Goal: Task Accomplishment & Management: Manage account settings

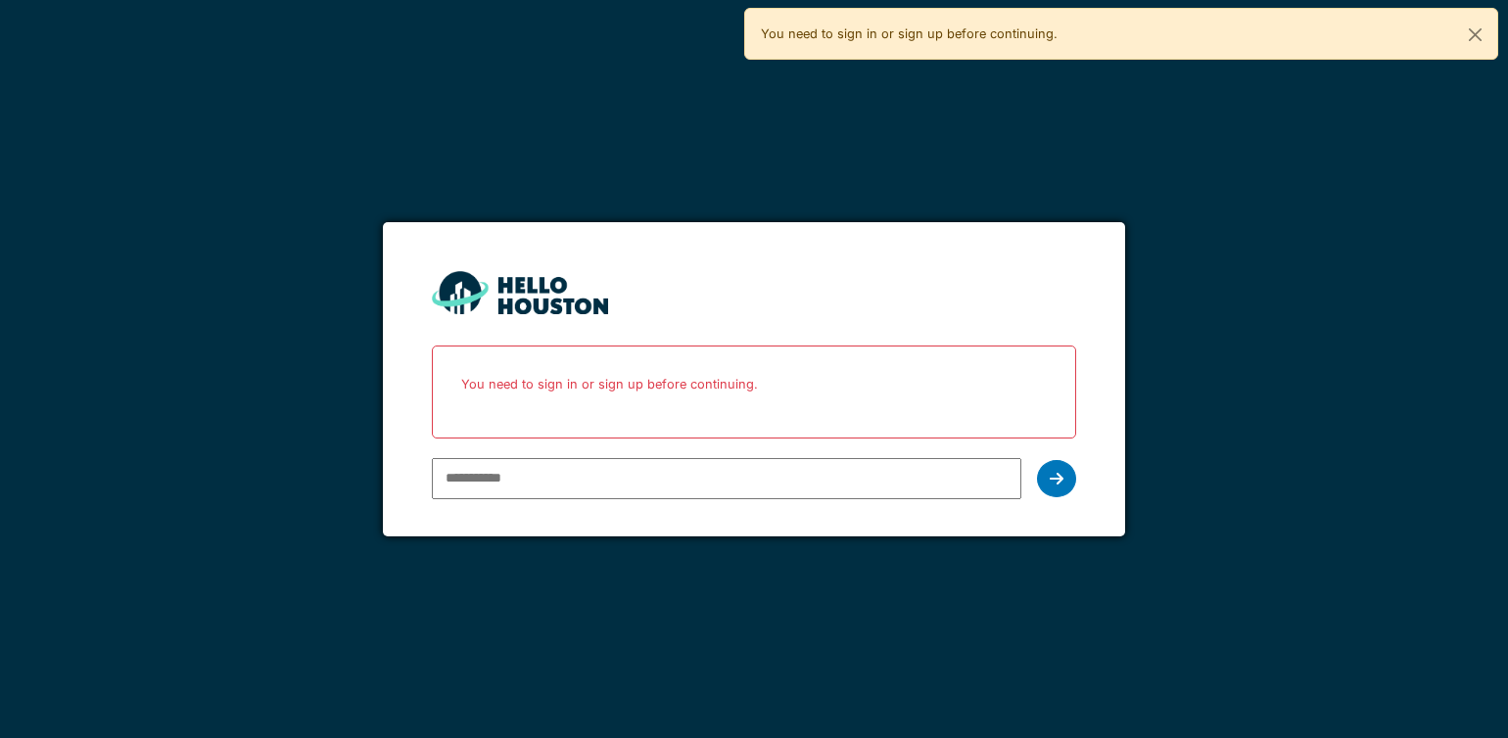
type input "**********"
click at [1052, 481] on icon at bounding box center [1057, 479] width 14 height 16
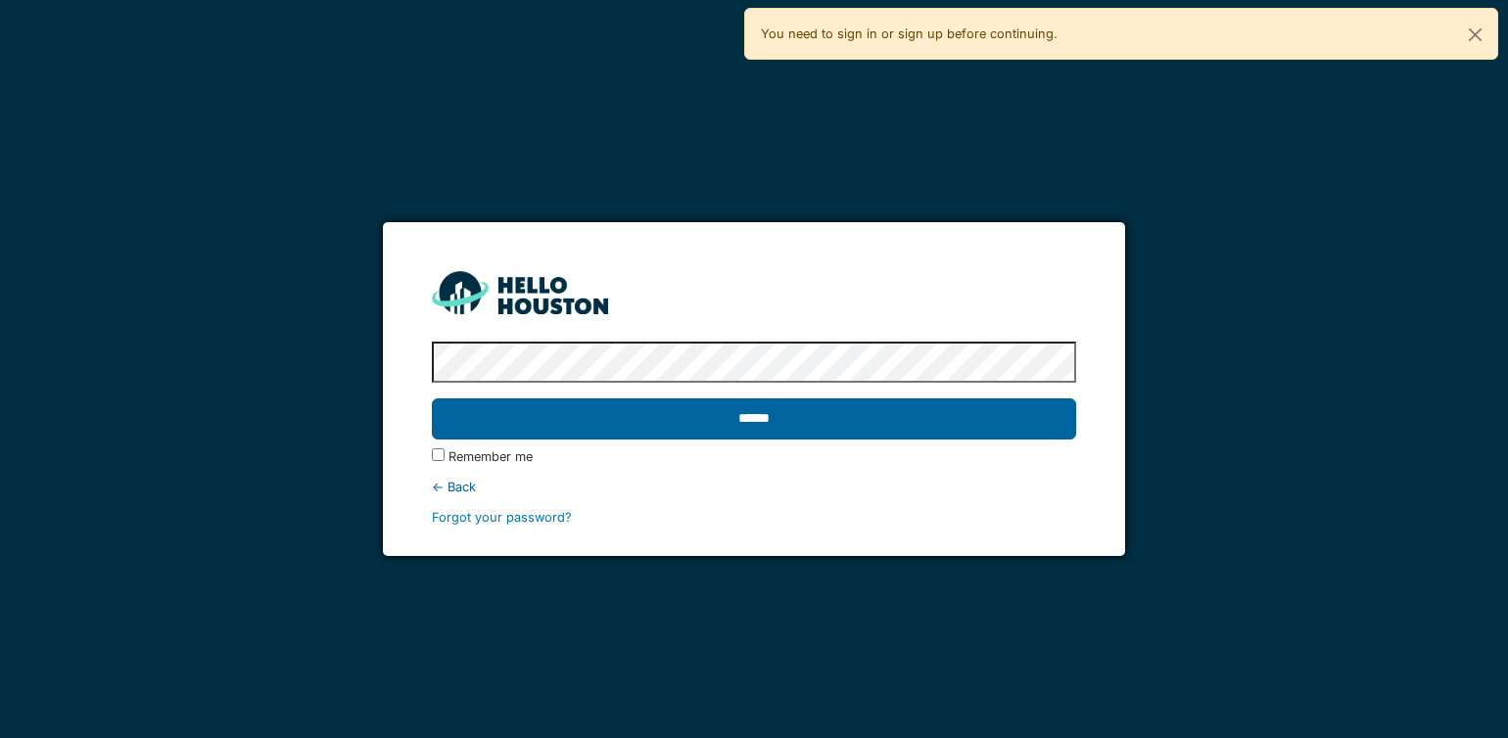
click at [762, 406] on input "******" at bounding box center [753, 419] width 643 height 41
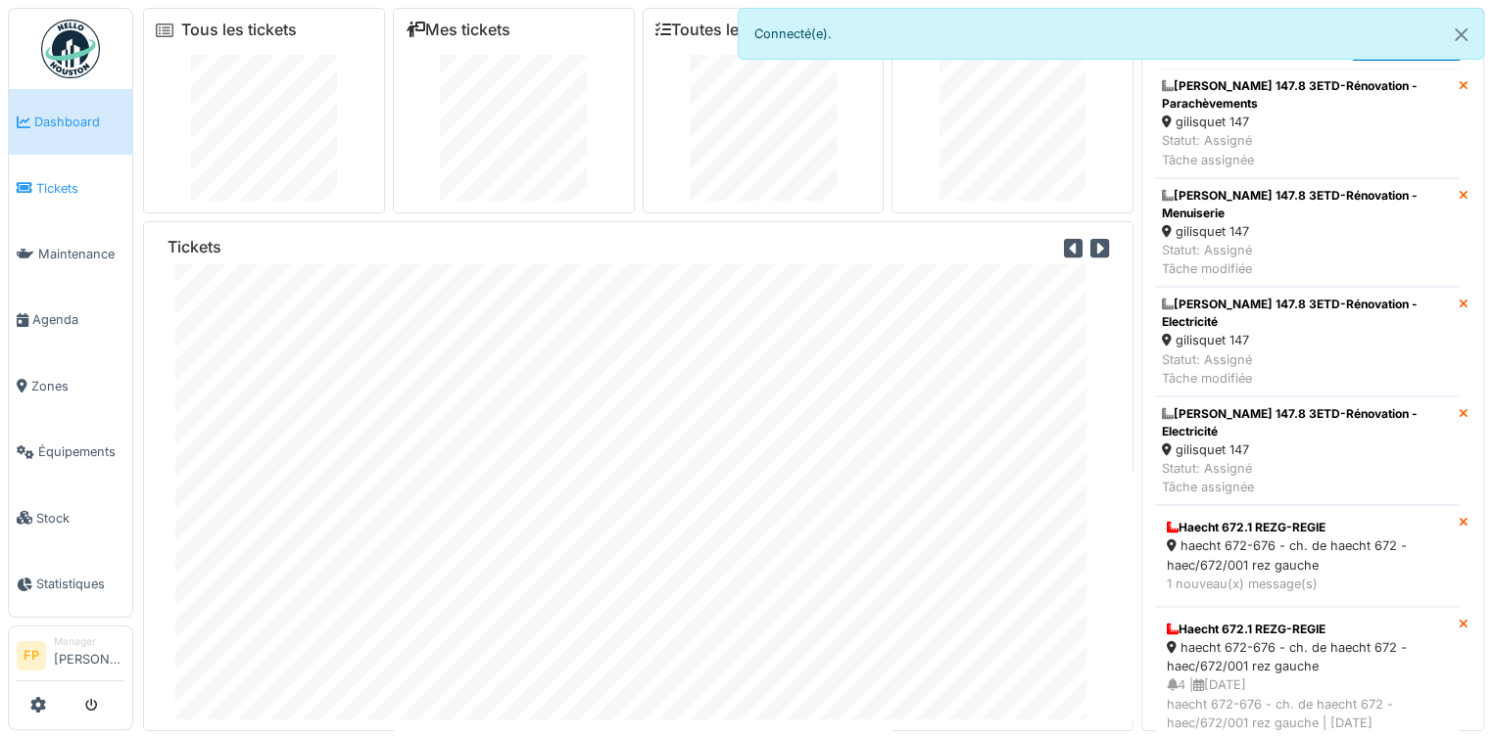
click at [58, 181] on span "Tickets" at bounding box center [80, 188] width 88 height 19
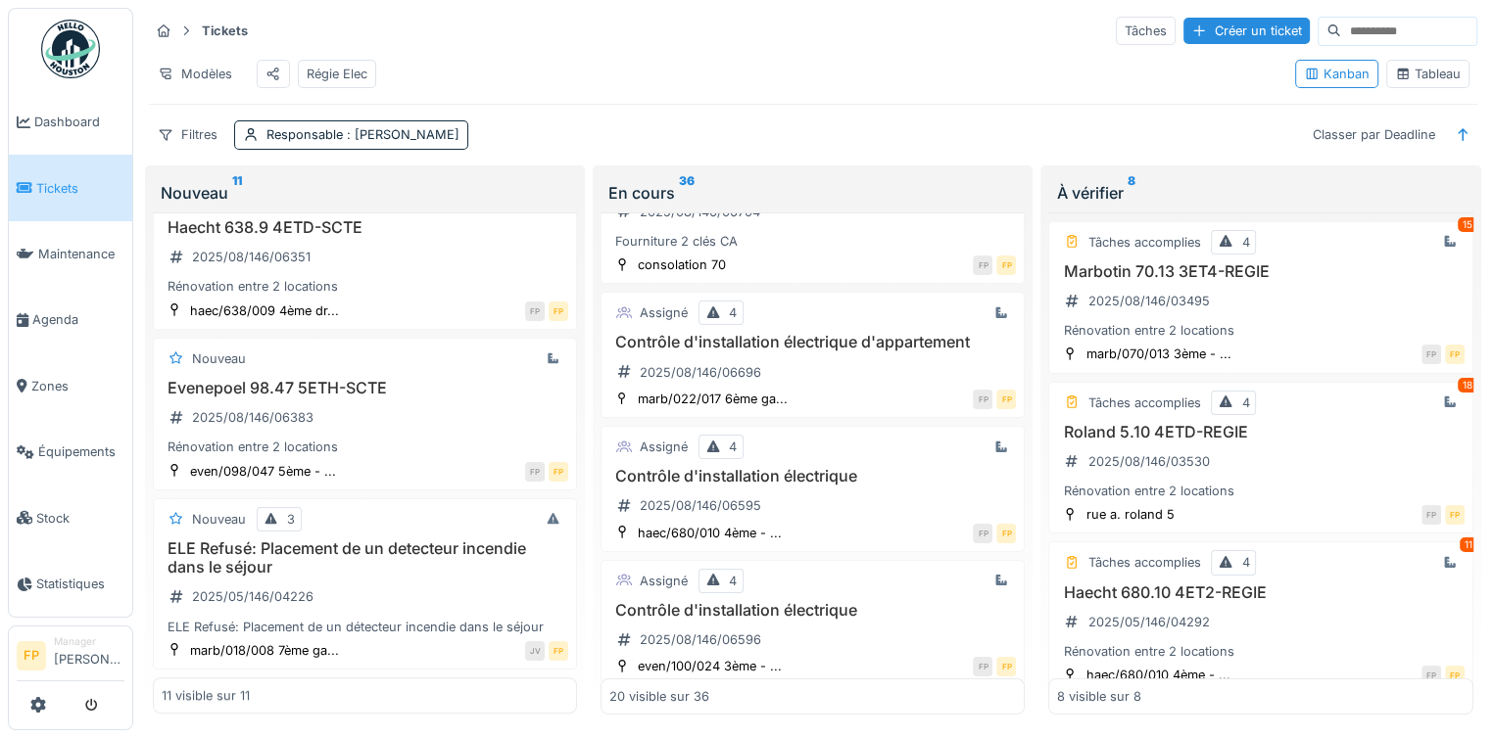
scroll to position [392, 0]
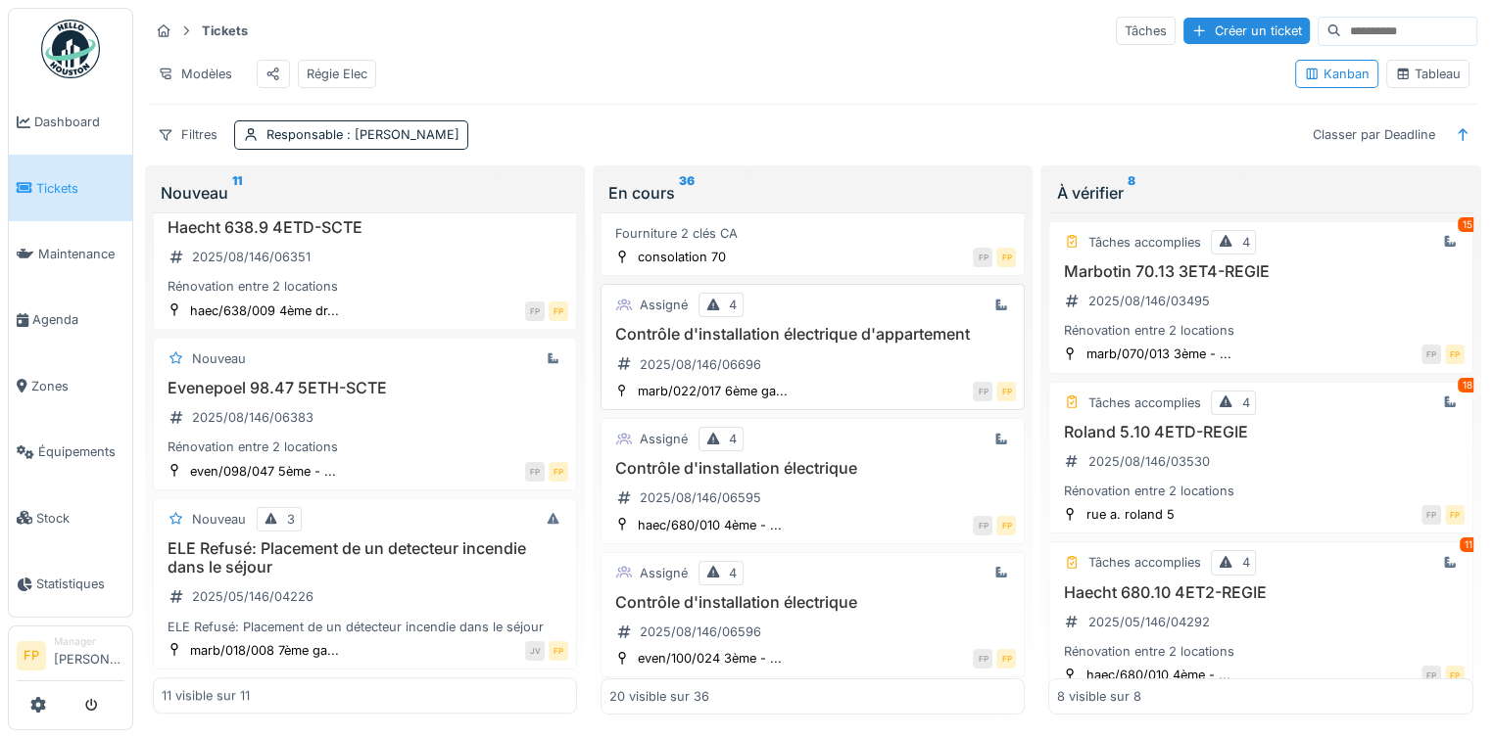
click at [855, 327] on h3 "Contrôle d'installation électrique d'appartement" at bounding box center [812, 334] width 406 height 19
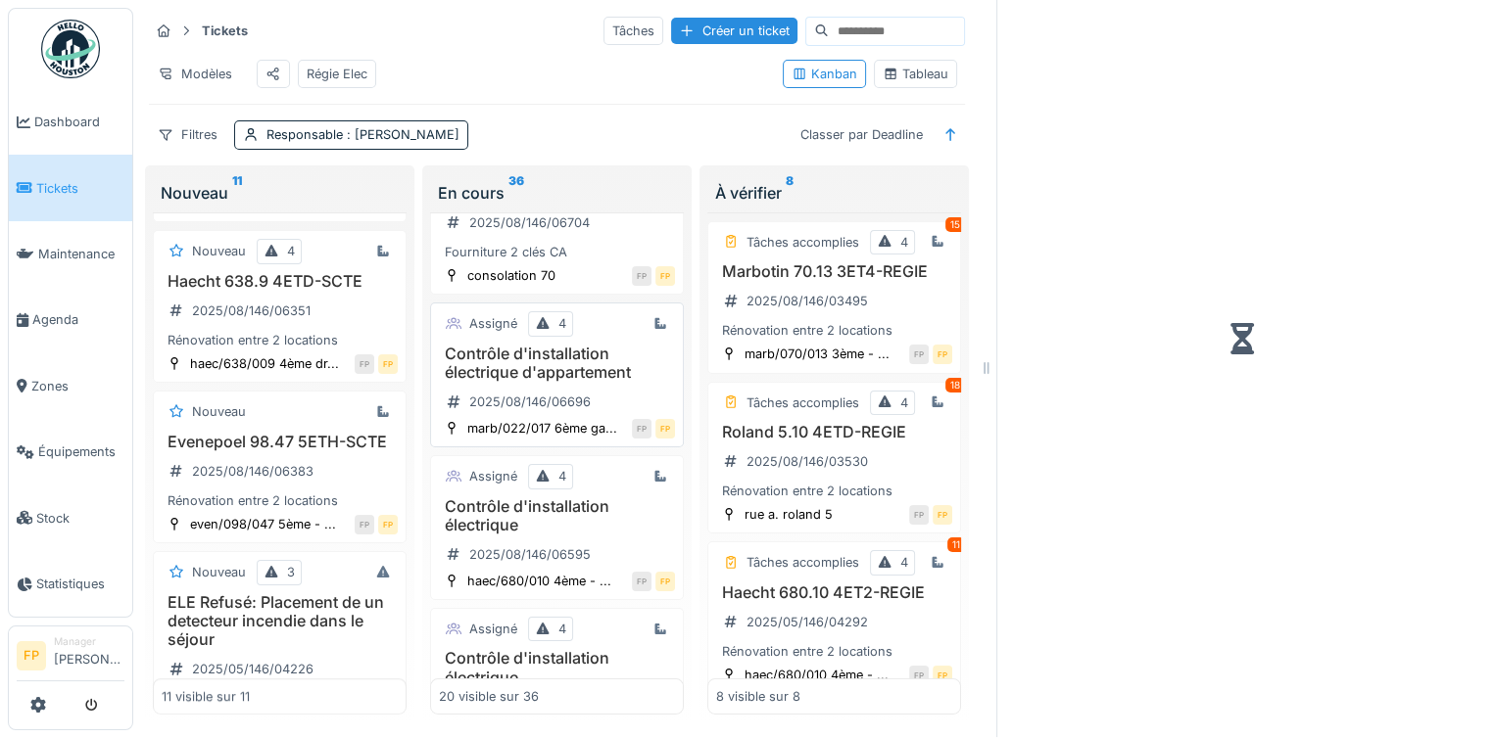
scroll to position [482, 0]
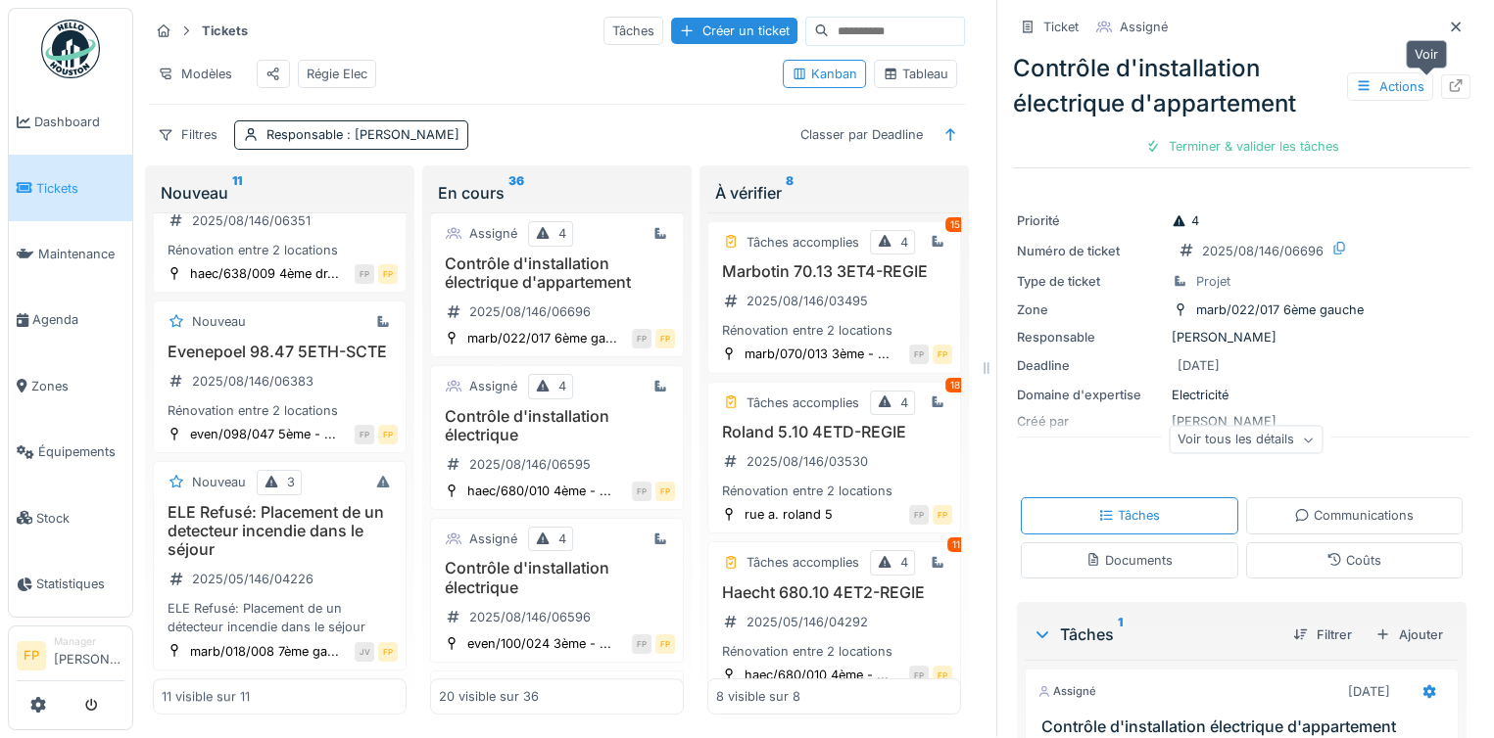
click at [1449, 79] on icon at bounding box center [1455, 85] width 13 height 13
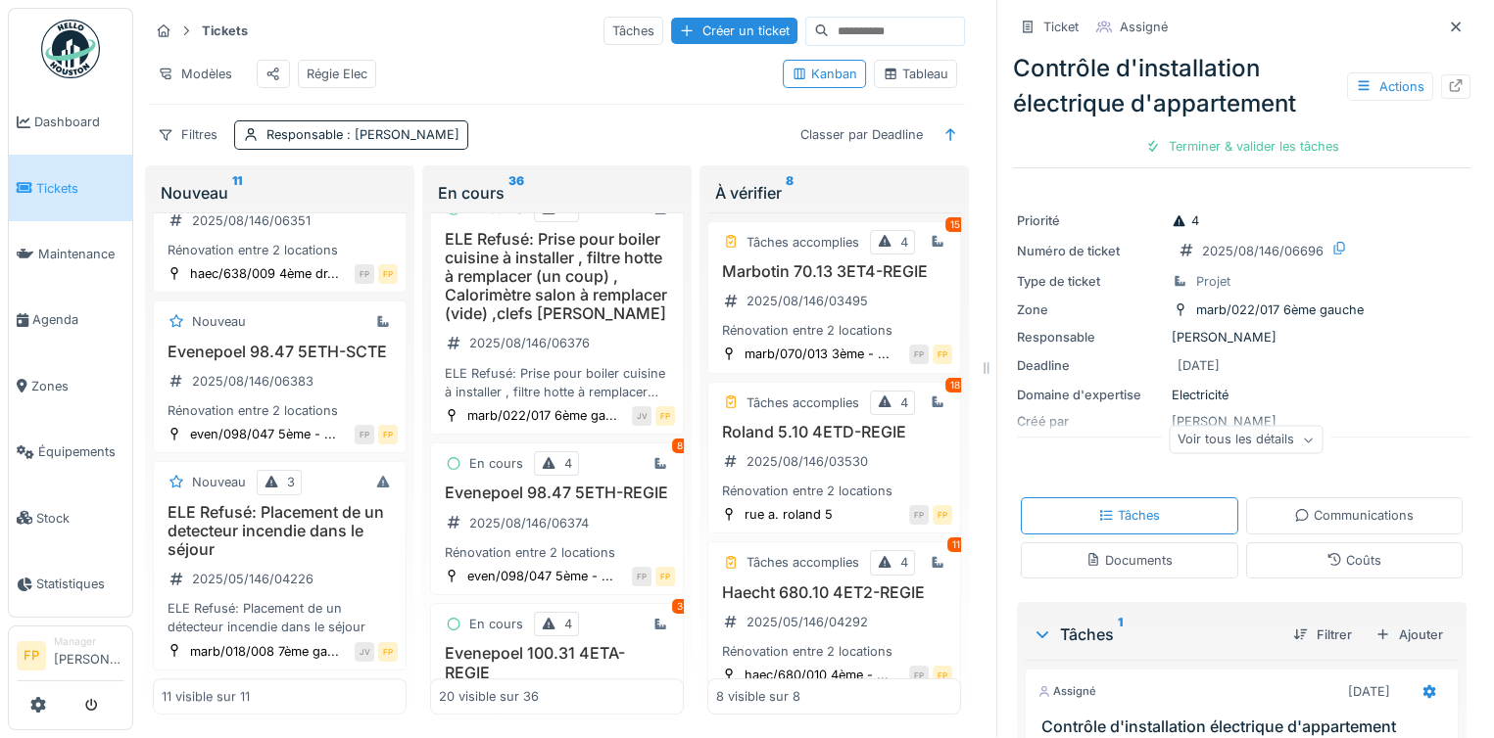
scroll to position [2147, 0]
click at [543, 67] on h3 "ELE Refusé: Prise pour boiler cuisine à installer ,clefs Jan" at bounding box center [557, 47] width 236 height 37
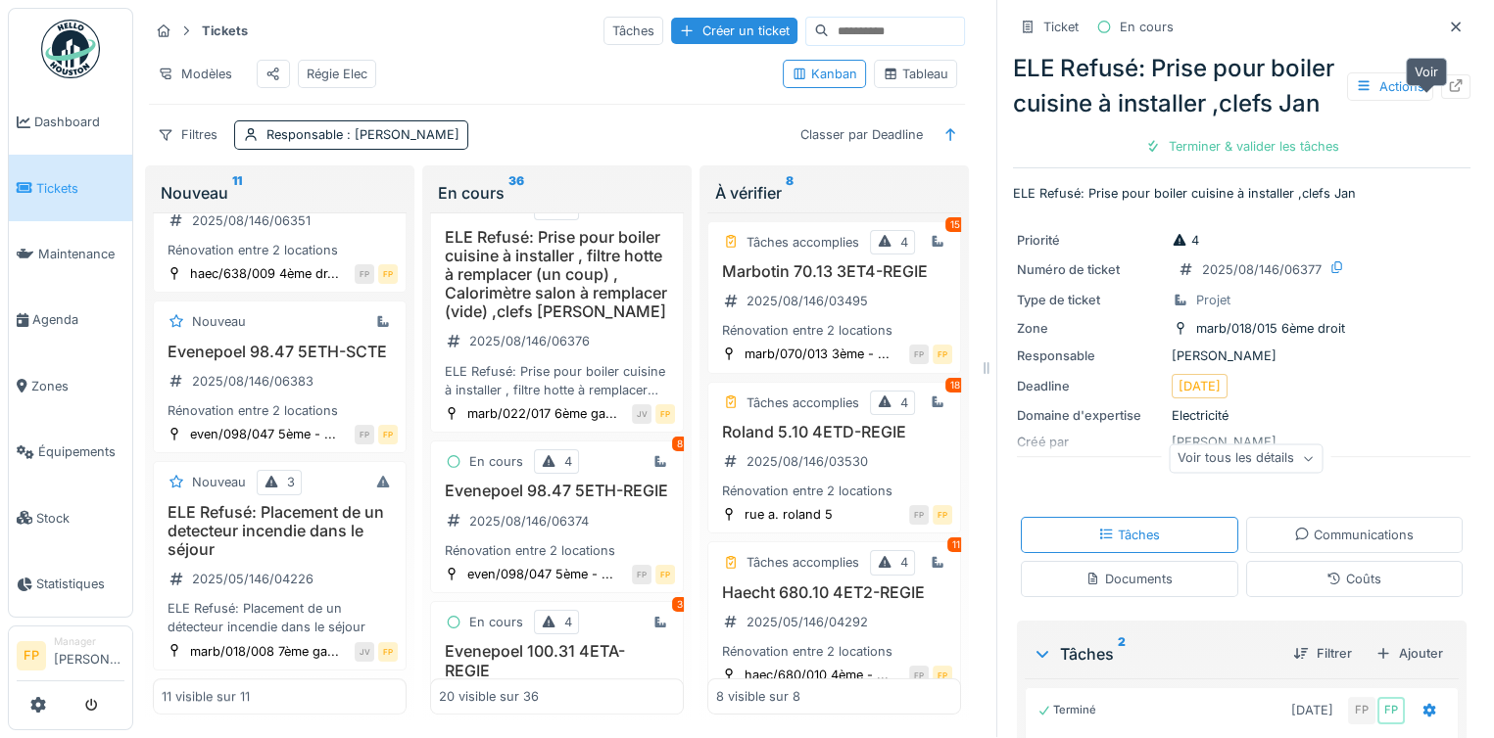
click at [1449, 92] on icon at bounding box center [1455, 85] width 13 height 13
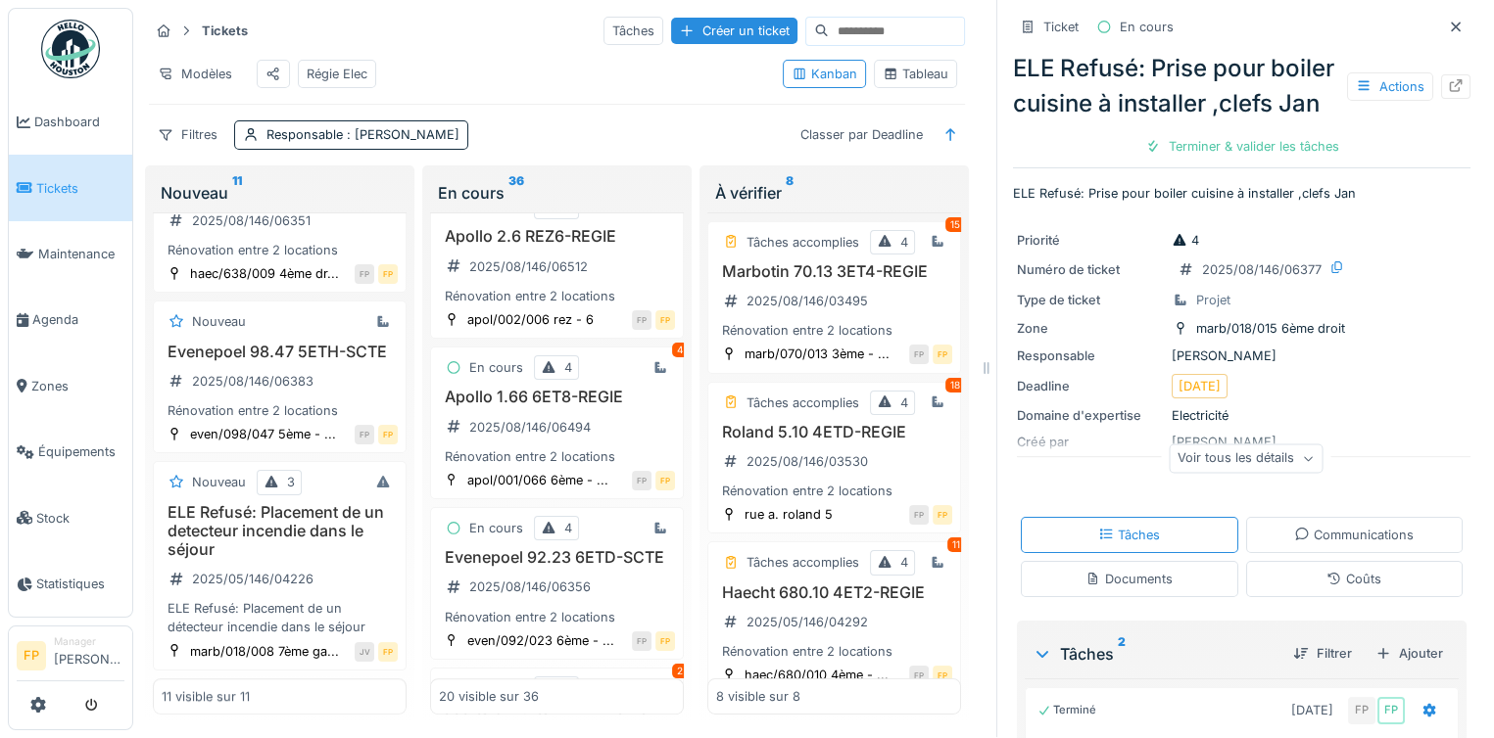
scroll to position [1461, 0]
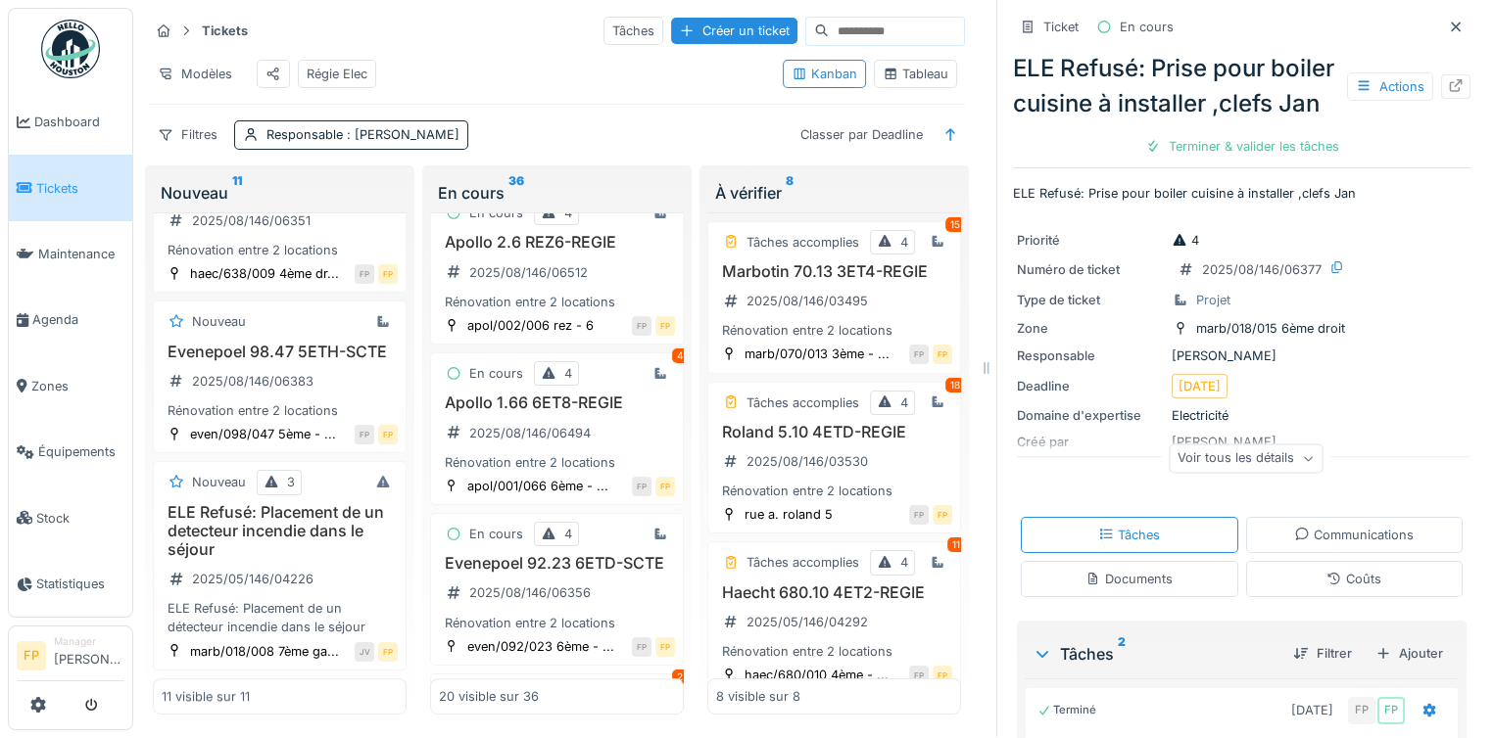
click at [829, 18] on input at bounding box center [896, 31] width 135 height 27
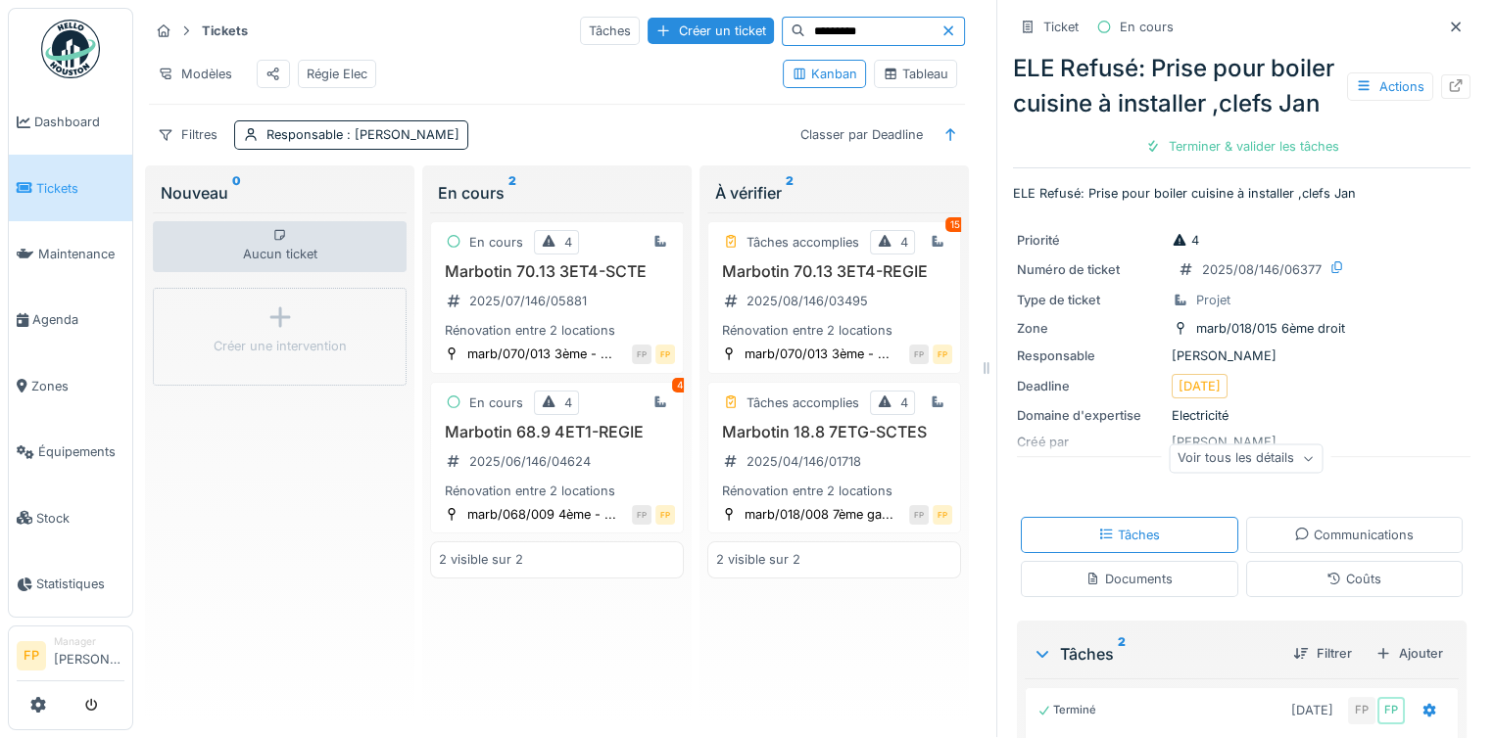
type input "********"
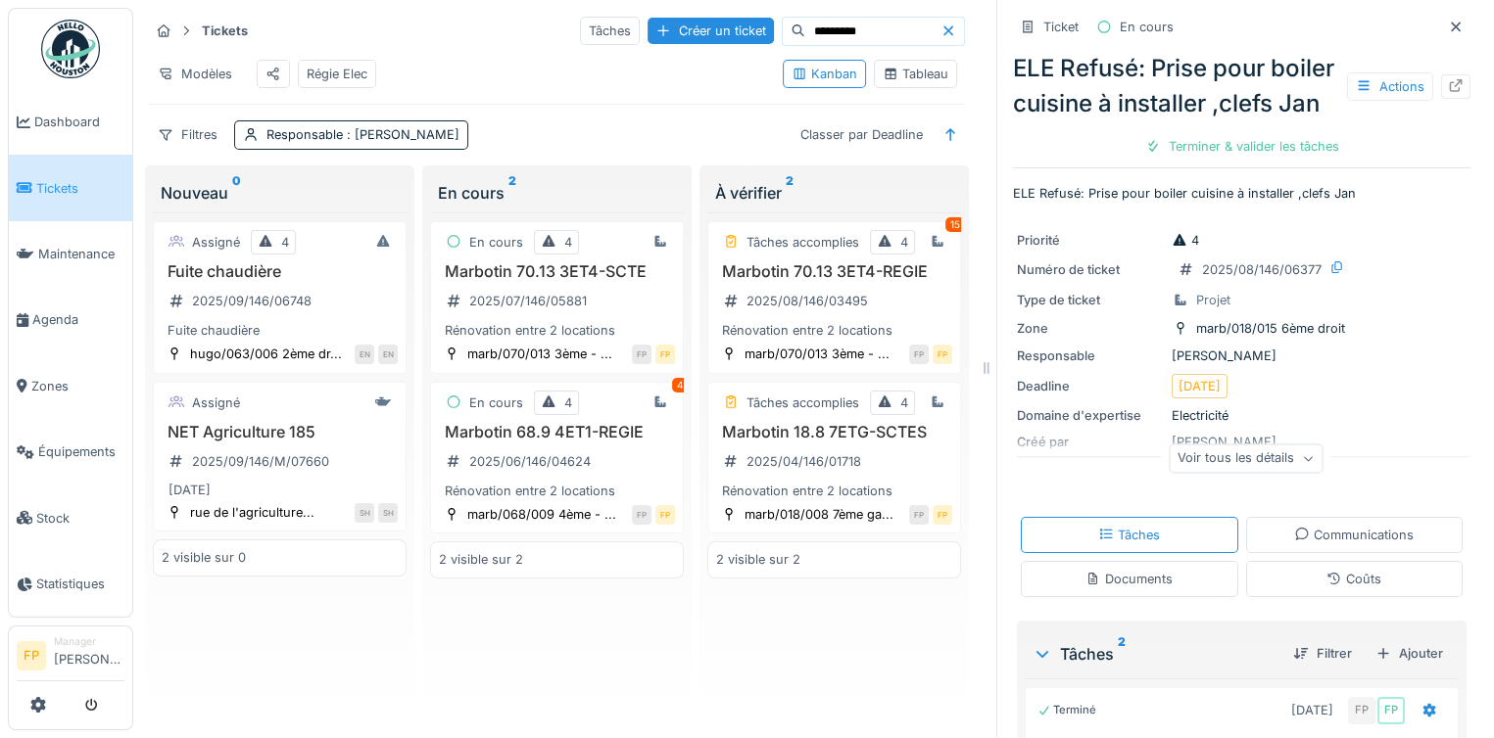
click at [940, 24] on icon at bounding box center [948, 30] width 16 height 13
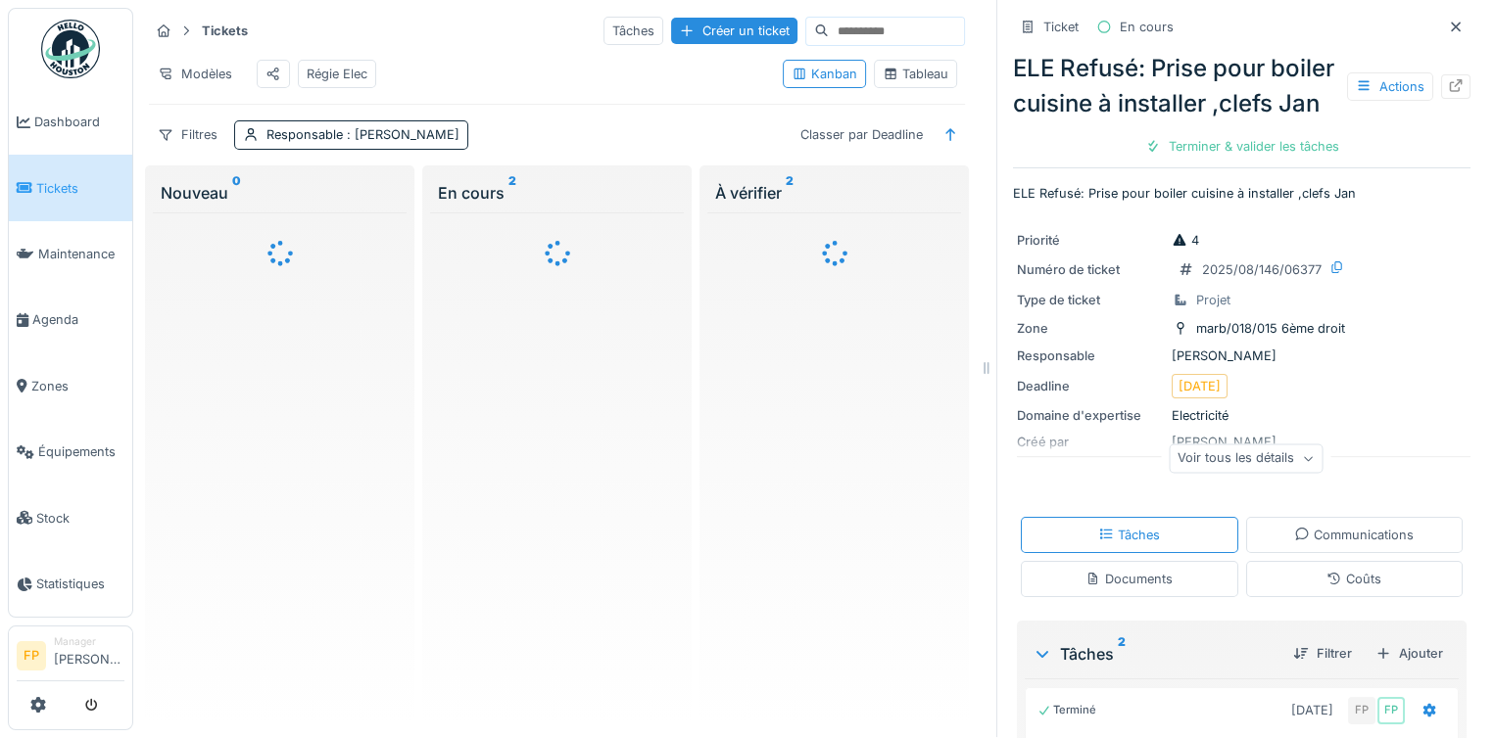
click at [838, 18] on input at bounding box center [896, 31] width 135 height 27
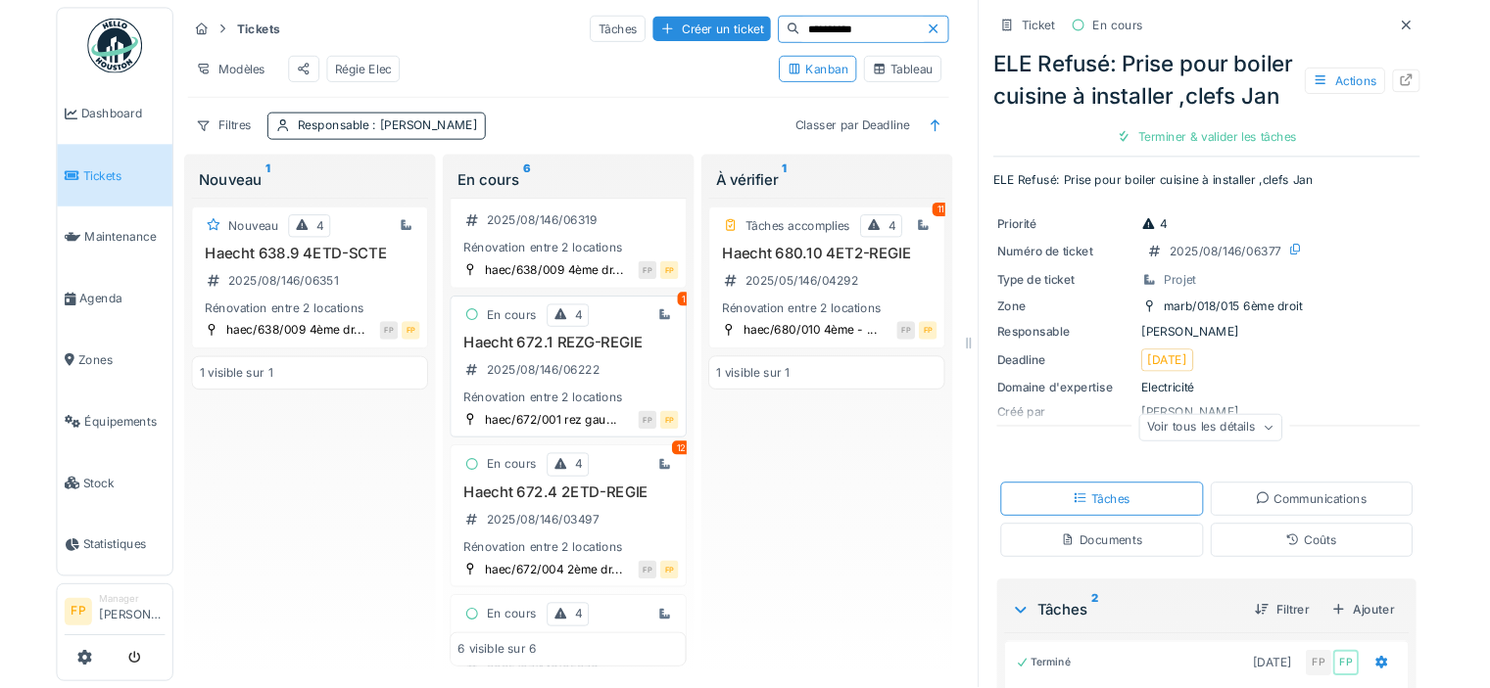
scroll to position [196, 0]
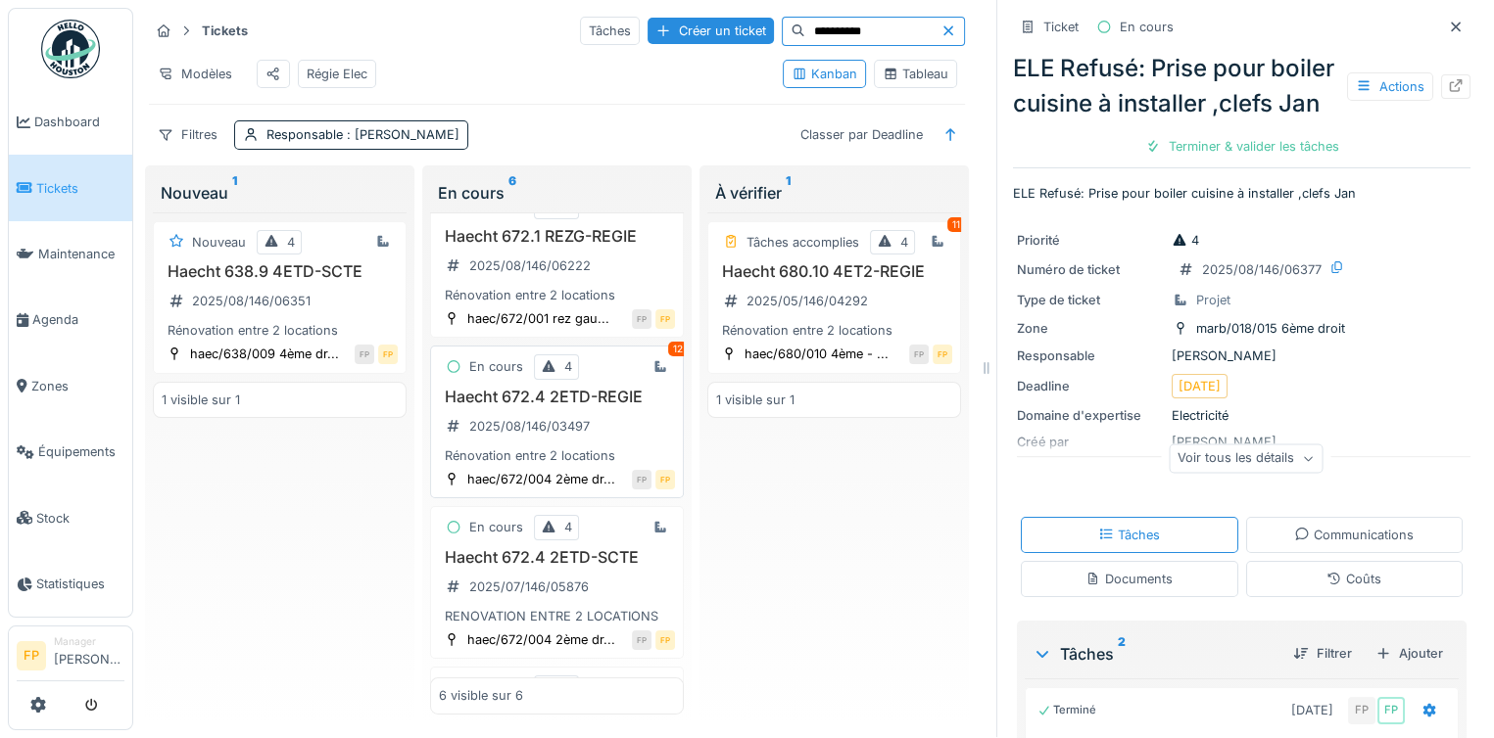
type input "**********"
click at [569, 406] on h3 "Haecht 672.4 2ETD-REGIE" at bounding box center [557, 397] width 236 height 19
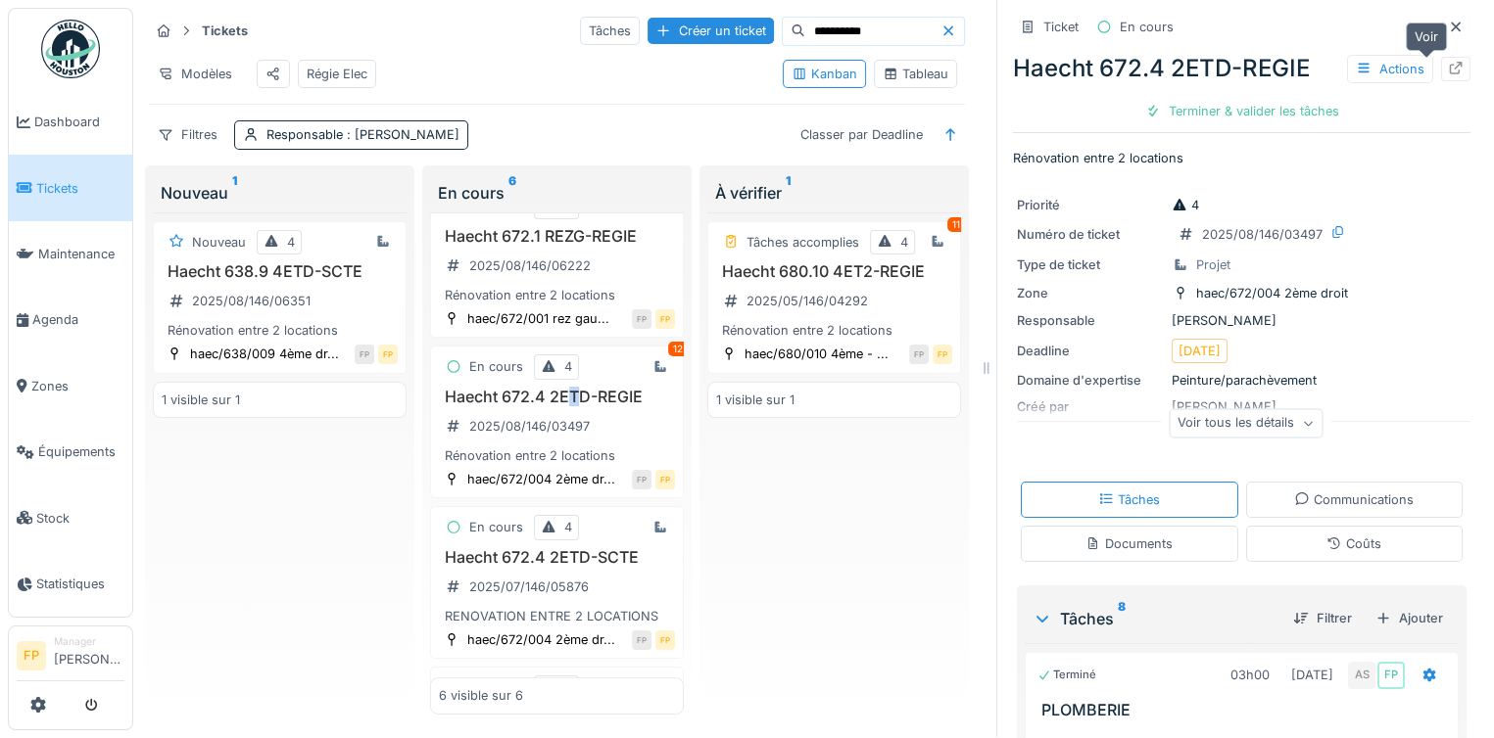
click at [1448, 62] on icon at bounding box center [1456, 68] width 16 height 13
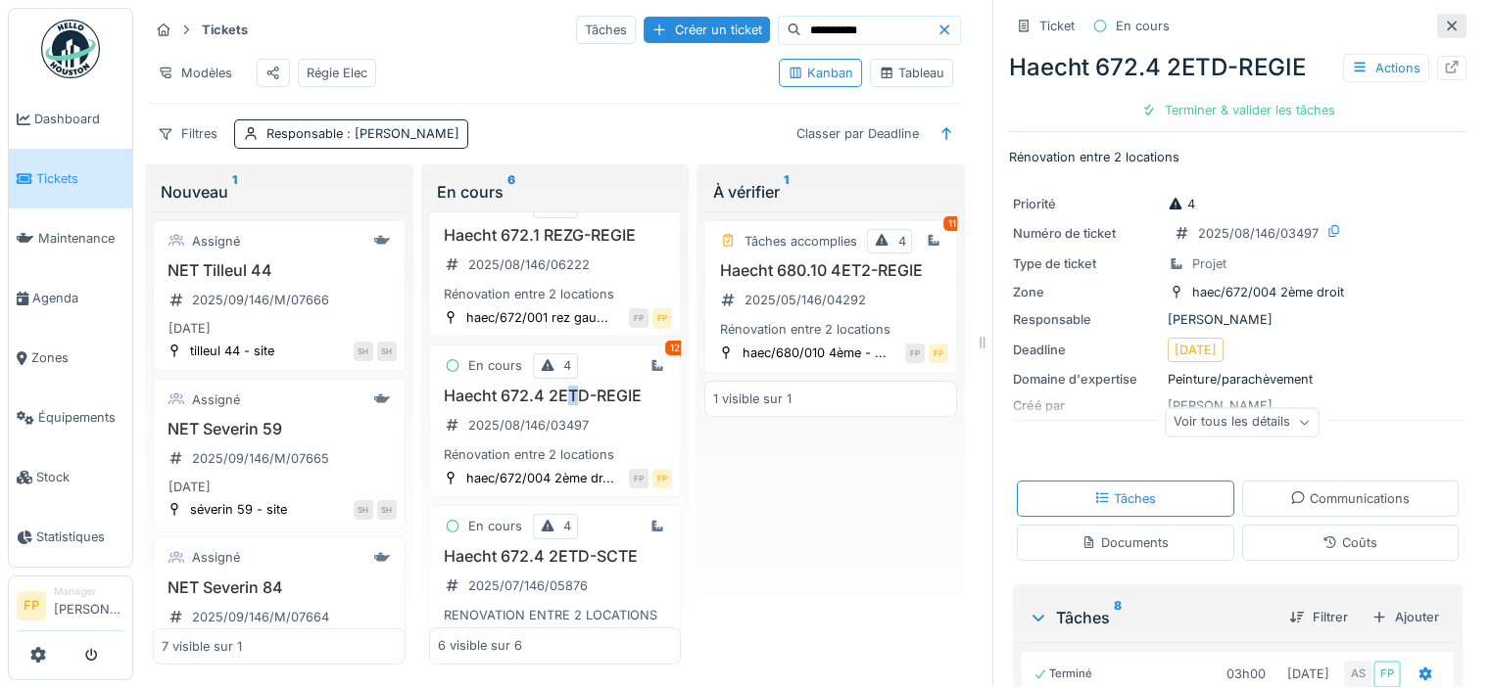
click at [1447, 21] on icon at bounding box center [1452, 26] width 10 height 10
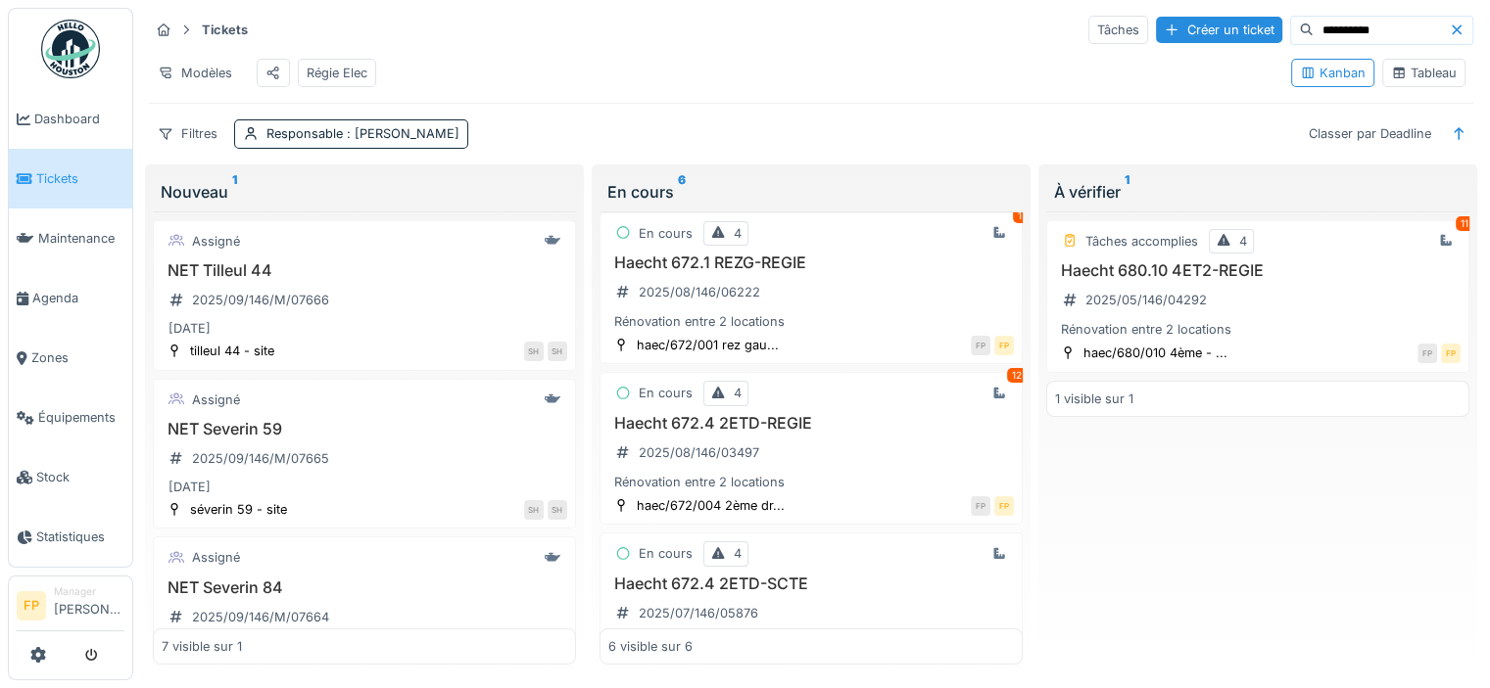
click at [1448, 24] on icon at bounding box center [1456, 30] width 16 height 13
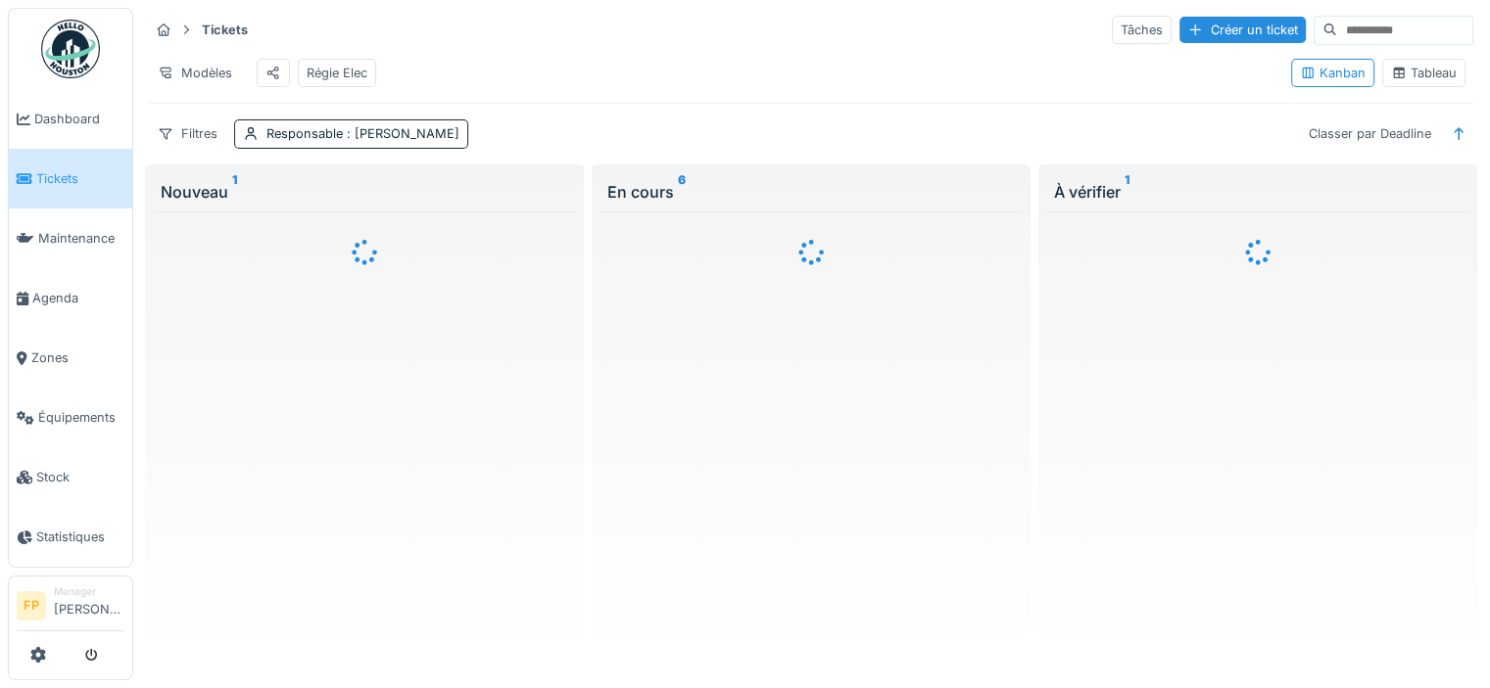
scroll to position [0, 0]
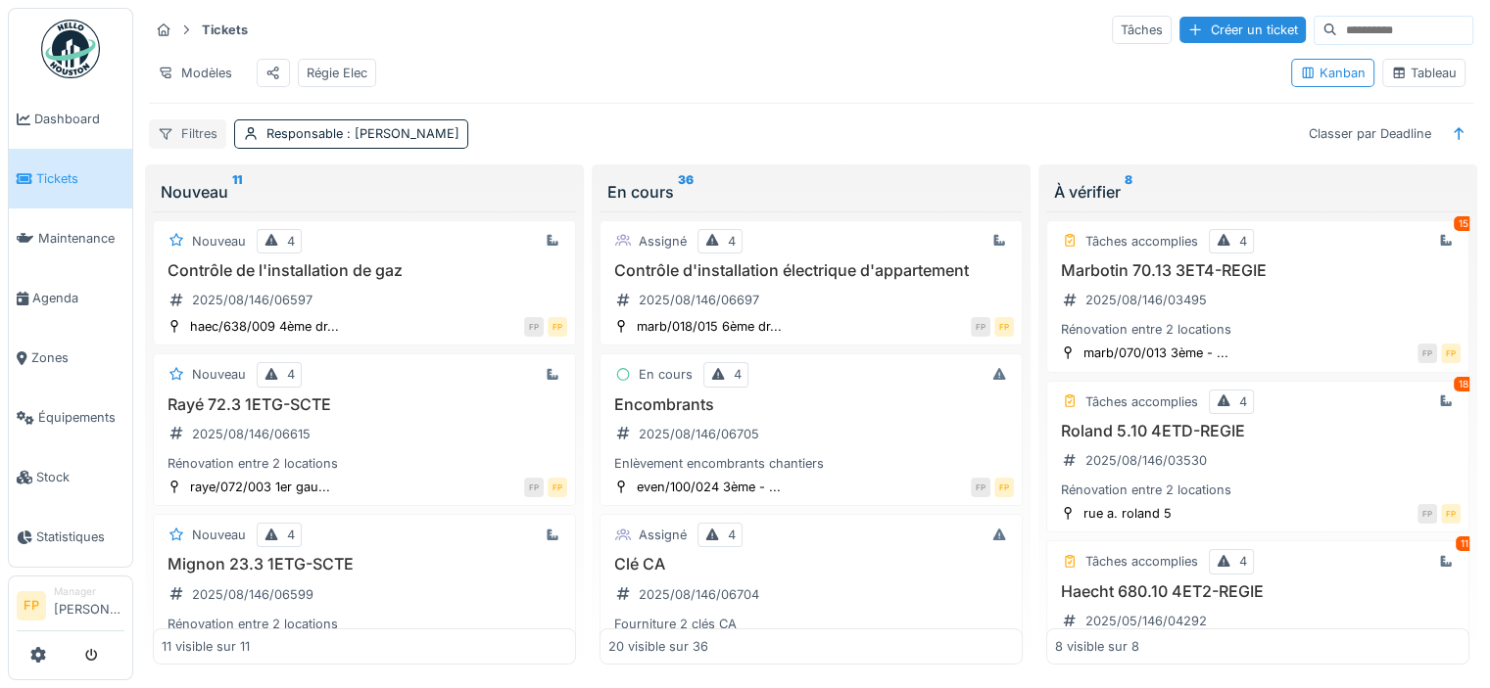
click at [189, 132] on div "Filtres" at bounding box center [187, 133] width 77 height 28
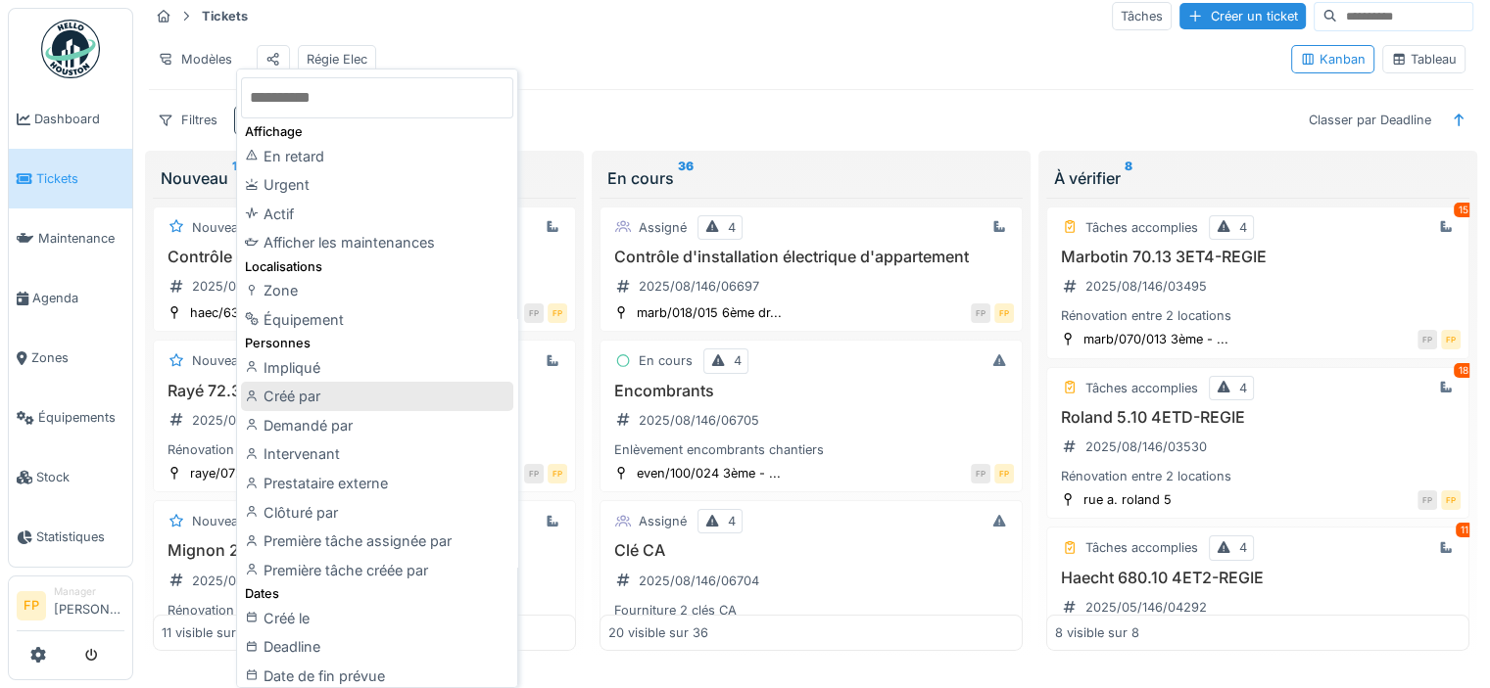
click at [317, 394] on div "Créé par" at bounding box center [377, 396] width 272 height 29
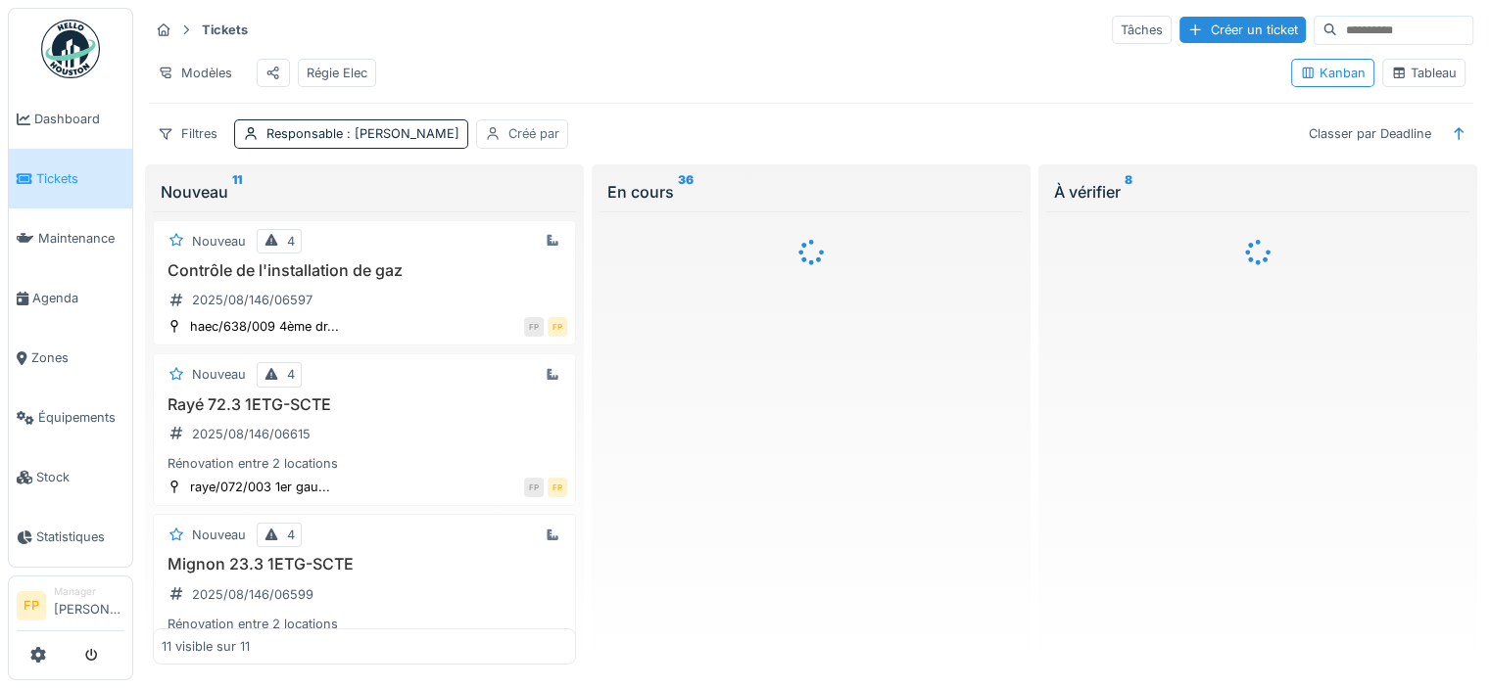
click at [545, 138] on div "Créé par" at bounding box center [533, 133] width 51 height 19
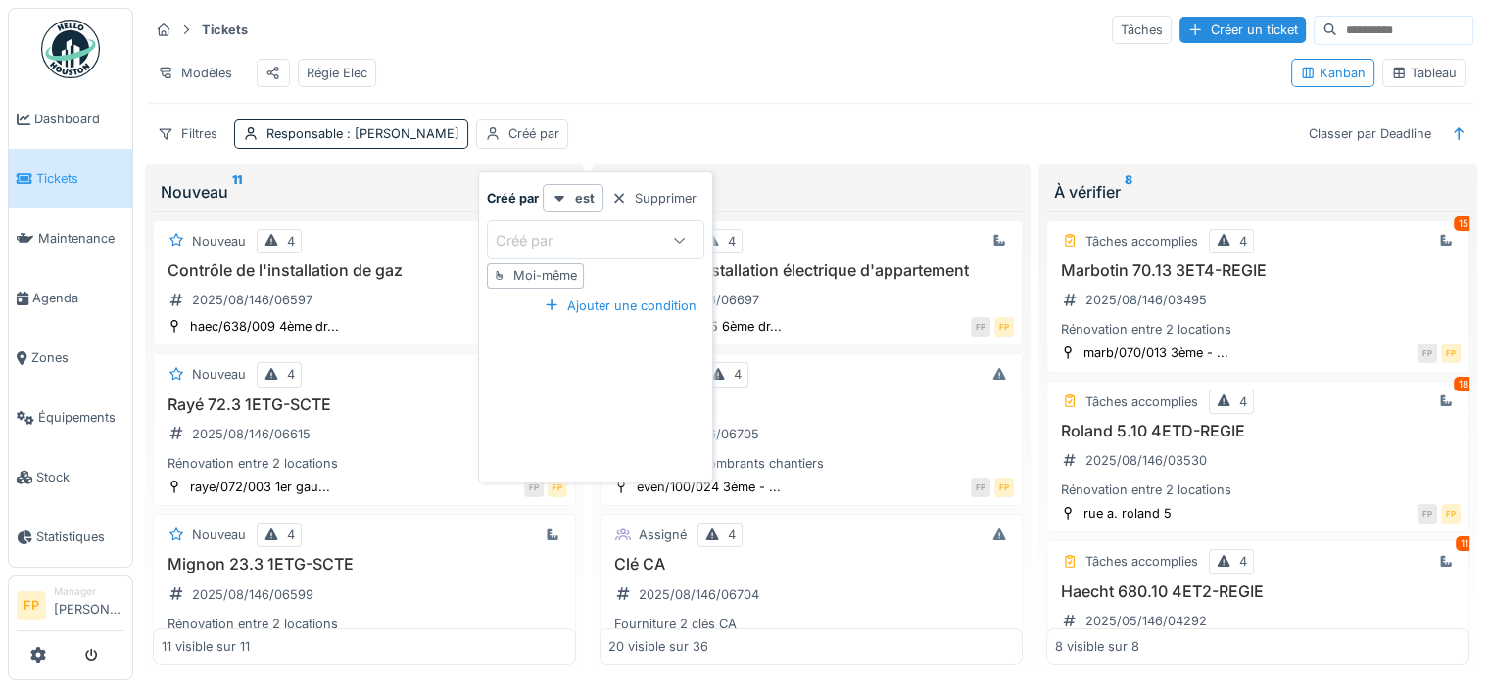
click at [553, 230] on div "Créé par" at bounding box center [538, 241] width 84 height 22
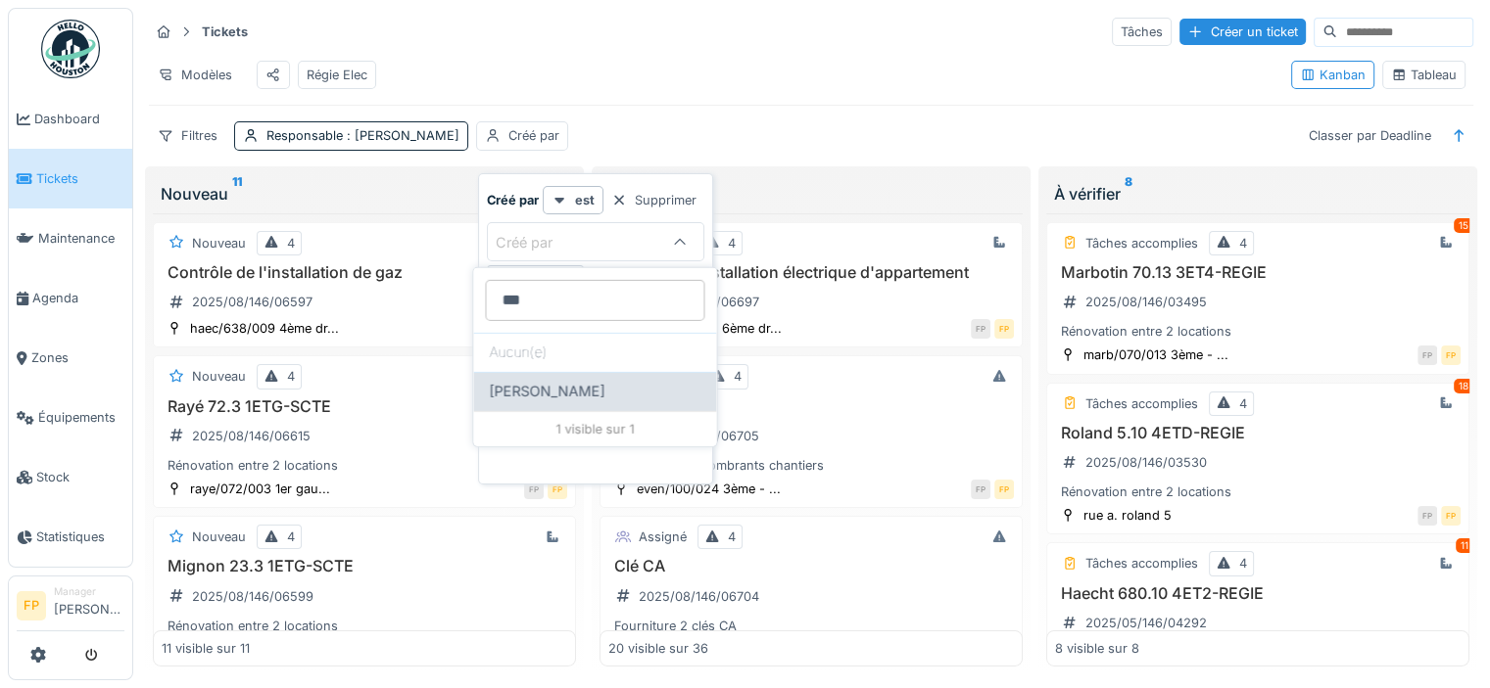
type par_YwMDU "***"
click at [567, 391] on span "[PERSON_NAME]" at bounding box center [547, 392] width 116 height 22
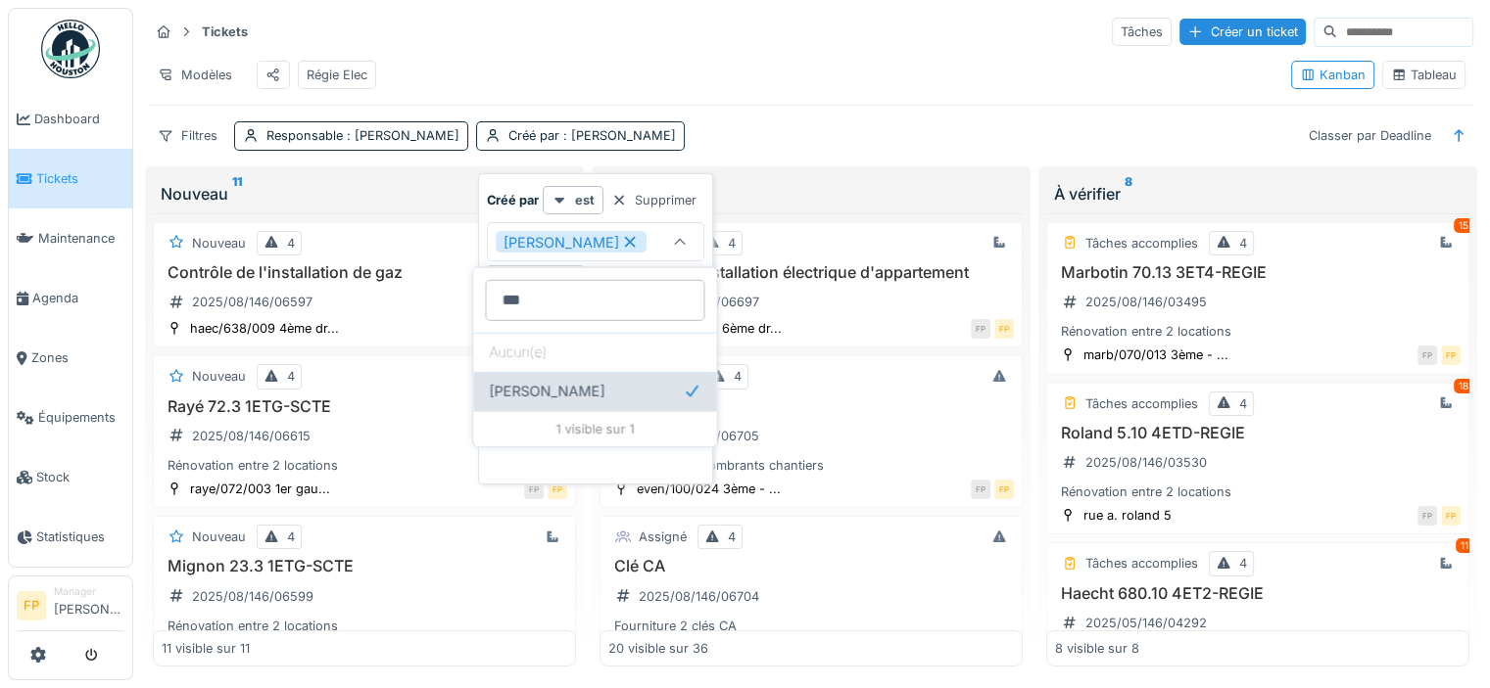
type input "****"
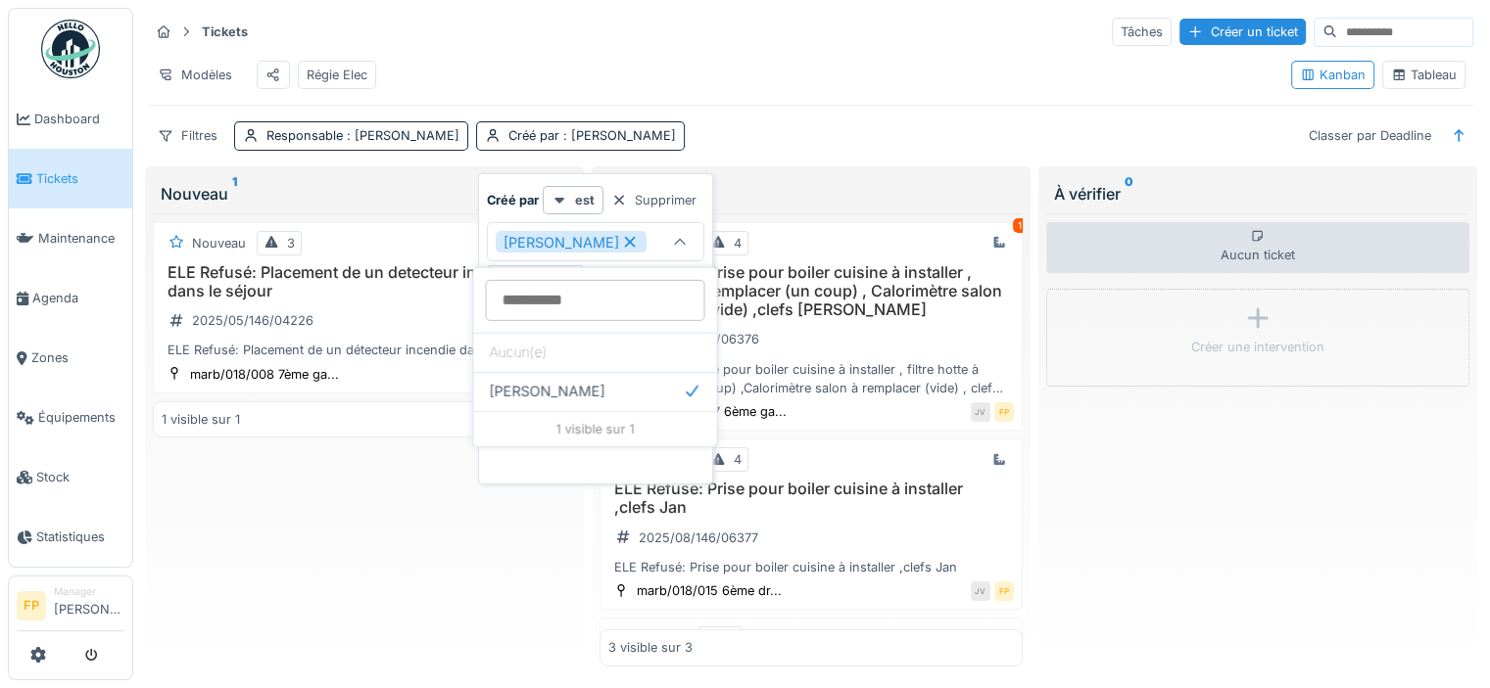
click at [776, 88] on div "Modèles Régie Elec" at bounding box center [712, 75] width 1126 height 44
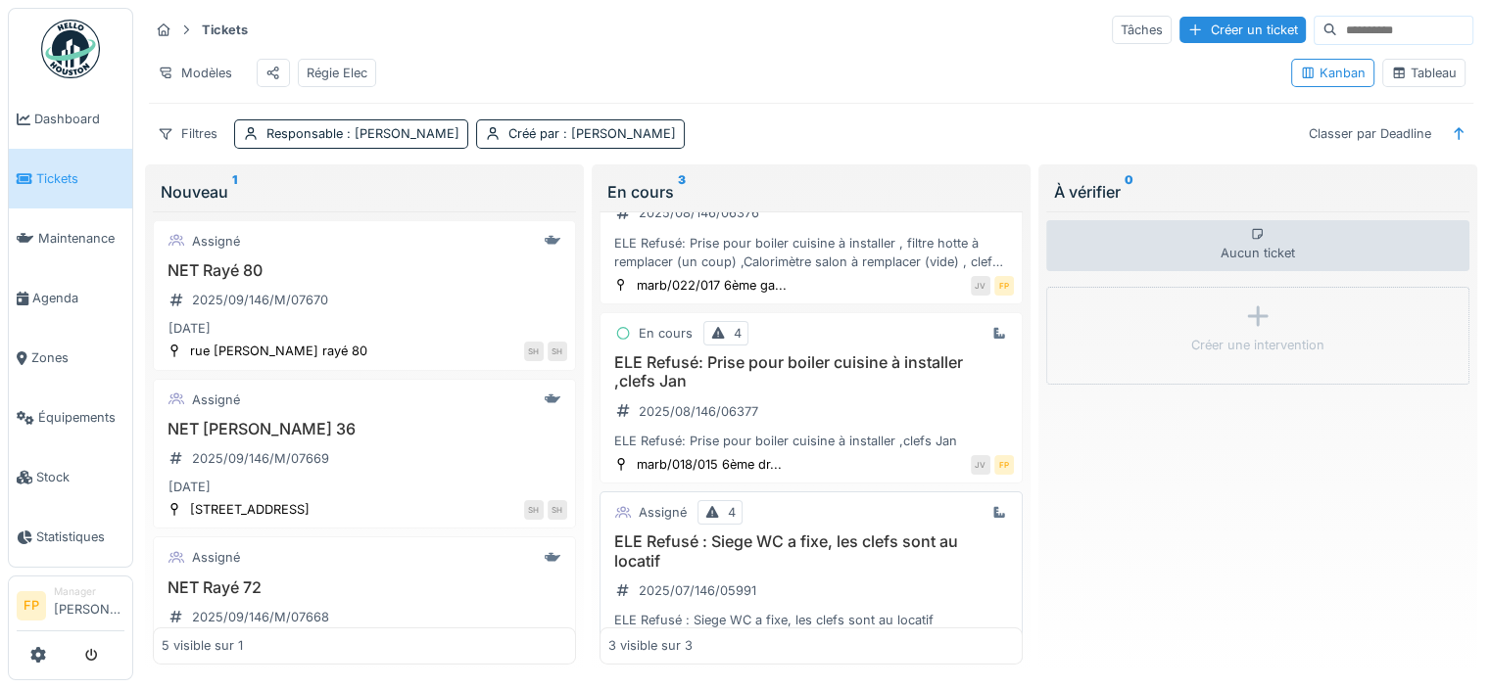
scroll to position [192, 0]
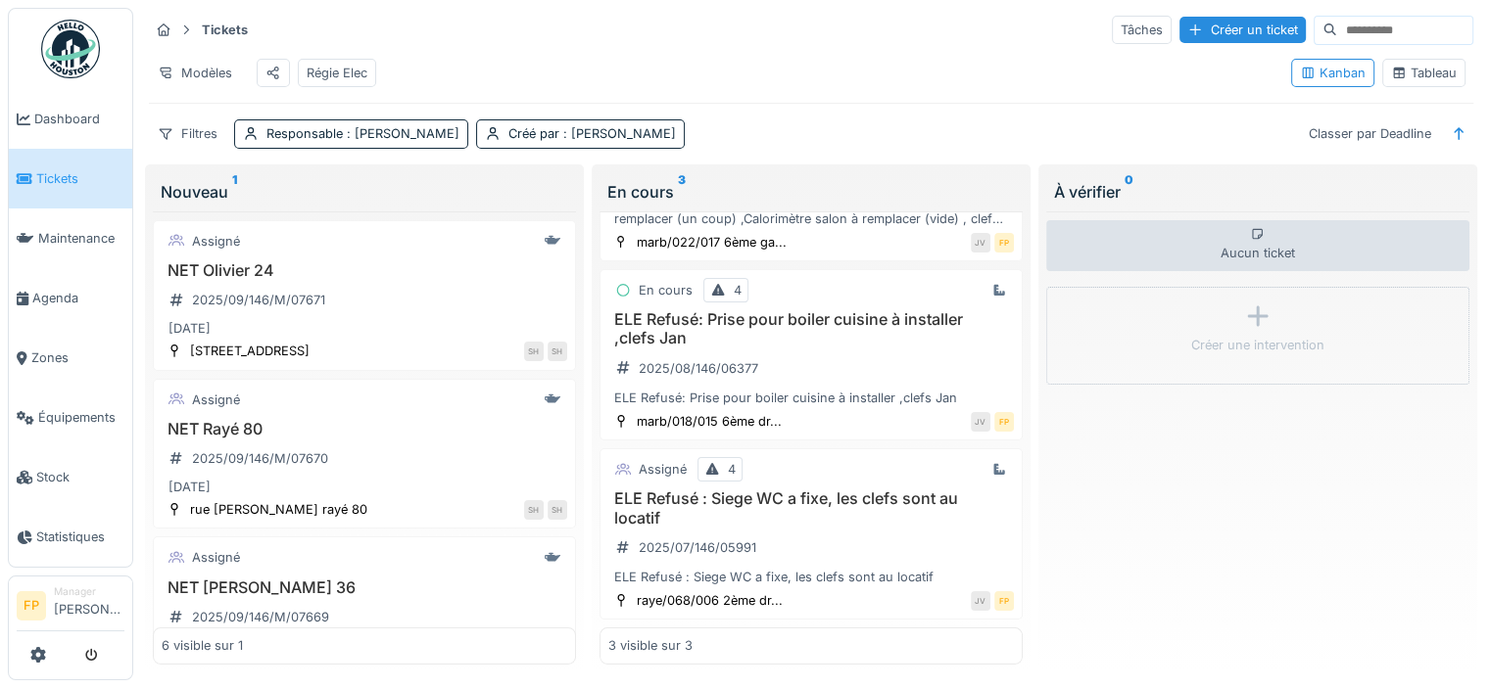
click at [748, 490] on h3 "ELE Refusé : Siege WC a fixe, les clefs sont au locatif" at bounding box center [810, 508] width 405 height 37
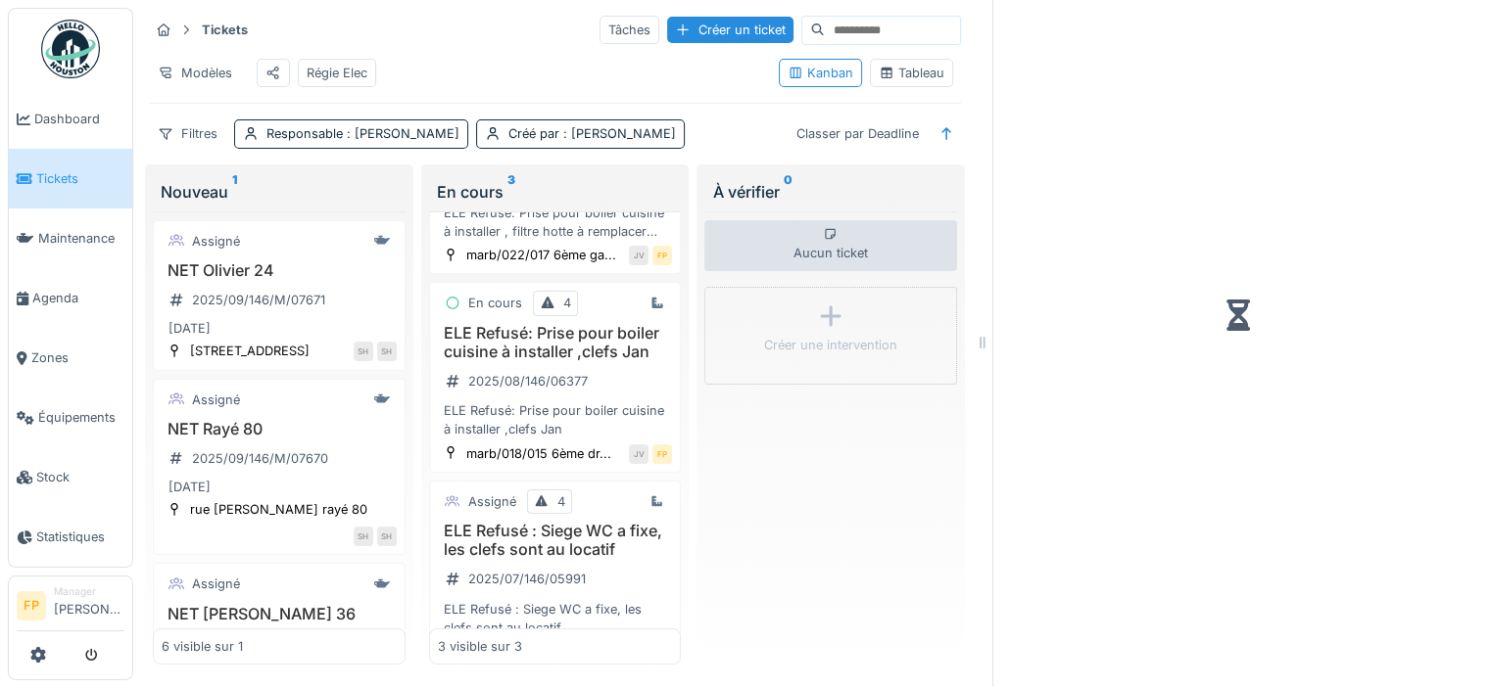
scroll to position [229, 0]
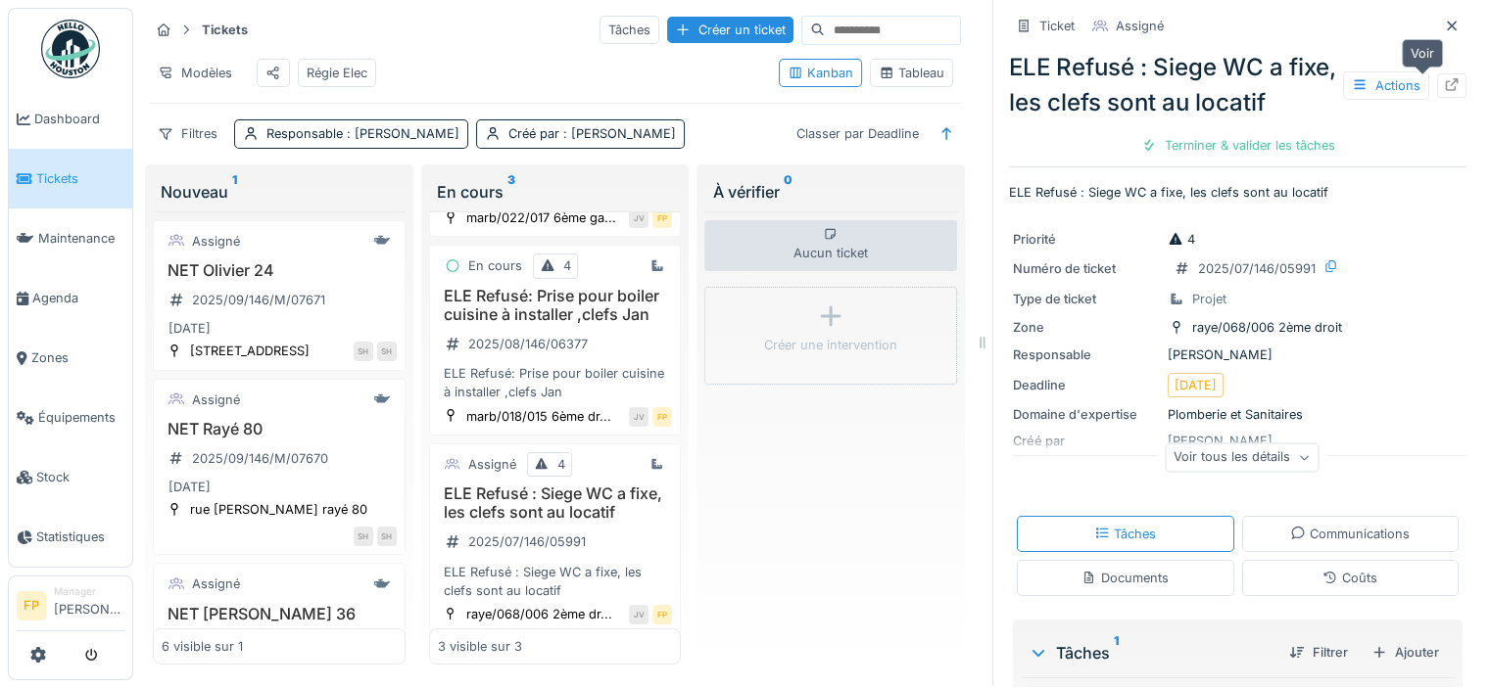
click at [1444, 78] on icon at bounding box center [1452, 84] width 16 height 13
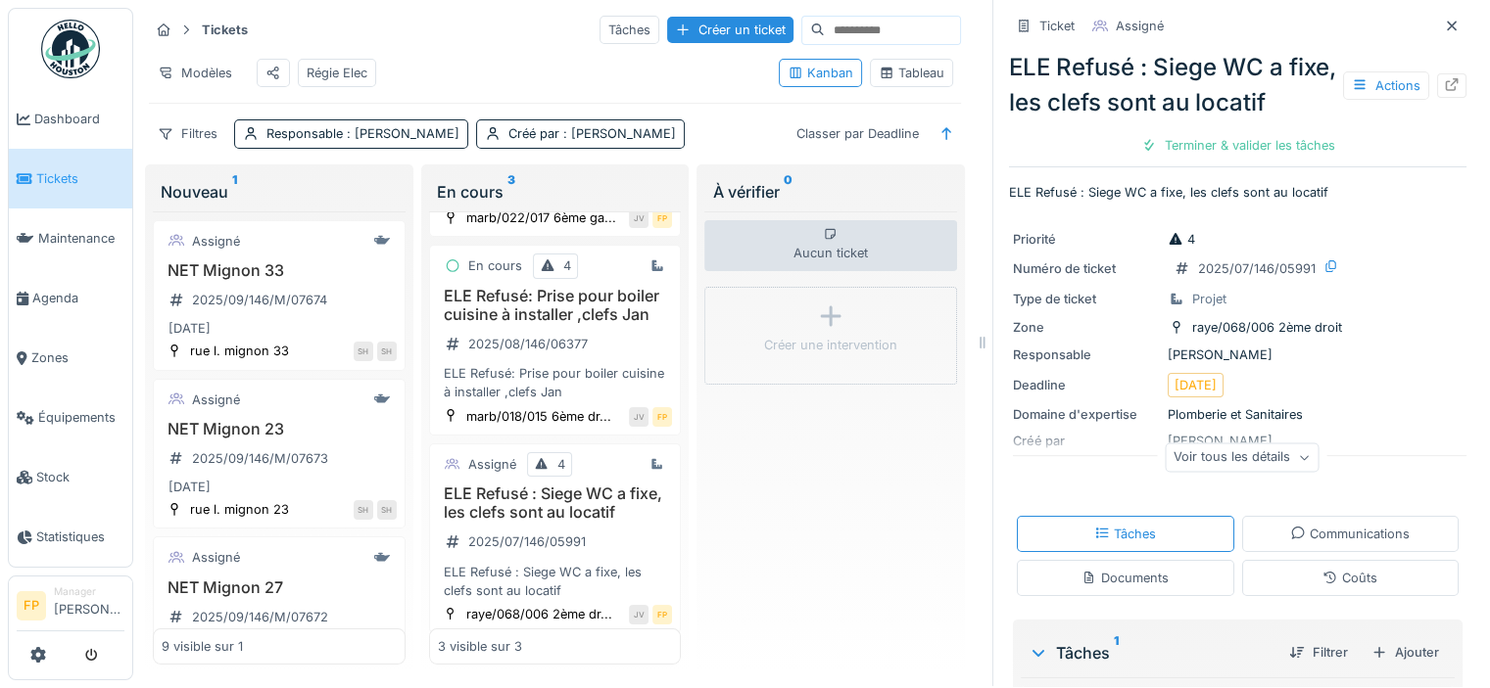
drag, startPoint x: 1426, startPoint y: 7, endPoint x: 1425, endPoint y: 18, distance: 10.8
click at [1444, 20] on icon at bounding box center [1452, 26] width 16 height 13
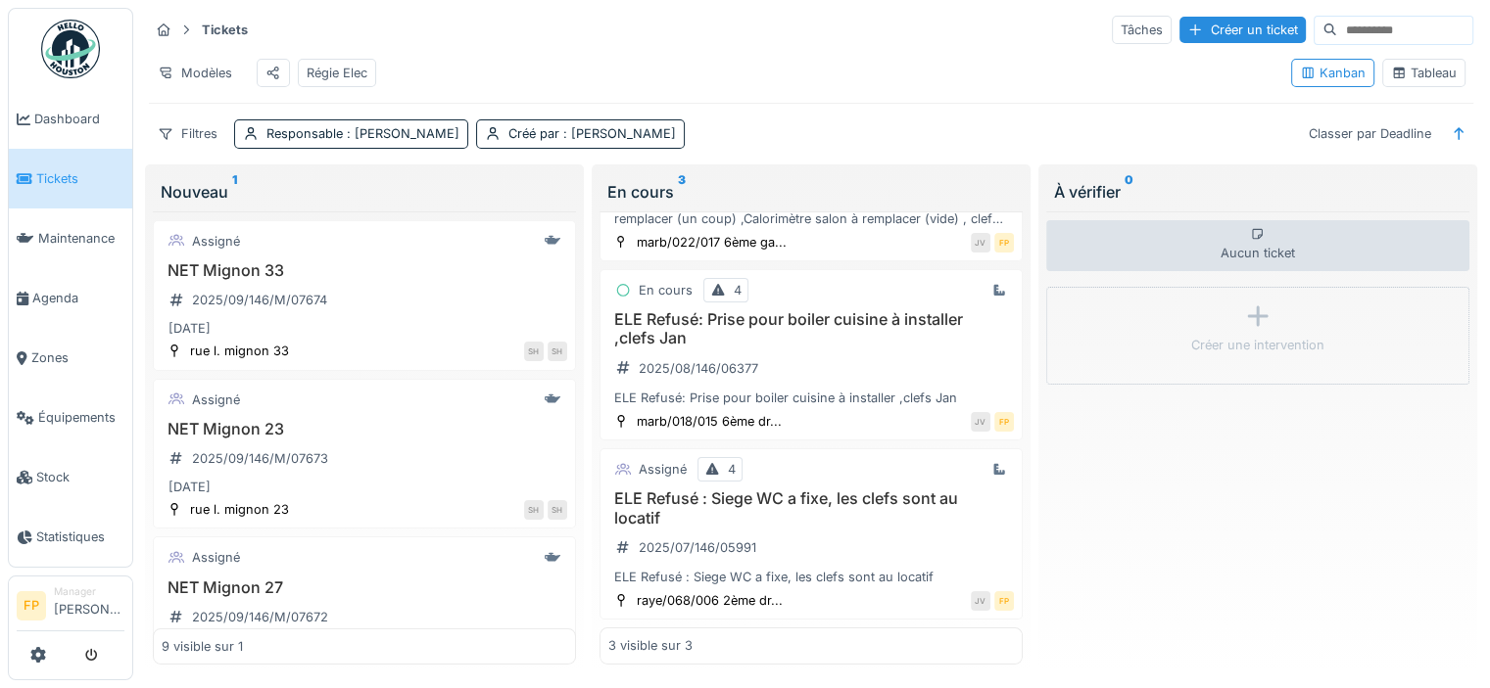
scroll to position [192, 0]
click at [1169, 500] on div "Aucun ticket Créer une intervention" at bounding box center [1257, 438] width 423 height 453
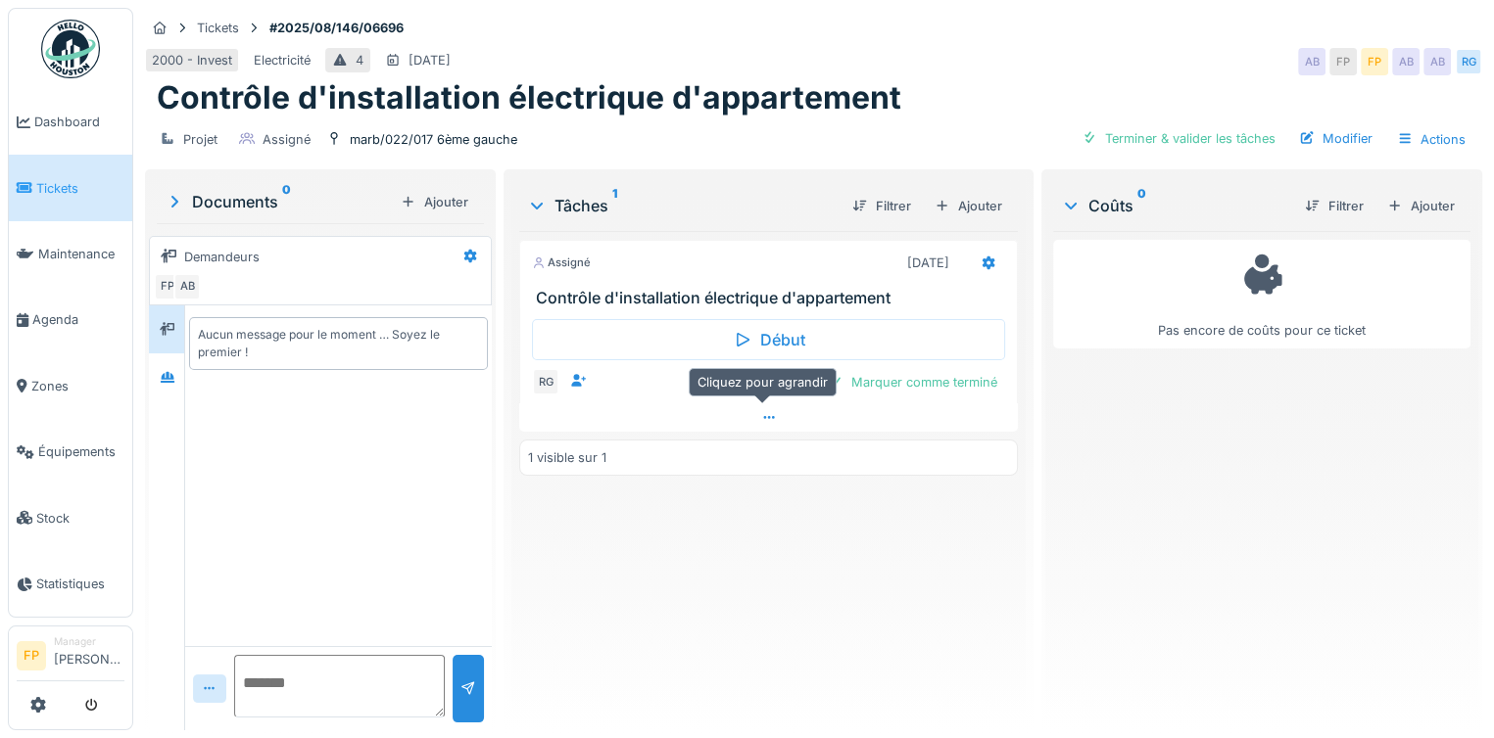
click at [767, 413] on icon at bounding box center [769, 417] width 16 height 13
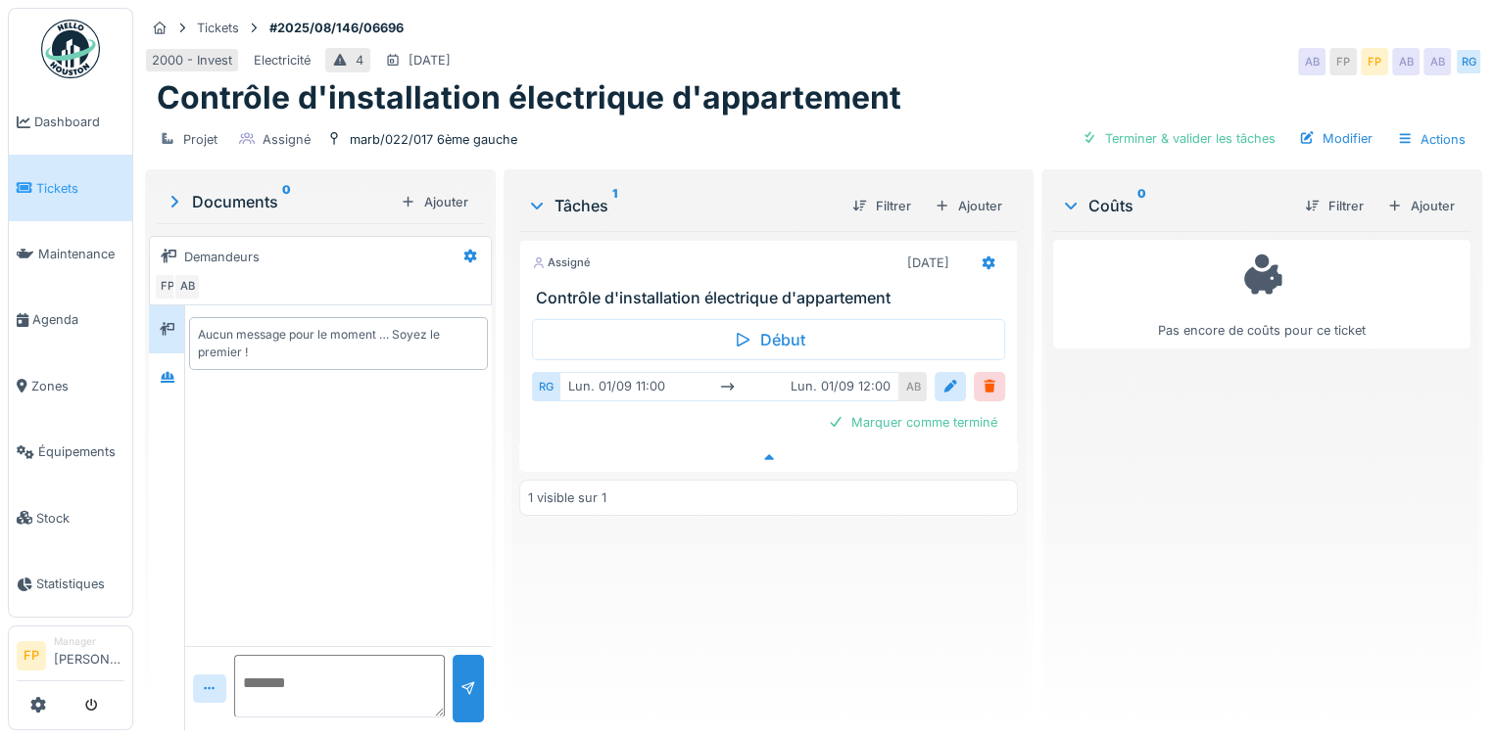
scroll to position [15, 0]
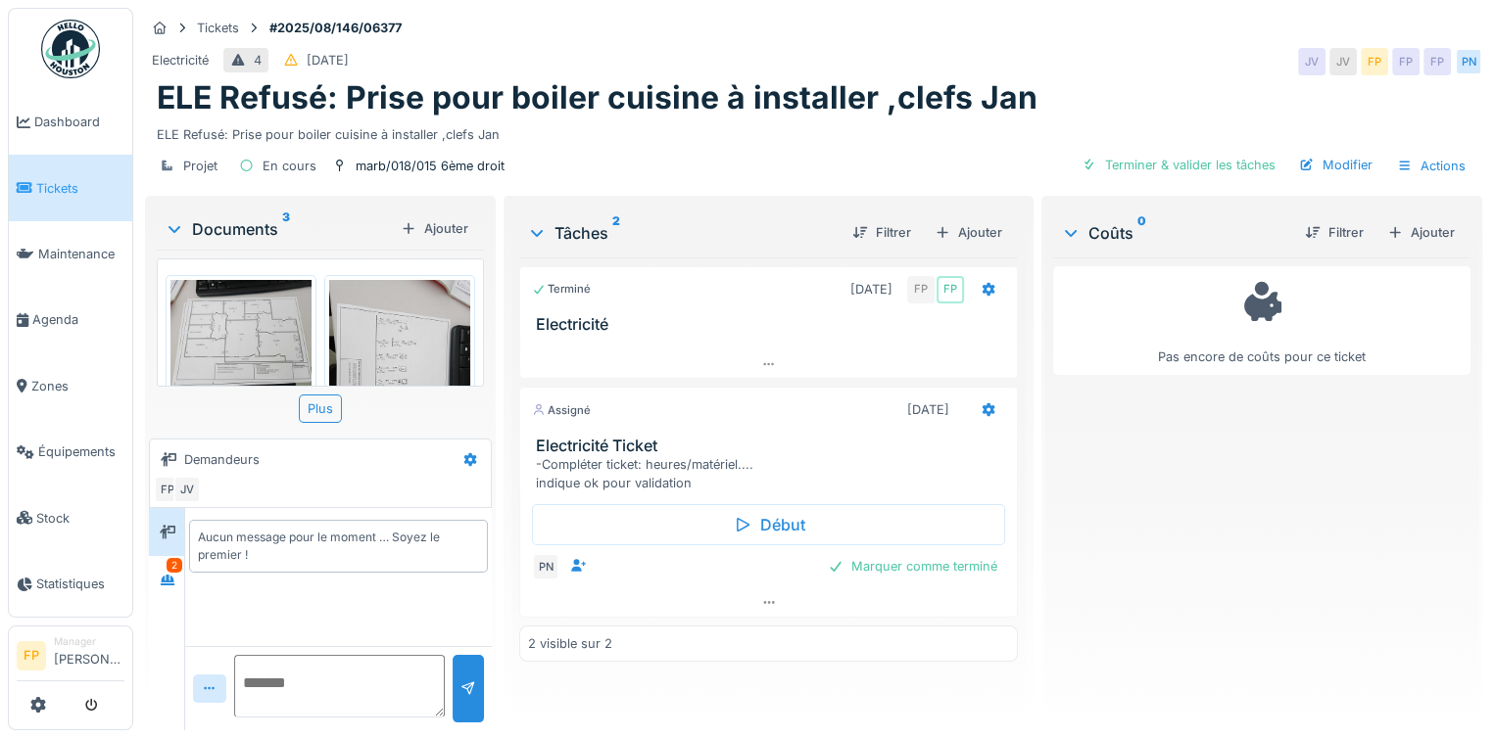
scroll to position [15, 0]
click at [762, 358] on icon at bounding box center [769, 364] width 16 height 13
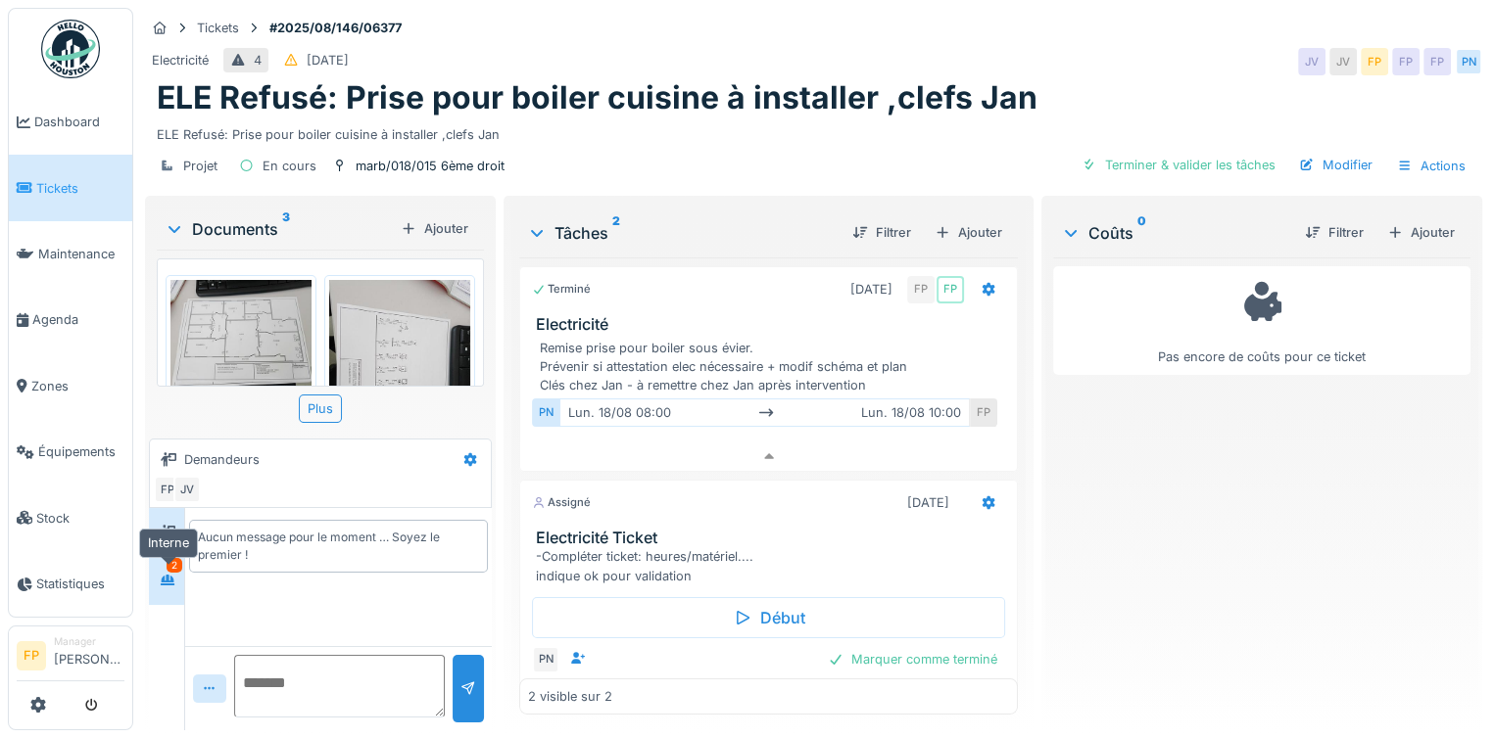
click at [164, 574] on icon at bounding box center [168, 580] width 16 height 13
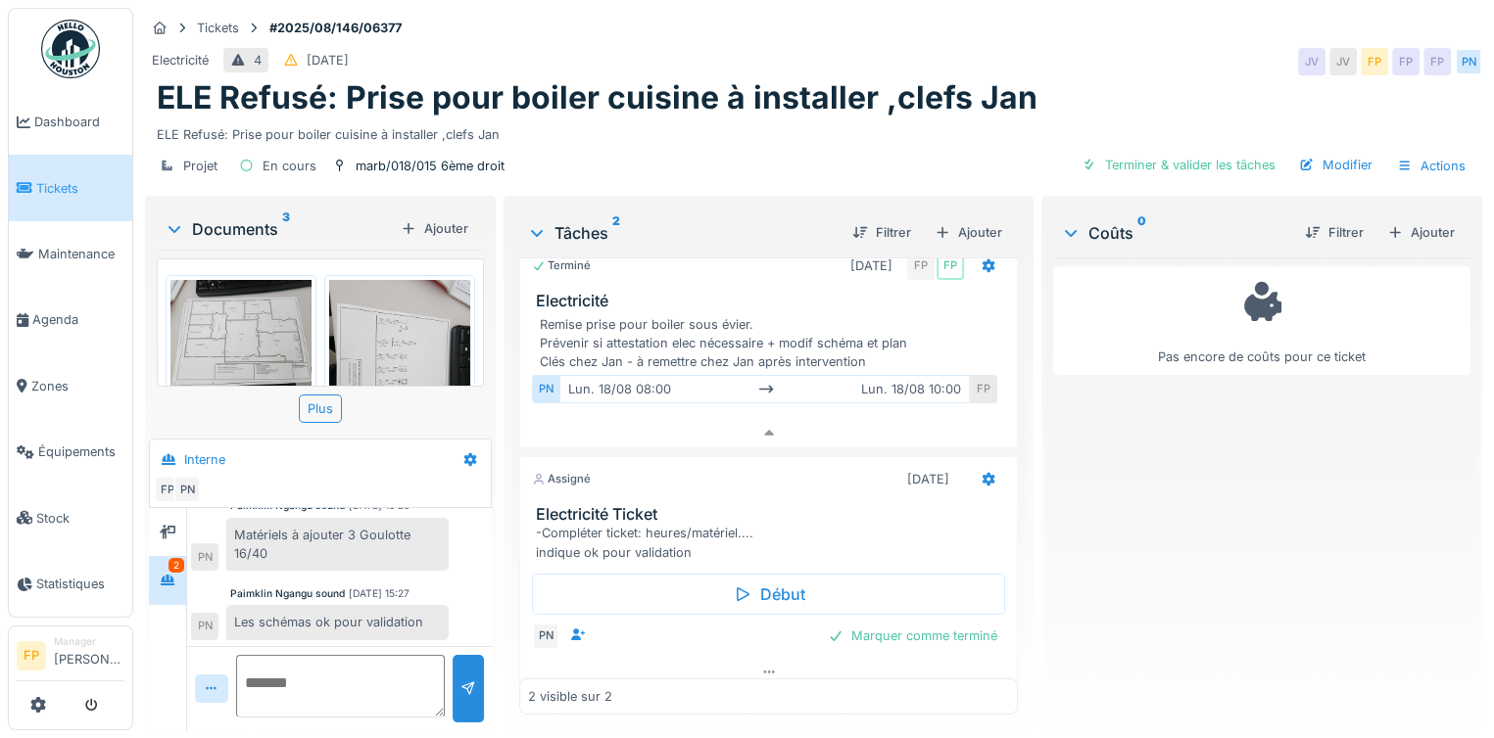
scroll to position [35, 0]
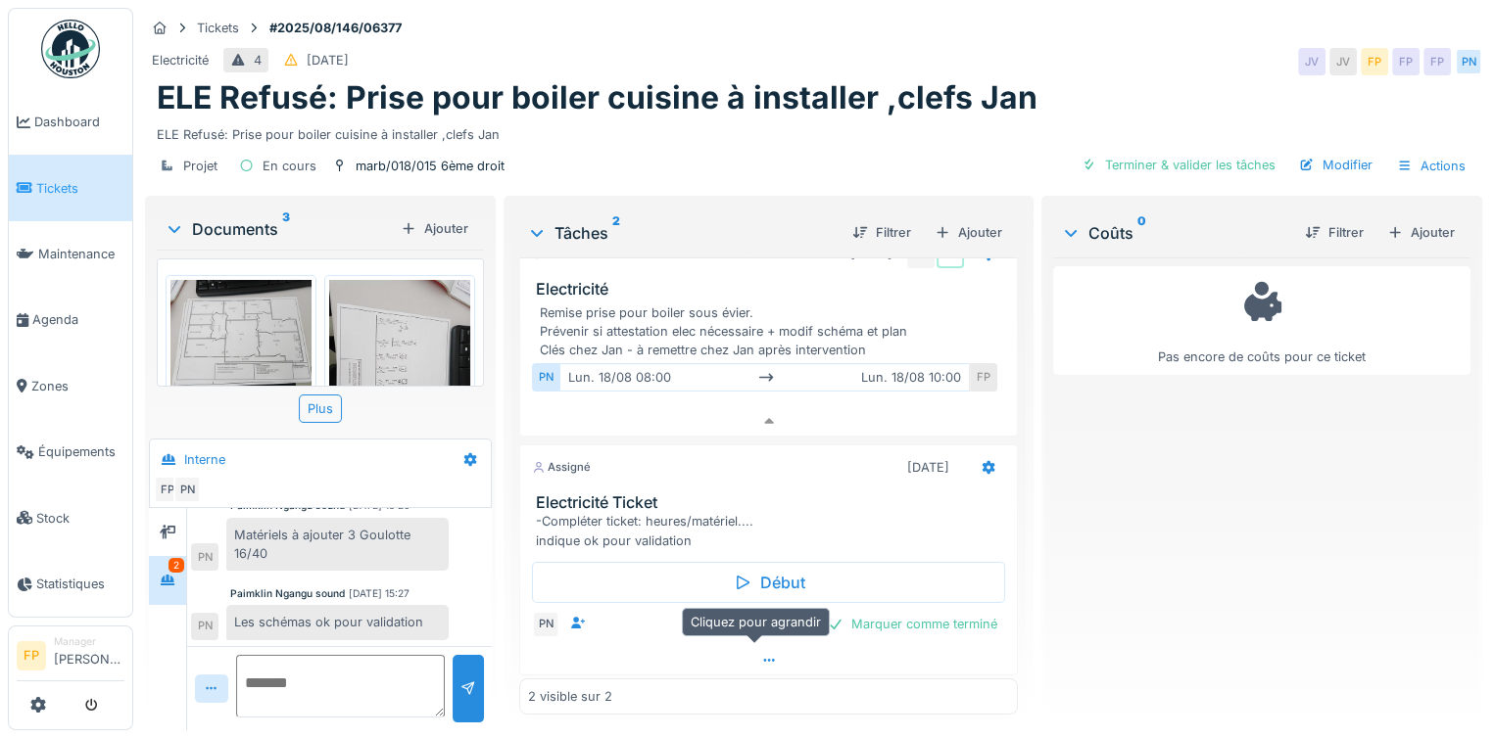
click at [744, 646] on div at bounding box center [768, 660] width 497 height 28
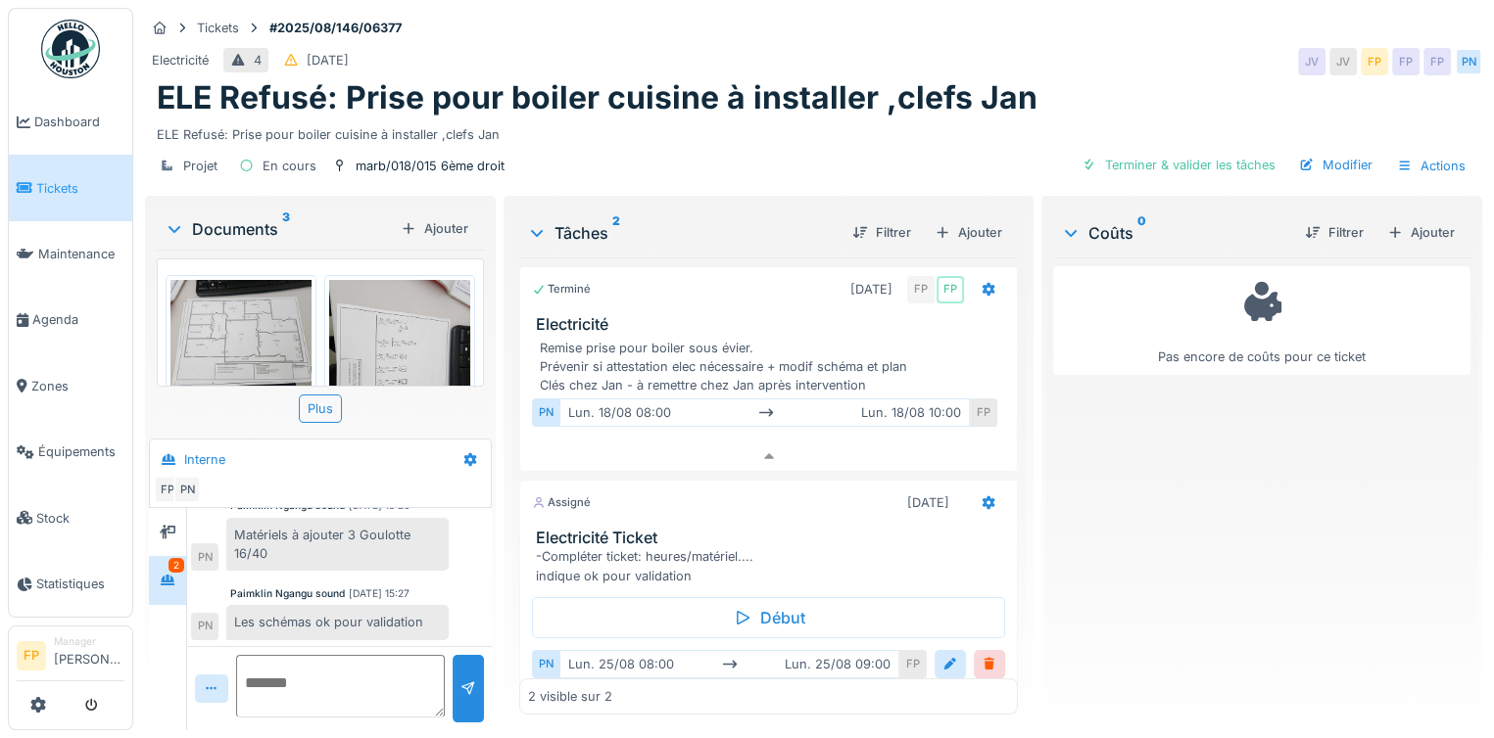
scroll to position [0, 0]
click at [71, 313] on span "Agenda" at bounding box center [78, 319] width 92 height 19
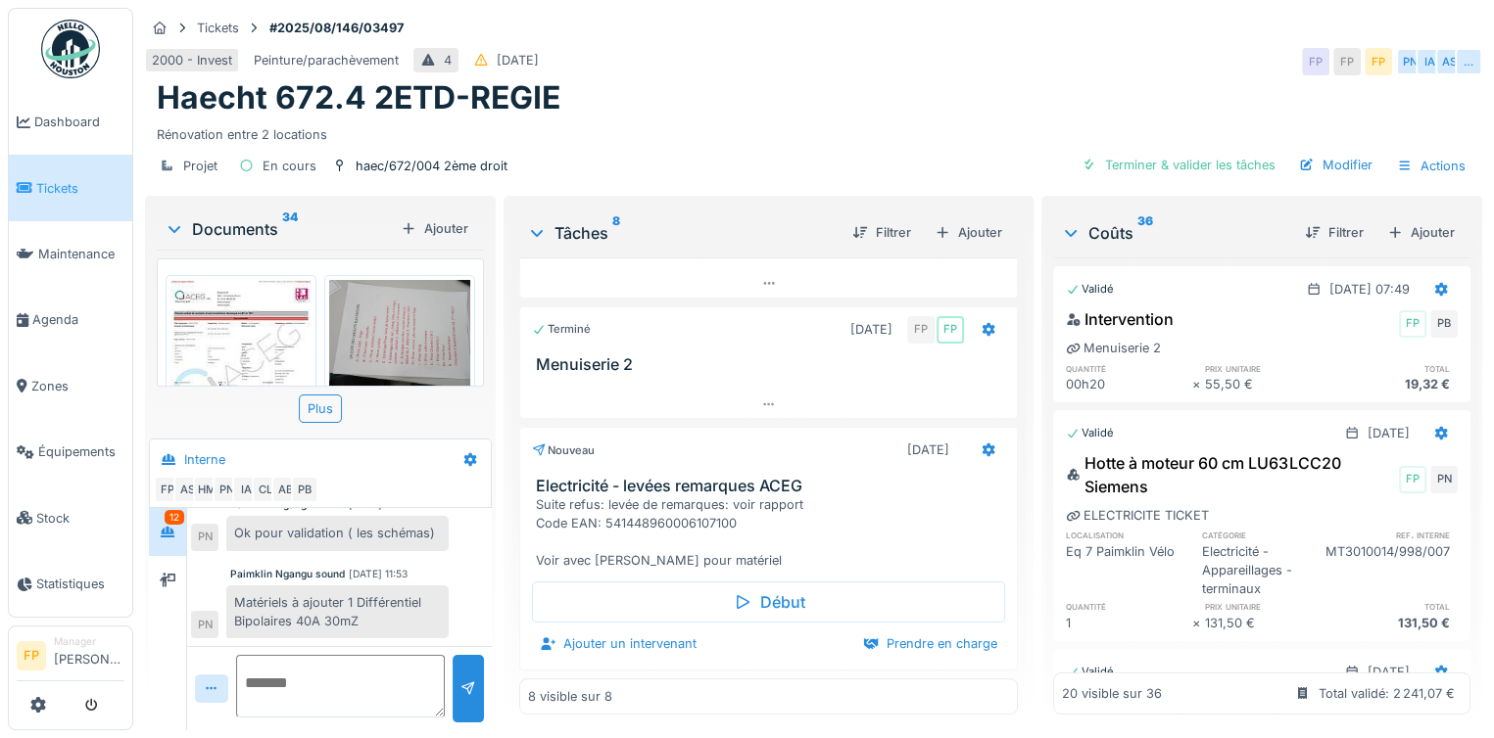
scroll to position [15, 0]
click at [980, 444] on icon at bounding box center [988, 450] width 16 height 13
click at [924, 514] on div "Suite refus: levée de remarques: voir rapport Code EAN: 541448960006107100 Voir…" at bounding box center [772, 533] width 473 height 75
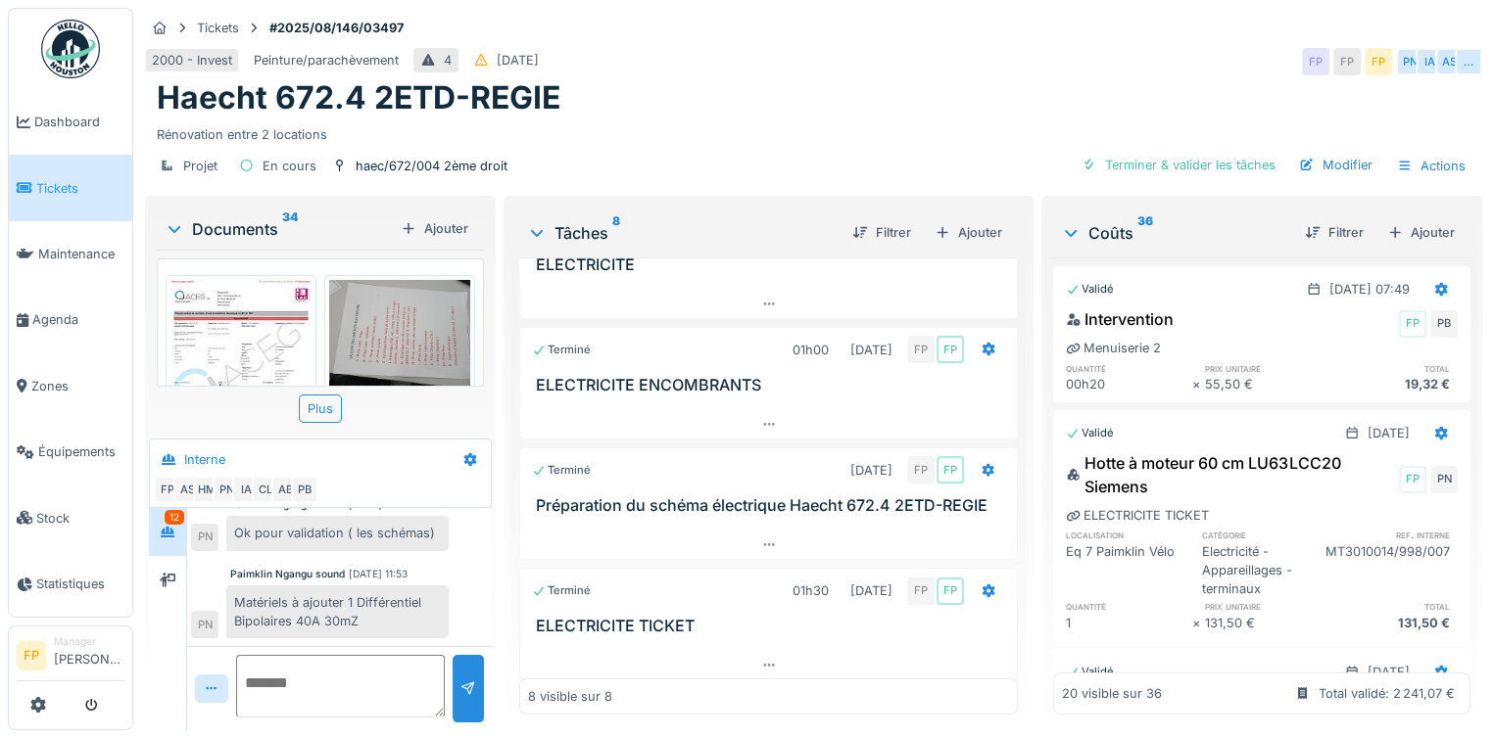
scroll to position [204, 0]
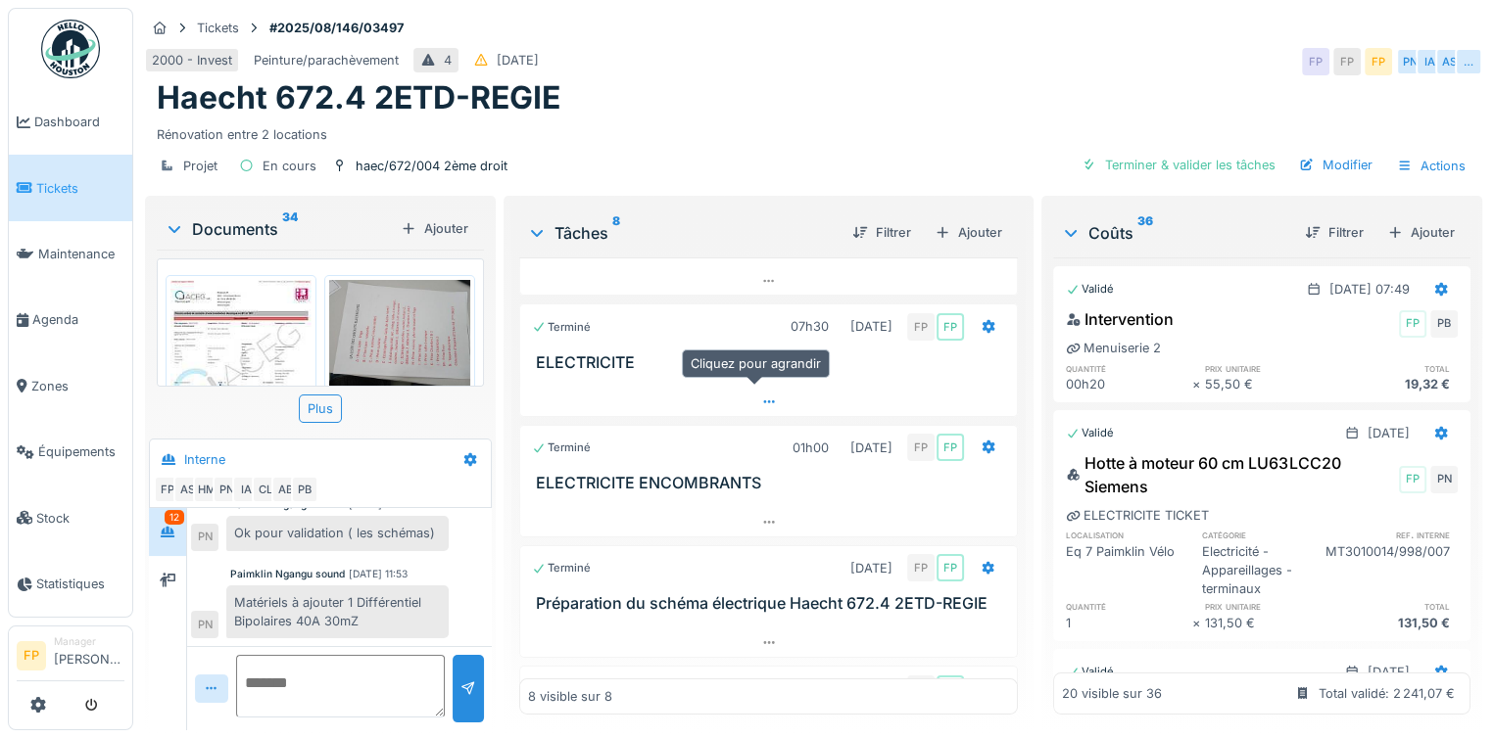
click at [761, 396] on icon at bounding box center [769, 402] width 16 height 13
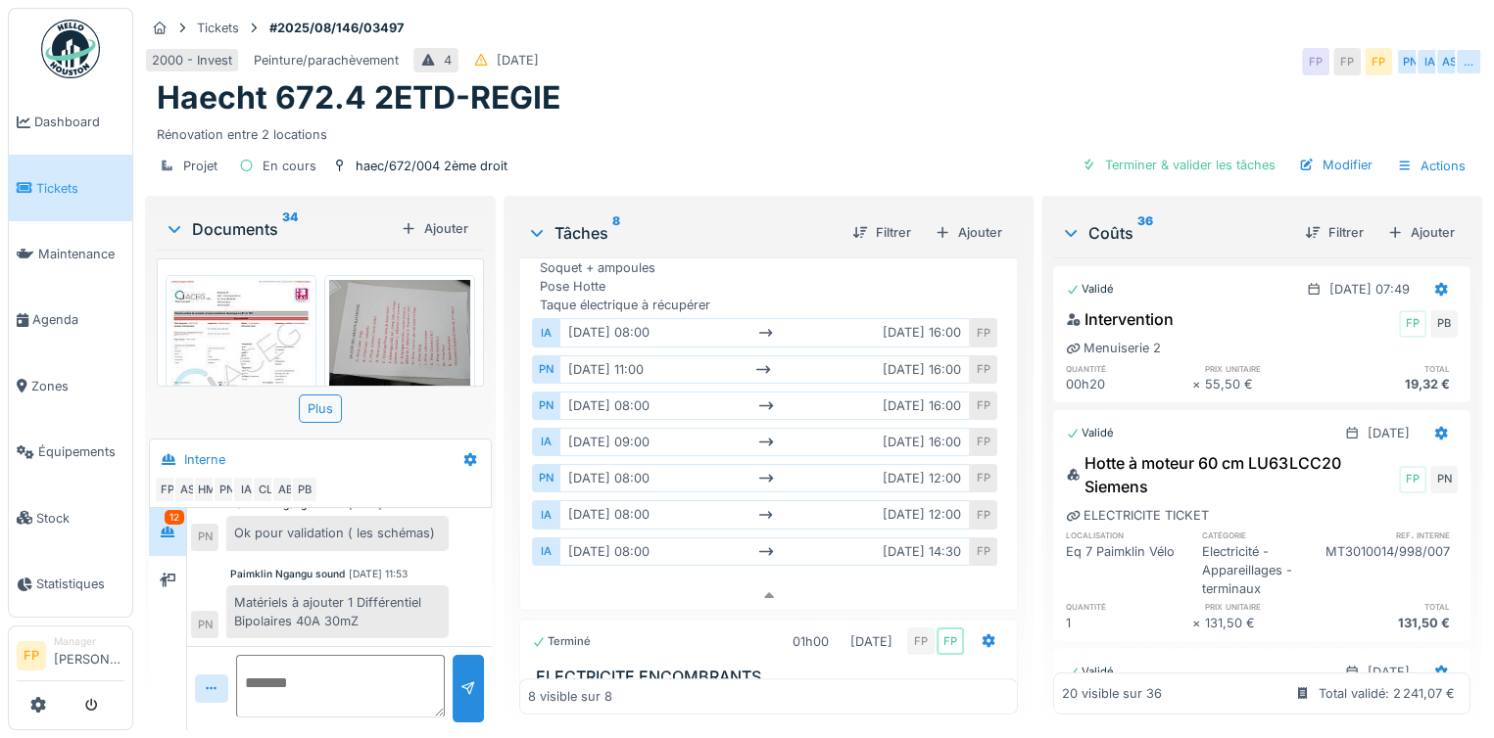
scroll to position [686, 0]
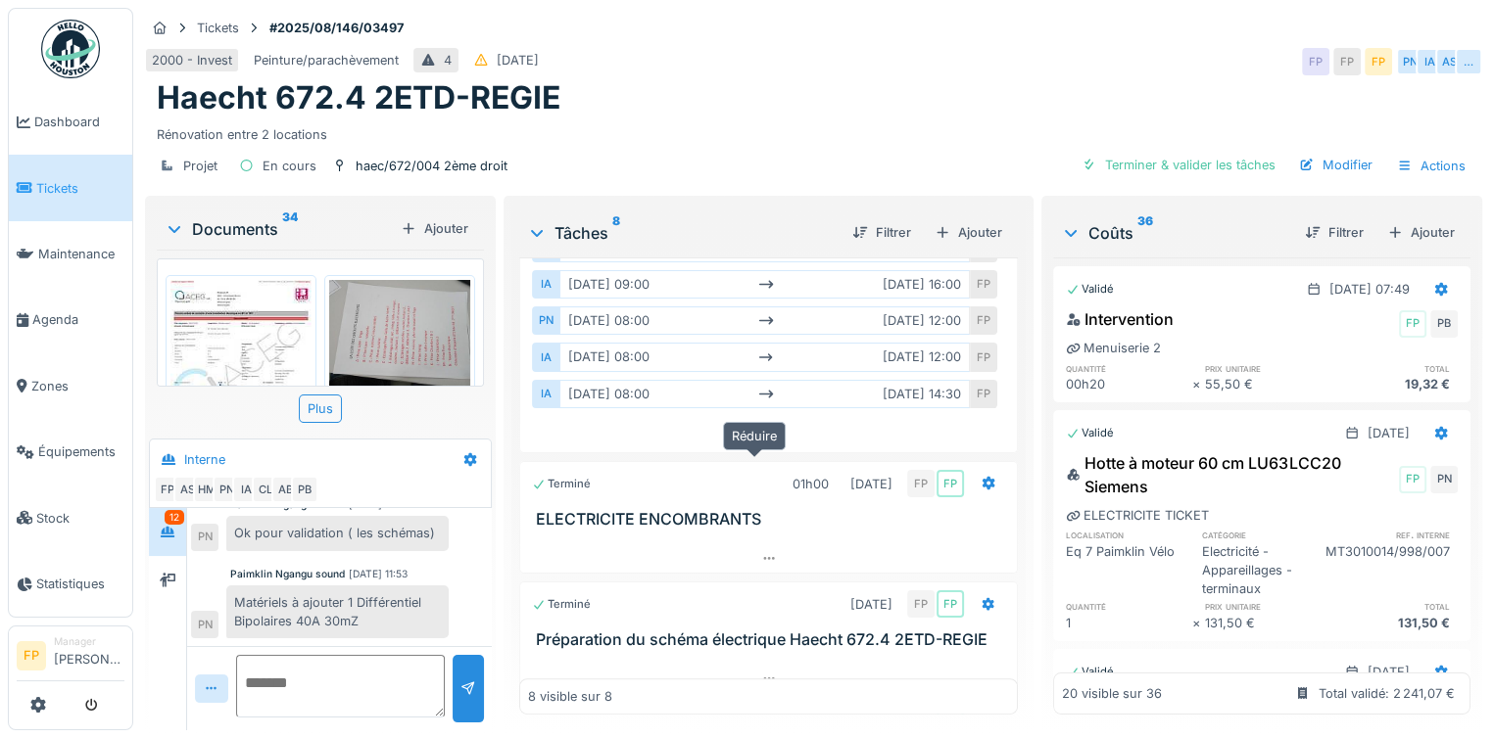
click at [761, 445] on icon at bounding box center [769, 438] width 16 height 13
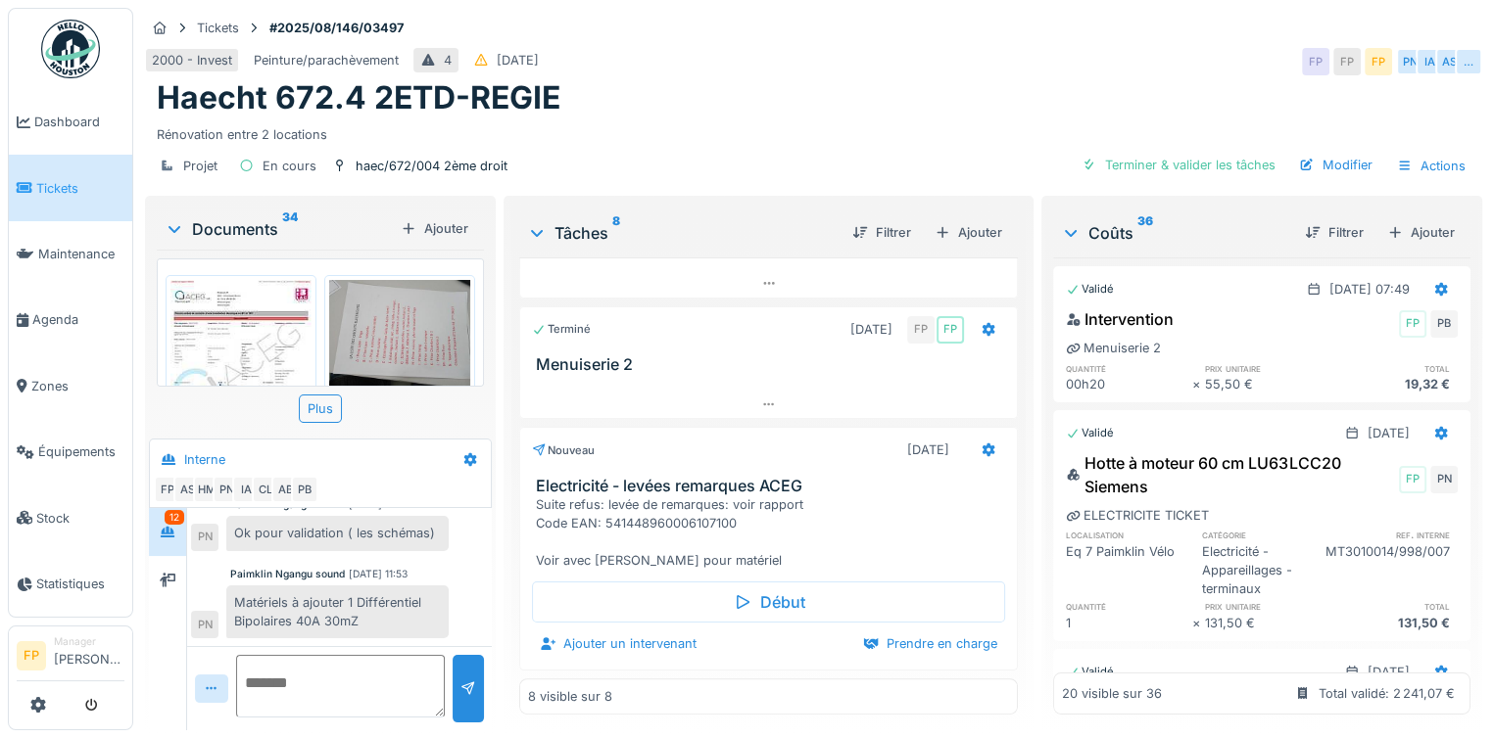
scroll to position [15, 0]
click at [230, 316] on img at bounding box center [240, 371] width 141 height 183
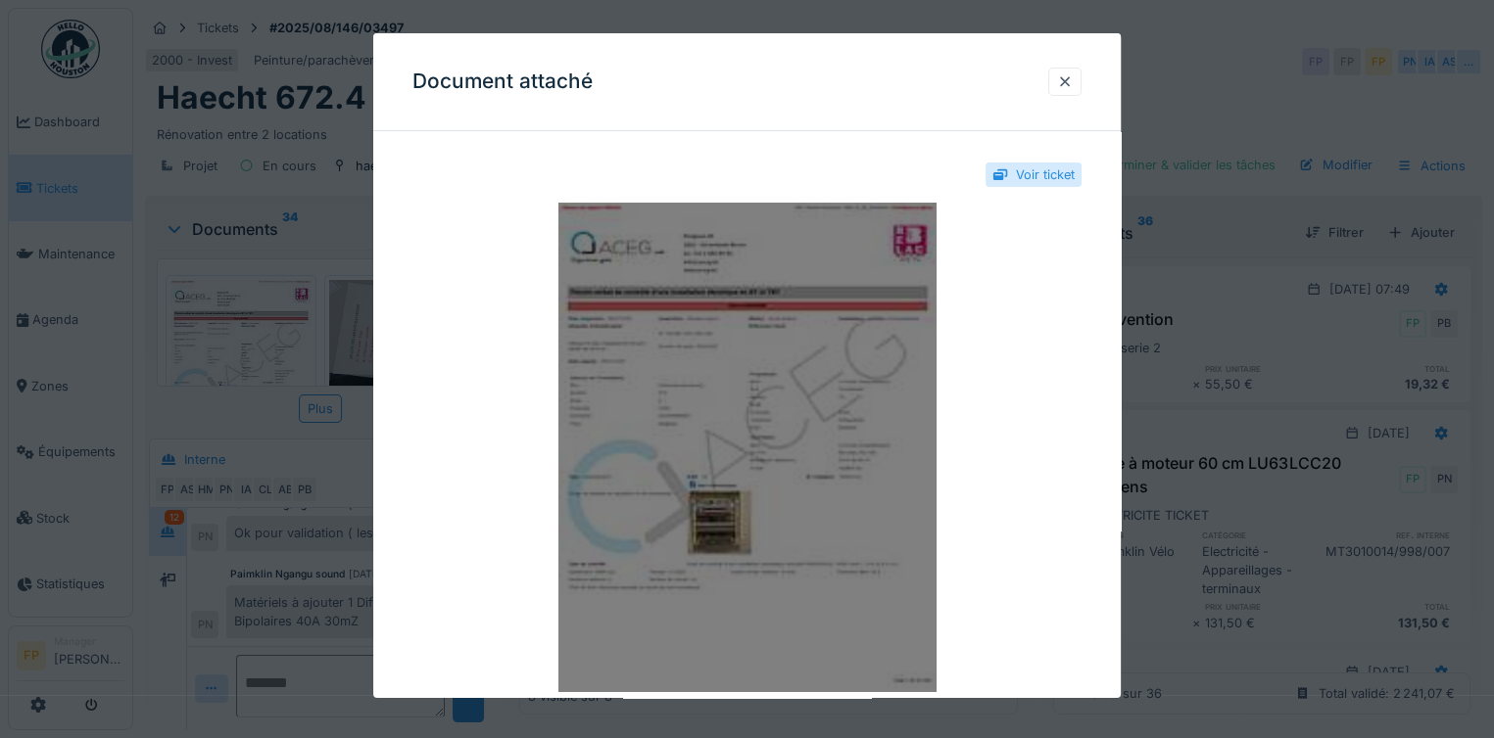
click at [787, 422] on img at bounding box center [746, 448] width 669 height 490
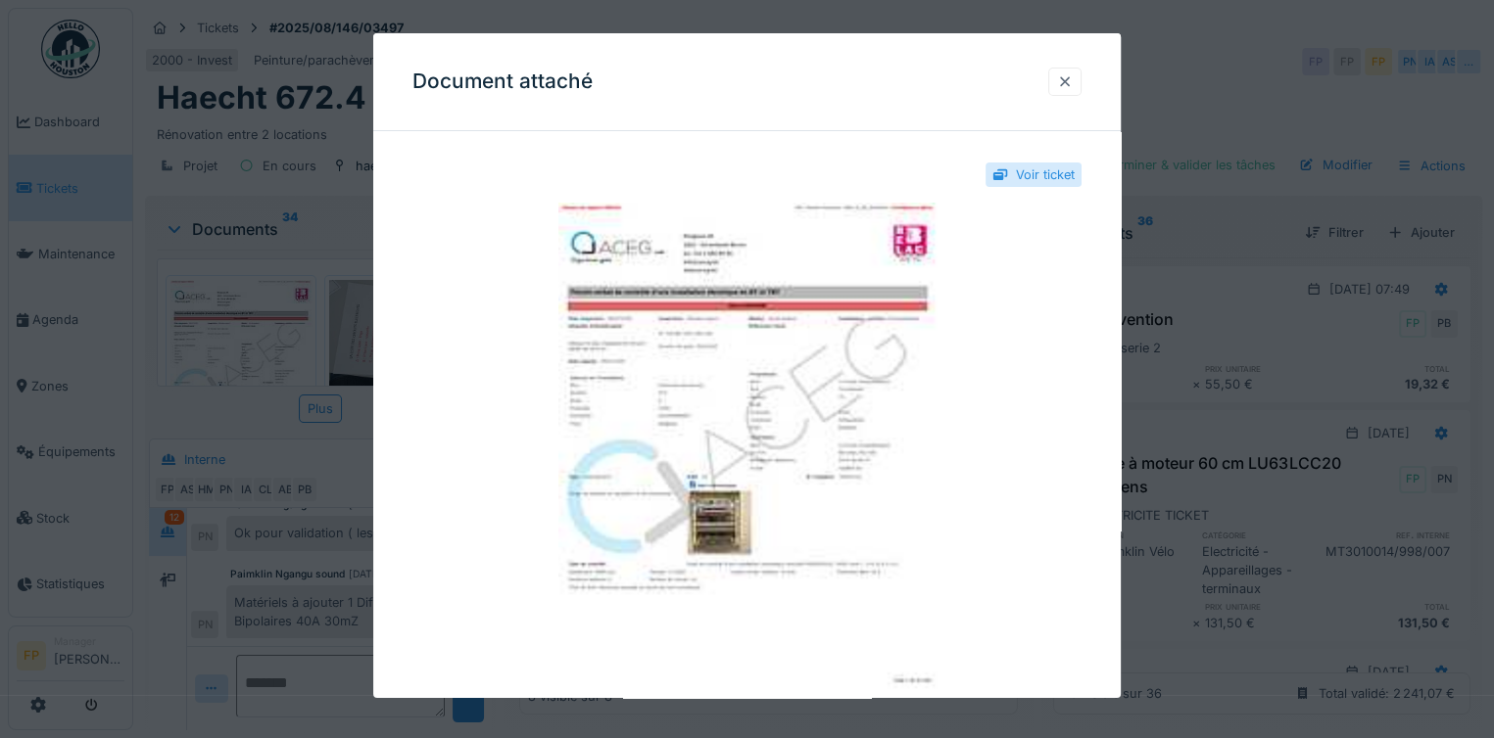
click at [1072, 74] on div at bounding box center [1065, 81] width 16 height 19
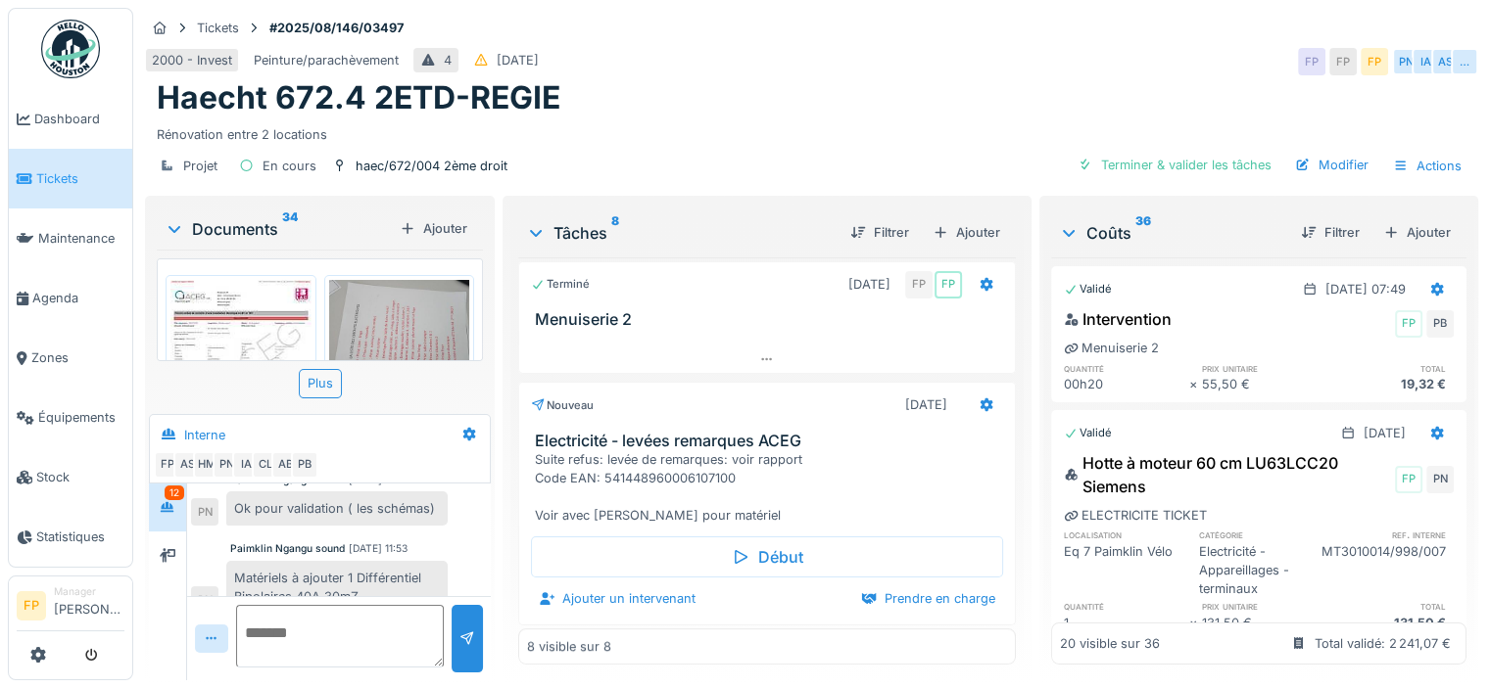
scroll to position [744, 0]
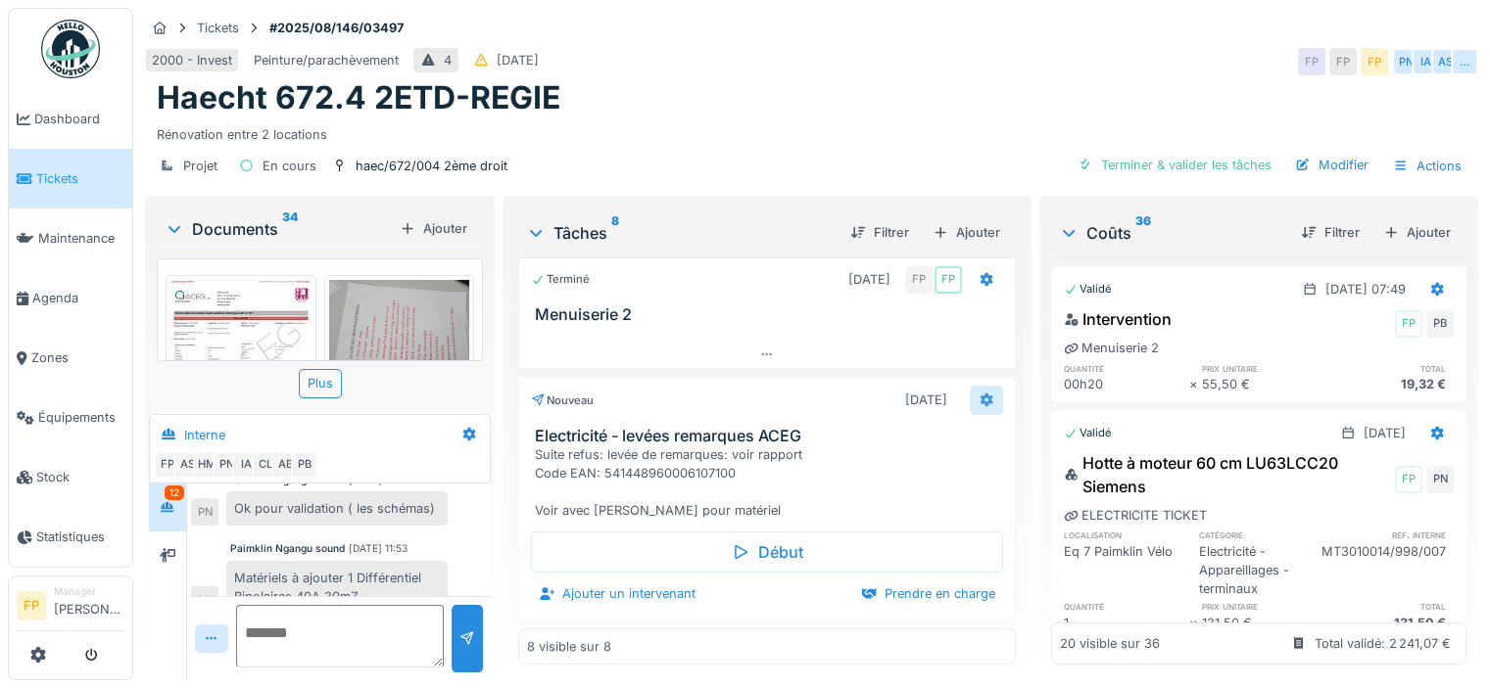
click at [979, 394] on icon at bounding box center [985, 401] width 13 height 14
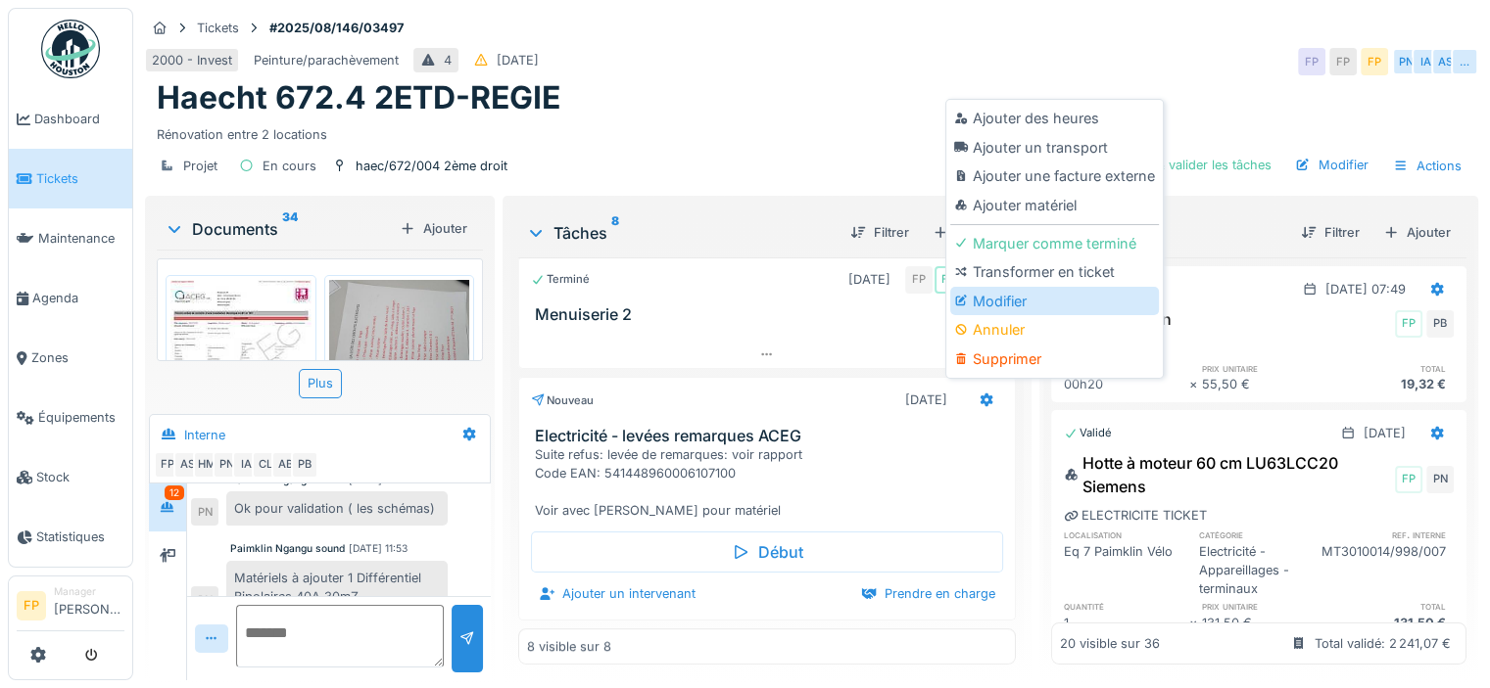
click at [1040, 287] on div "Modifier" at bounding box center [1054, 301] width 209 height 29
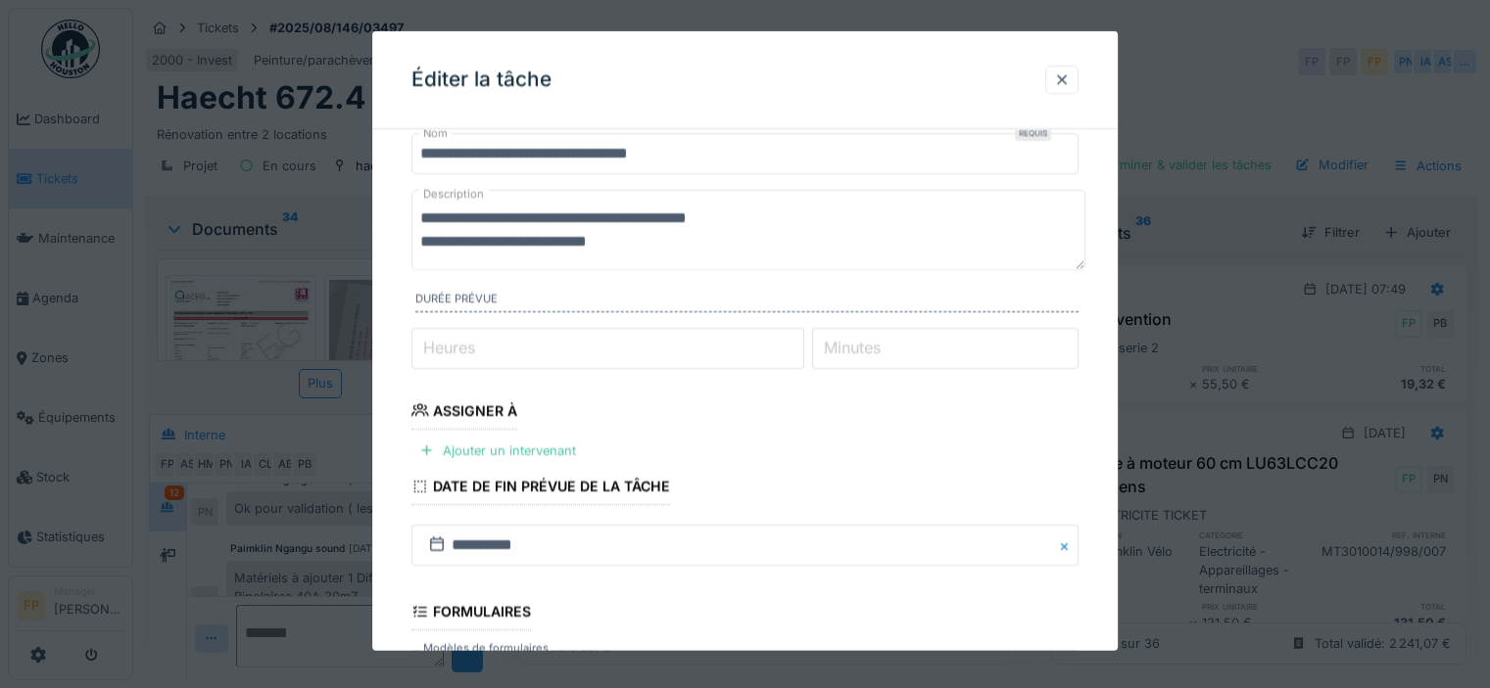
scroll to position [196, 0]
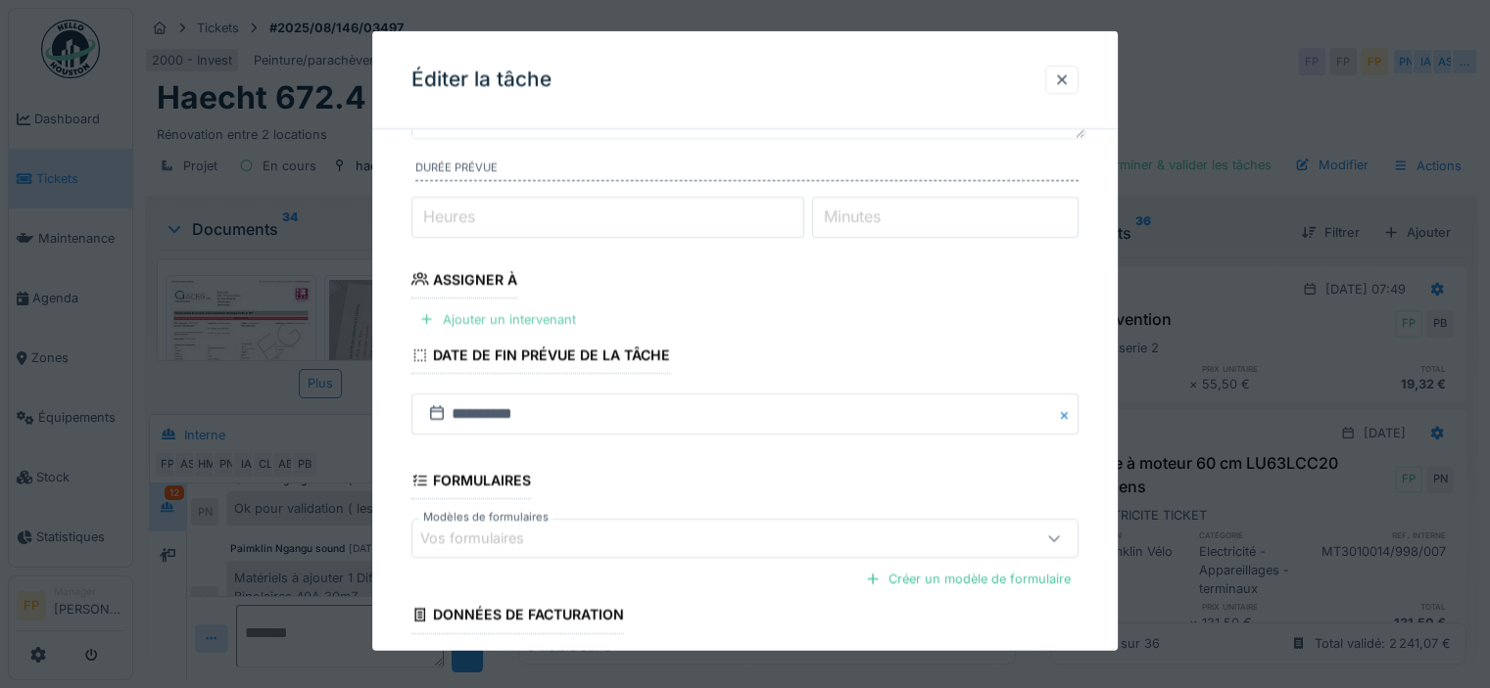
click at [536, 313] on div "Ajouter un intervenant" at bounding box center [497, 319] width 172 height 26
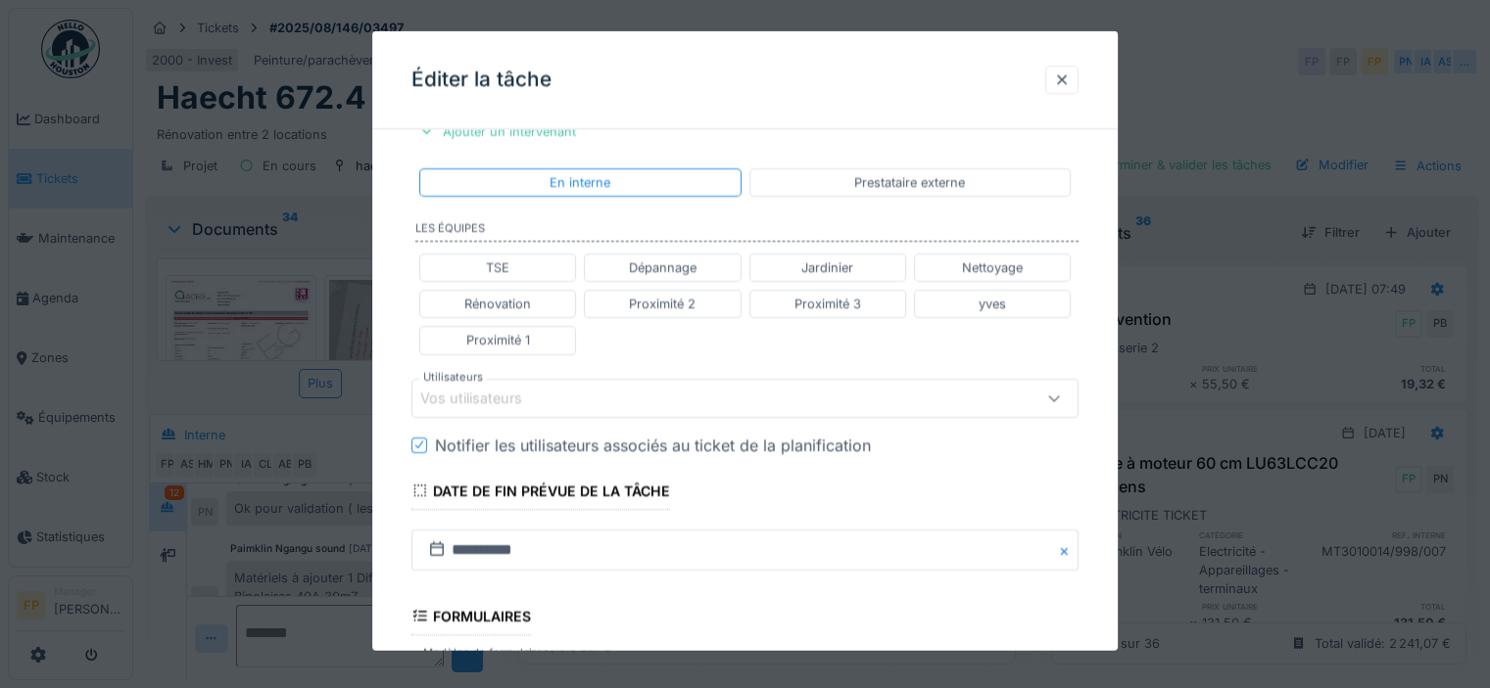
scroll to position [490, 0]
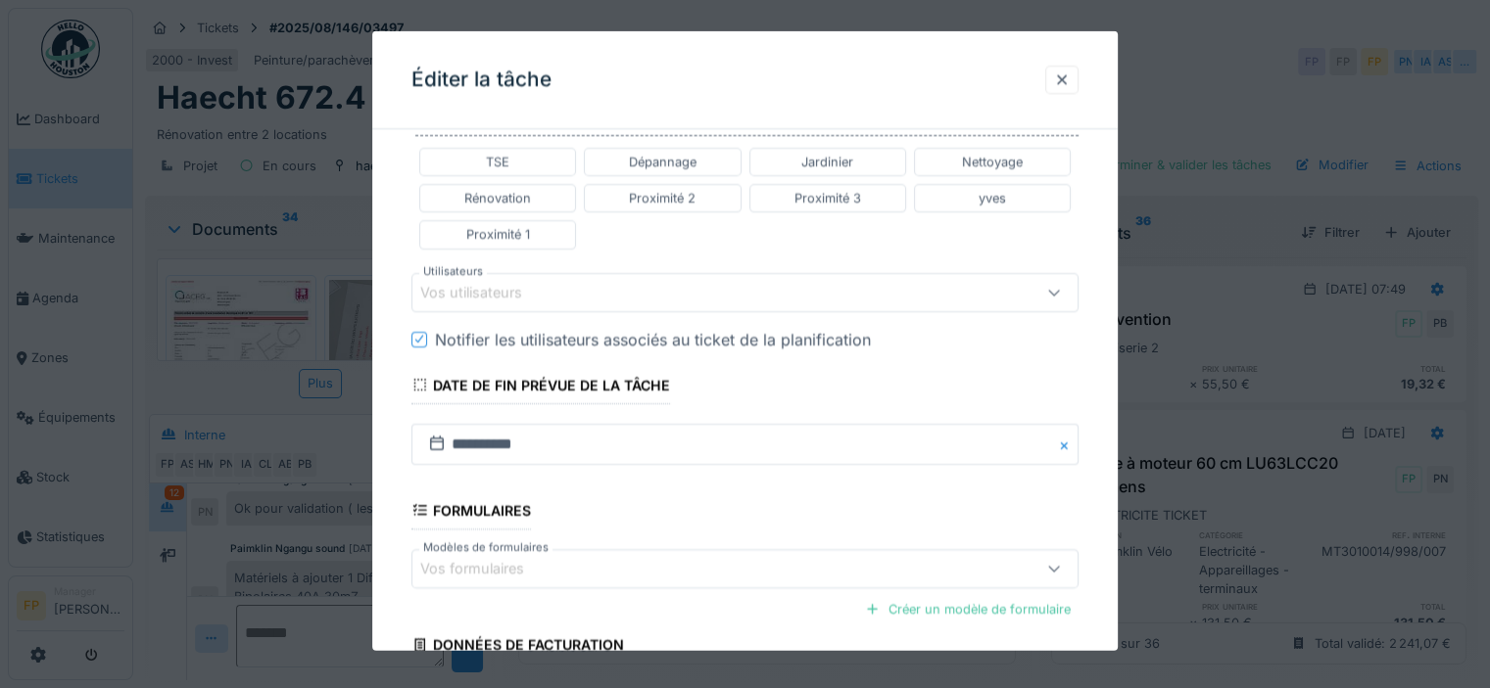
click at [464, 284] on div "Vos utilisateurs" at bounding box center [484, 292] width 129 height 22
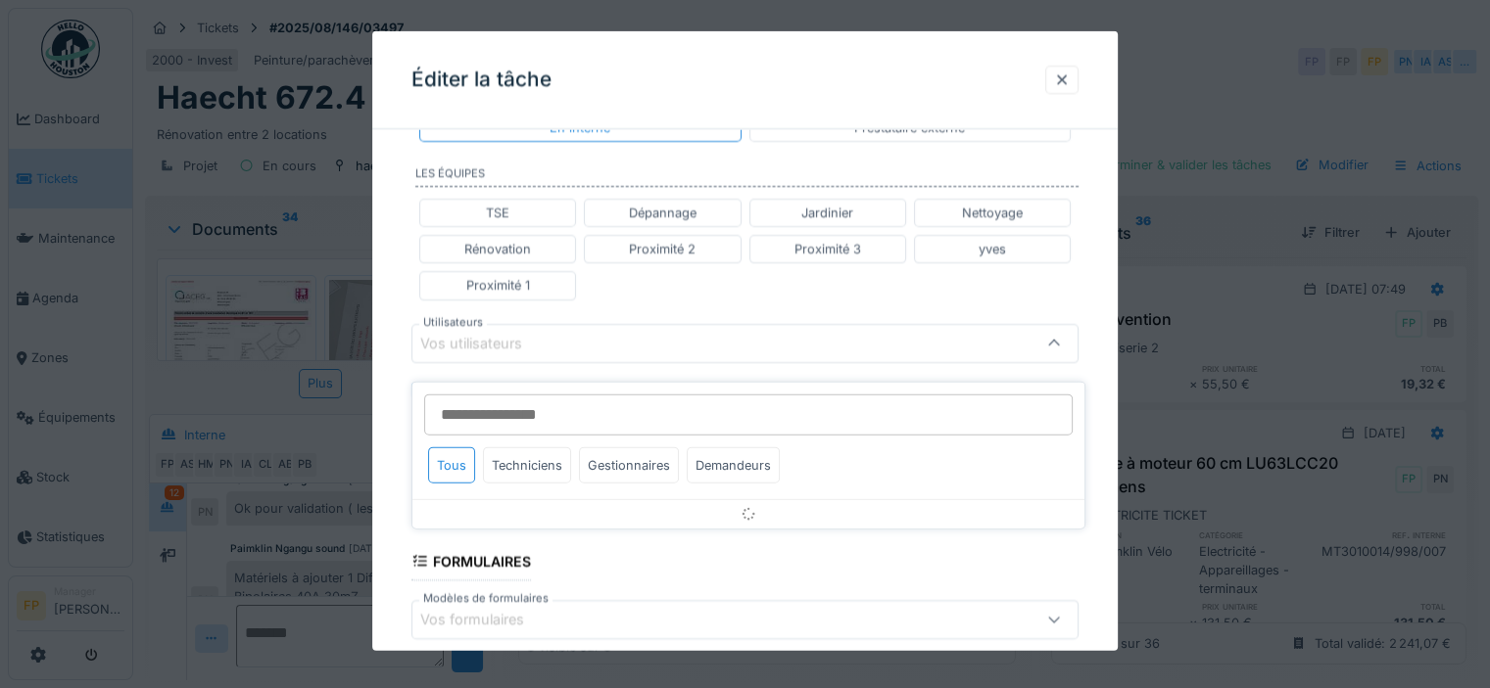
scroll to position [437, 0]
click at [494, 399] on input "Utilisateurs" at bounding box center [748, 415] width 648 height 41
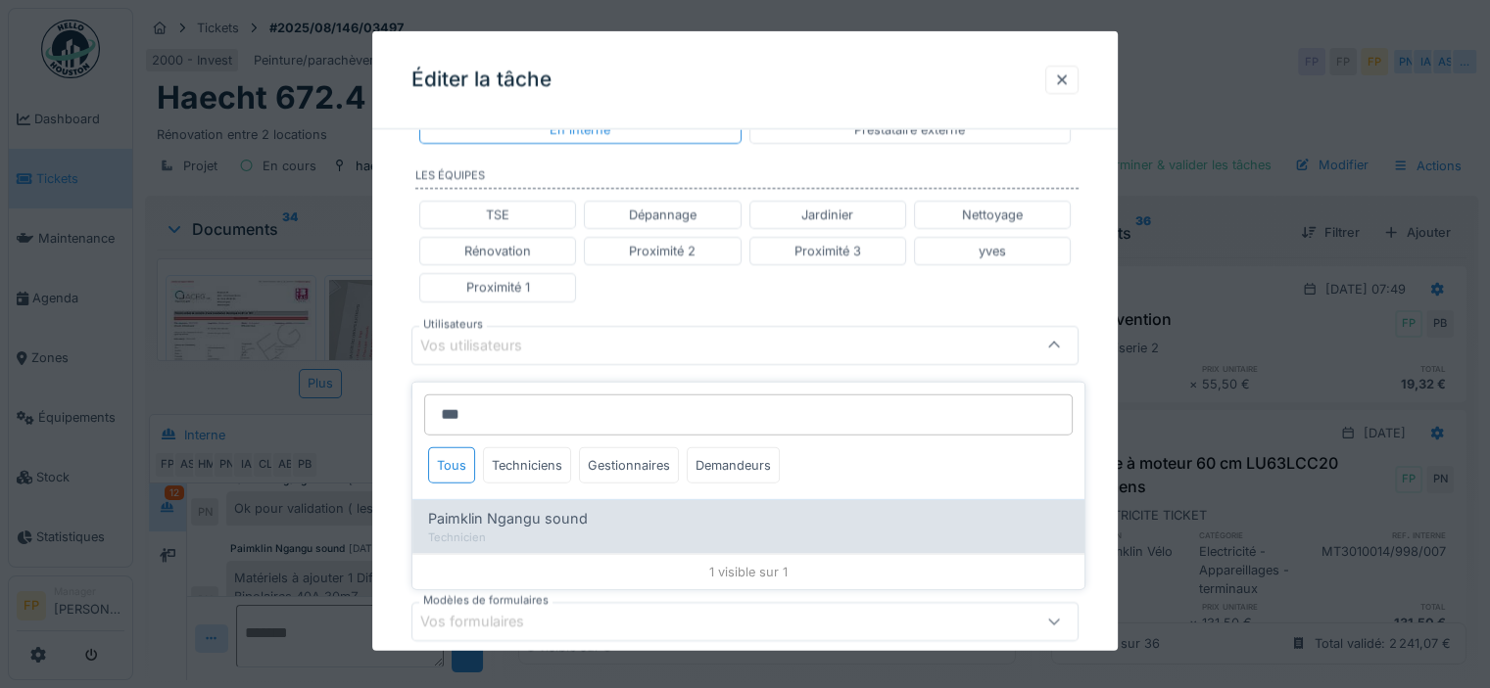
type input "***"
click at [548, 508] on span "Paimklin Ngangu sound" at bounding box center [508, 519] width 160 height 22
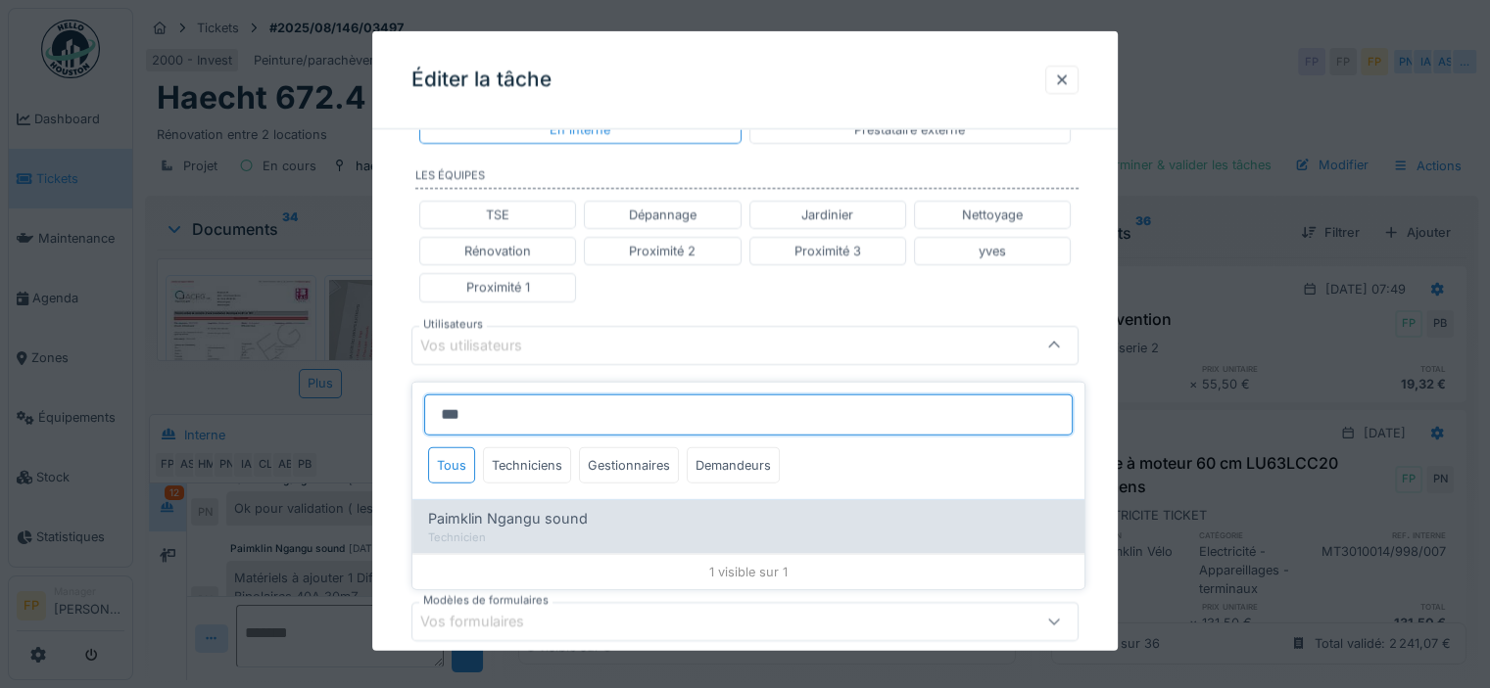
type input "****"
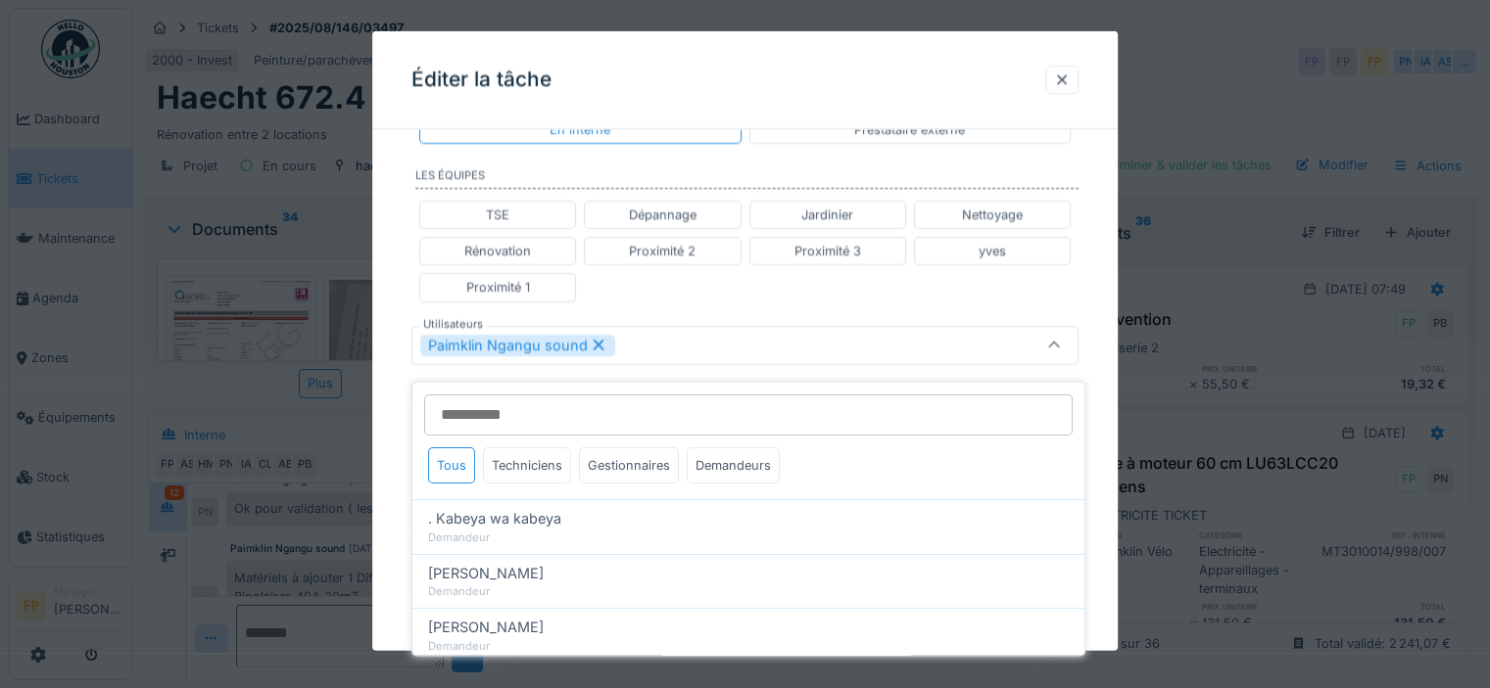
click at [401, 419] on div "**********" at bounding box center [744, 336] width 745 height 1256
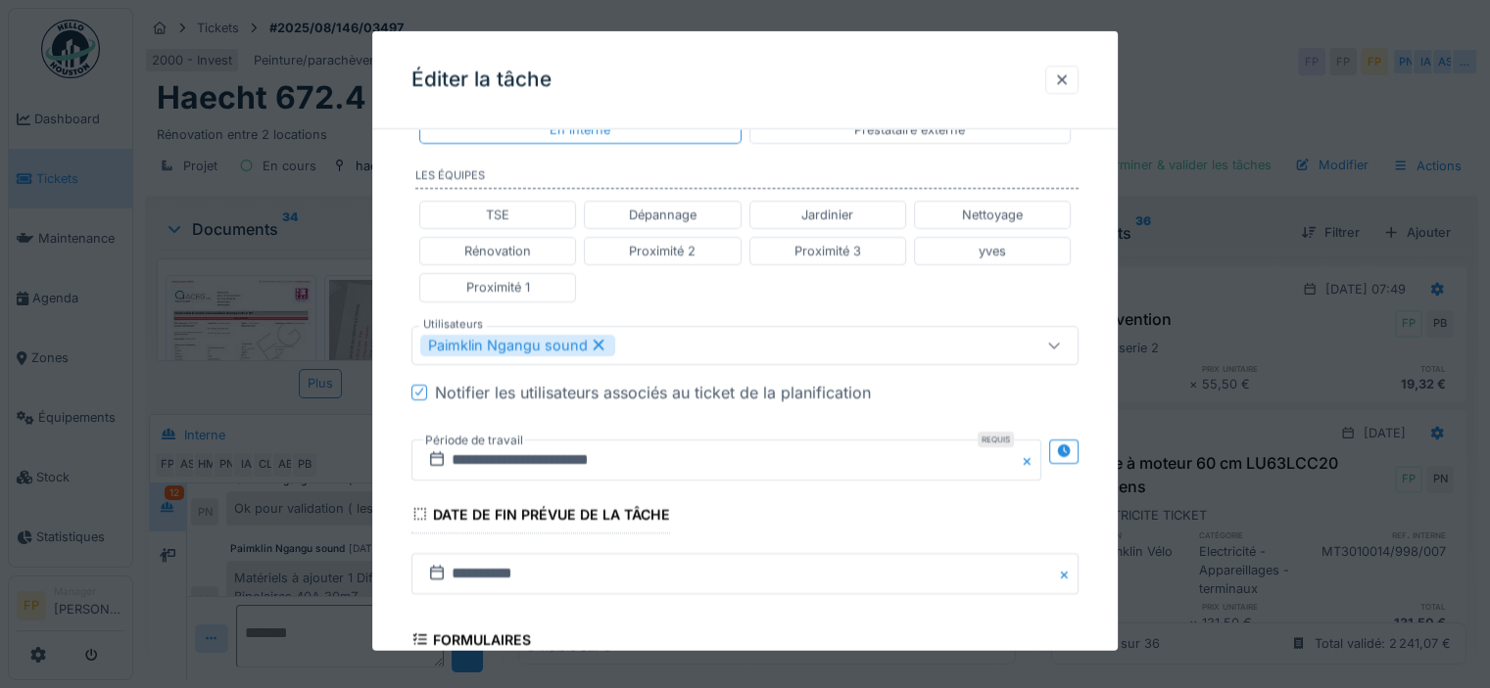
click at [419, 389] on icon at bounding box center [419, 392] width 8 height 8
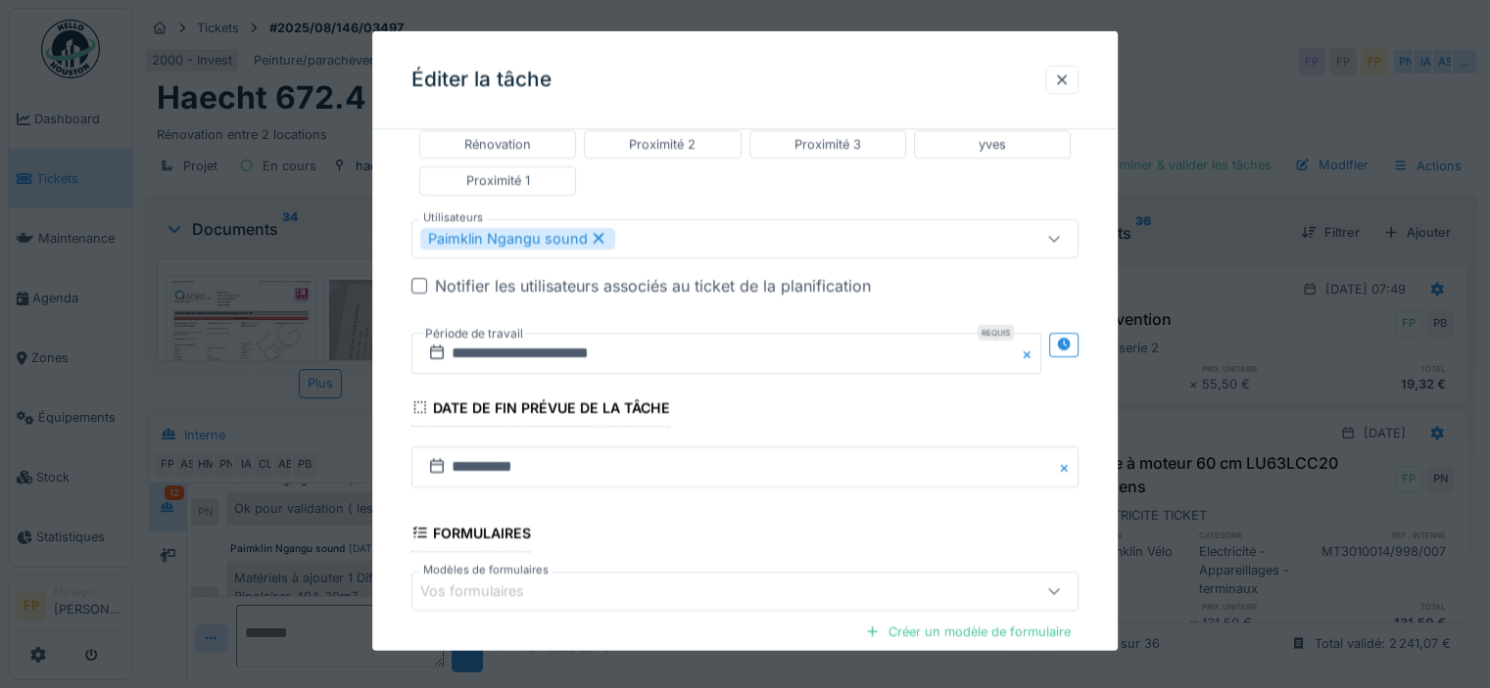
scroll to position [548, 0]
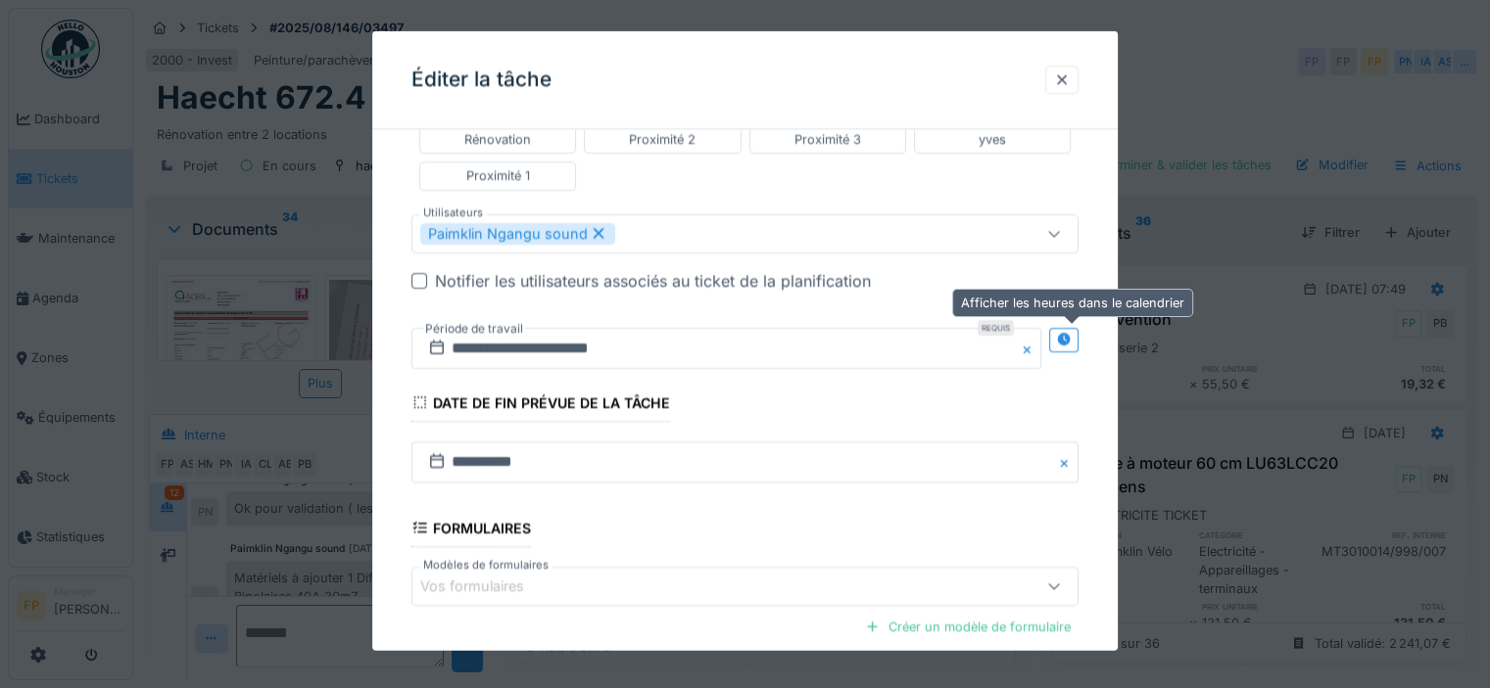
click at [1070, 335] on icon at bounding box center [1064, 339] width 16 height 13
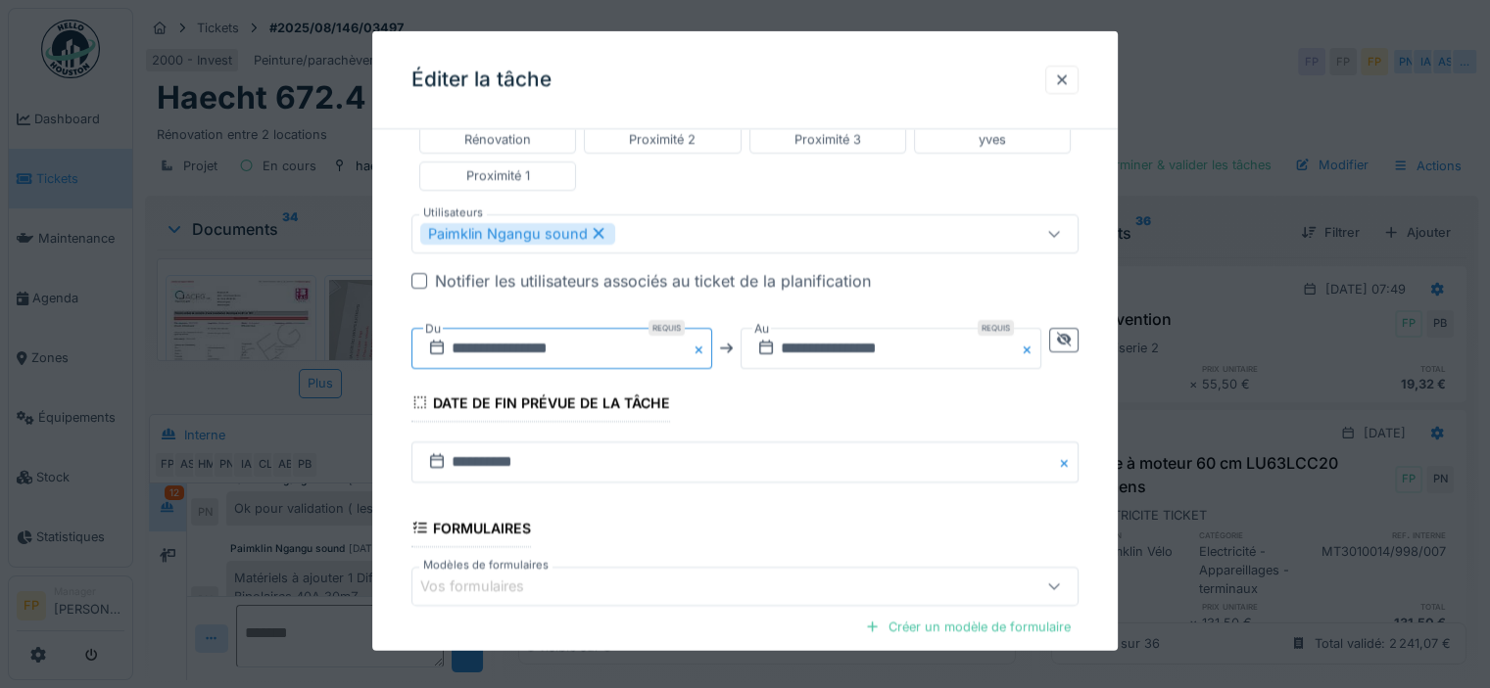
click at [511, 340] on input "**********" at bounding box center [561, 347] width 301 height 41
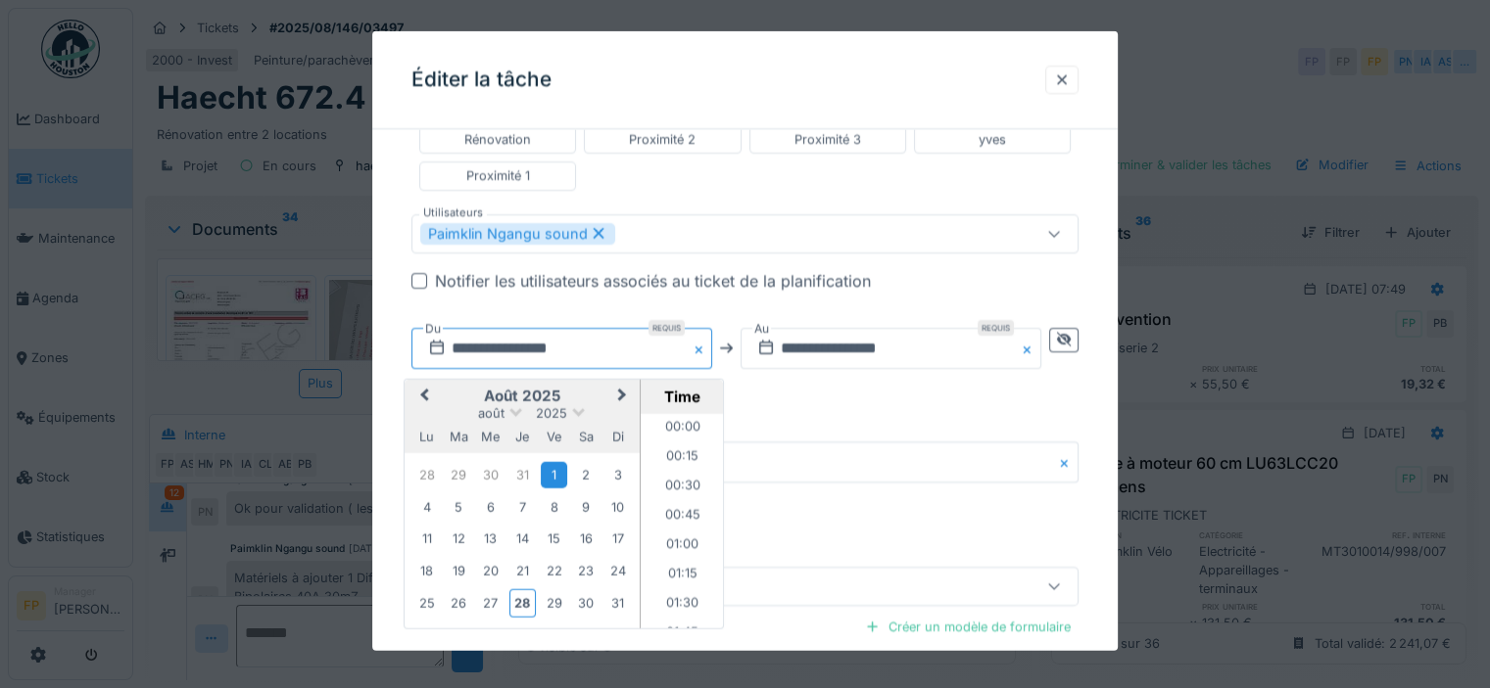
scroll to position [730, 0]
click at [622, 385] on span "Next Month" at bounding box center [622, 396] width 0 height 24
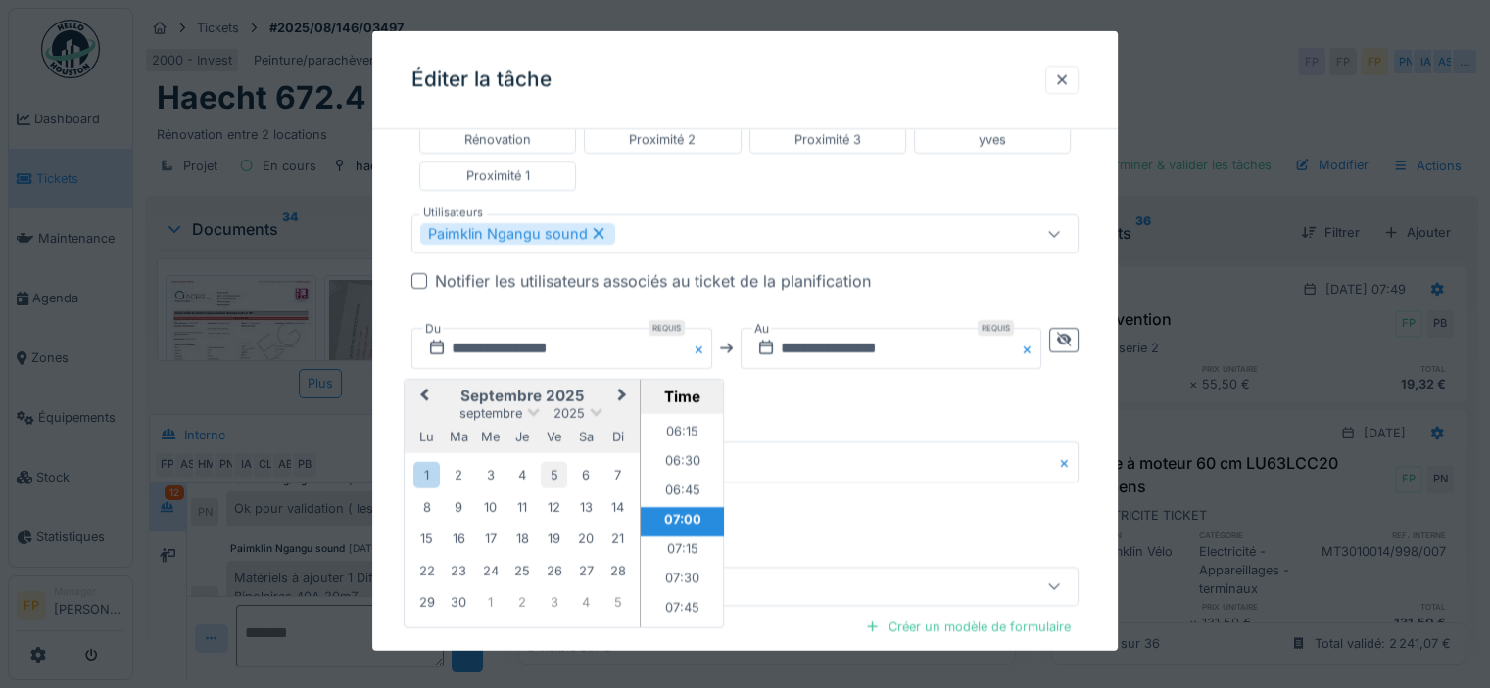
click at [551, 463] on div "5" at bounding box center [554, 474] width 26 height 26
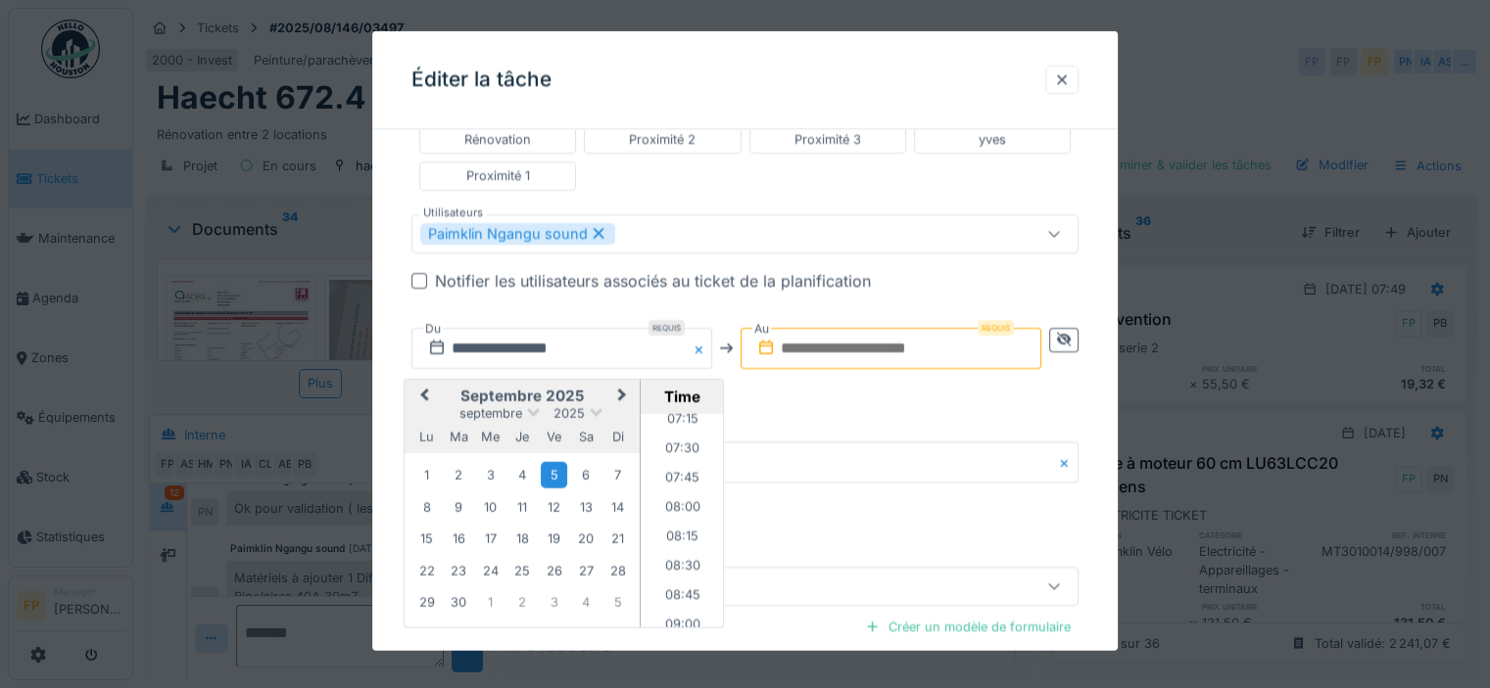
scroll to position [925, 0]
click at [674, 437] on li "08:00" at bounding box center [682, 443] width 83 height 29
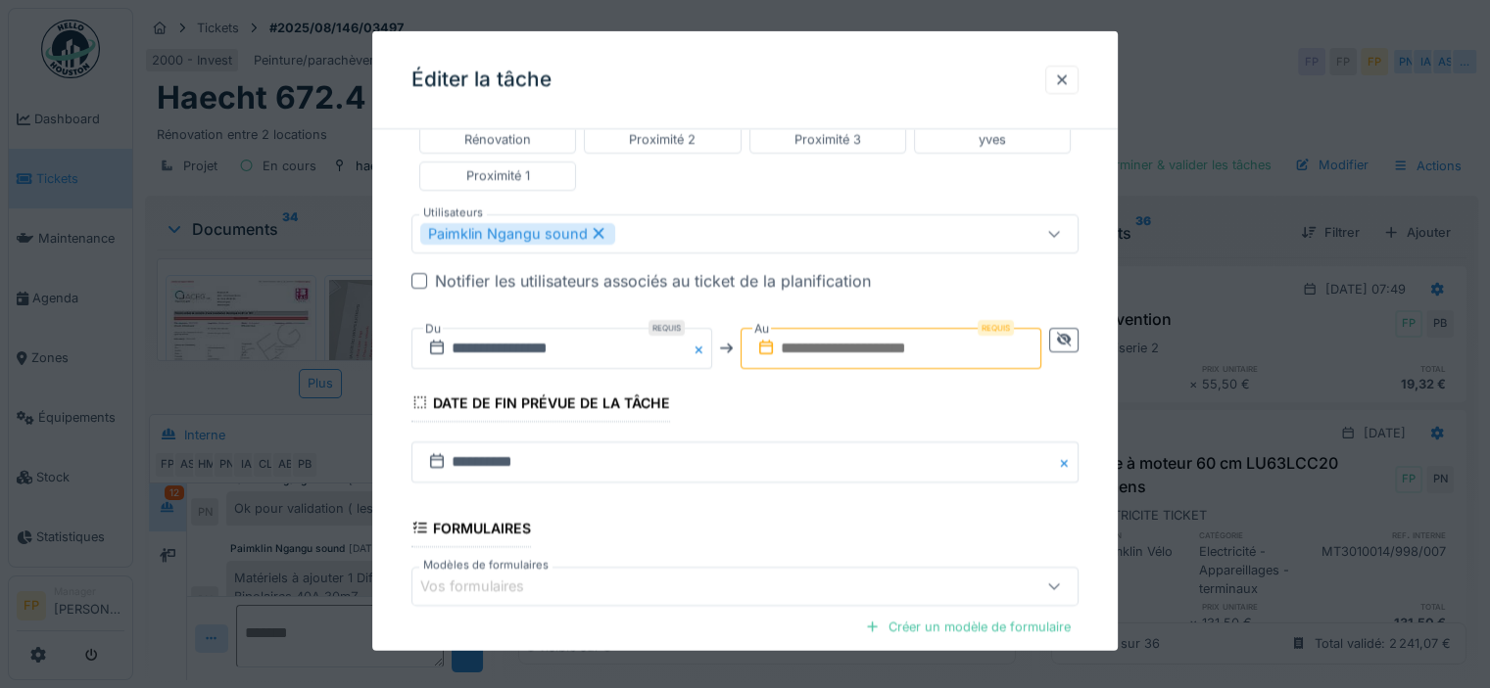
click at [842, 343] on input "text" at bounding box center [890, 347] width 301 height 41
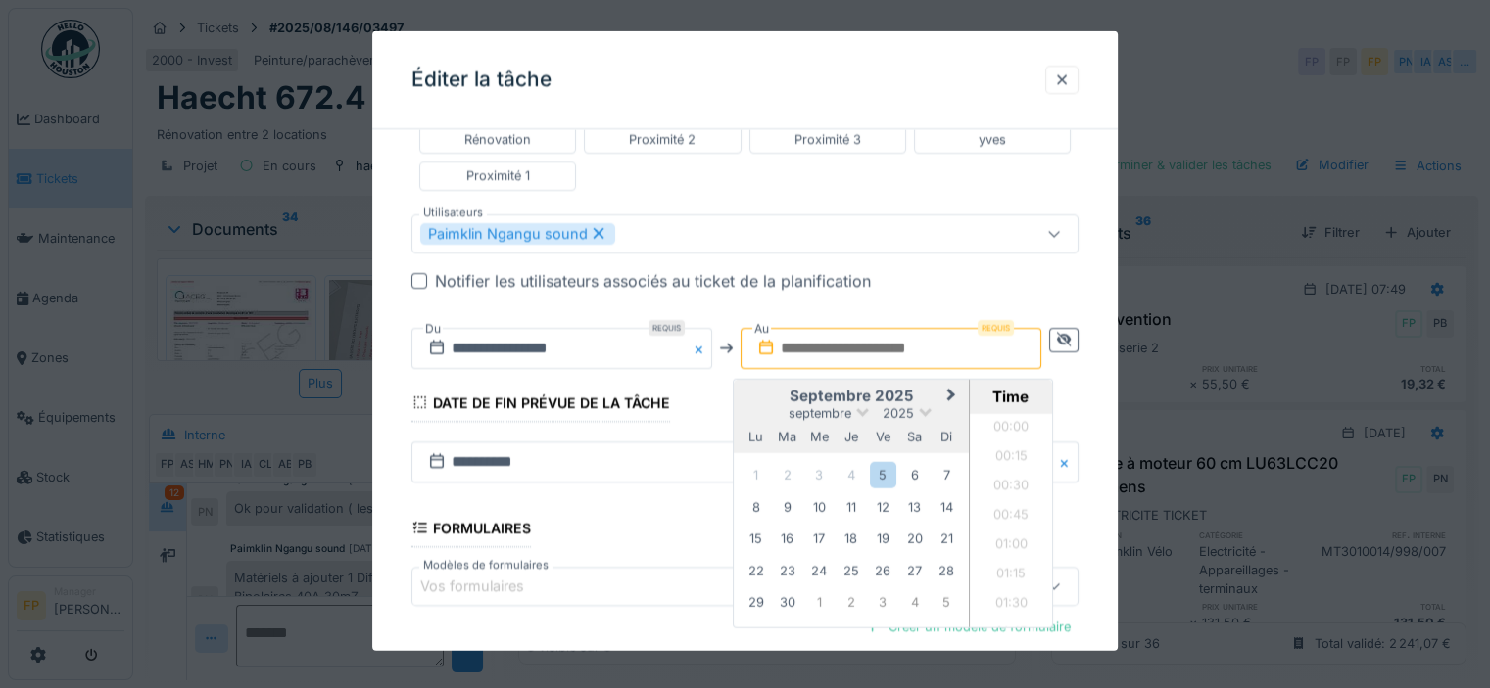
scroll to position [878, 0]
click at [760, 387] on h2 "septembre 2025" at bounding box center [851, 396] width 235 height 18
click at [881, 471] on div "5" at bounding box center [883, 474] width 26 height 26
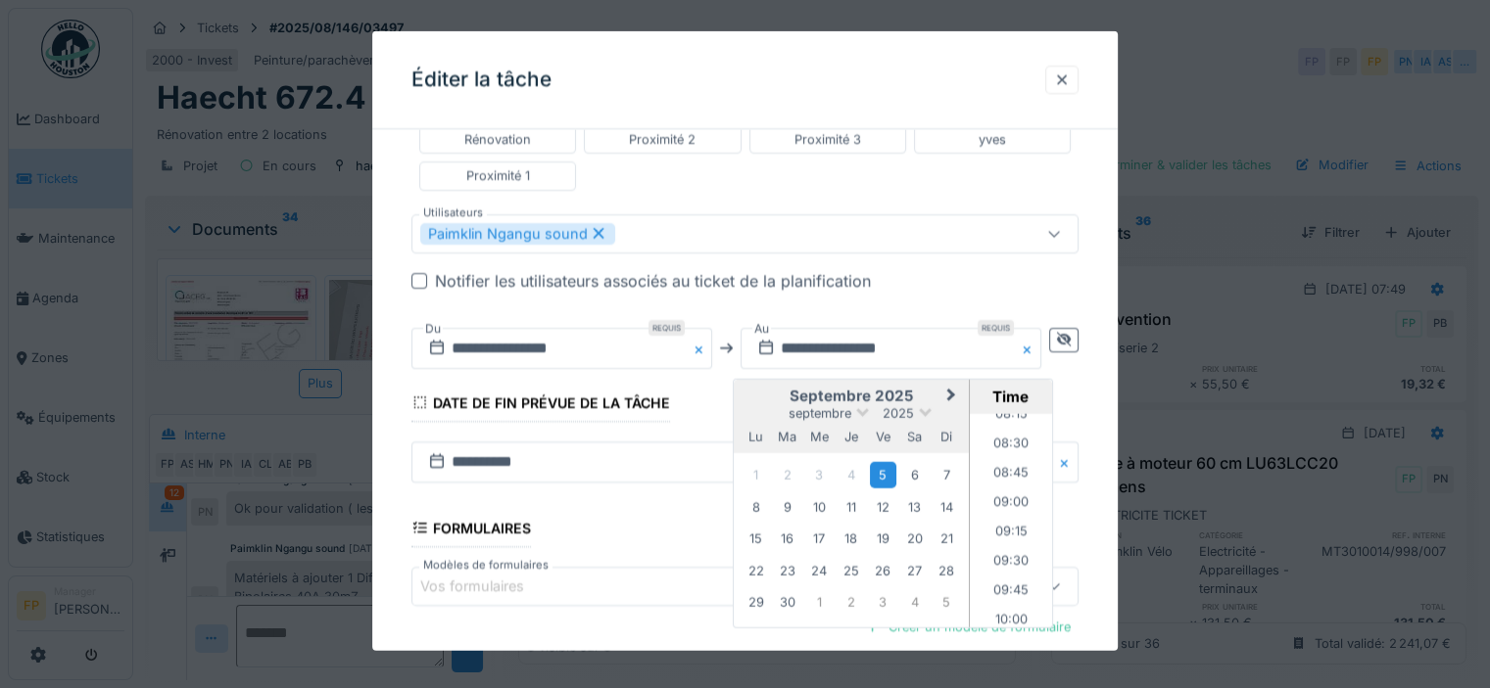
scroll to position [956, 0]
click at [1015, 461] on li "08:30" at bounding box center [1011, 470] width 83 height 29
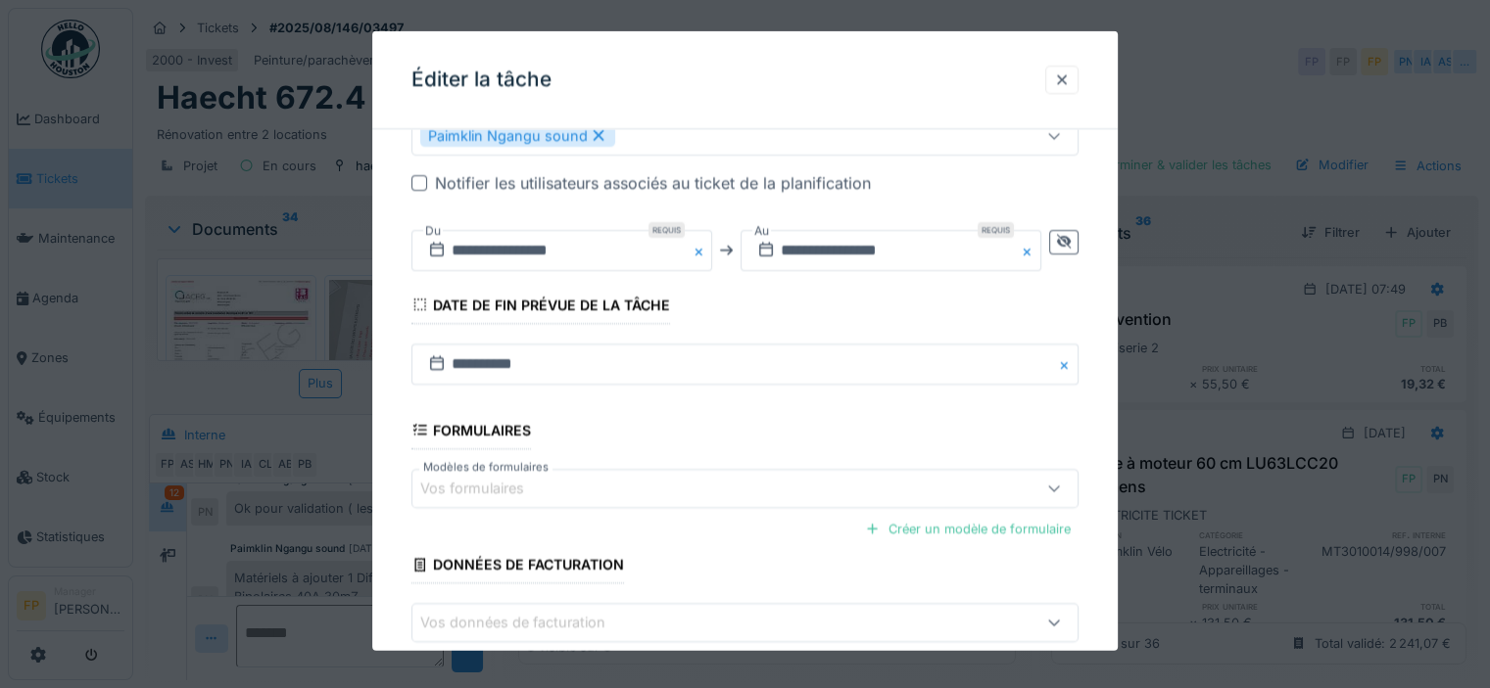
scroll to position [744, 0]
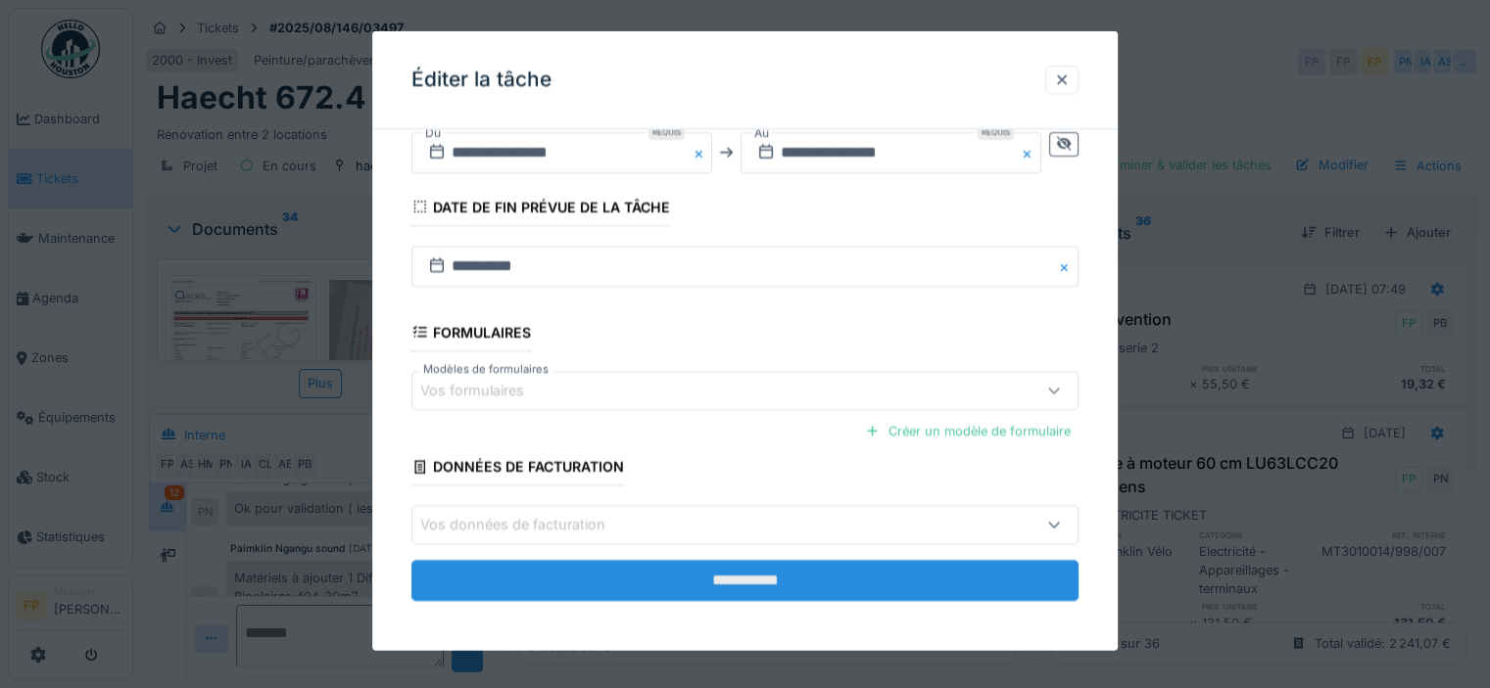
click at [780, 570] on input "**********" at bounding box center [744, 580] width 667 height 41
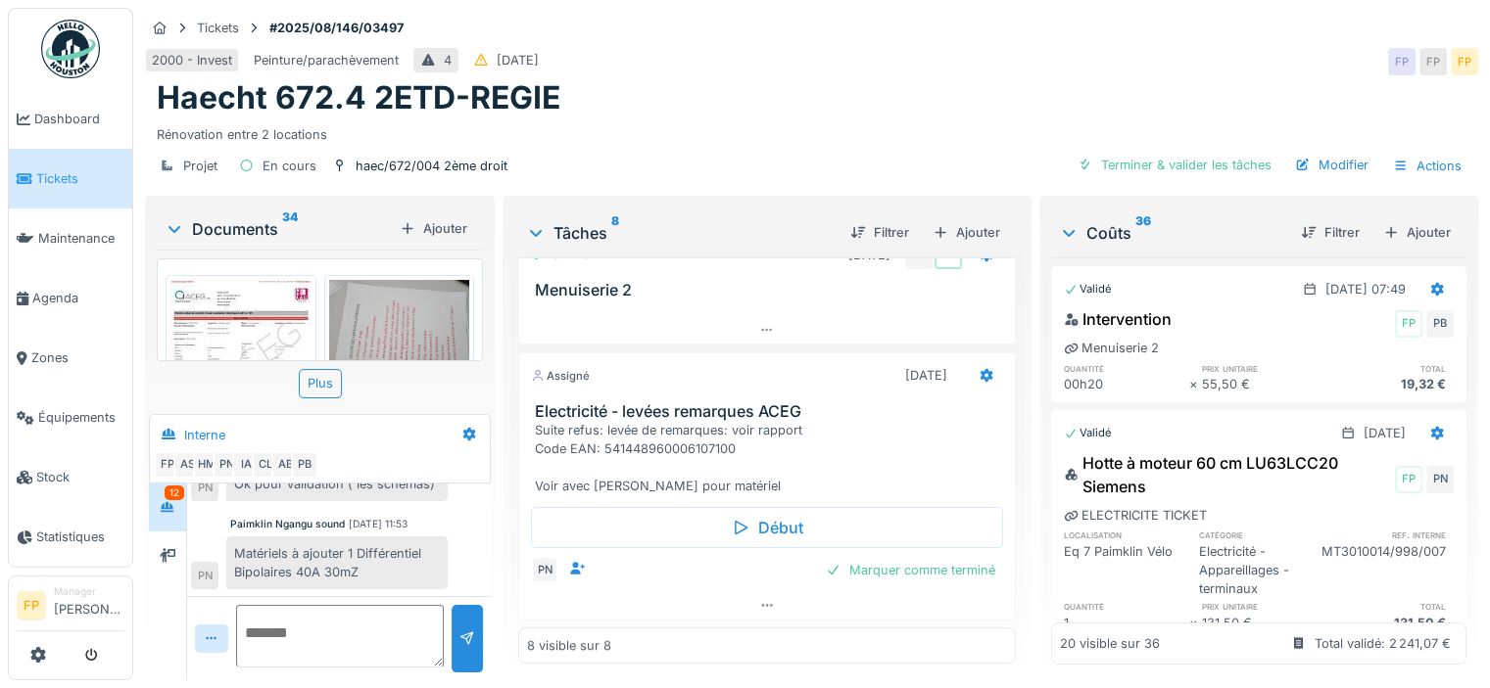
scroll to position [769, 0]
click at [763, 592] on div at bounding box center [767, 606] width 496 height 28
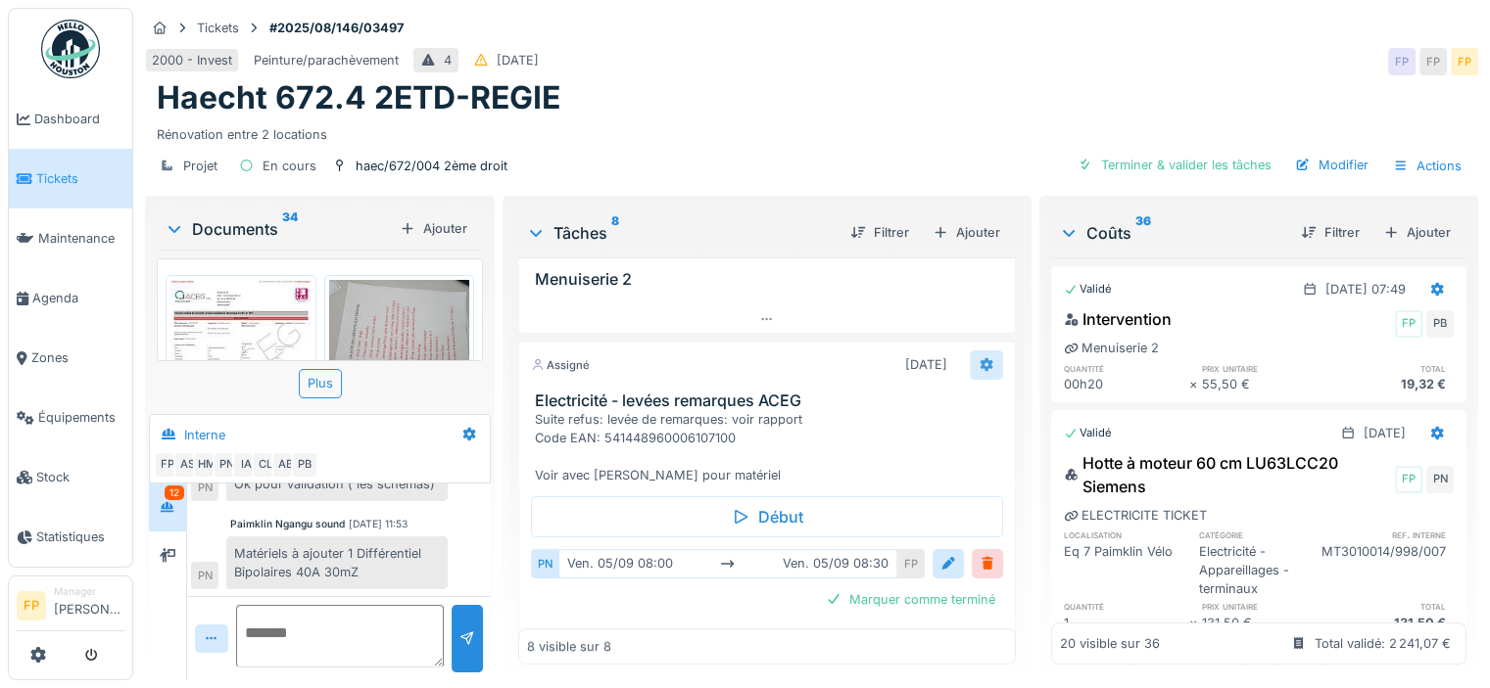
click at [979, 359] on icon at bounding box center [985, 365] width 13 height 14
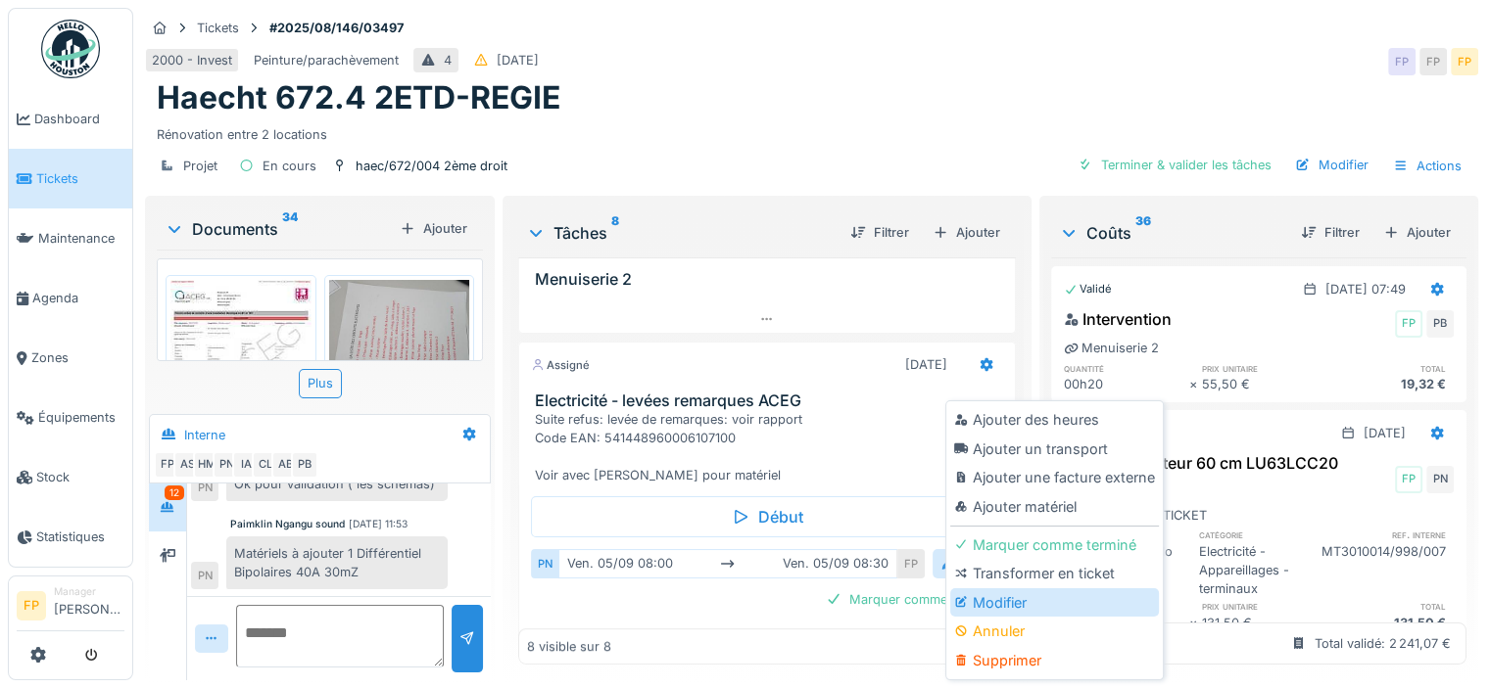
click at [1065, 591] on div "Modifier" at bounding box center [1054, 603] width 209 height 29
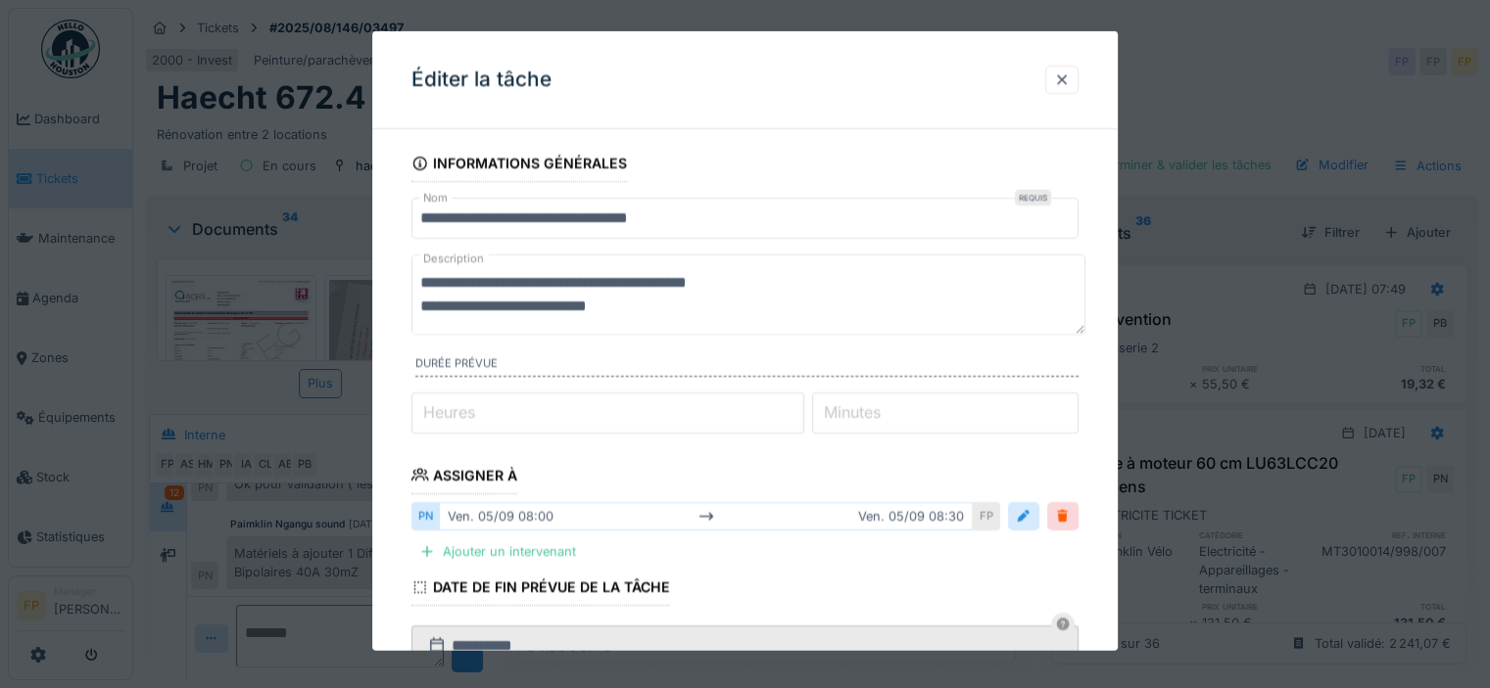
scroll to position [47, 0]
click at [647, 308] on textarea "**********" at bounding box center [748, 295] width 674 height 80
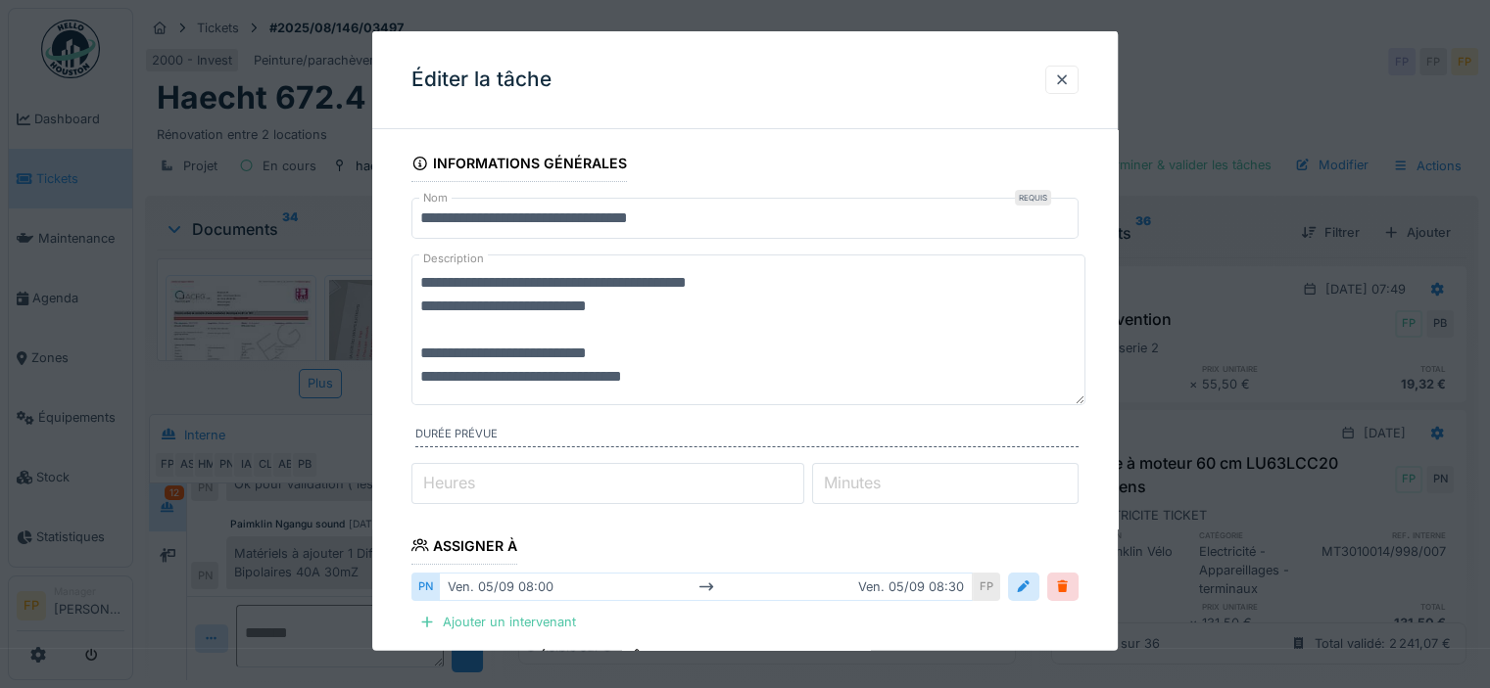
click at [727, 373] on textarea "**********" at bounding box center [748, 330] width 674 height 151
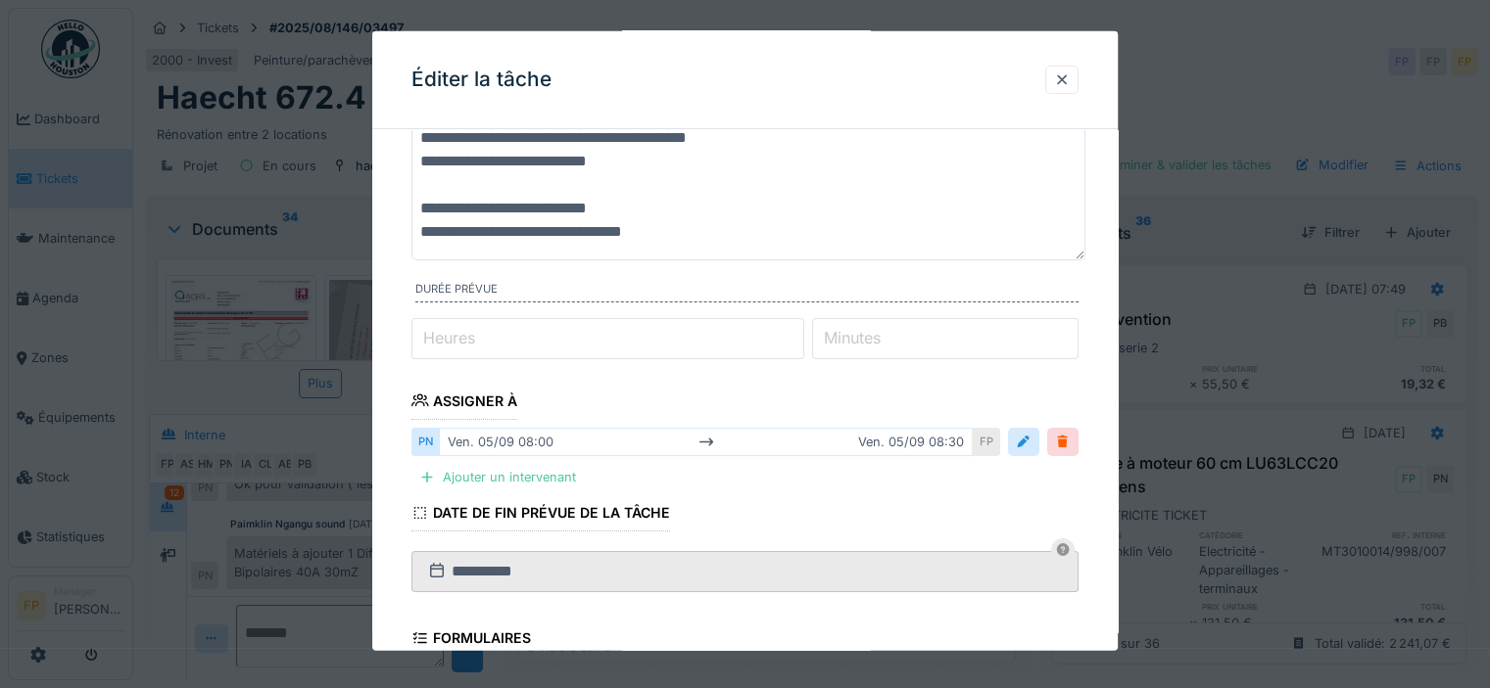
scroll to position [452, 0]
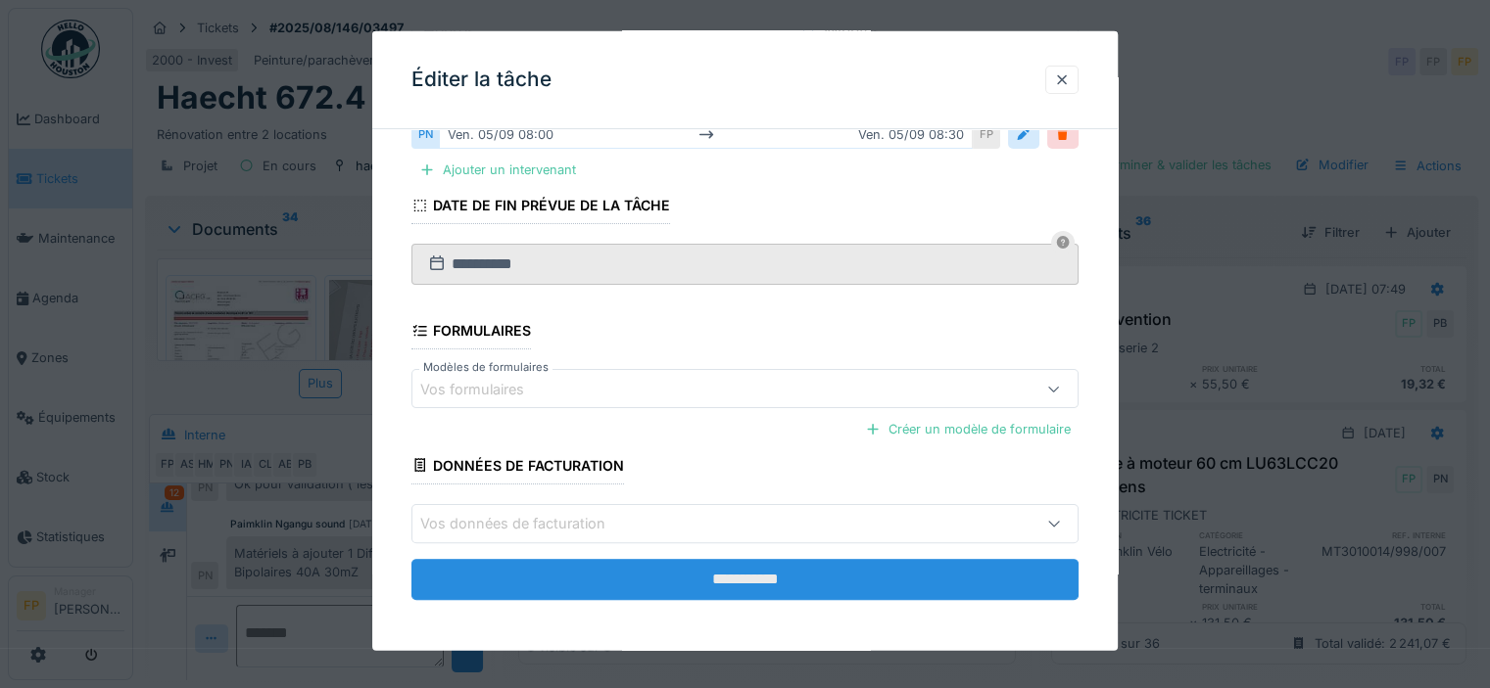
type textarea "**********"
click at [802, 579] on input "**********" at bounding box center [744, 578] width 667 height 41
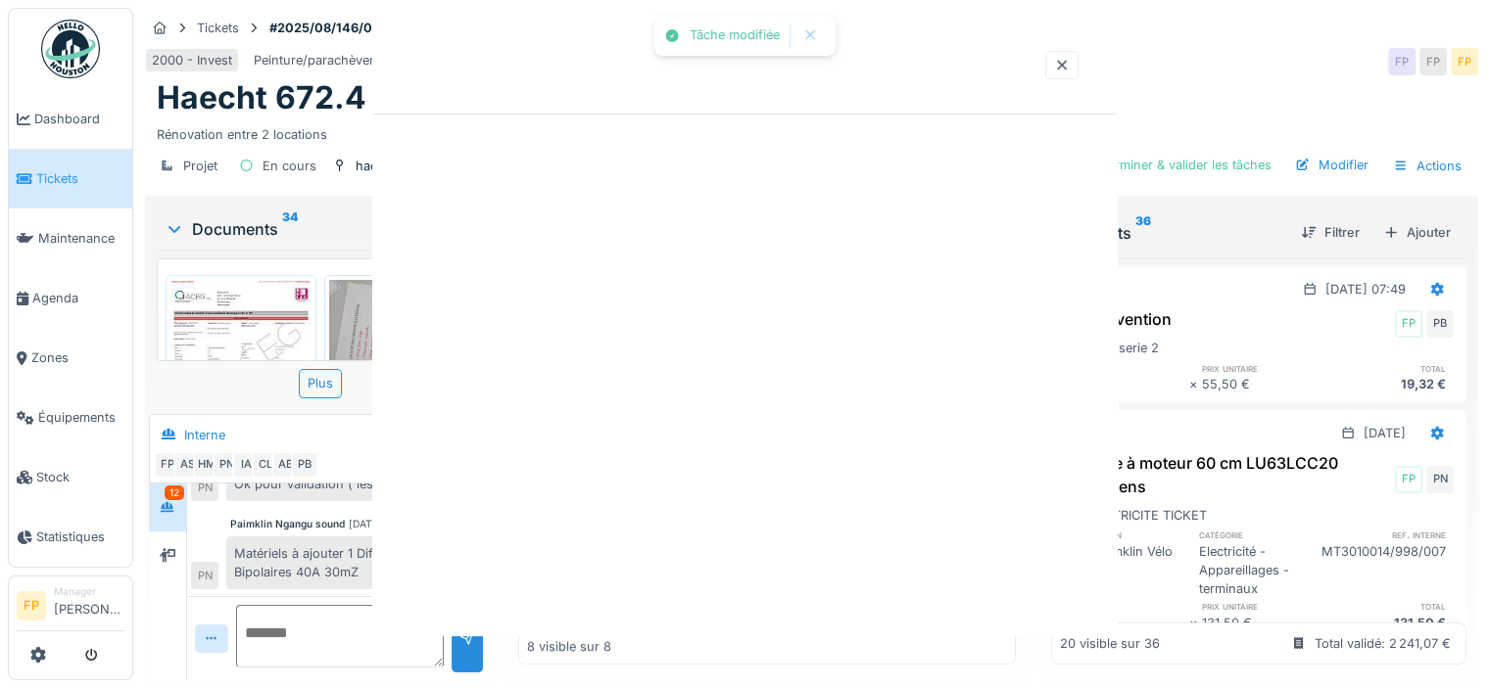
scroll to position [0, 0]
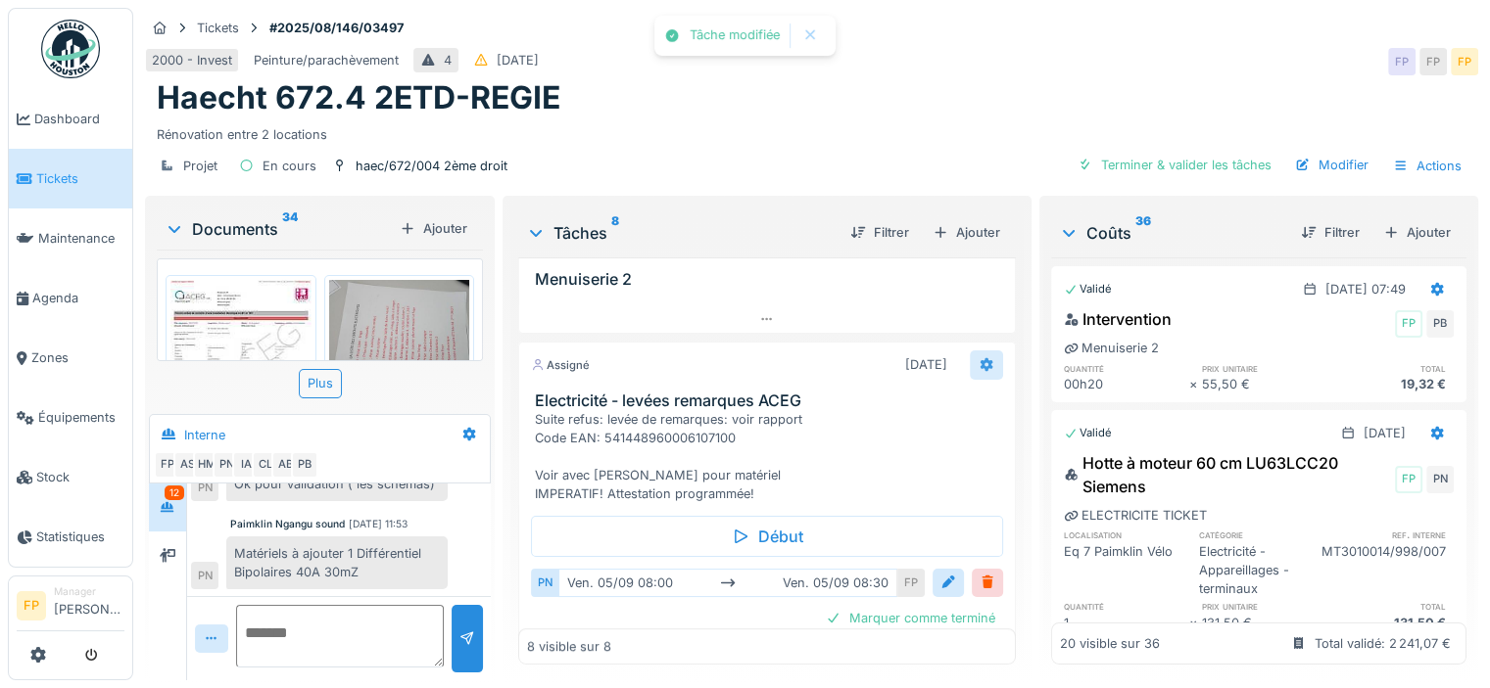
click at [978, 362] on icon at bounding box center [986, 364] width 16 height 13
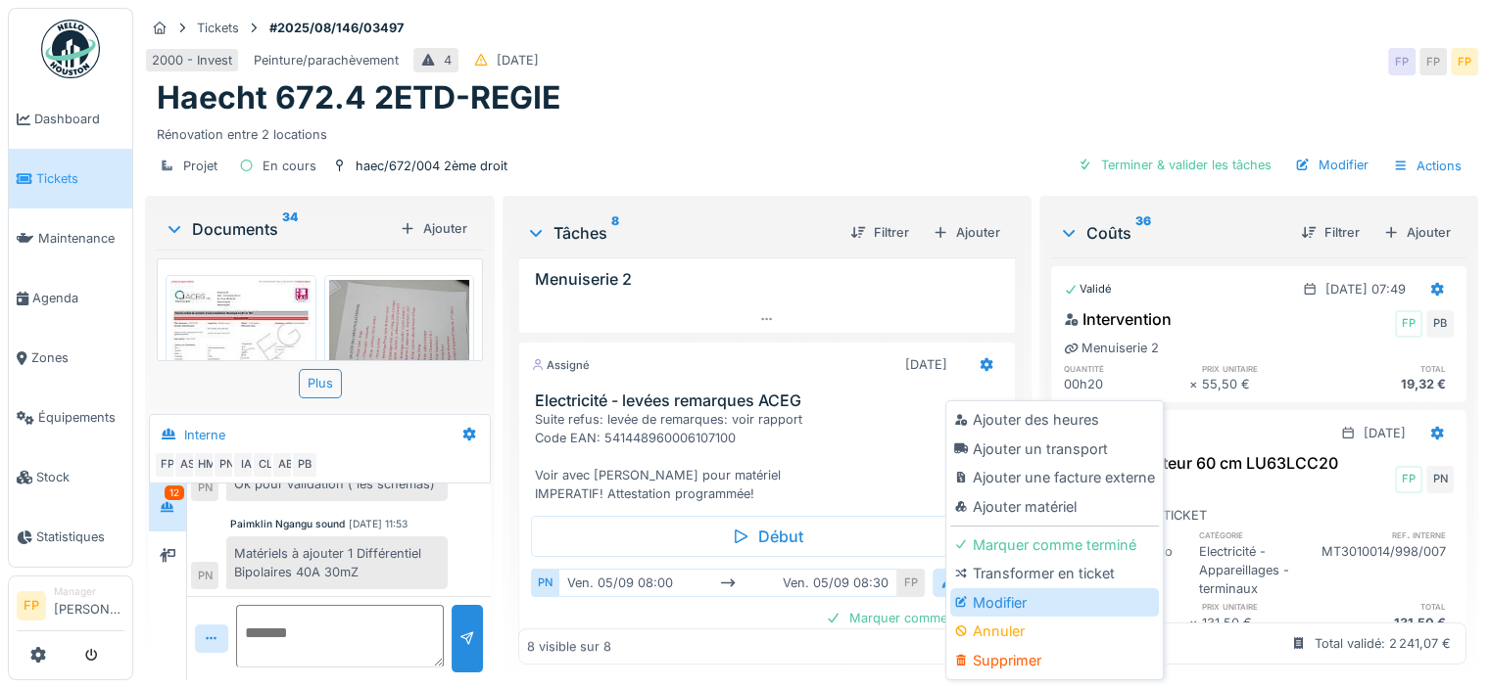
click at [1019, 589] on div "Modifier" at bounding box center [1054, 603] width 209 height 29
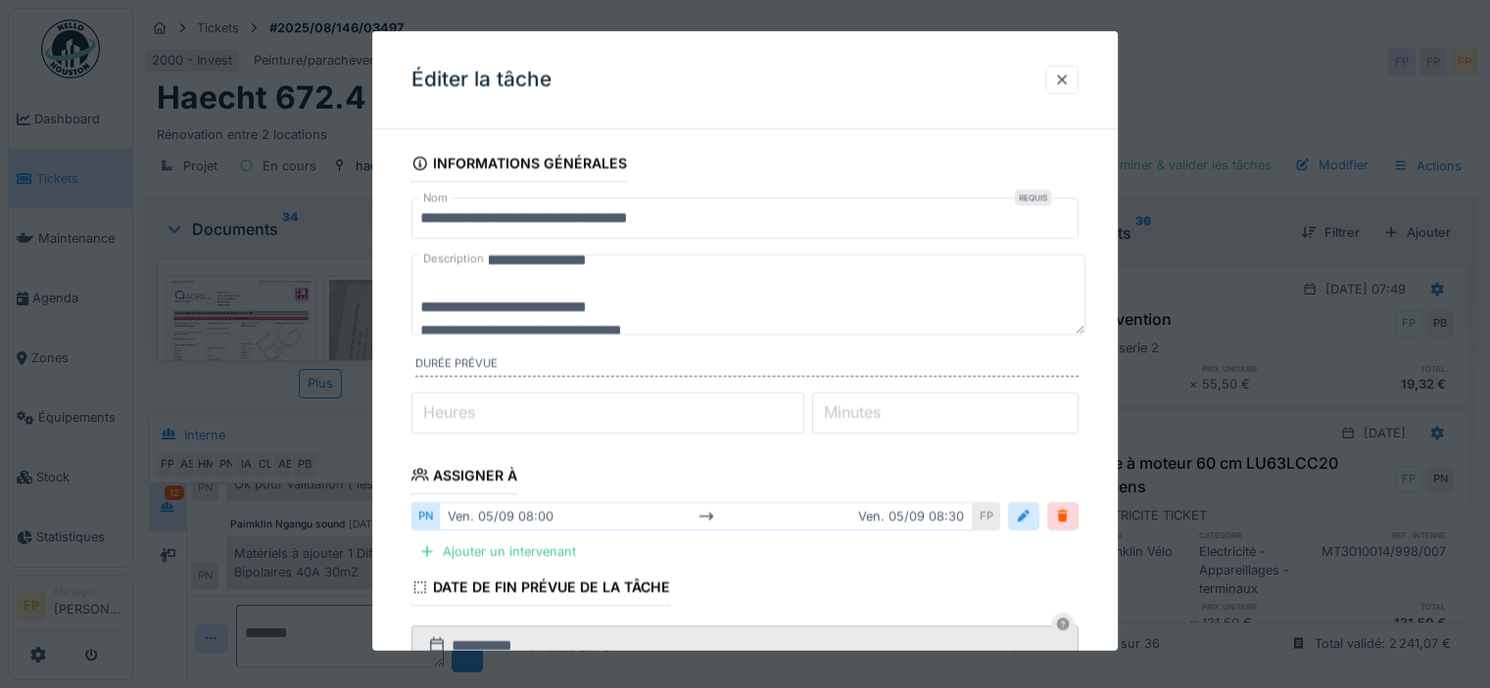
scroll to position [71, 0]
drag, startPoint x: 591, startPoint y: 305, endPoint x: 512, endPoint y: 306, distance: 78.4
click at [512, 306] on textarea "**********" at bounding box center [748, 295] width 674 height 80
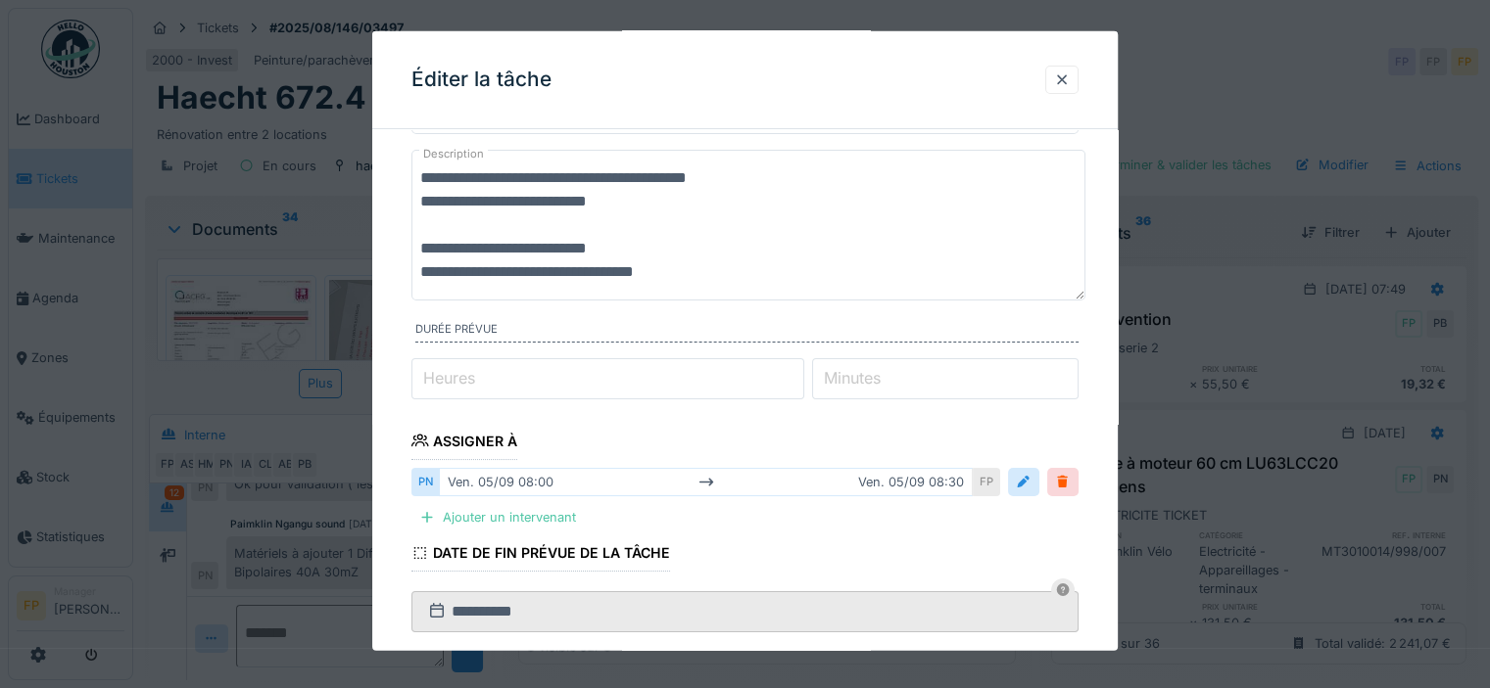
scroll to position [452, 0]
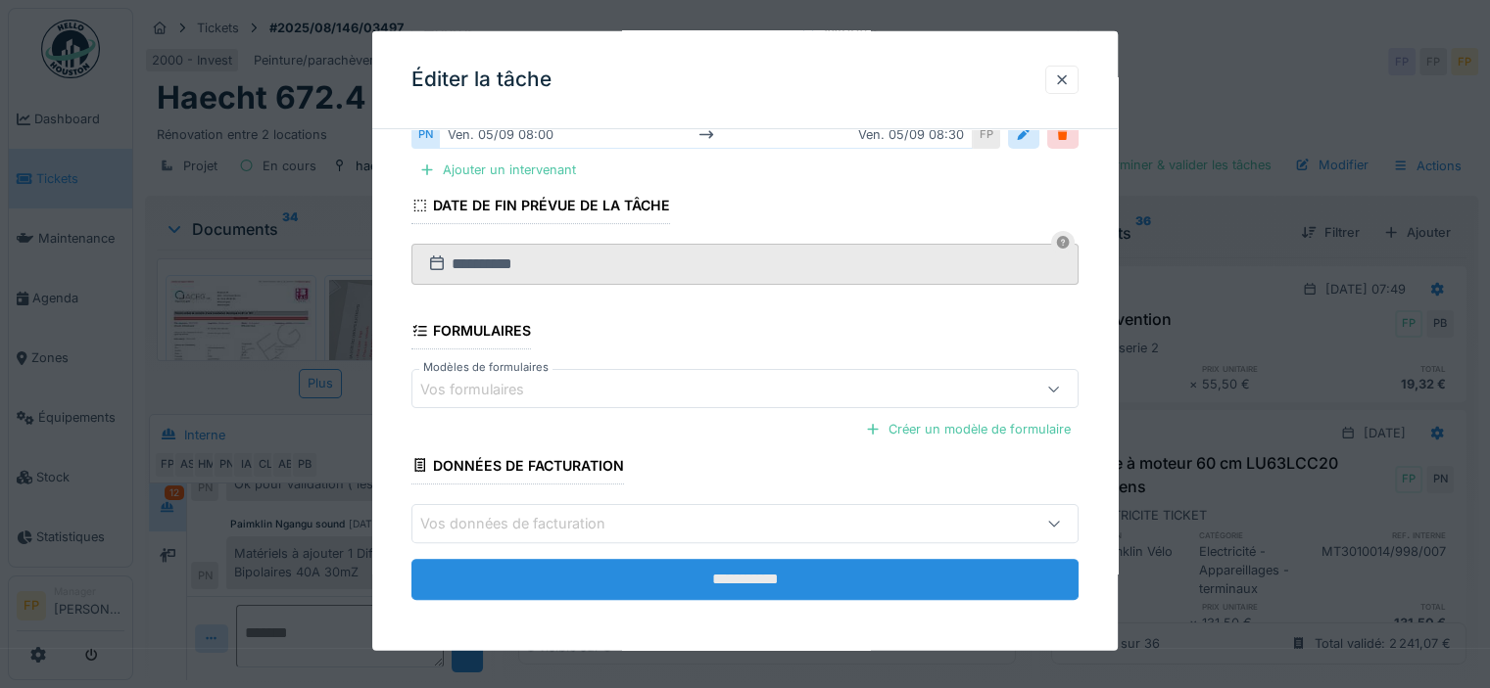
type textarea "**********"
click at [760, 575] on input "**********" at bounding box center [744, 578] width 667 height 41
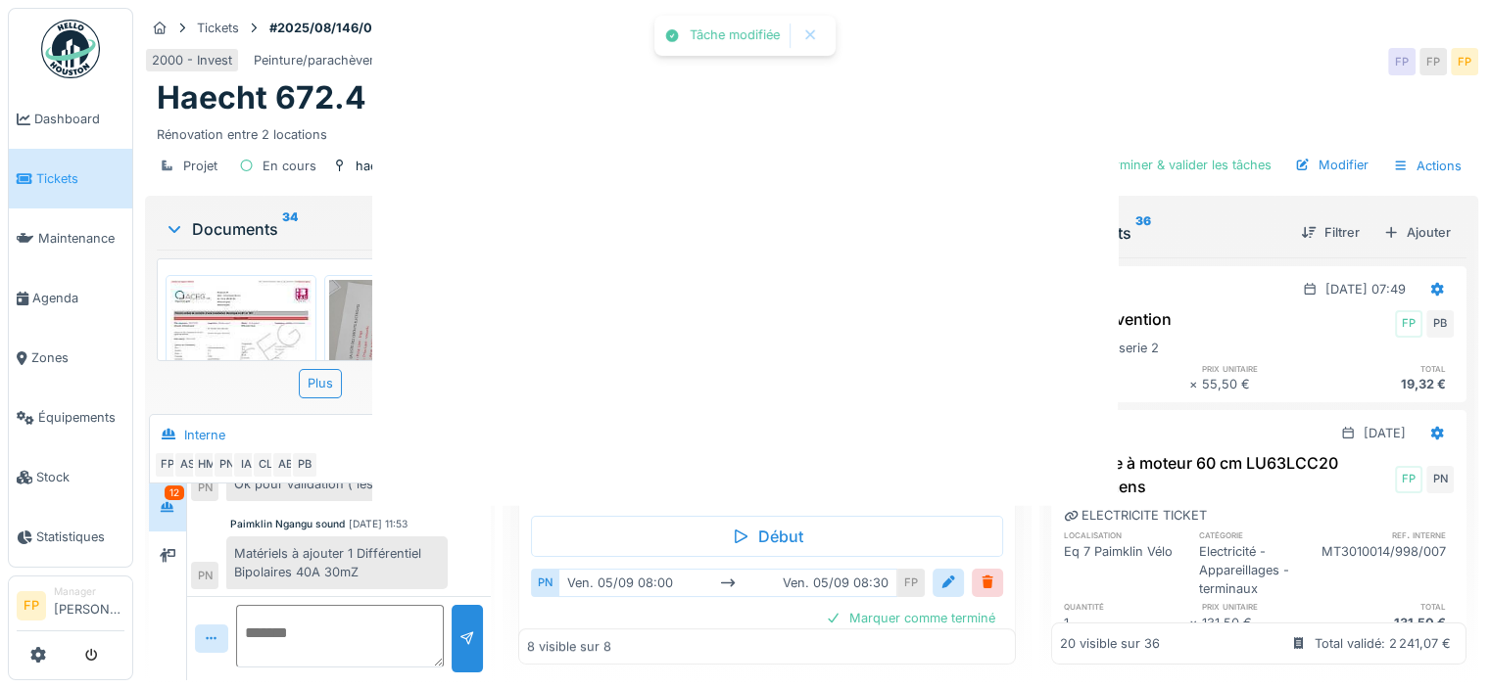
scroll to position [0, 0]
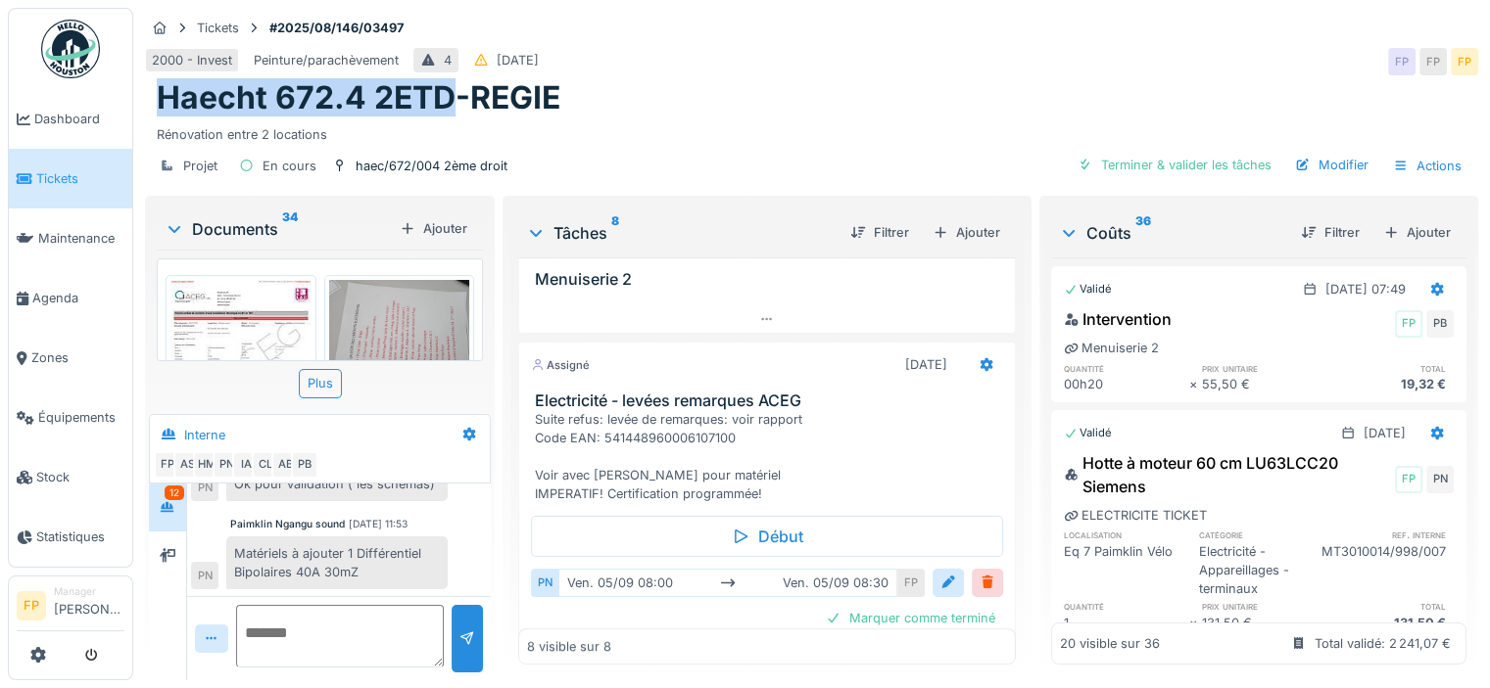
drag, startPoint x: 454, startPoint y: 88, endPoint x: 204, endPoint y: 89, distance: 250.7
click at [161, 89] on h1 "Haecht 672.4 2ETD-REGIE" at bounding box center [359, 97] width 404 height 37
copy h1 "Haecht 672.4 2ETD"
click at [63, 177] on span "Tickets" at bounding box center [80, 178] width 88 height 19
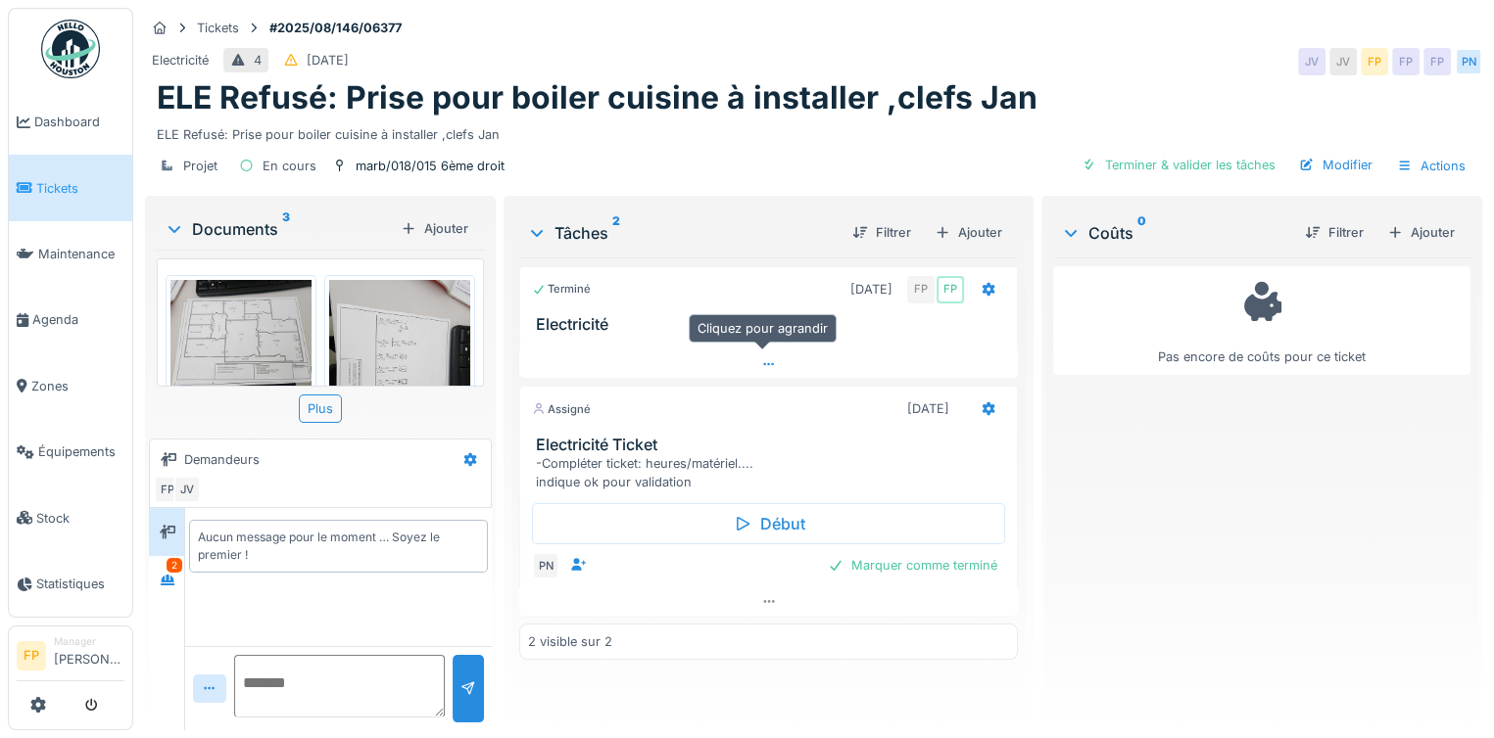
scroll to position [15, 0]
click at [268, 664] on textarea at bounding box center [339, 686] width 211 height 63
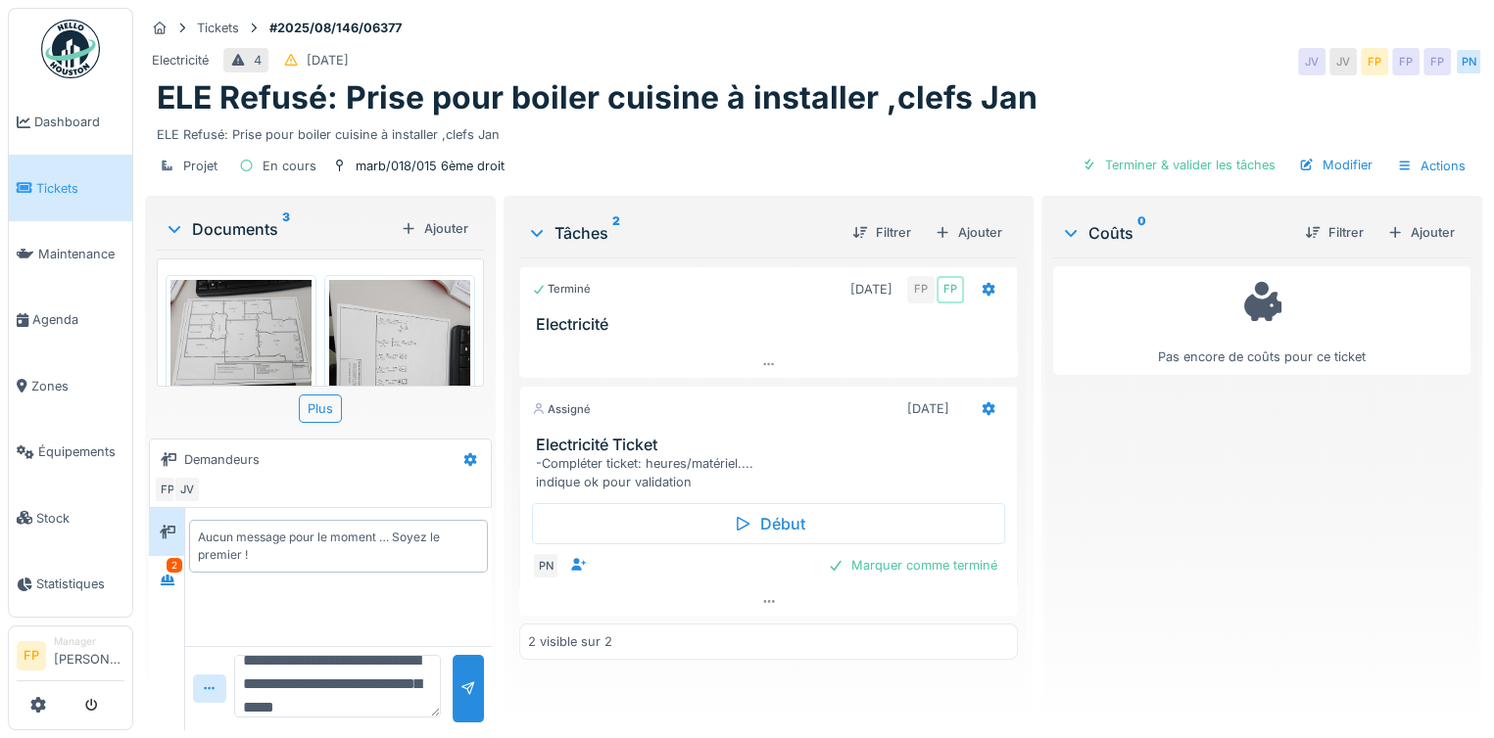
scroll to position [46, 0]
click at [324, 689] on textarea "**********" at bounding box center [337, 686] width 207 height 63
type textarea "**********"
click at [465, 680] on div at bounding box center [468, 689] width 16 height 19
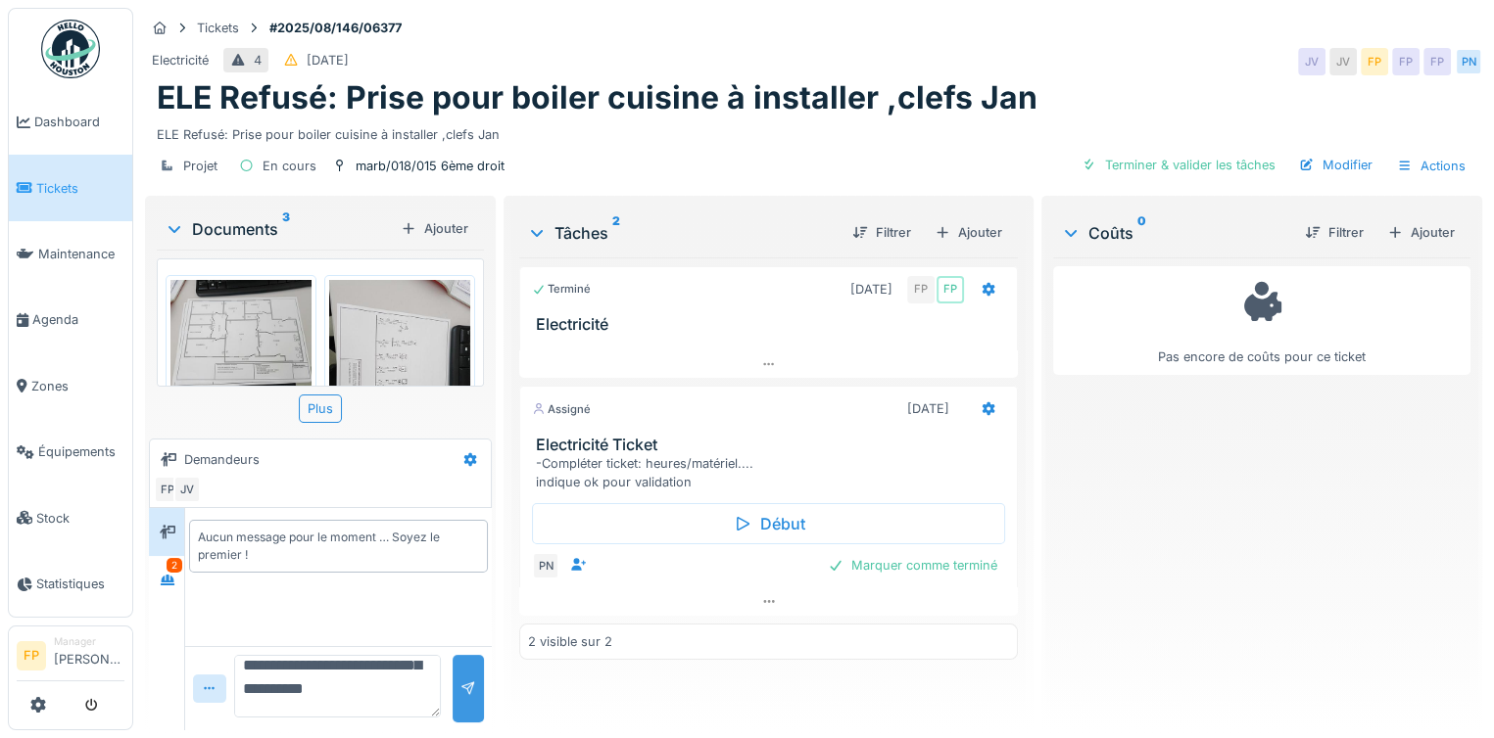
scroll to position [0, 0]
click at [325, 659] on textarea "**********" at bounding box center [337, 686] width 207 height 63
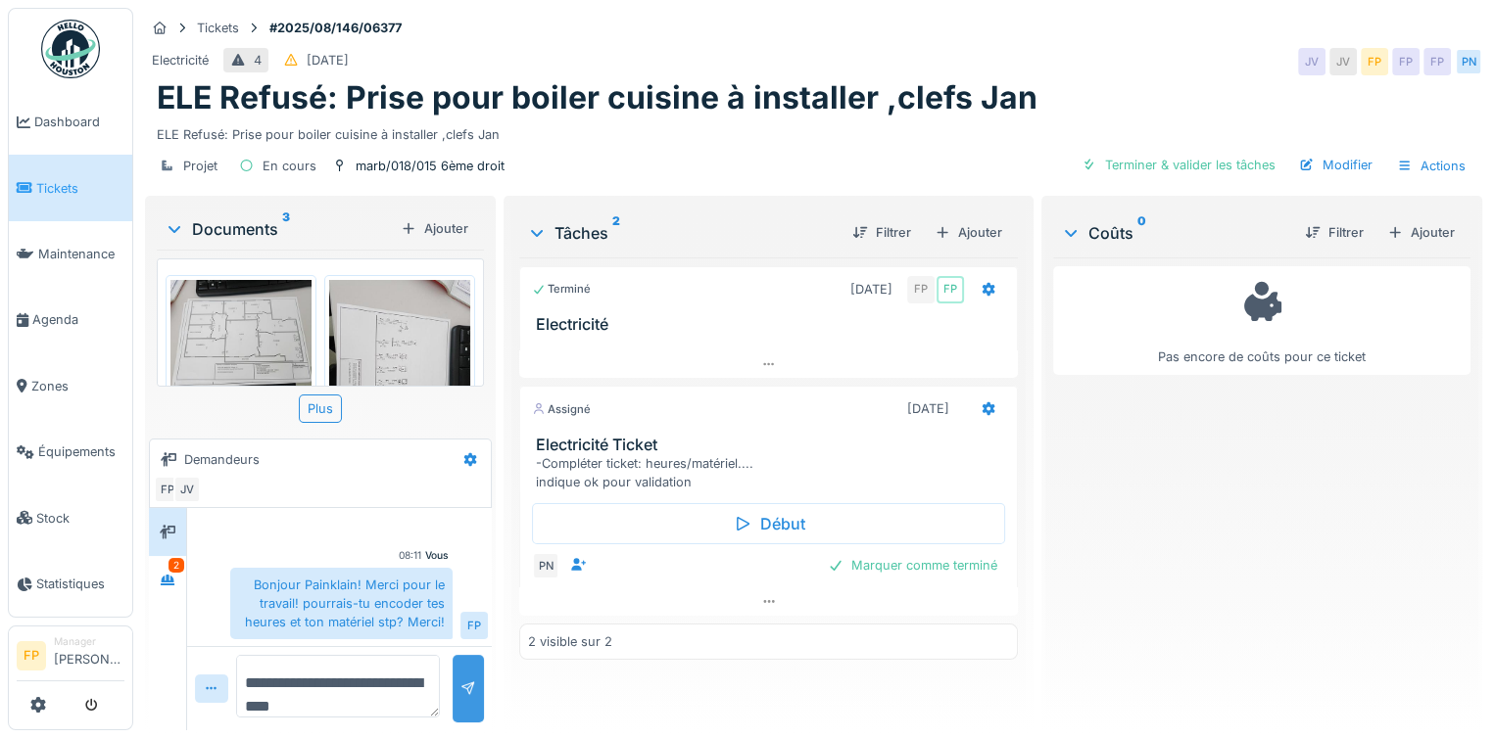
type textarea "**********"
click at [475, 673] on div at bounding box center [467, 689] width 31 height 68
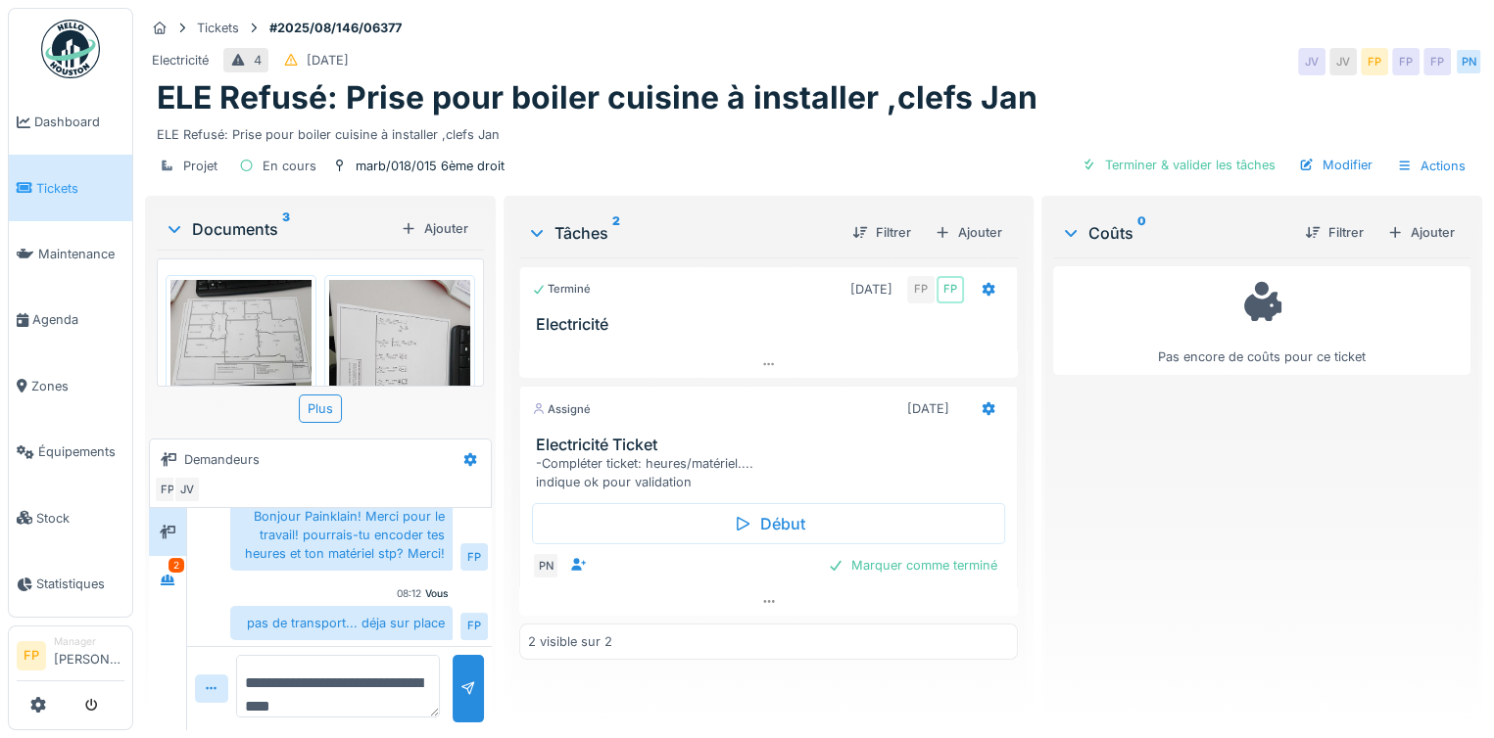
scroll to position [15, 0]
click at [176, 219] on icon at bounding box center [174, 229] width 16 height 20
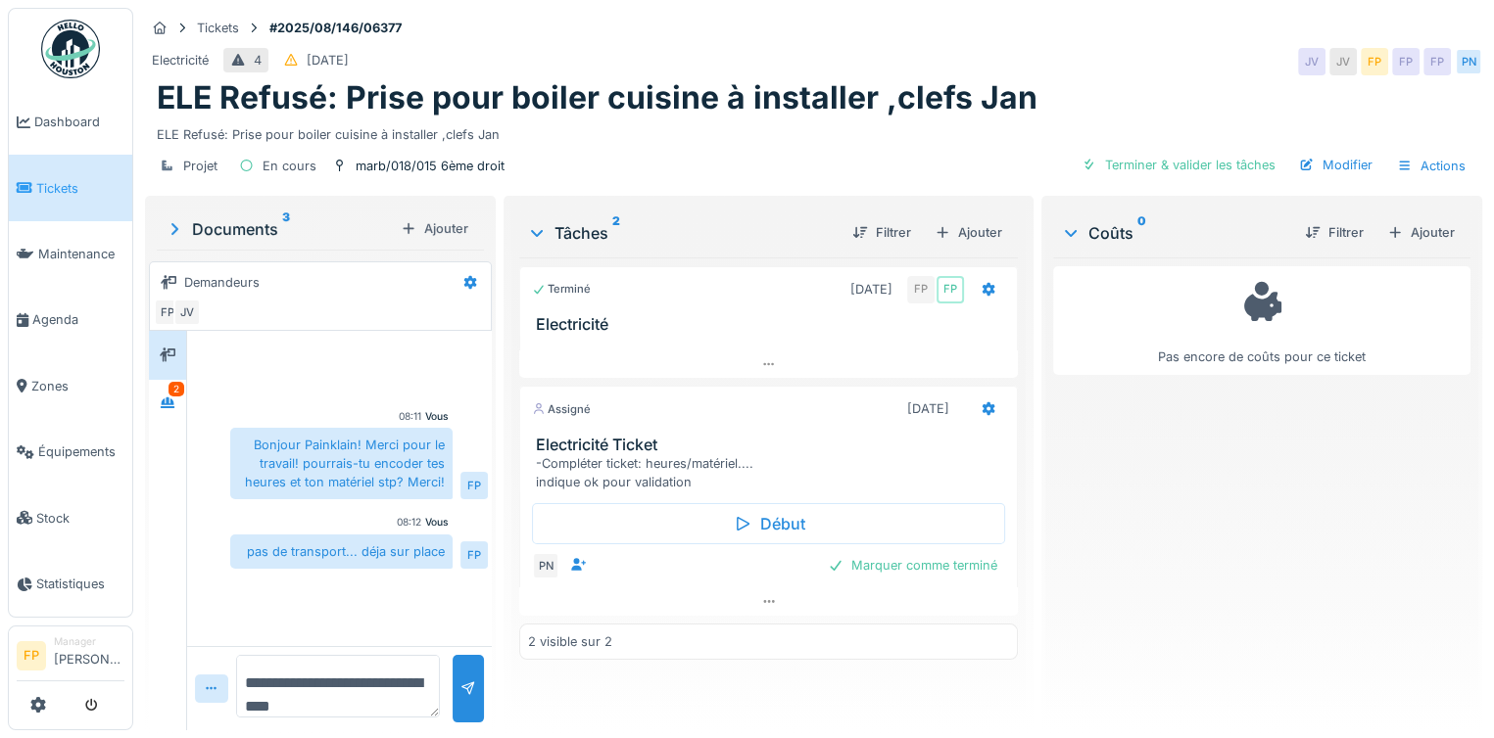
scroll to position [0, 0]
click at [462, 277] on icon at bounding box center [470, 282] width 16 height 13
click at [530, 356] on div "Créer une conversation" at bounding box center [546, 354] width 183 height 29
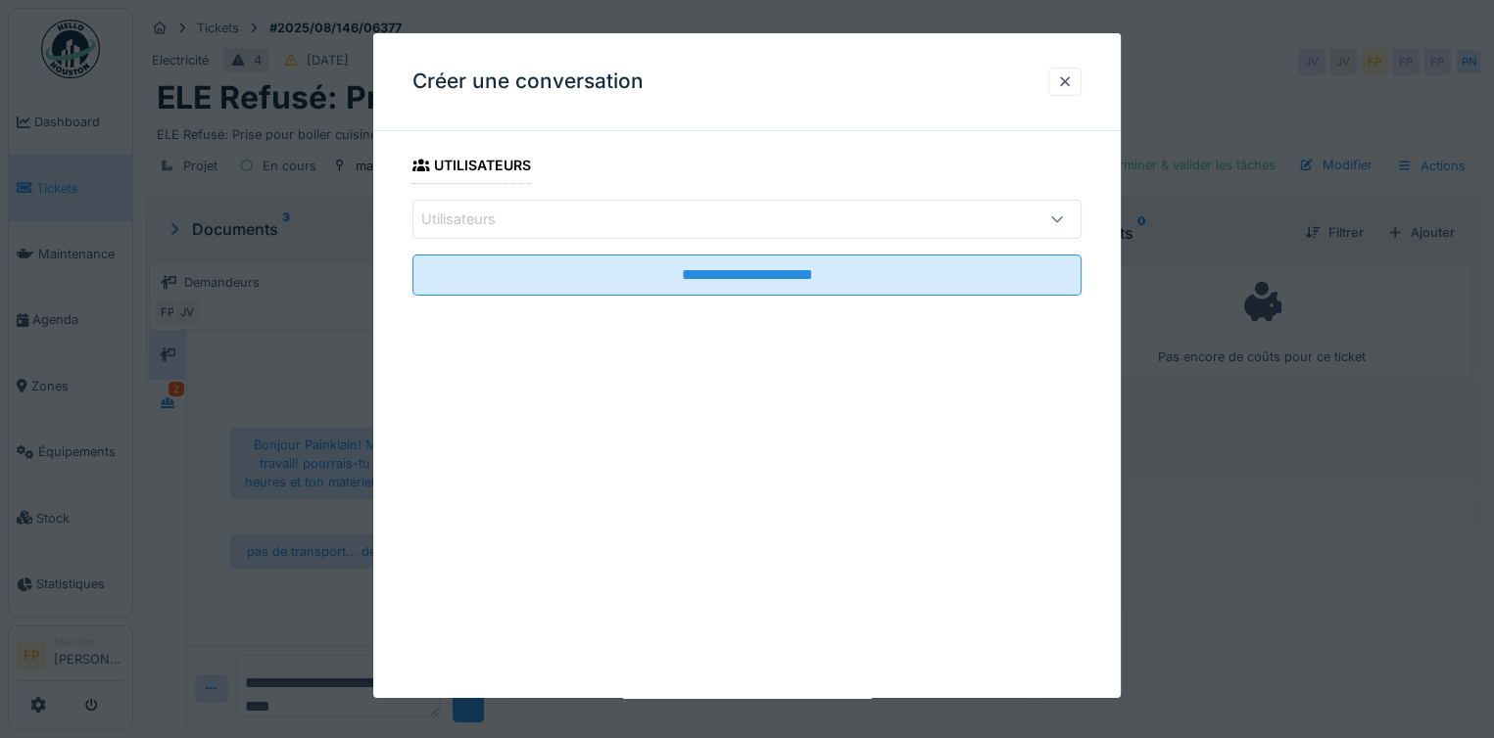
click at [499, 221] on div "Utilisateurs" at bounding box center [472, 220] width 102 height 22
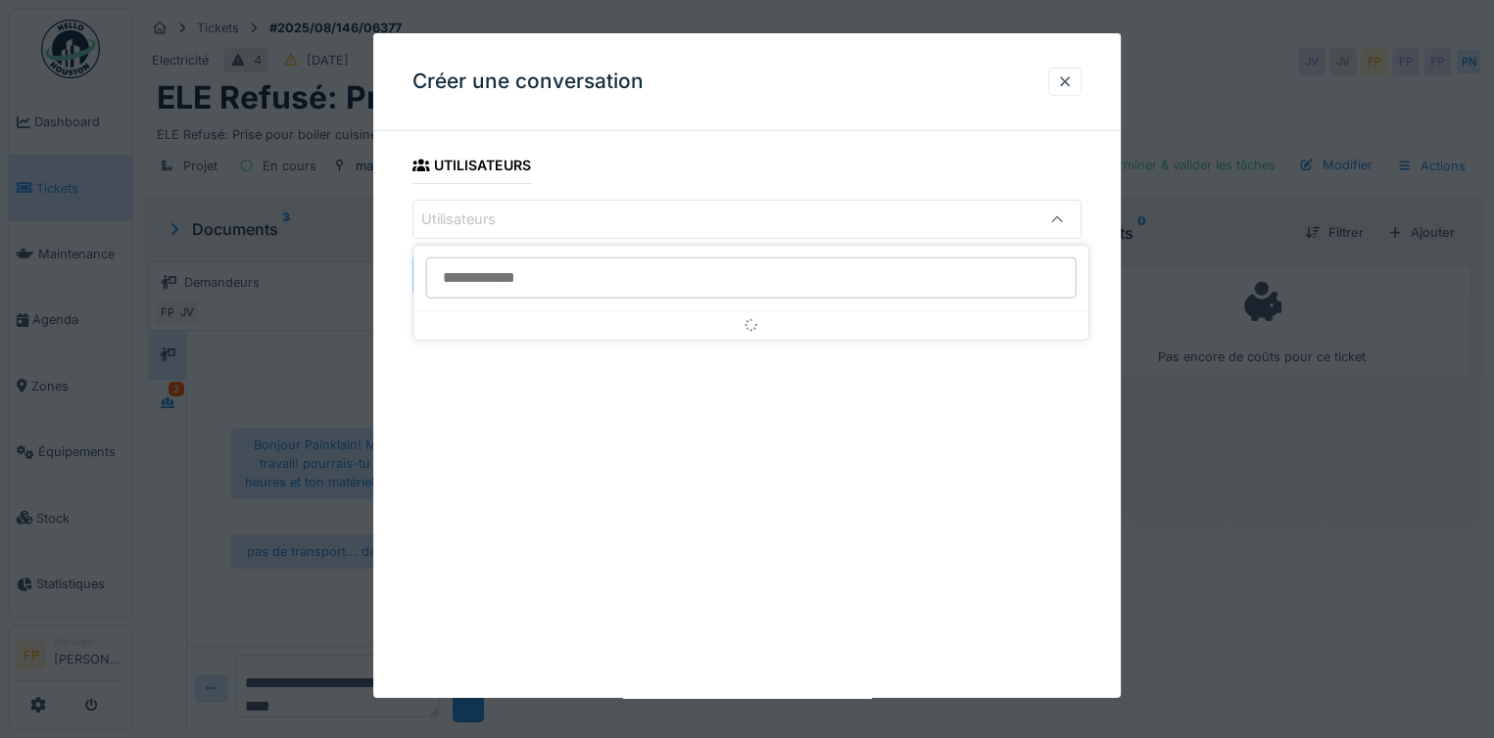
click at [522, 282] on input at bounding box center [751, 278] width 650 height 41
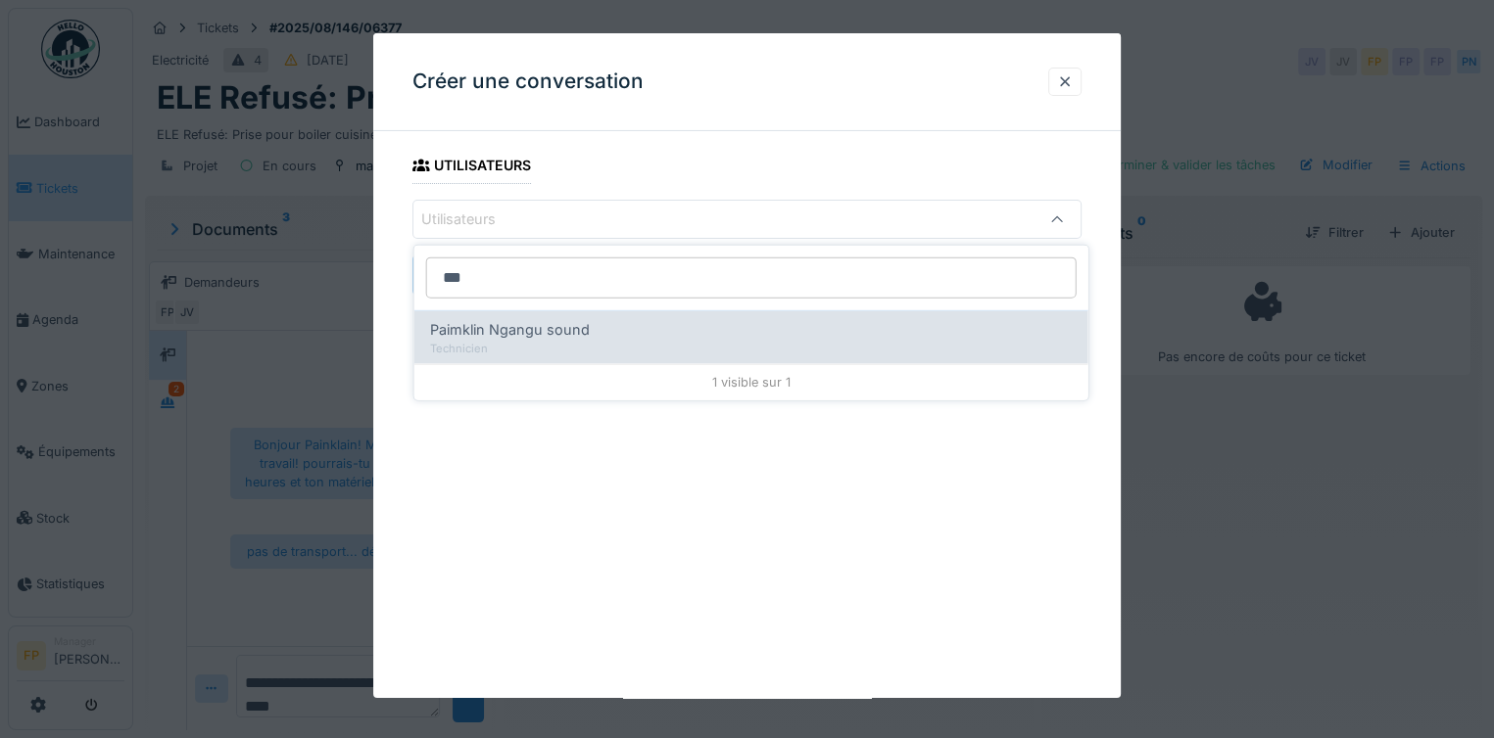
type input "***"
click at [548, 328] on span "Paimklin Ngangu sound" at bounding box center [510, 330] width 160 height 22
type input "****"
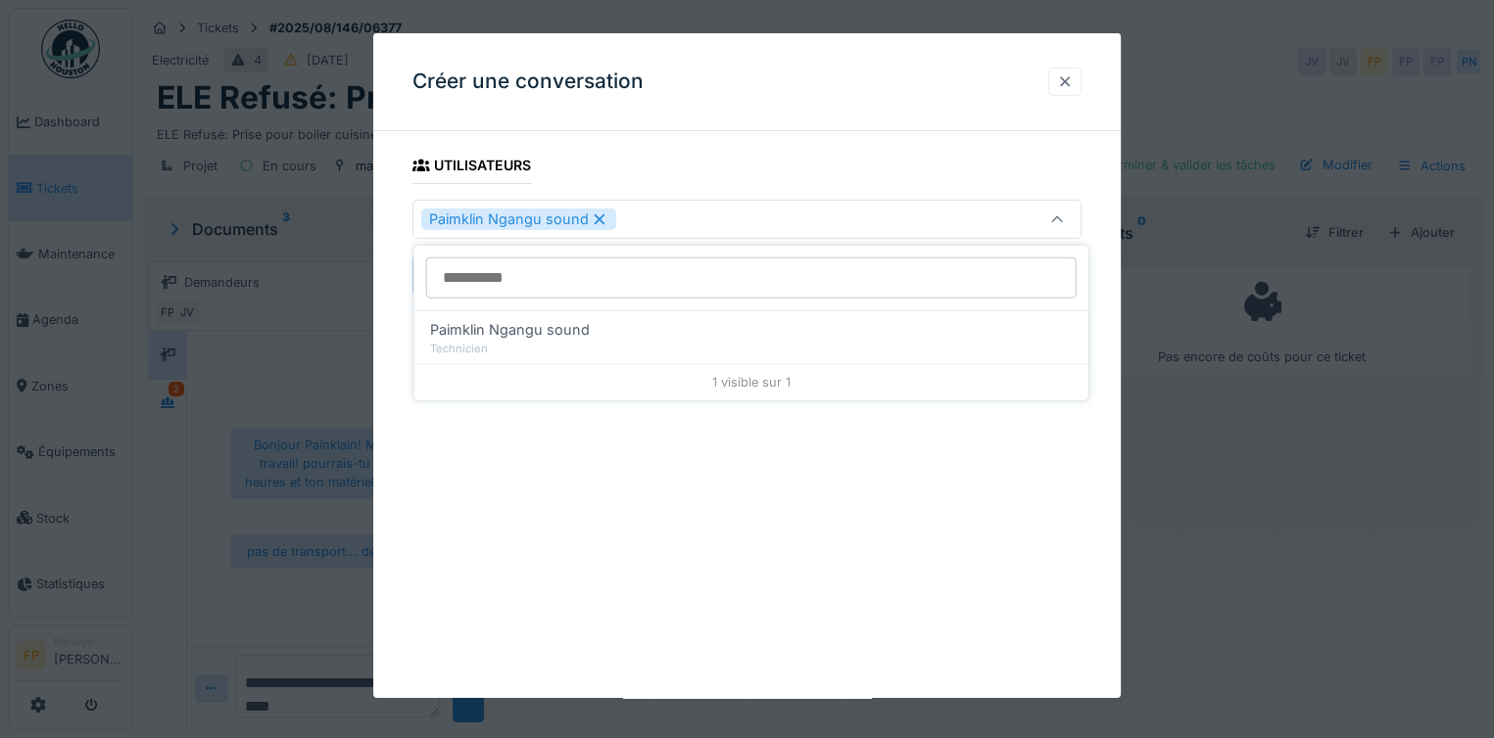
click at [1072, 77] on div at bounding box center [1065, 81] width 16 height 19
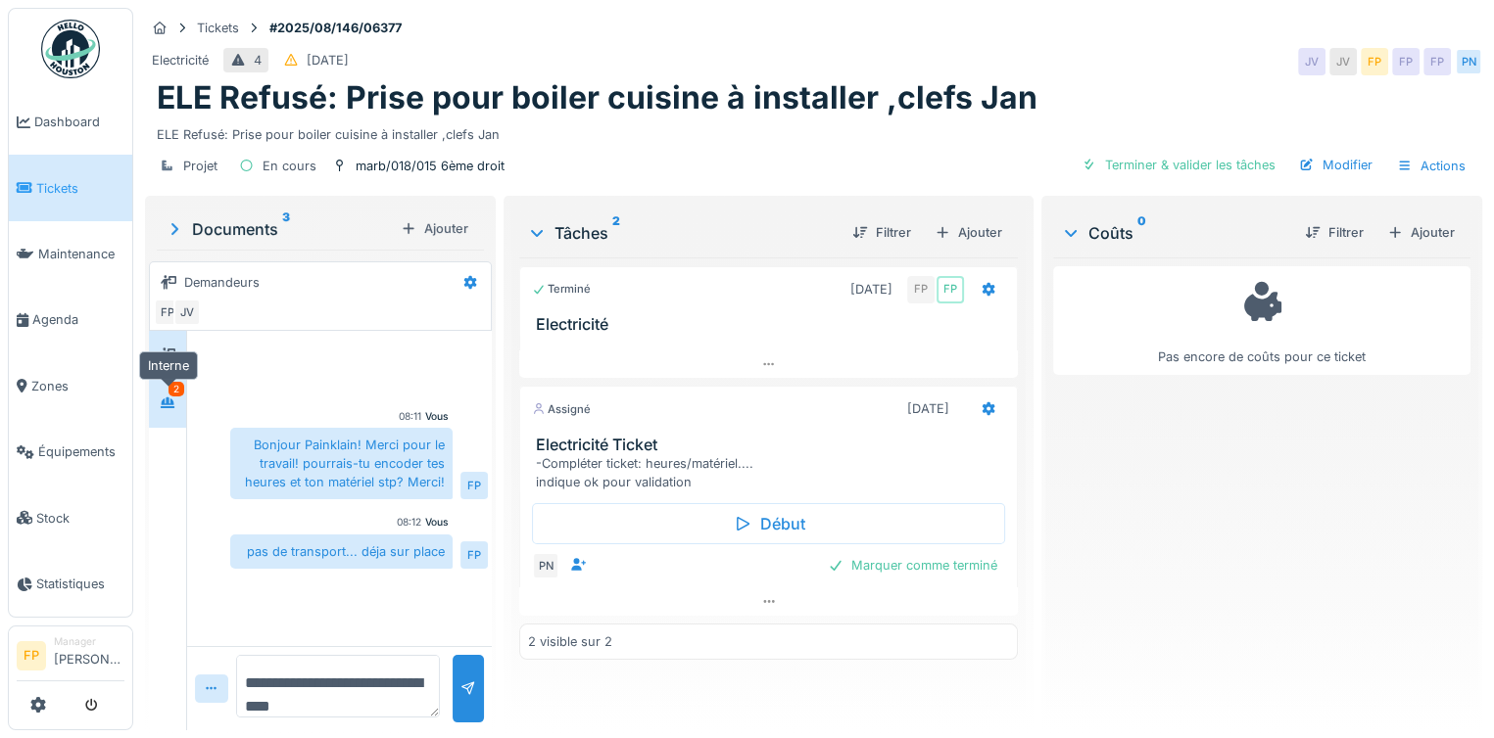
click at [164, 400] on icon at bounding box center [168, 403] width 14 height 11
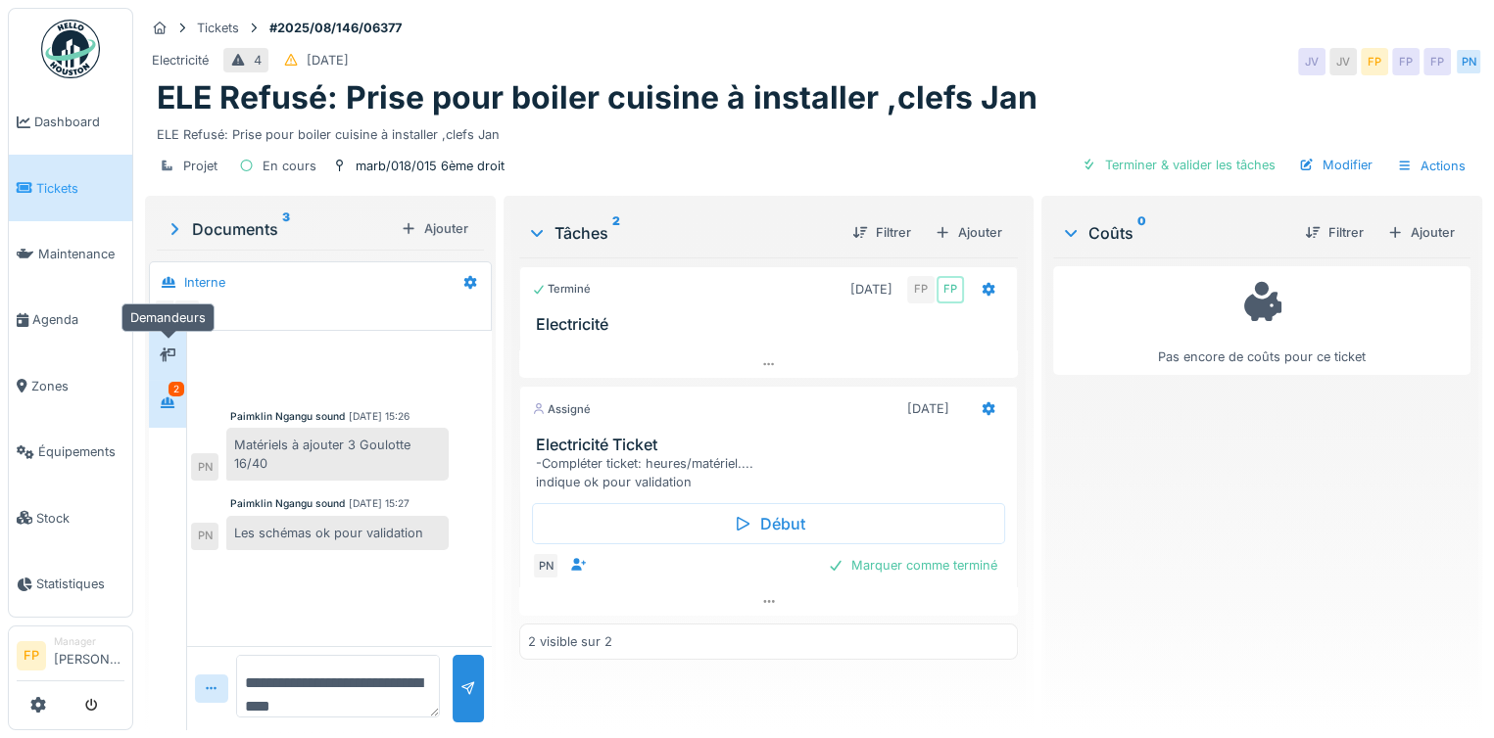
click at [177, 349] on div at bounding box center [167, 355] width 29 height 24
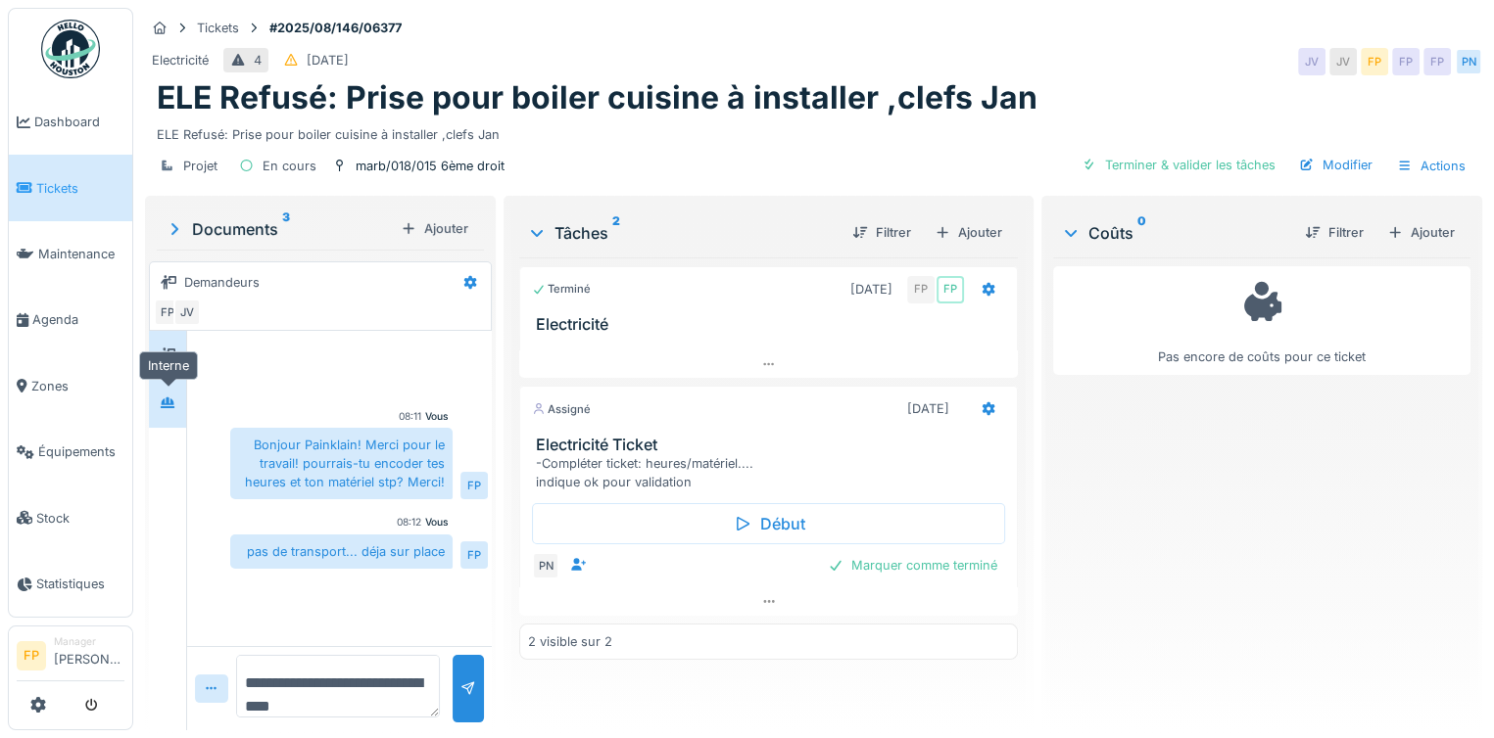
click at [168, 397] on icon at bounding box center [168, 403] width 16 height 13
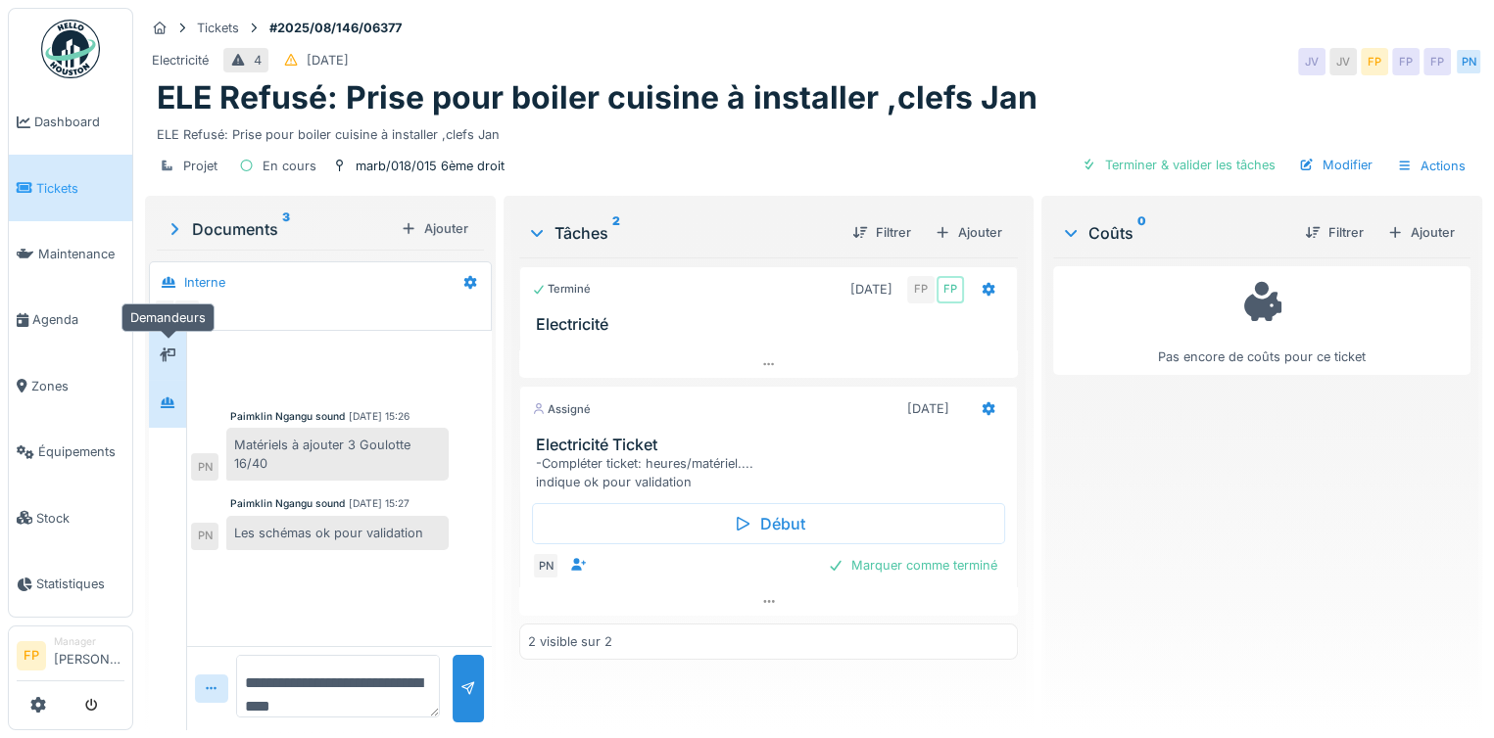
click at [166, 356] on icon at bounding box center [168, 355] width 16 height 14
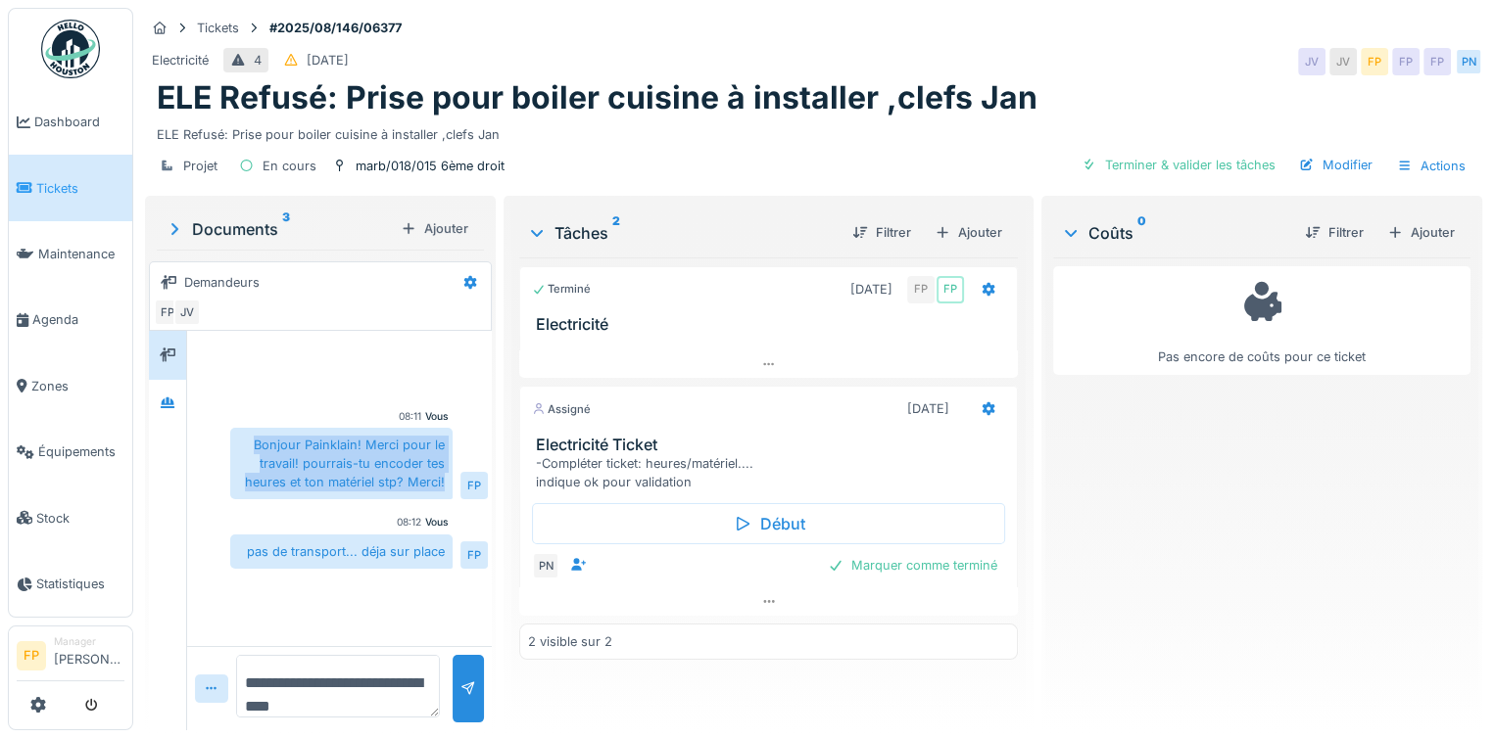
drag, startPoint x: 441, startPoint y: 489, endPoint x: 235, endPoint y: 450, distance: 209.4
click at [235, 450] on div "Bonjour Painklain! Merci pour le travail! pourrais-tu encoder tes heures et ton…" at bounding box center [341, 464] width 222 height 72
copy div "Bonjour Painklain! Merci pour le travail! pourrais-tu encoder tes heures et ton…"
click at [168, 400] on icon at bounding box center [168, 403] width 14 height 11
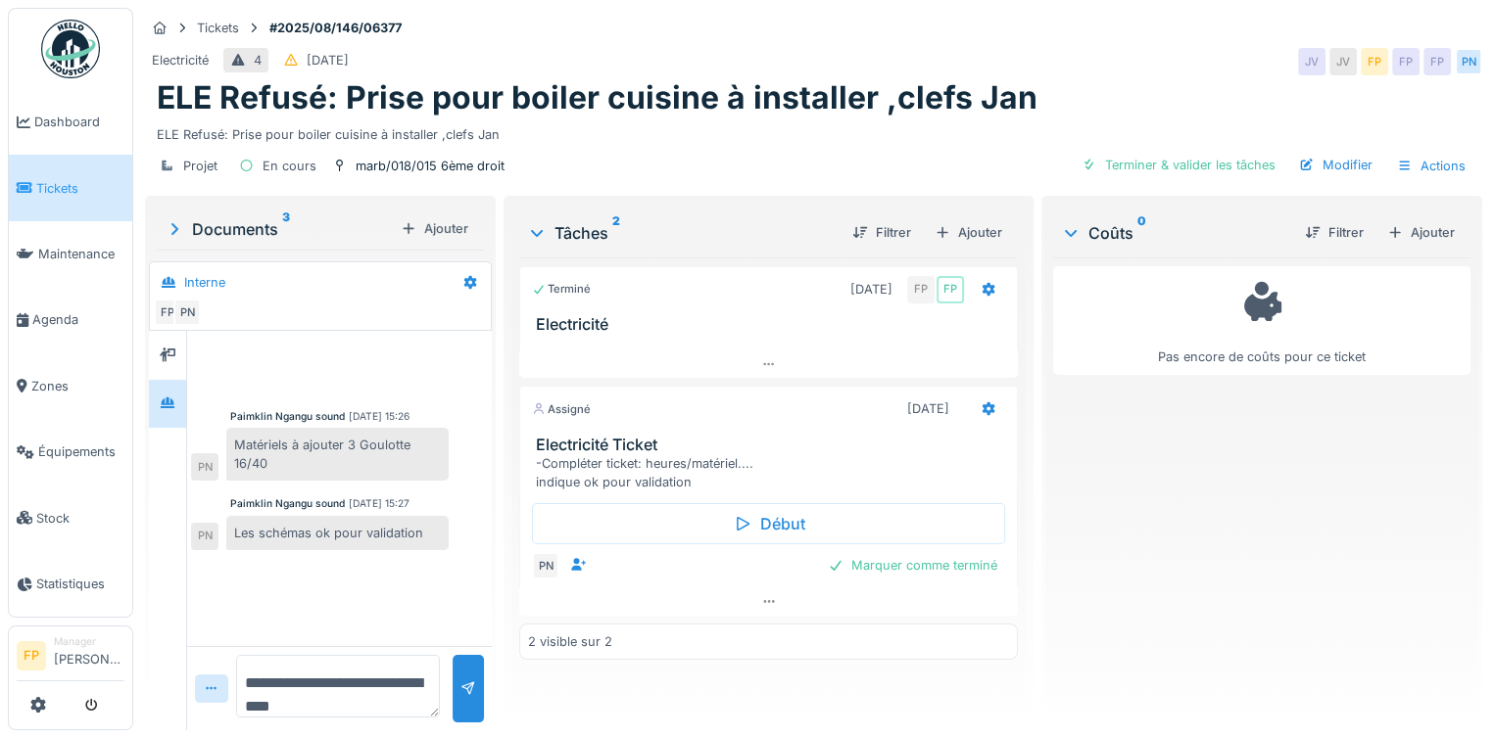
click at [311, 677] on textarea "**********" at bounding box center [338, 686] width 204 height 63
paste textarea "**********"
type textarea "**********"
click at [462, 681] on div at bounding box center [468, 689] width 16 height 19
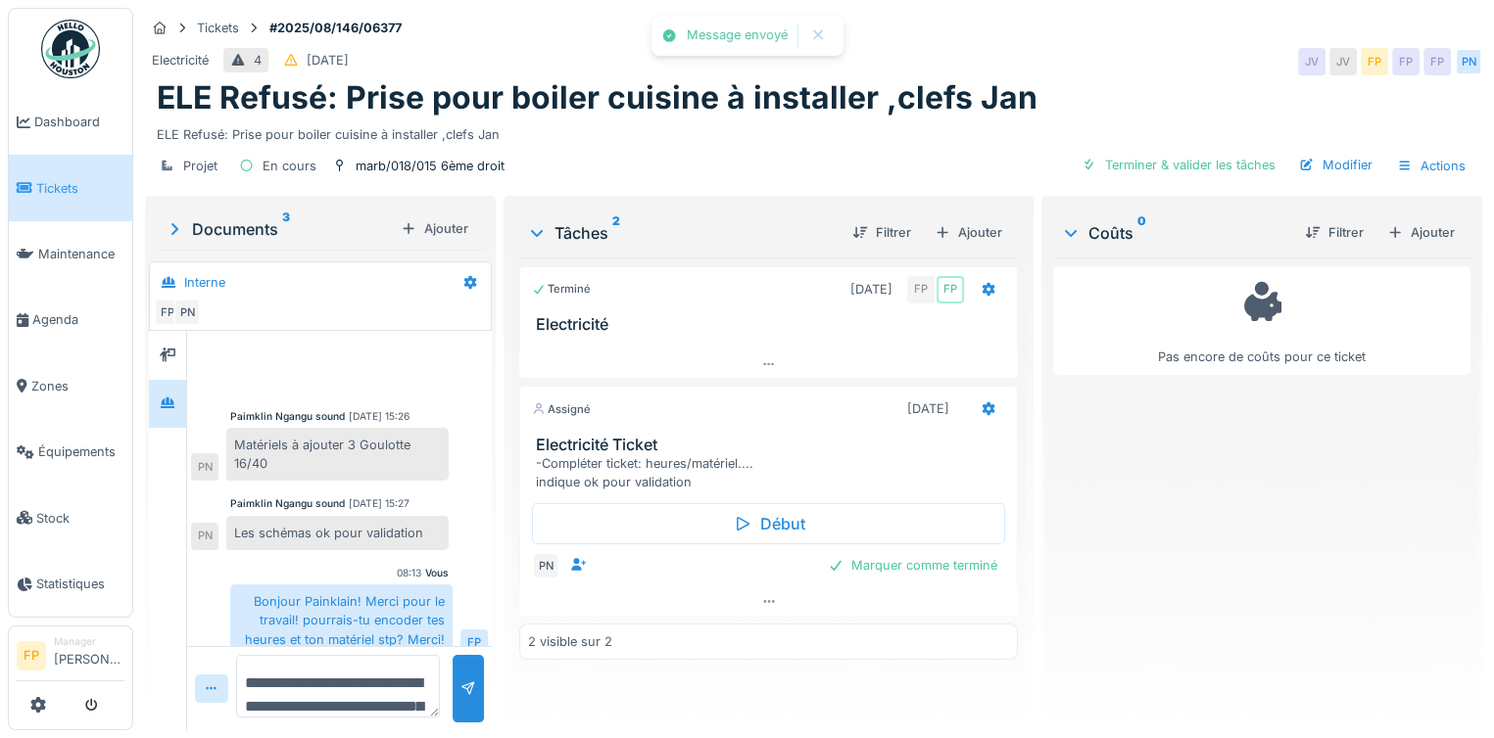
scroll to position [17, 0]
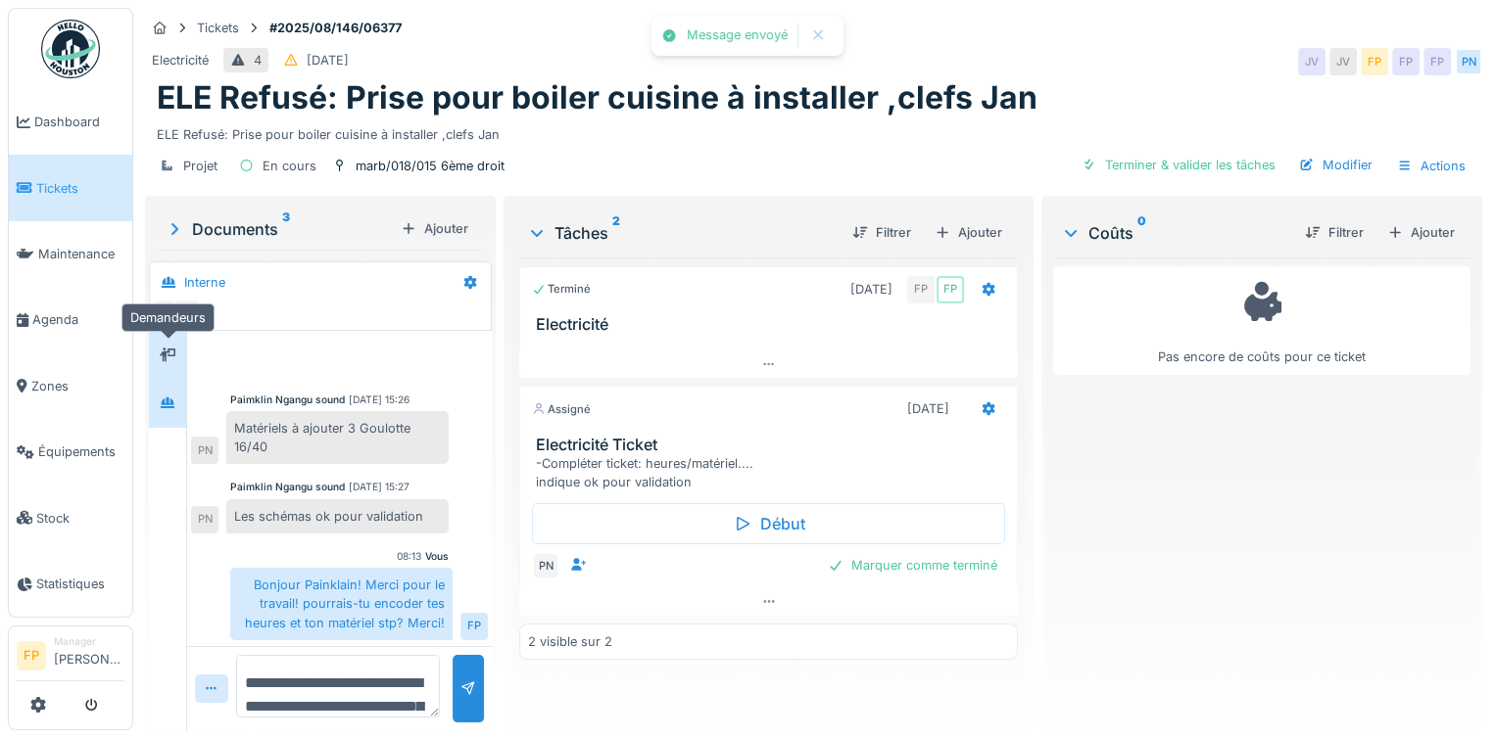
click at [166, 349] on icon at bounding box center [168, 355] width 16 height 13
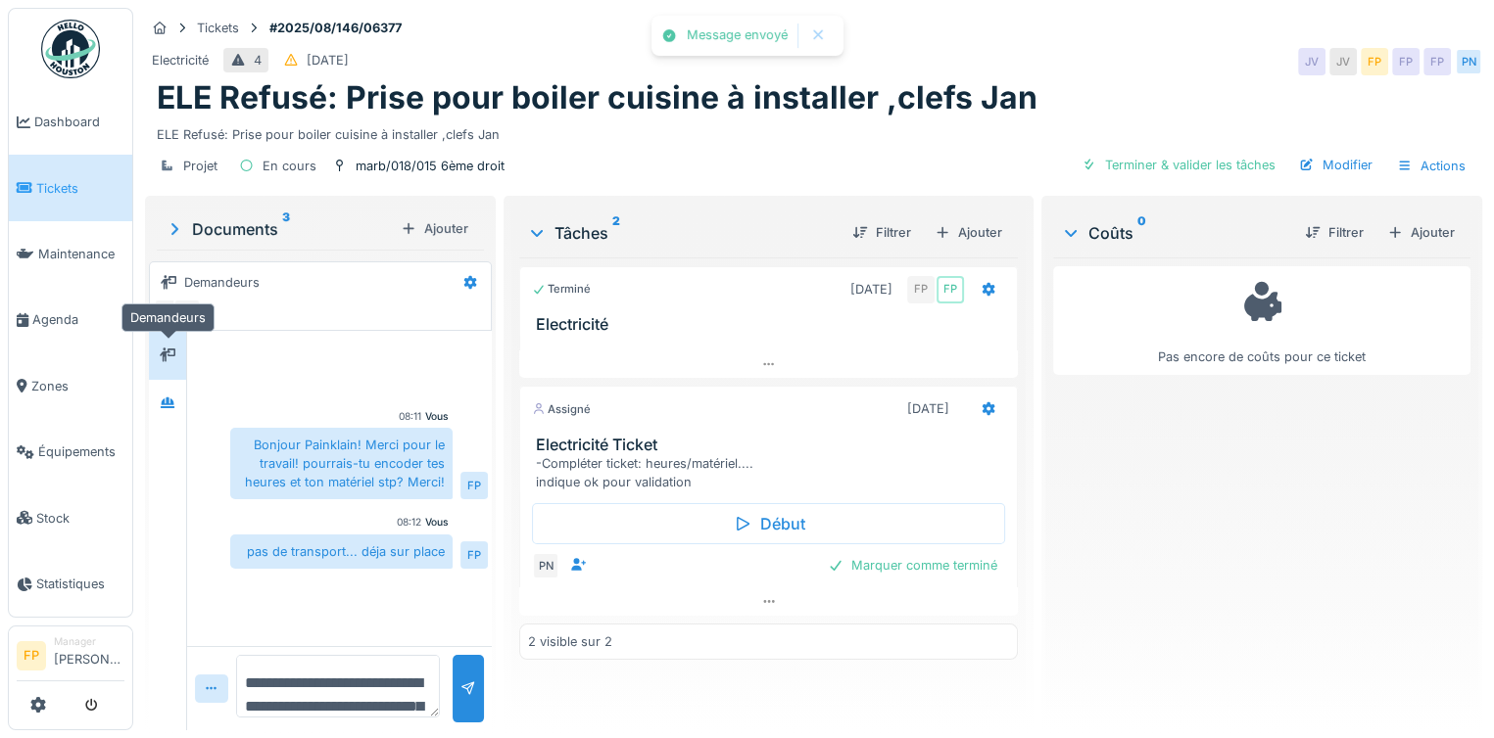
scroll to position [0, 0]
drag, startPoint x: 407, startPoint y: 468, endPoint x: 360, endPoint y: 465, distance: 47.1
click at [360, 465] on div "Bonjour Painklain! Merci pour le travail! pourrais-tu encoder tes heures et ton…" at bounding box center [341, 464] width 222 height 72
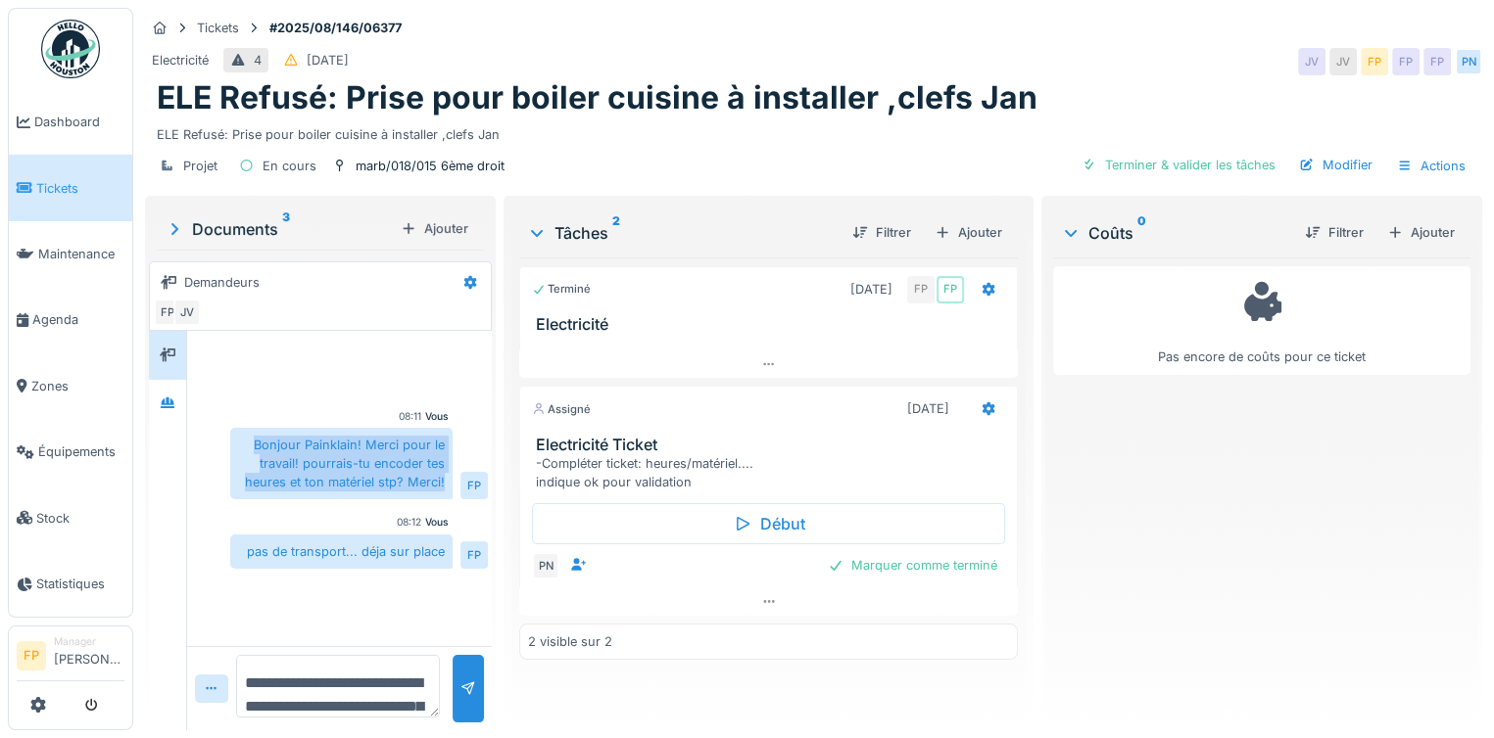
drag, startPoint x: 444, startPoint y: 484, endPoint x: 231, endPoint y: 442, distance: 216.7
click at [231, 442] on div "Bonjour Painklain! Merci pour le travail! pourrais-tu encoder tes heures et ton…" at bounding box center [341, 464] width 222 height 72
drag, startPoint x: 317, startPoint y: 453, endPoint x: 397, endPoint y: 479, distance: 83.3
click at [372, 484] on div "Bonjour Painklain! Merci pour le travail! pourrais-tu encoder tes heures et ton…" at bounding box center [341, 464] width 222 height 72
click at [367, 464] on div "Bonjour Painklain! Merci pour le travail! pourrais-tu encoder tes heures et ton…" at bounding box center [341, 464] width 222 height 72
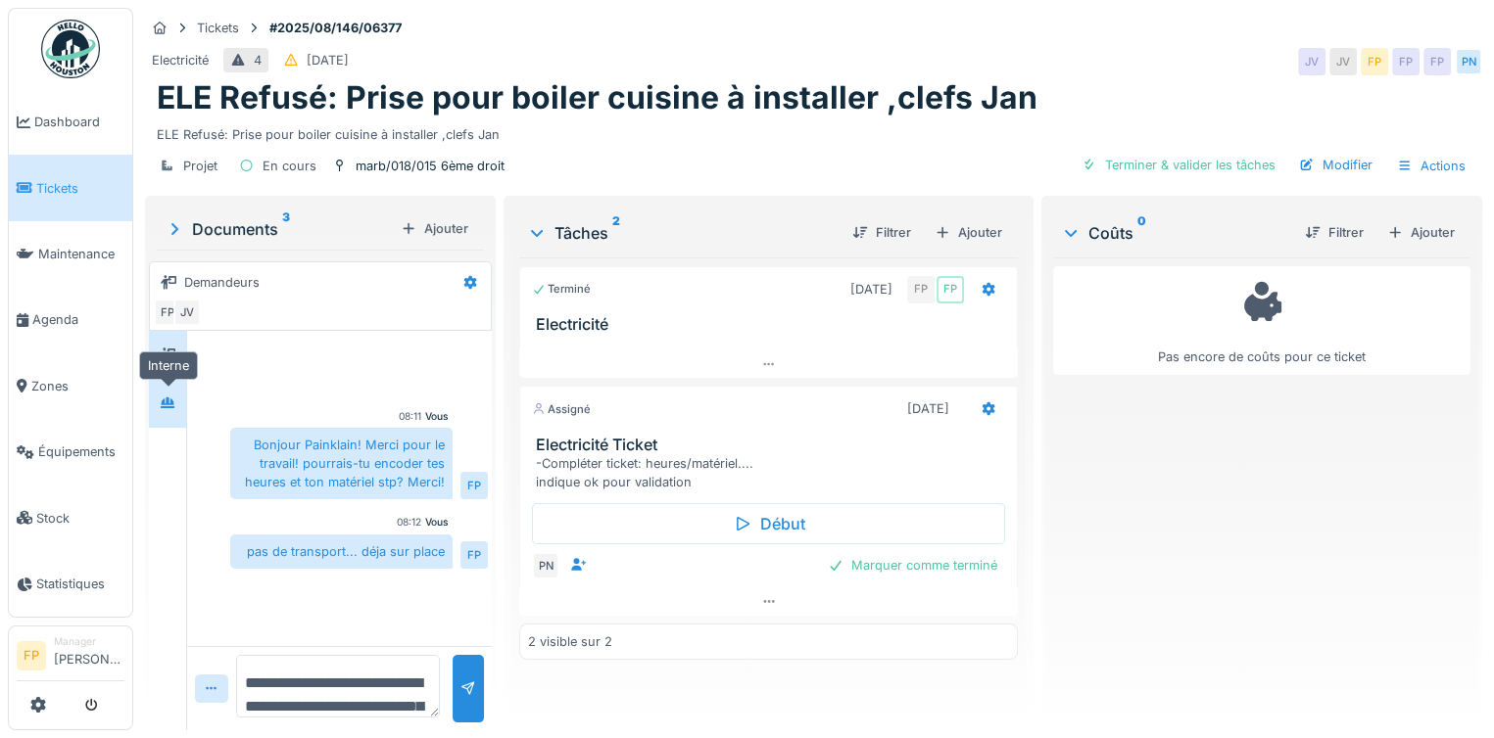
click at [166, 400] on icon at bounding box center [168, 403] width 16 height 13
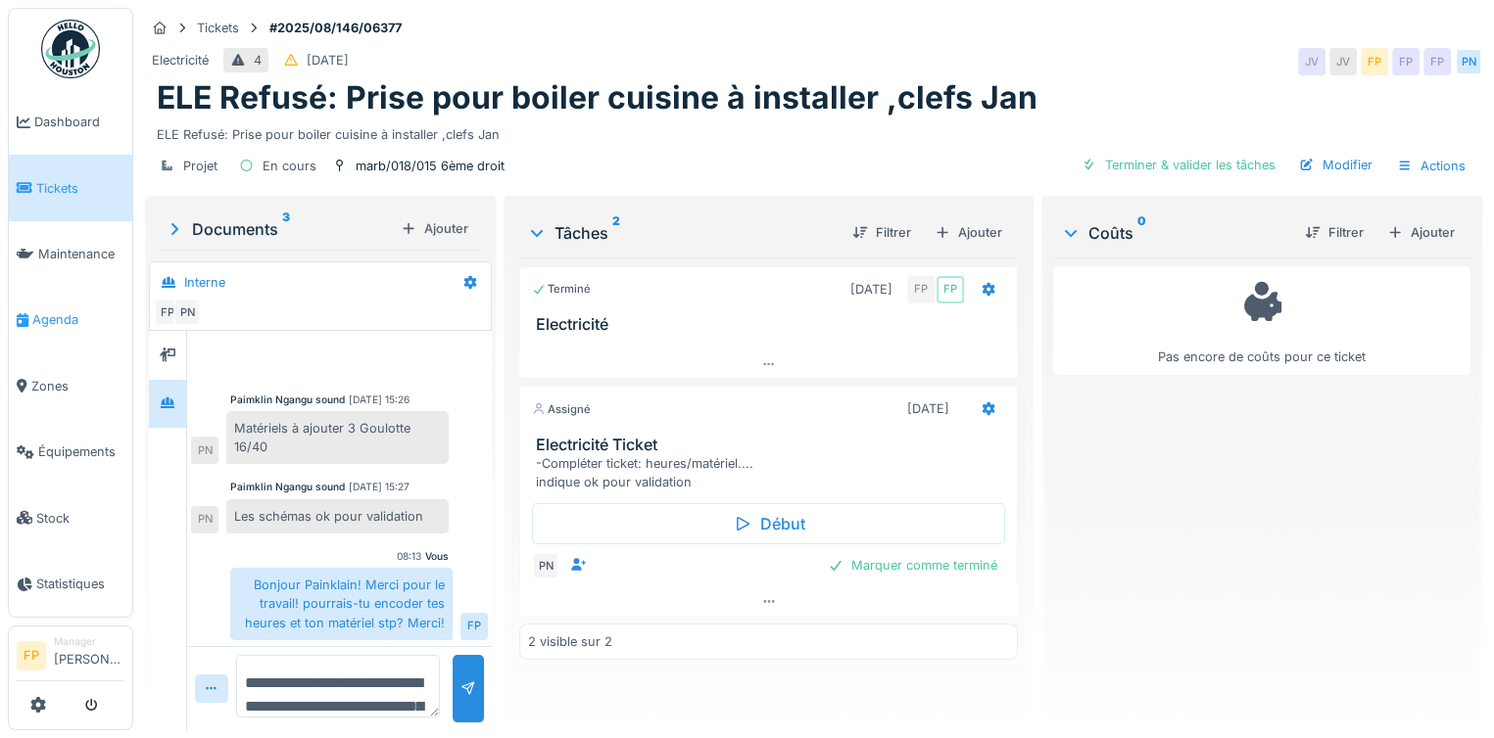
click at [63, 317] on span "Agenda" at bounding box center [78, 319] width 92 height 19
click at [53, 312] on span "Agenda" at bounding box center [78, 319] width 92 height 19
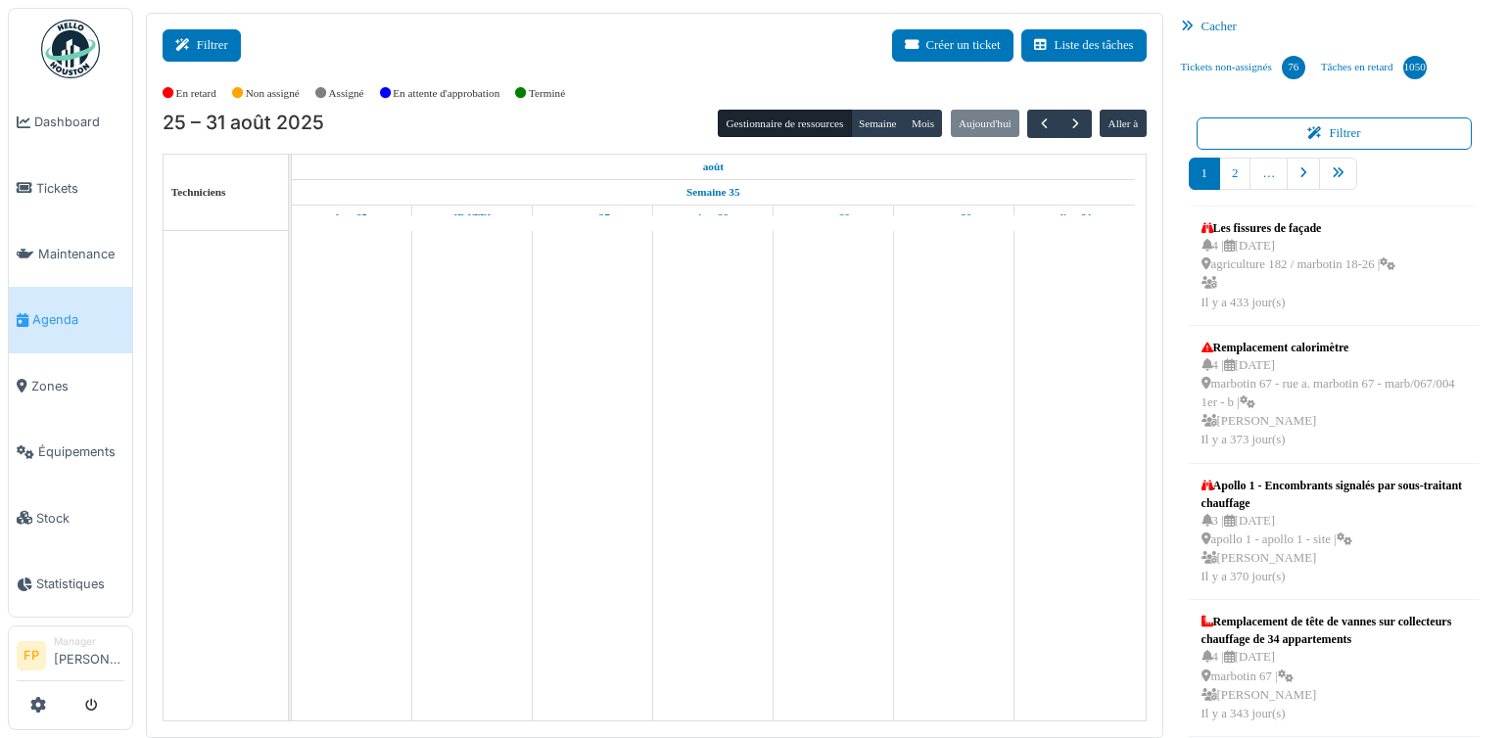
click at [216, 40] on button "Filtrer" at bounding box center [202, 45] width 78 height 32
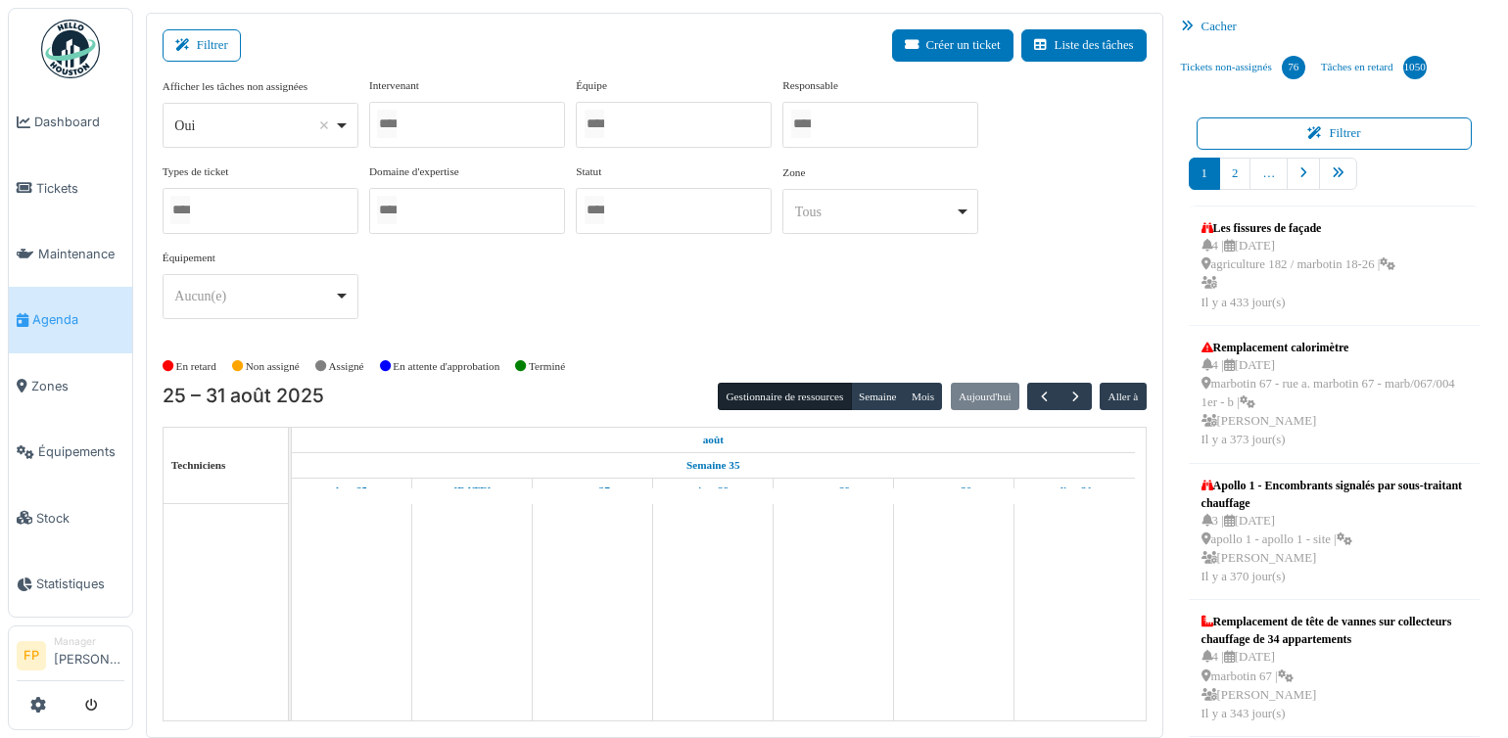
click at [282, 117] on div "Oui Remove item" at bounding box center [254, 126] width 160 height 21
select select "**"
click at [463, 110] on div at bounding box center [467, 125] width 196 height 46
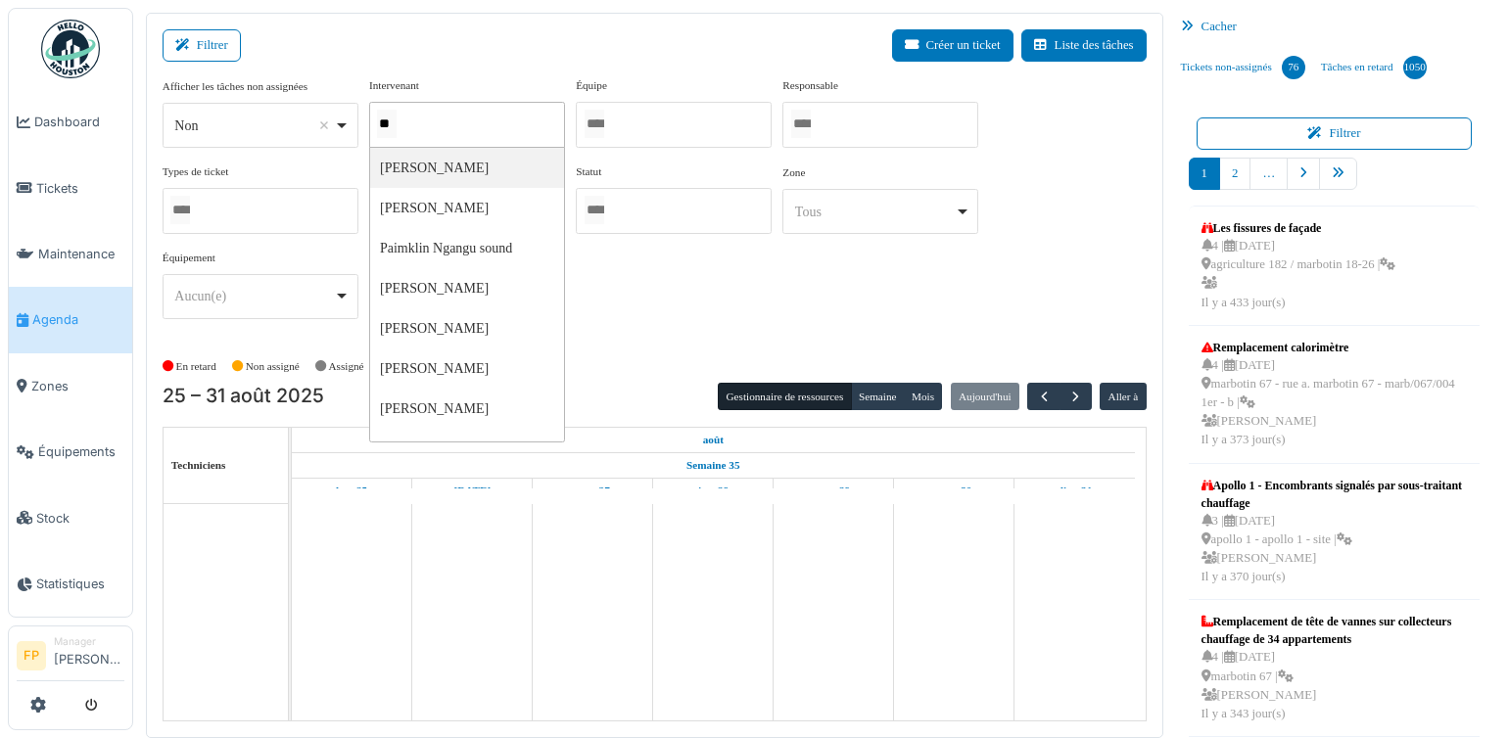
type input "***"
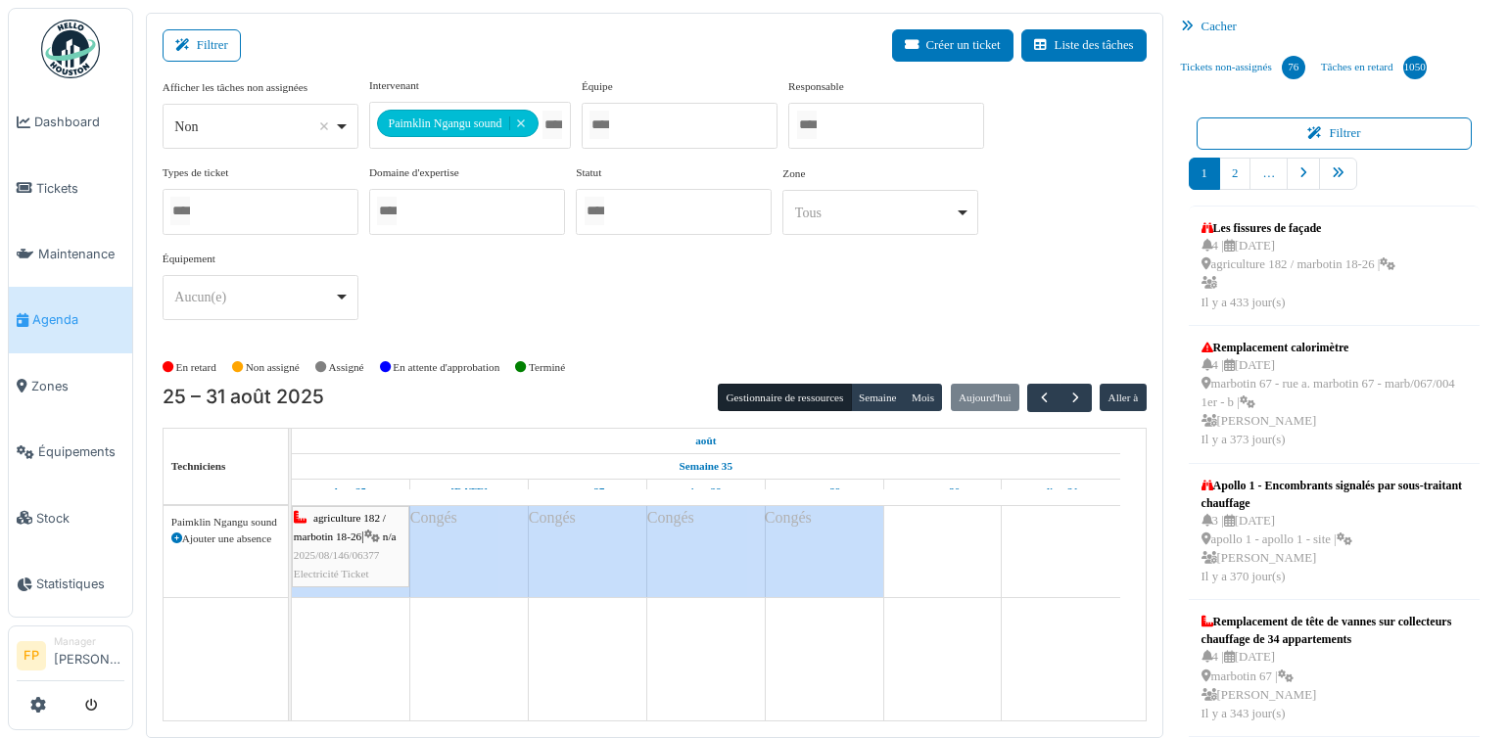
click at [962, 278] on div "**********" at bounding box center [655, 206] width 984 height 259
click at [1068, 398] on span "button" at bounding box center [1076, 398] width 17 height 17
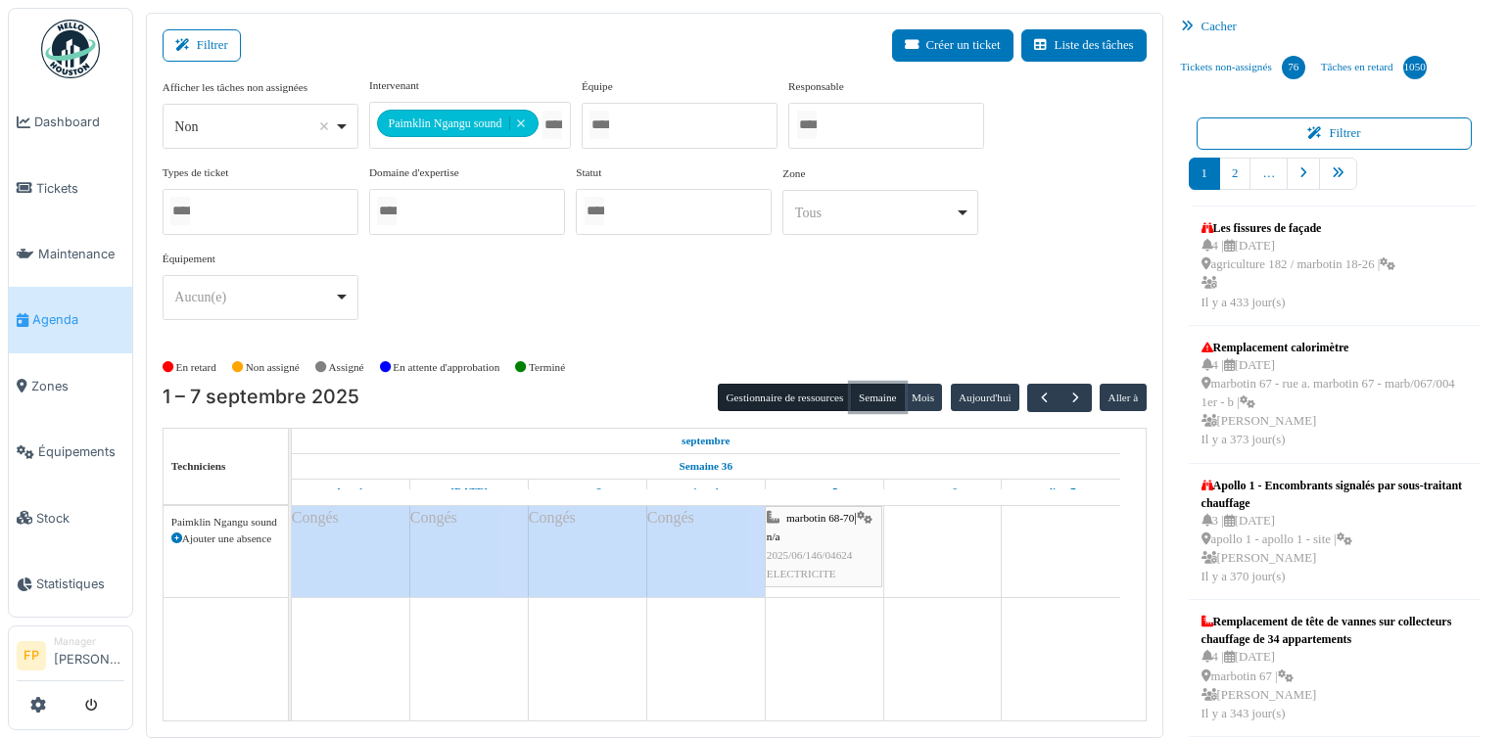
click at [871, 387] on button "Semaine" at bounding box center [878, 397] width 54 height 27
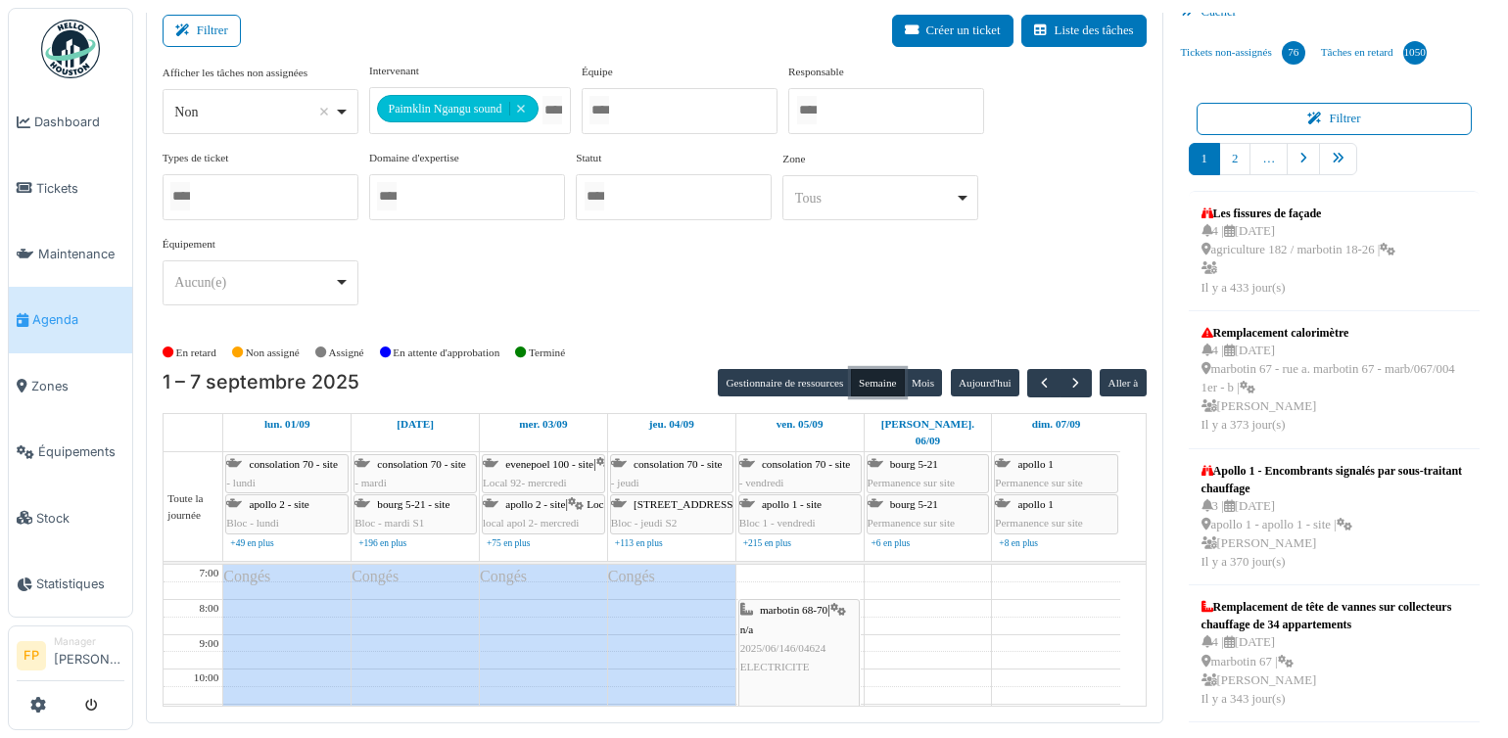
scroll to position [20, 0]
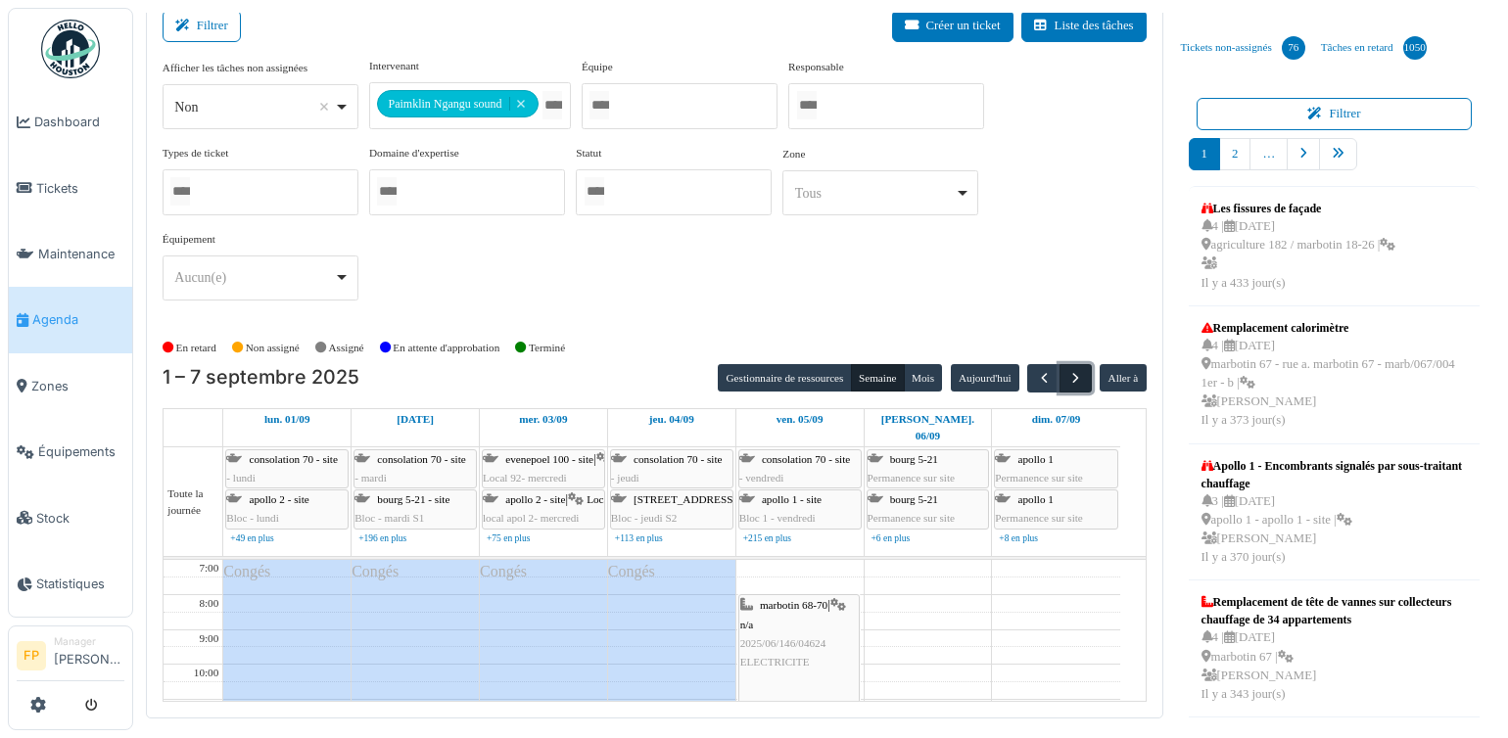
click at [1068, 375] on span "button" at bounding box center [1076, 378] width 17 height 17
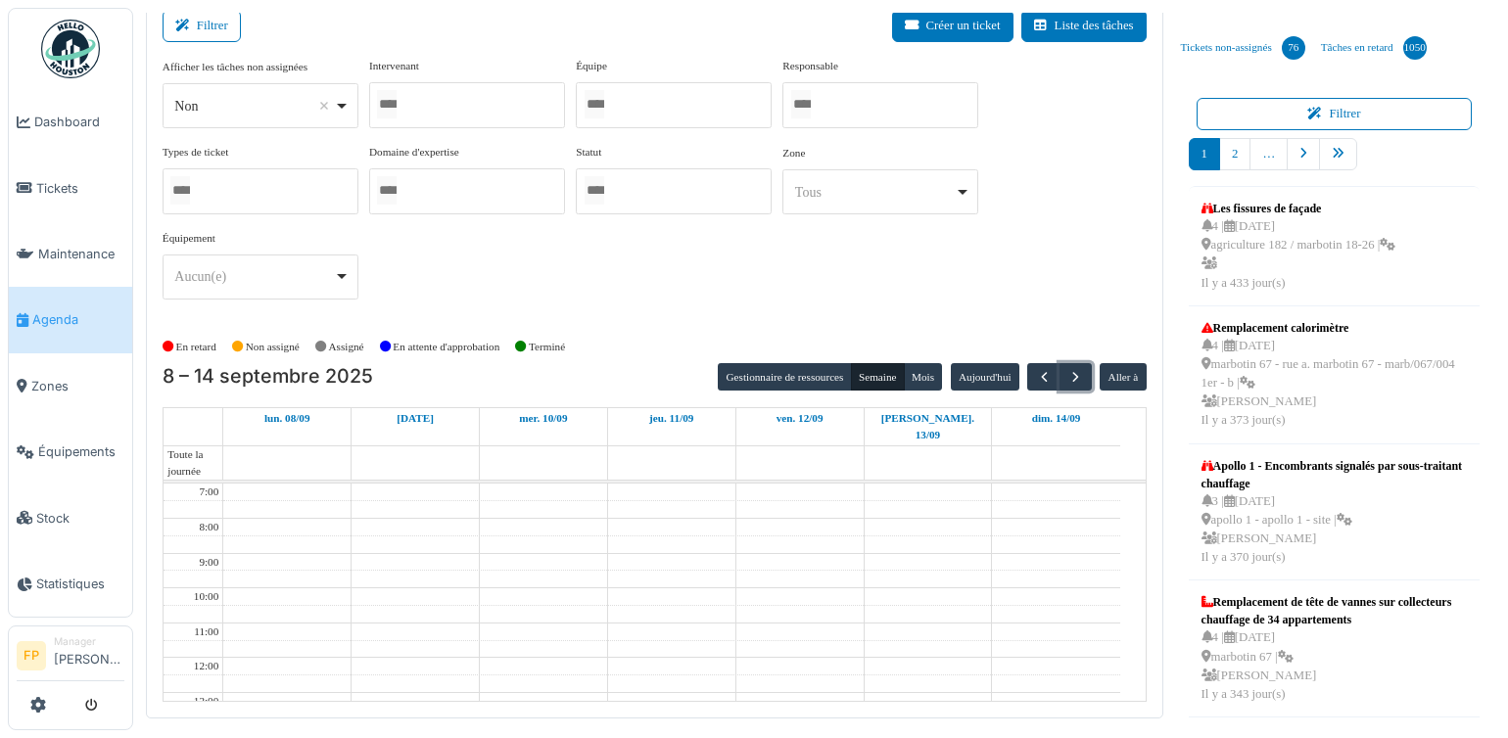
click at [480, 109] on div at bounding box center [467, 105] width 196 height 46
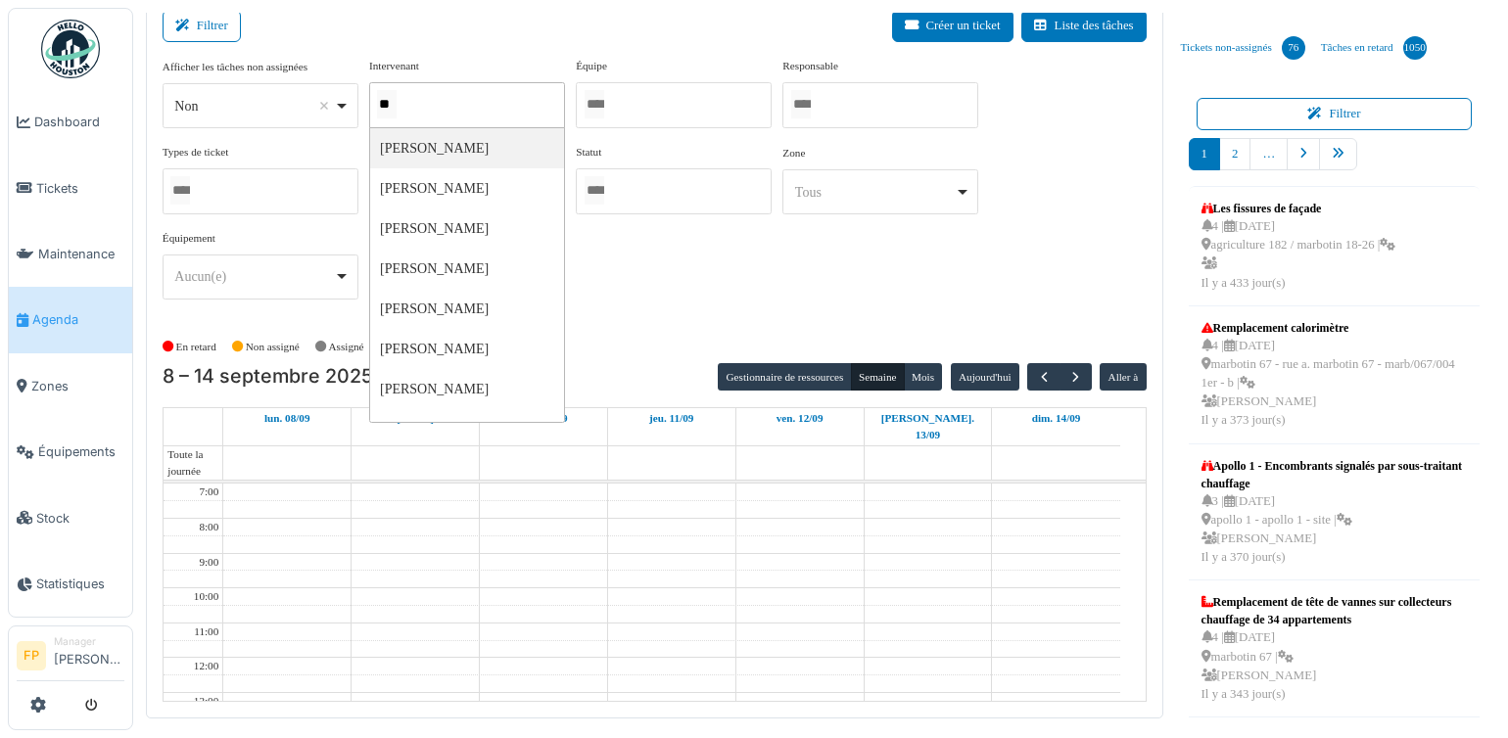
type input "***"
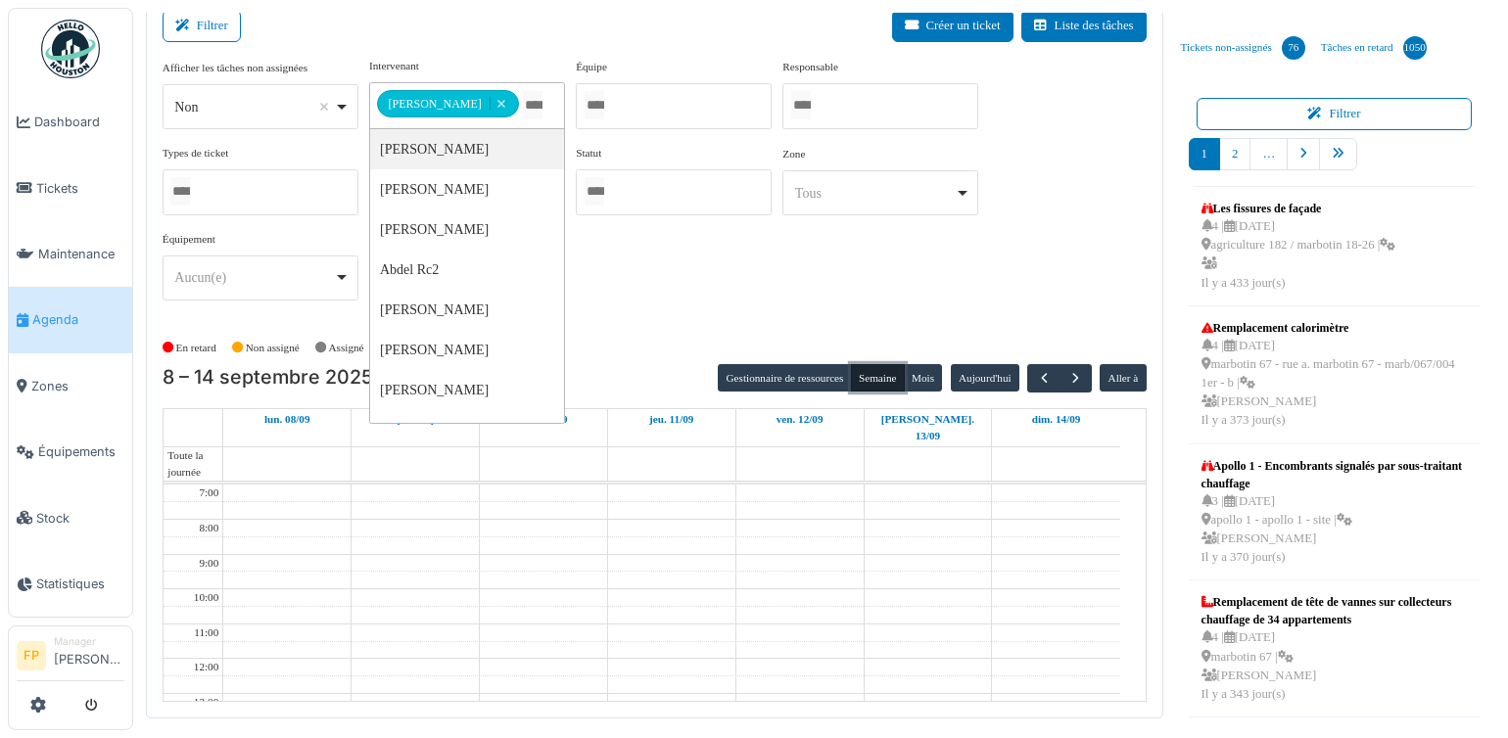
click at [872, 374] on button "Semaine" at bounding box center [878, 377] width 54 height 27
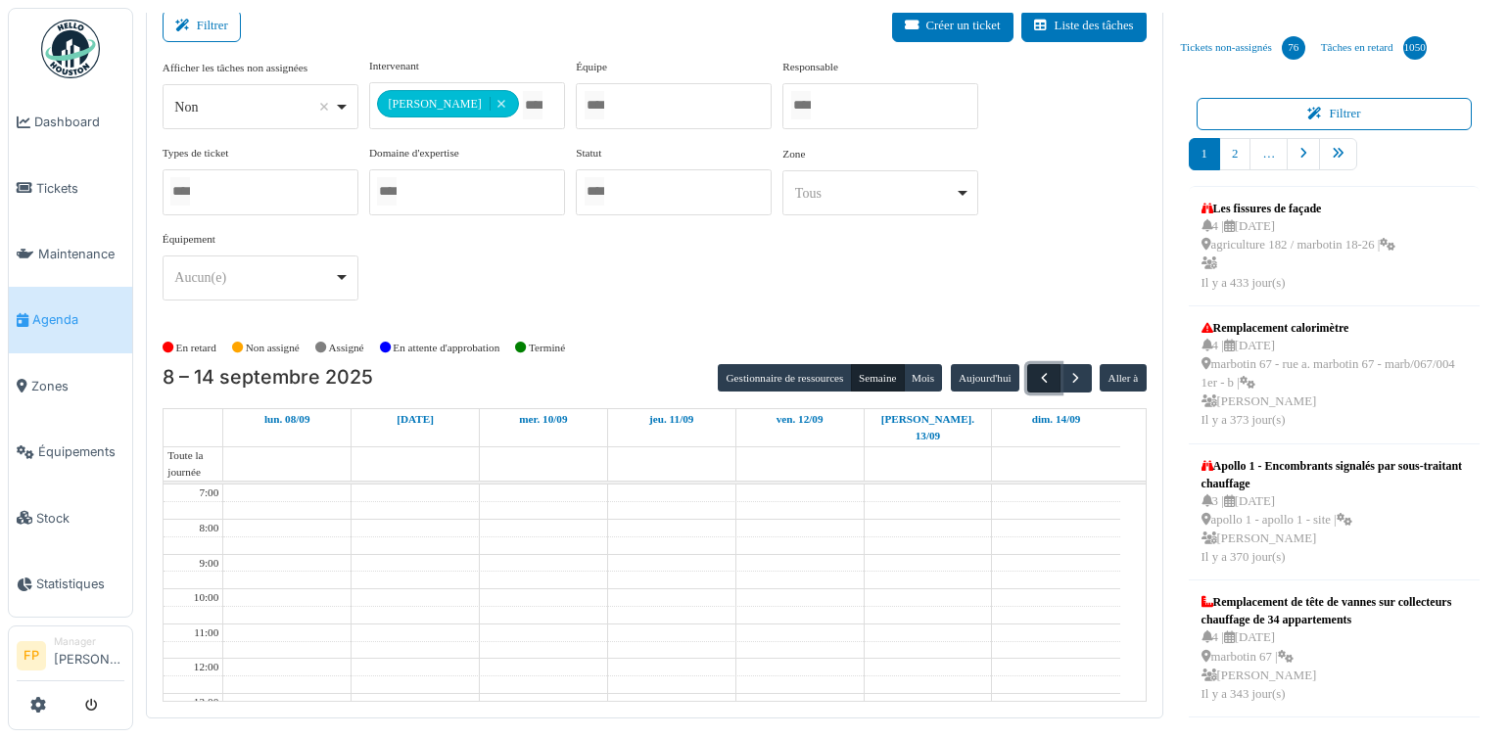
click at [1036, 375] on span "button" at bounding box center [1044, 378] width 17 height 17
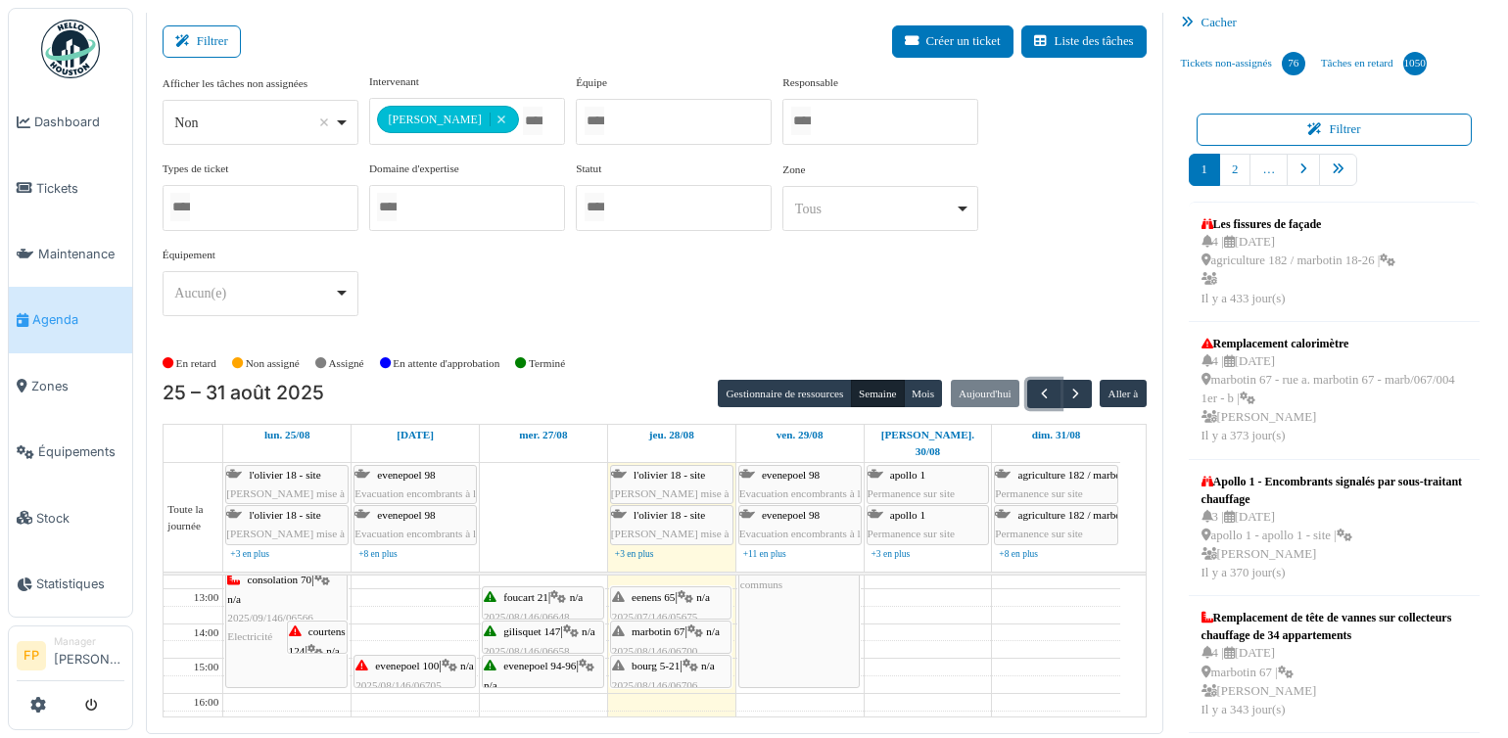
scroll to position [0, 0]
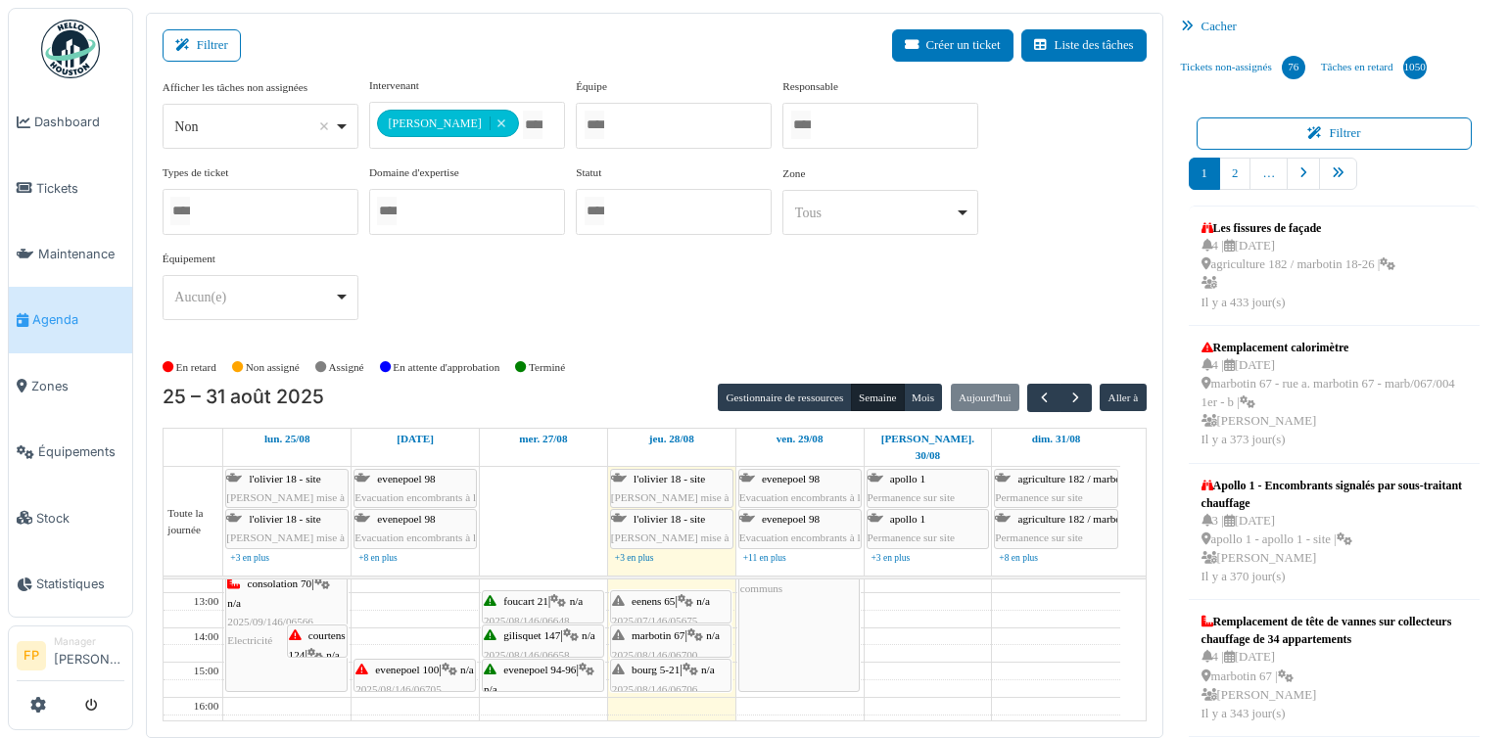
drag, startPoint x: 214, startPoint y: 45, endPoint x: 206, endPoint y: 65, distance: 21.5
click at [211, 58] on button "Filtrer" at bounding box center [202, 45] width 78 height 32
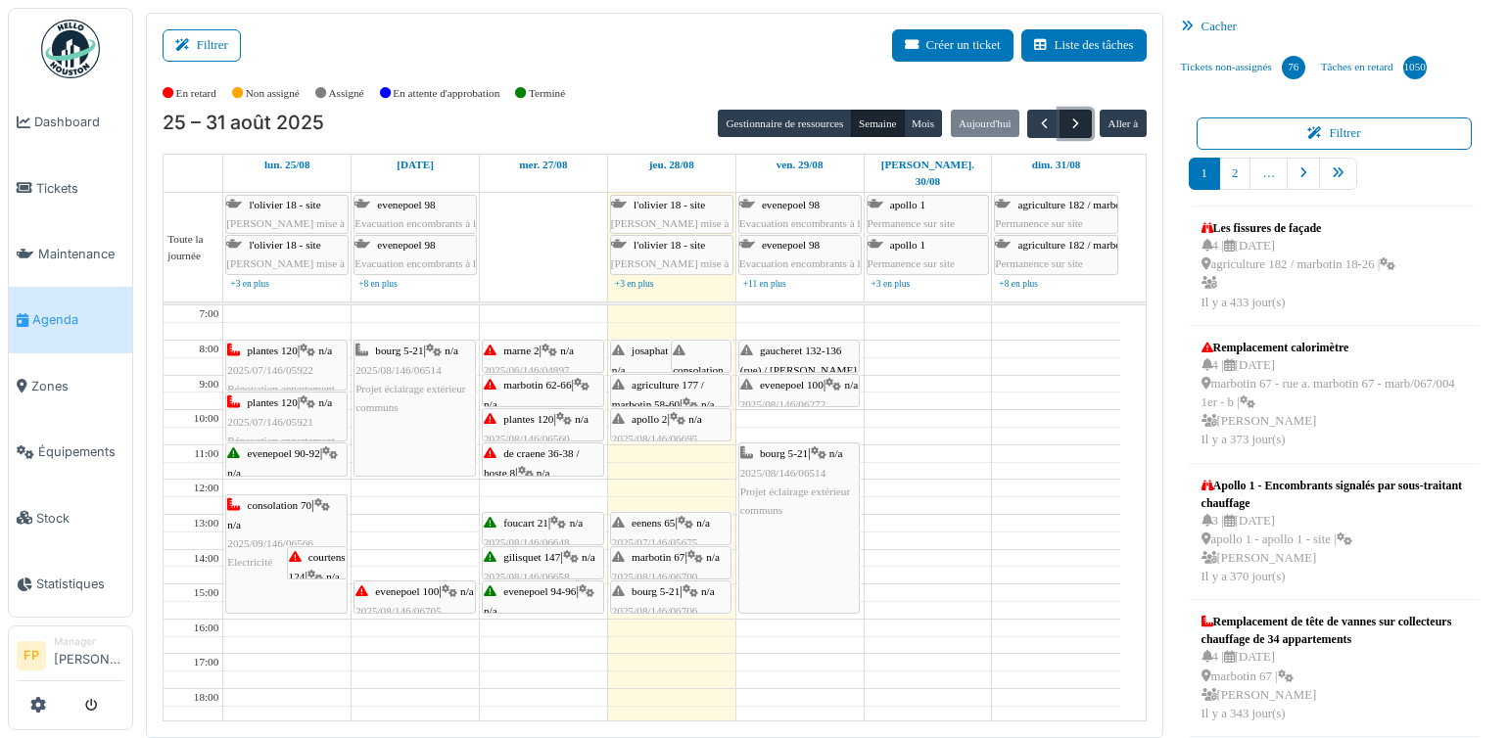
click at [1068, 116] on span "button" at bounding box center [1076, 124] width 17 height 17
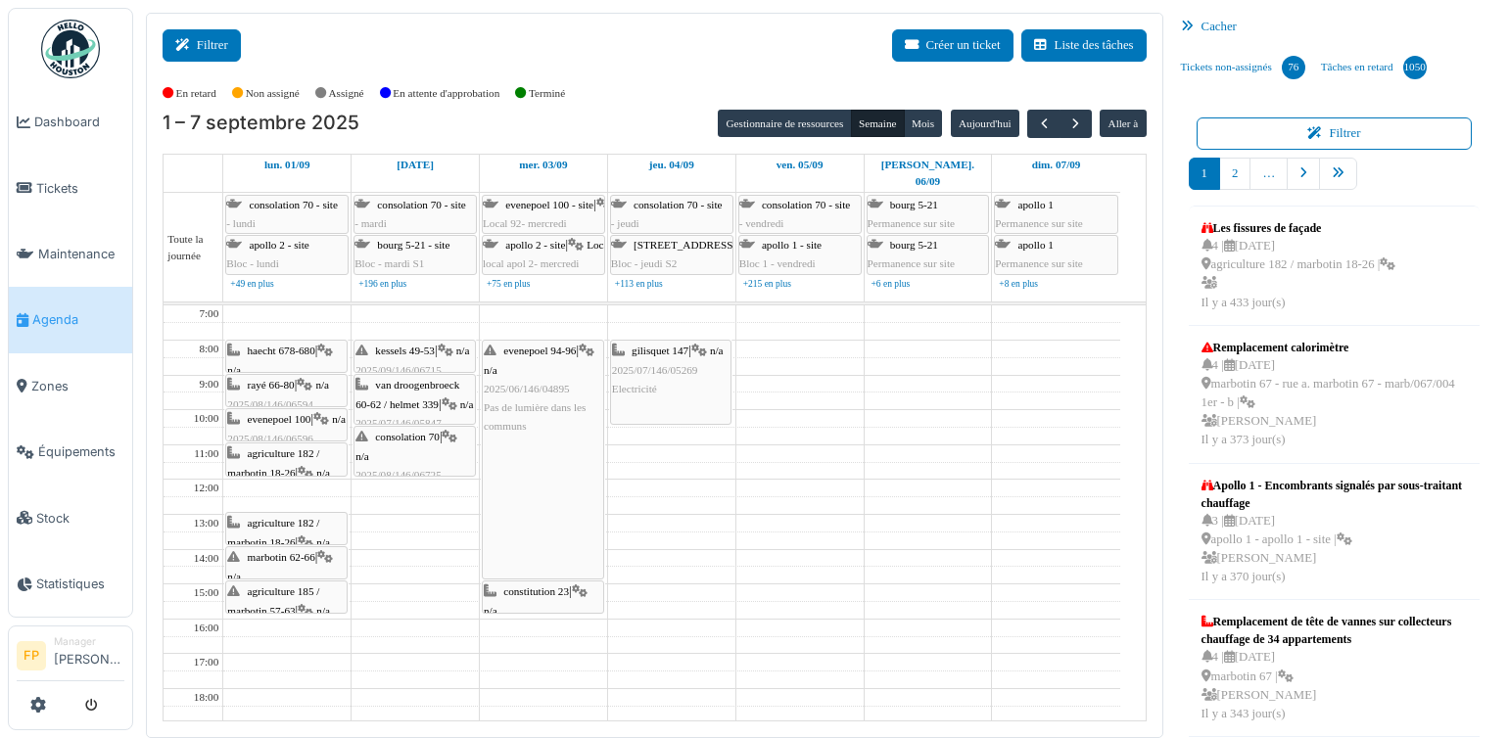
click at [212, 46] on button "Filtrer" at bounding box center [202, 45] width 78 height 32
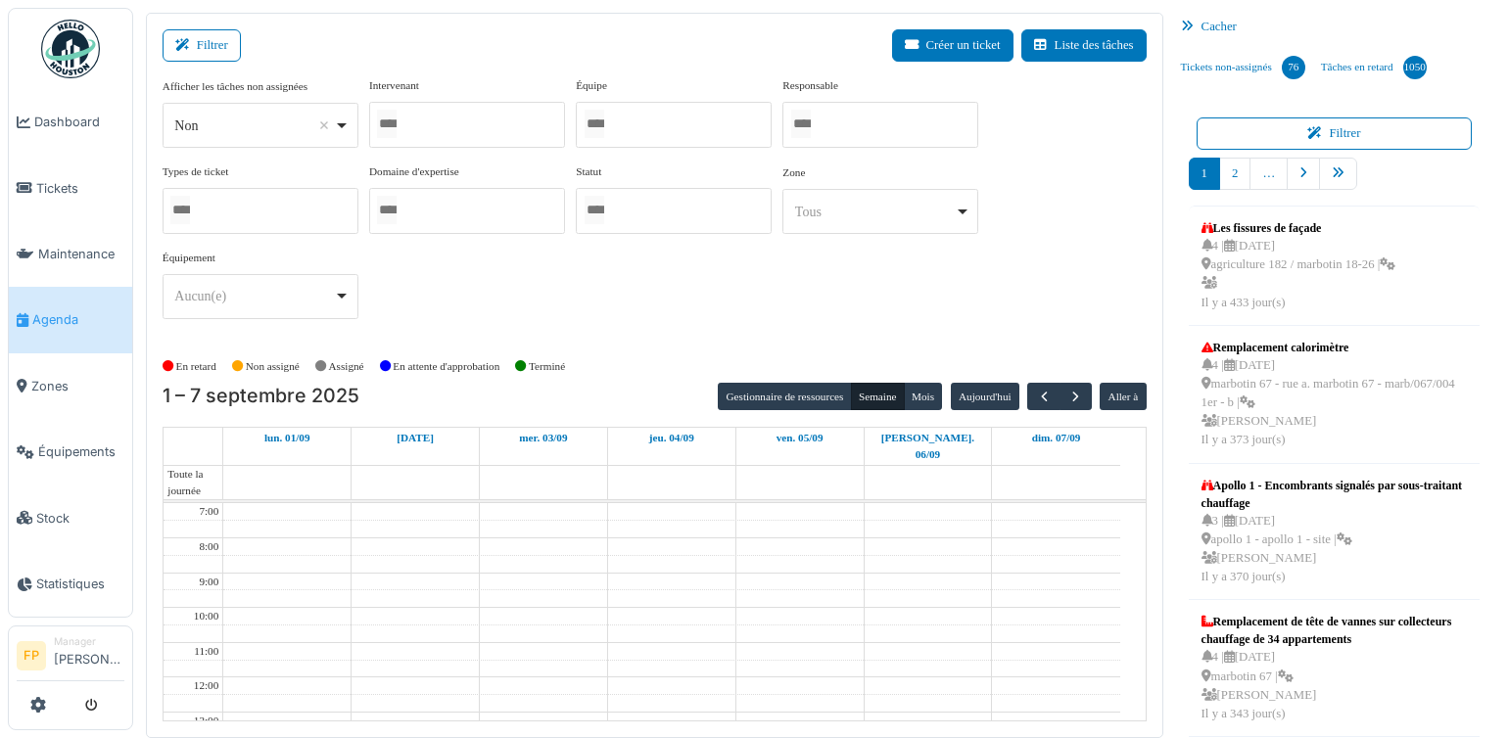
click at [454, 120] on div at bounding box center [467, 125] width 196 height 46
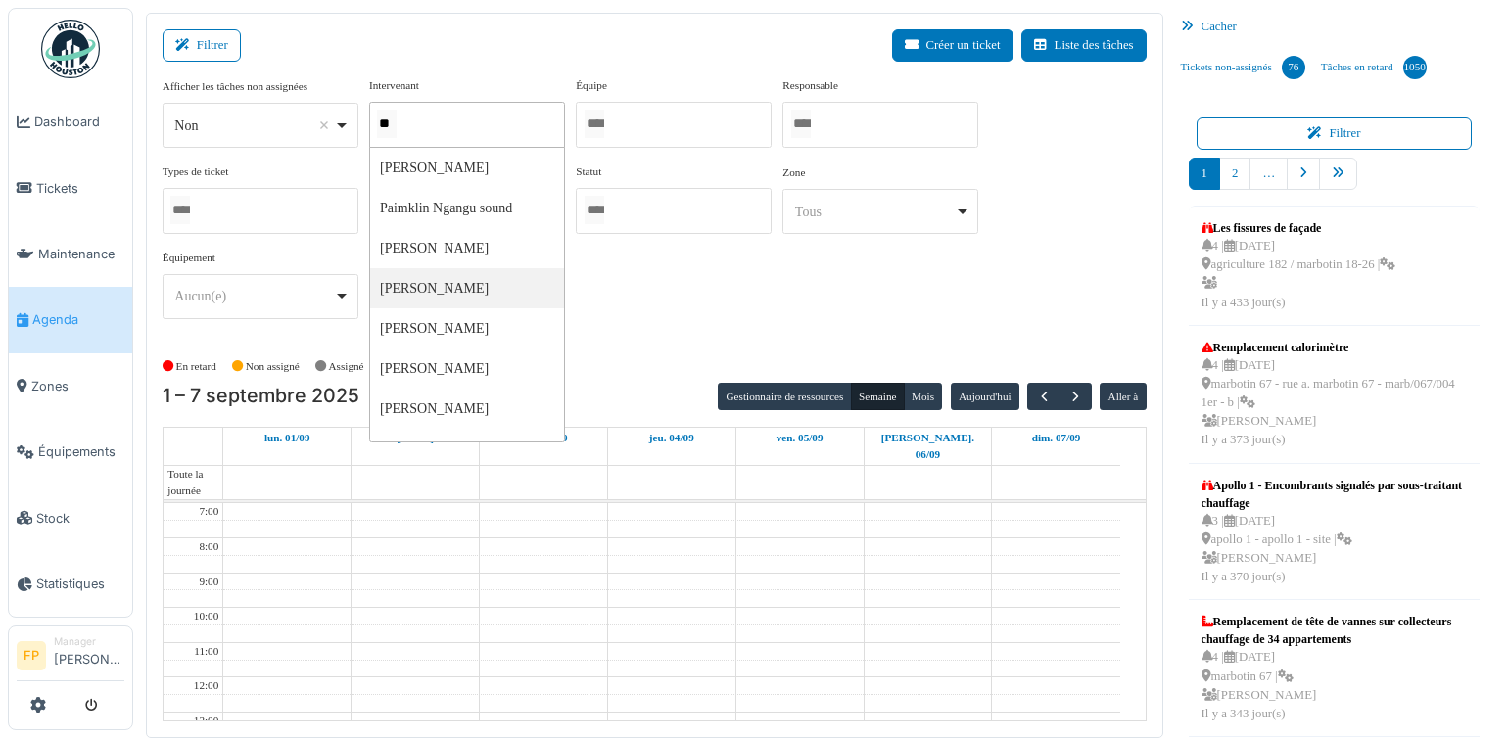
type input "***"
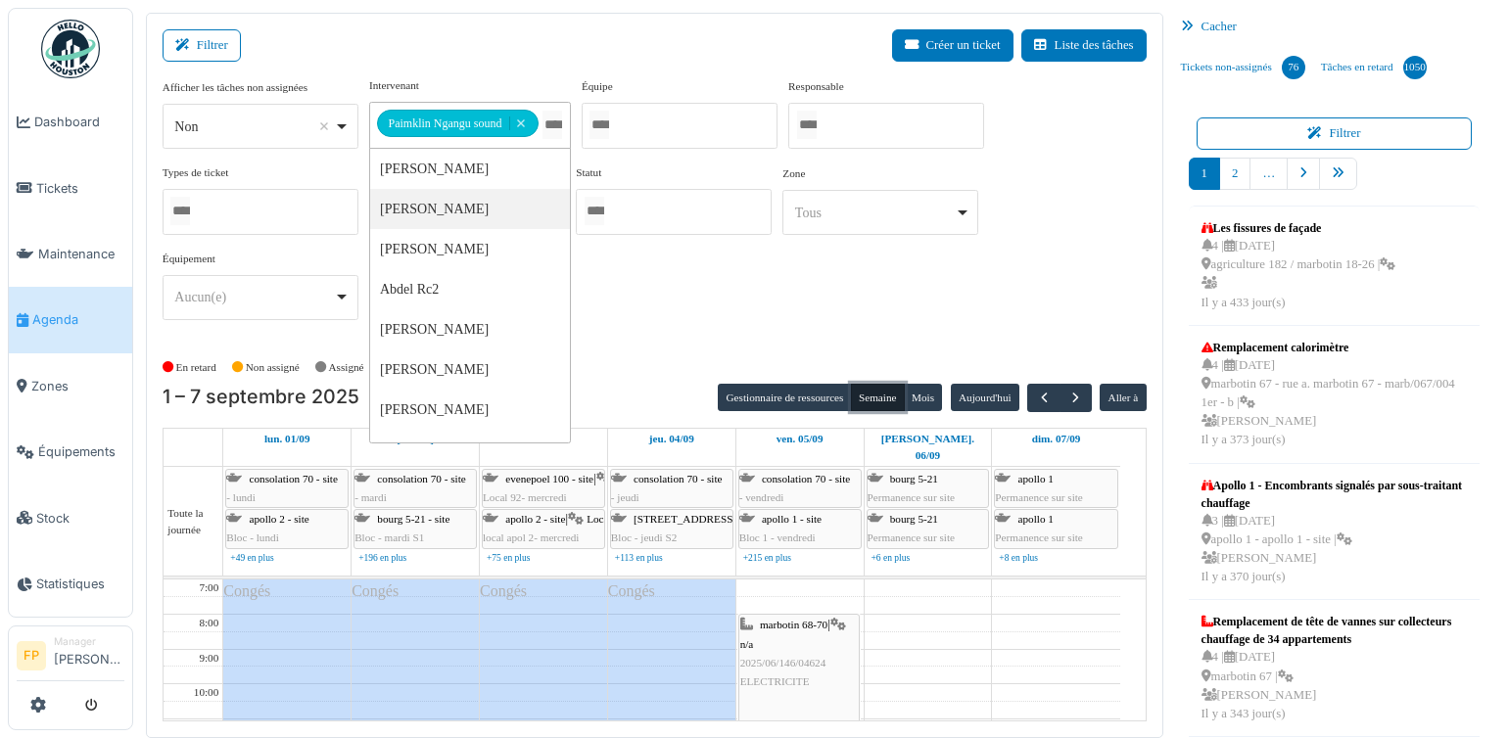
click at [865, 395] on button "Semaine" at bounding box center [878, 397] width 54 height 27
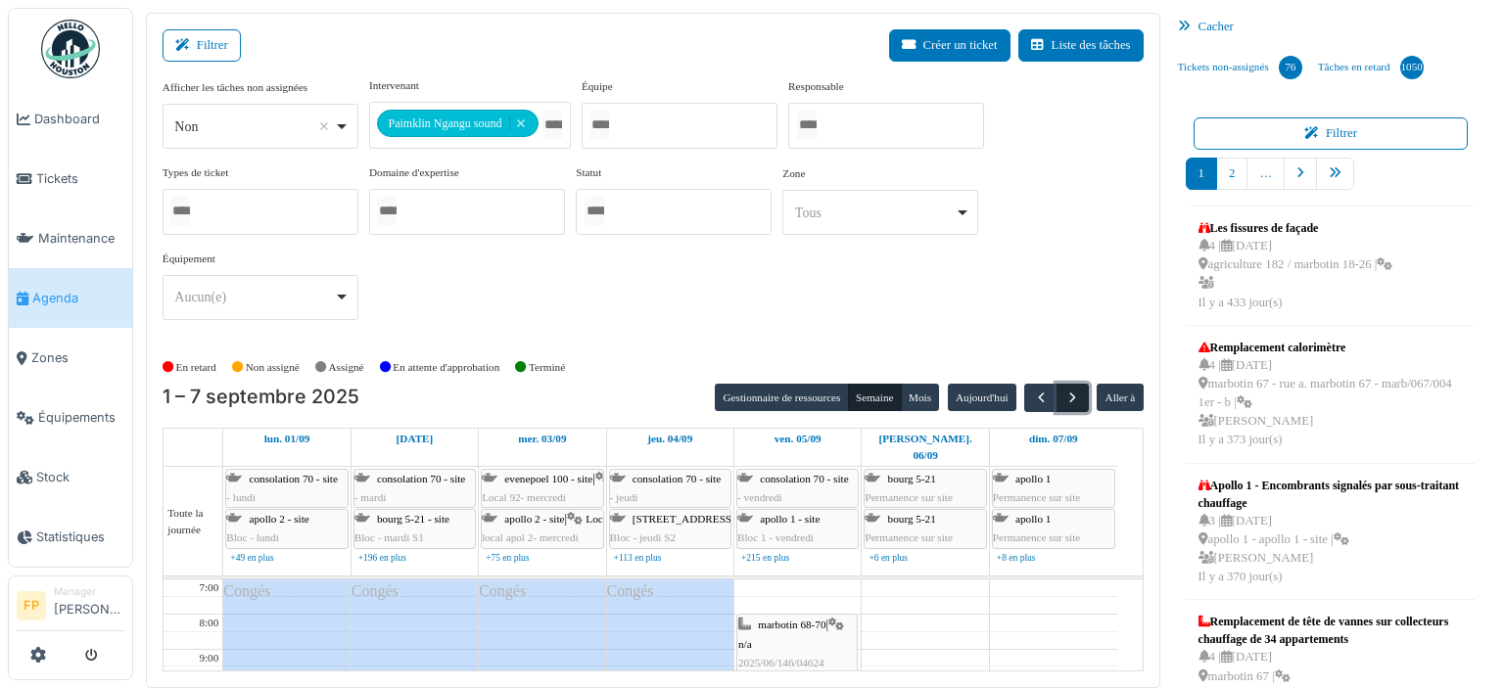
click at [1065, 393] on span "button" at bounding box center [1073, 398] width 17 height 17
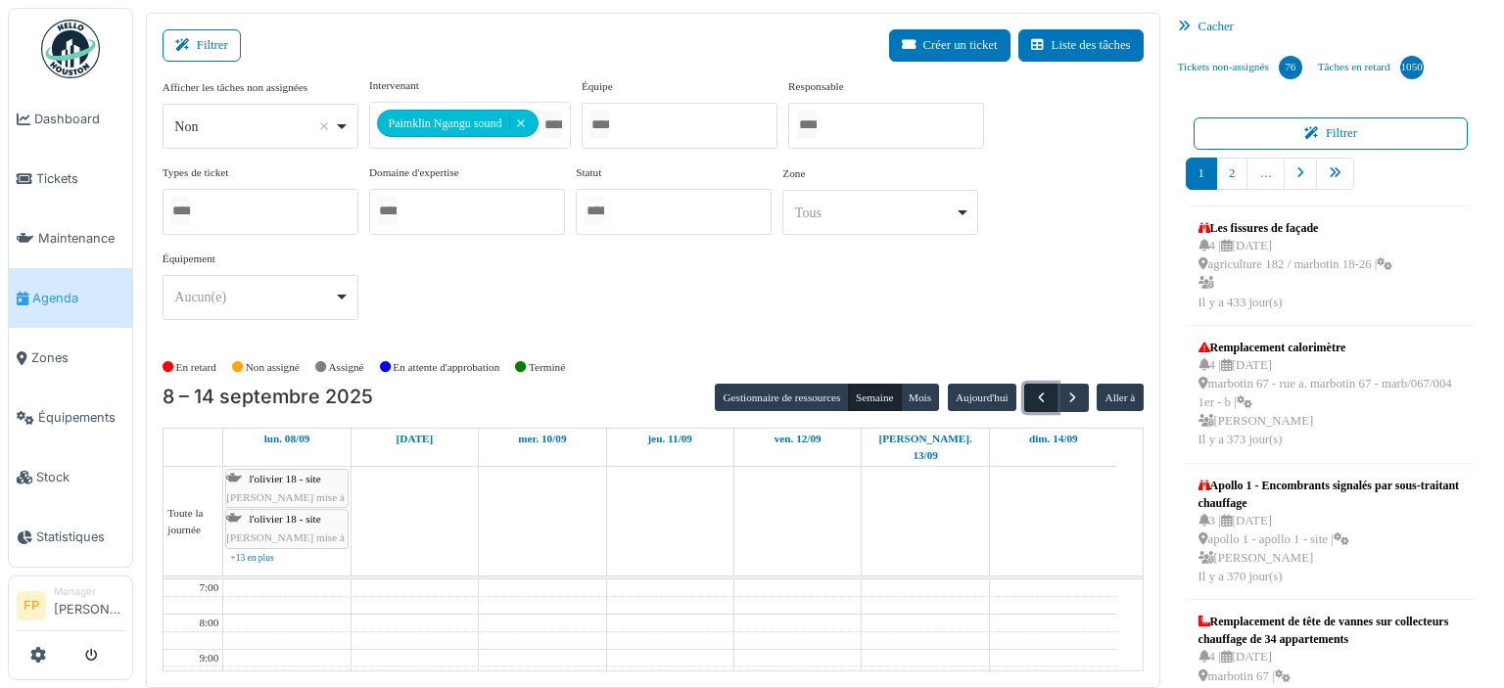
click at [1033, 399] on span "button" at bounding box center [1041, 398] width 17 height 17
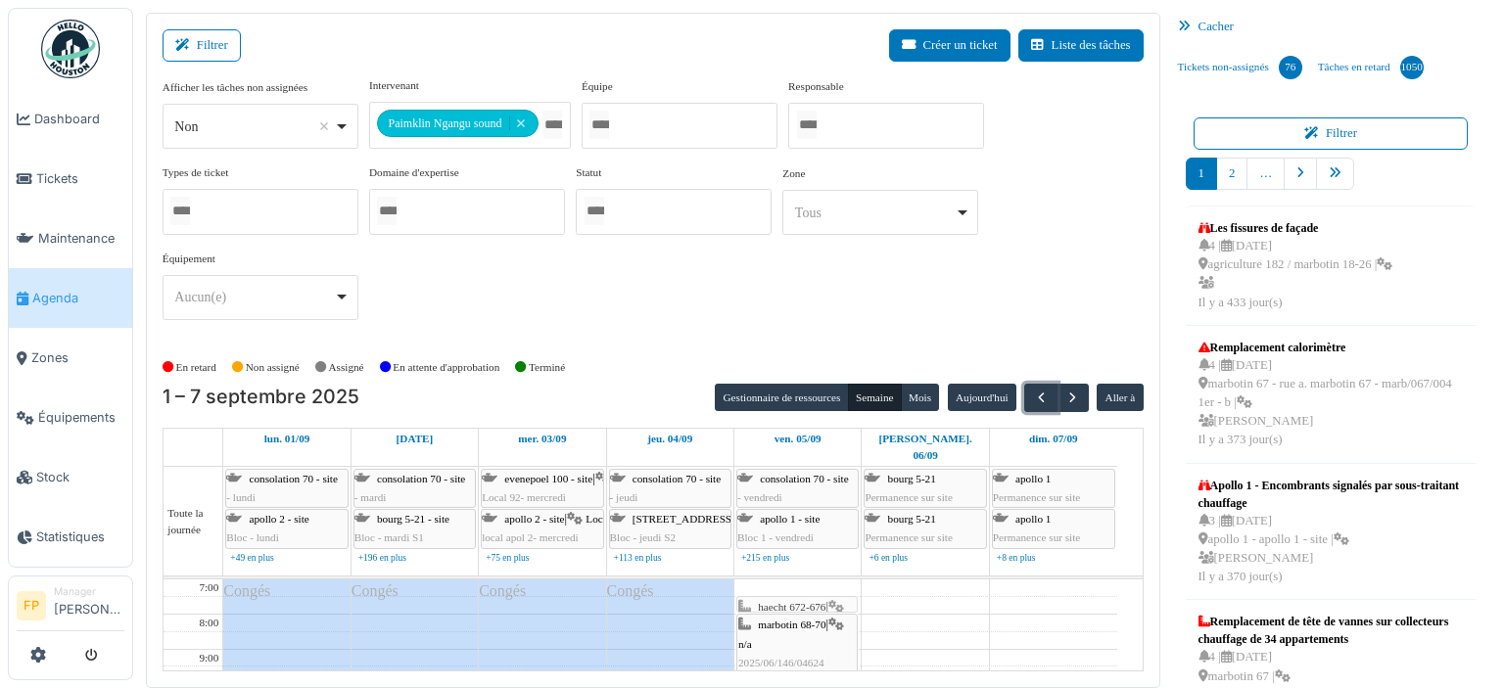
drag, startPoint x: 807, startPoint y: 597, endPoint x: 805, endPoint y: 575, distance: 22.6
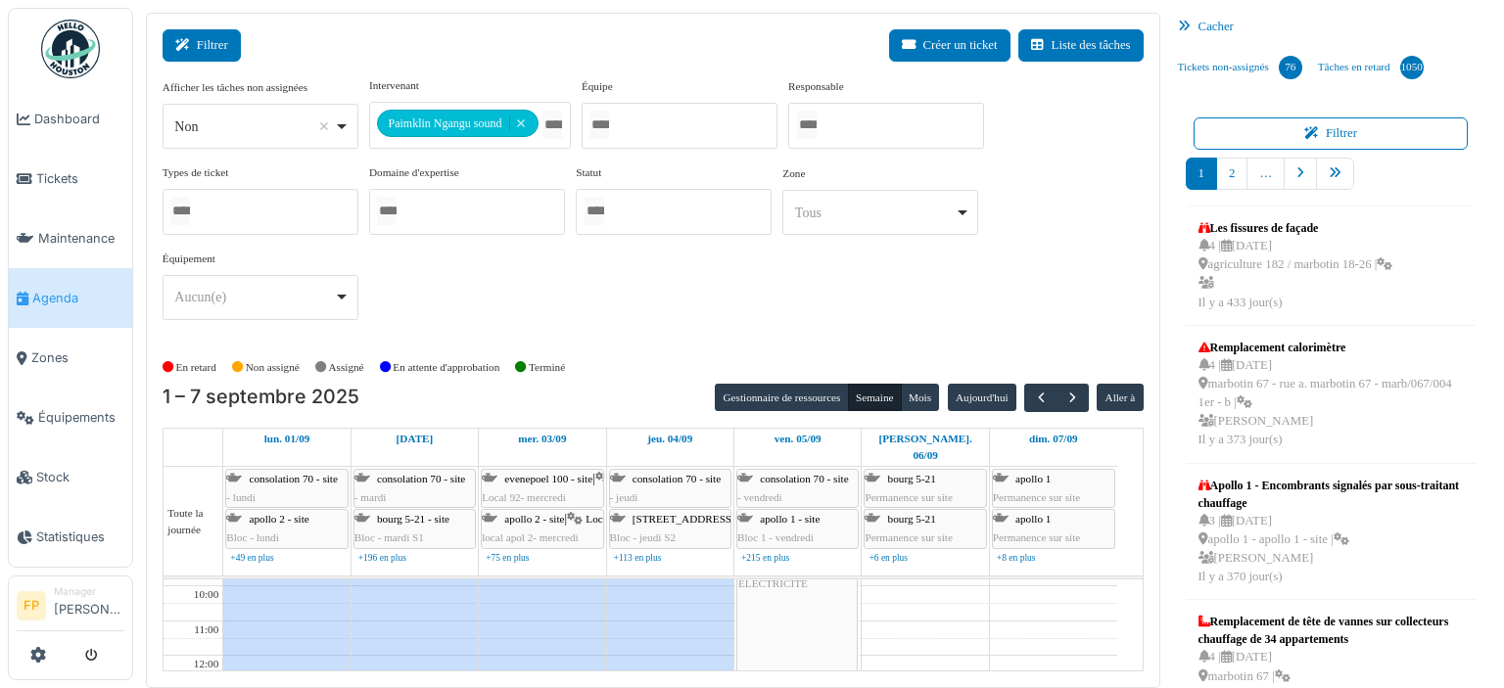
click at [223, 52] on button "Filtrer" at bounding box center [202, 45] width 78 height 32
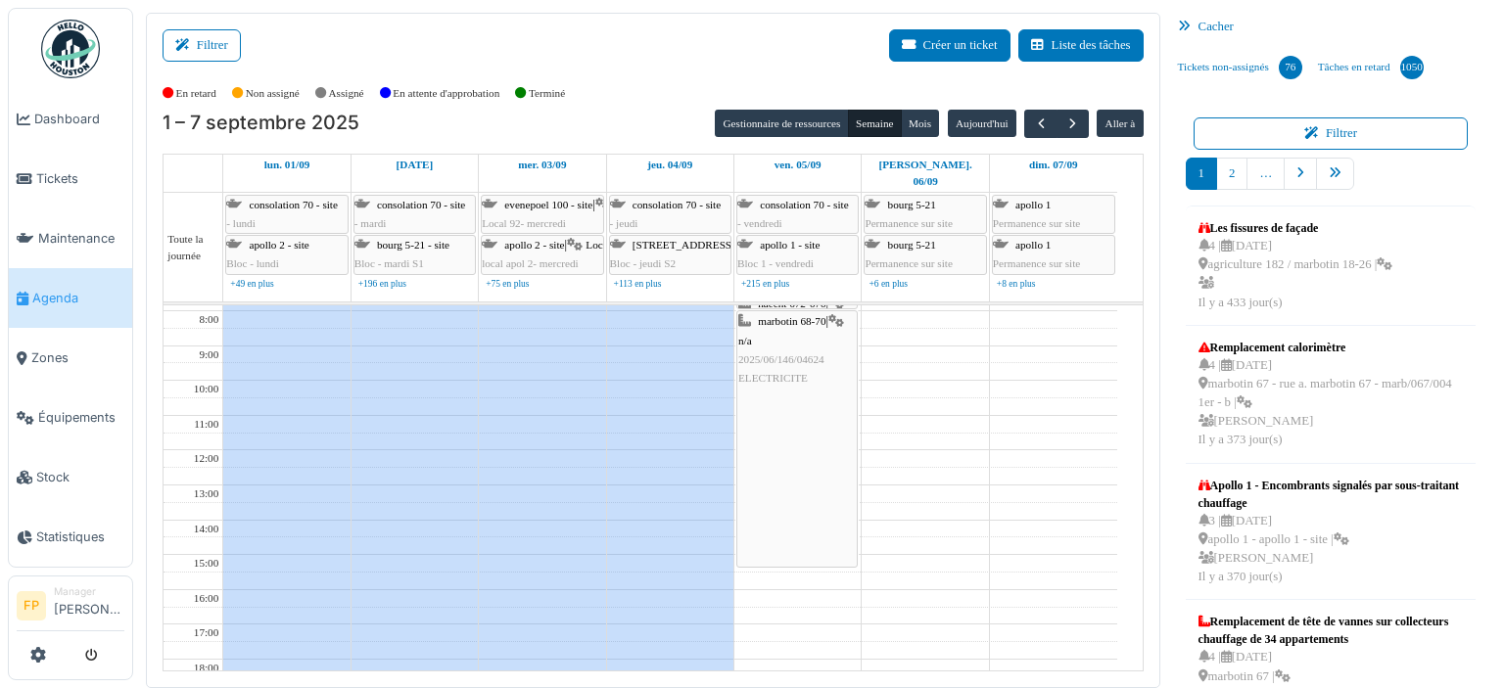
scroll to position [0, 0]
drag, startPoint x: 792, startPoint y: 396, endPoint x: 791, endPoint y: 406, distance: 10.8
click at [791, 406] on div "haecht 672-676 | n/a 2025/08/146/03497 Electricité - levées remarques ACEG marb…" at bounding box center [798, 602] width 126 height 592
click at [780, 324] on div "haecht 672-676 | n/a 2025/08/146/03497 Electricité - levées remarques ACEG marb…" at bounding box center [798, 602] width 126 height 592
click at [819, 587] on div "haecht 672-676 | n/a 2025/08/146/03497 Electricité - levées remarques ACEG marb…" at bounding box center [798, 602] width 126 height 592
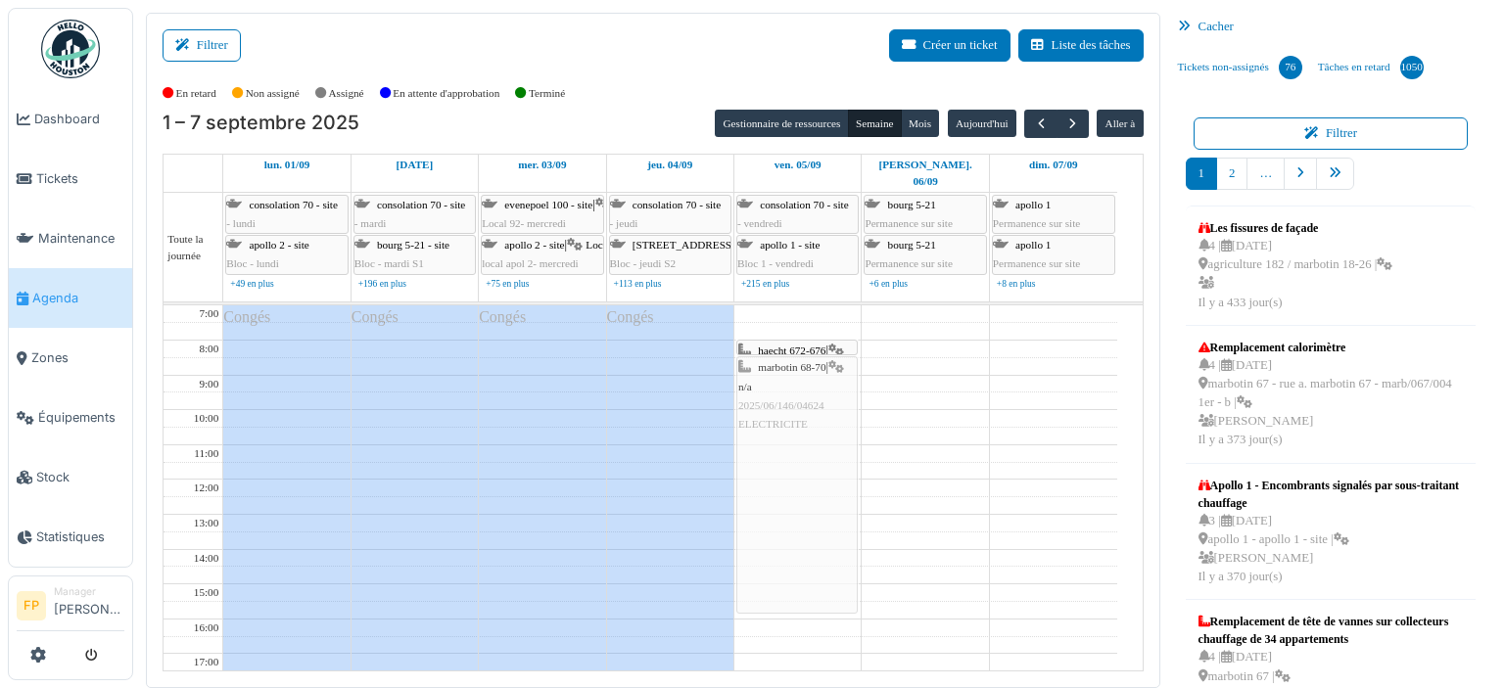
click at [792, 368] on div "haecht 672-676 | n/a 2025/08/146/03497 Electricité - levées remarques ACEG marb…" at bounding box center [798, 602] width 126 height 592
click at [1065, 120] on span "button" at bounding box center [1073, 124] width 17 height 17
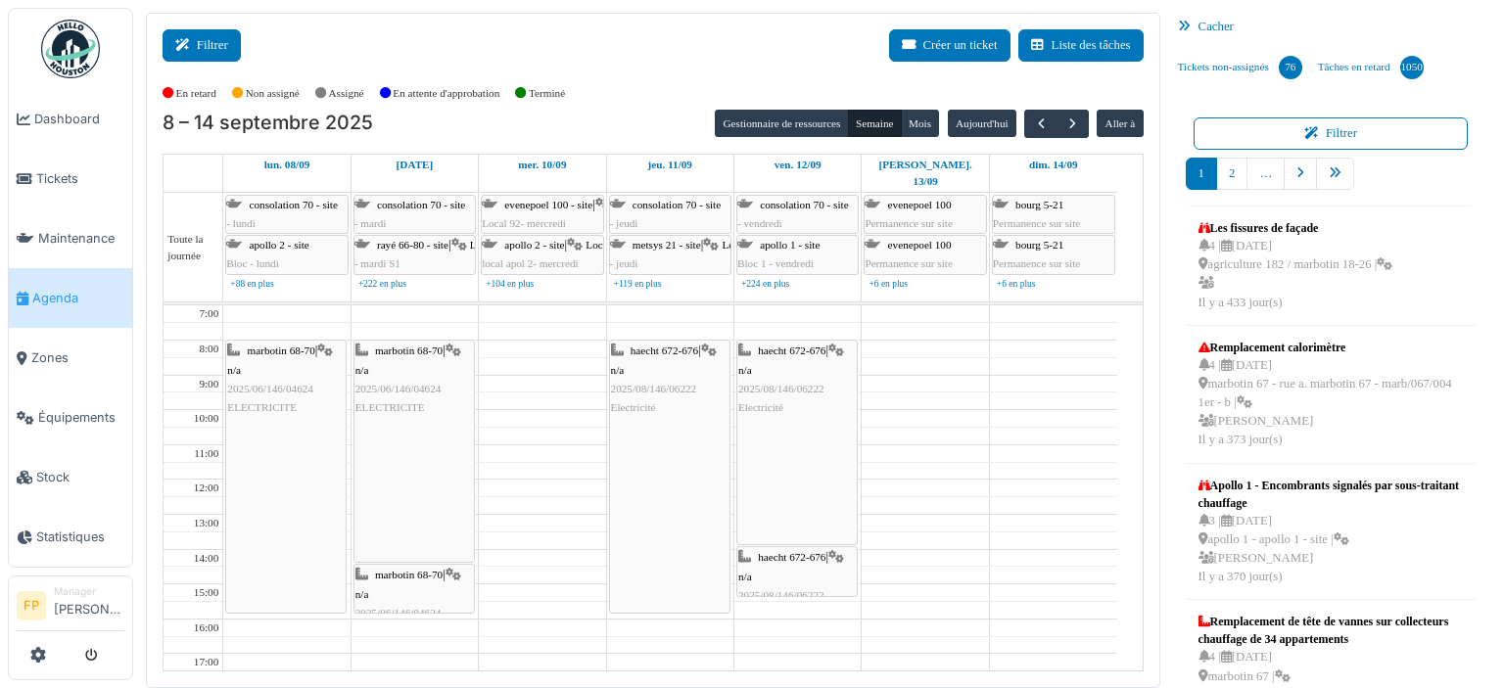
click at [209, 42] on button "Filtrer" at bounding box center [202, 45] width 78 height 32
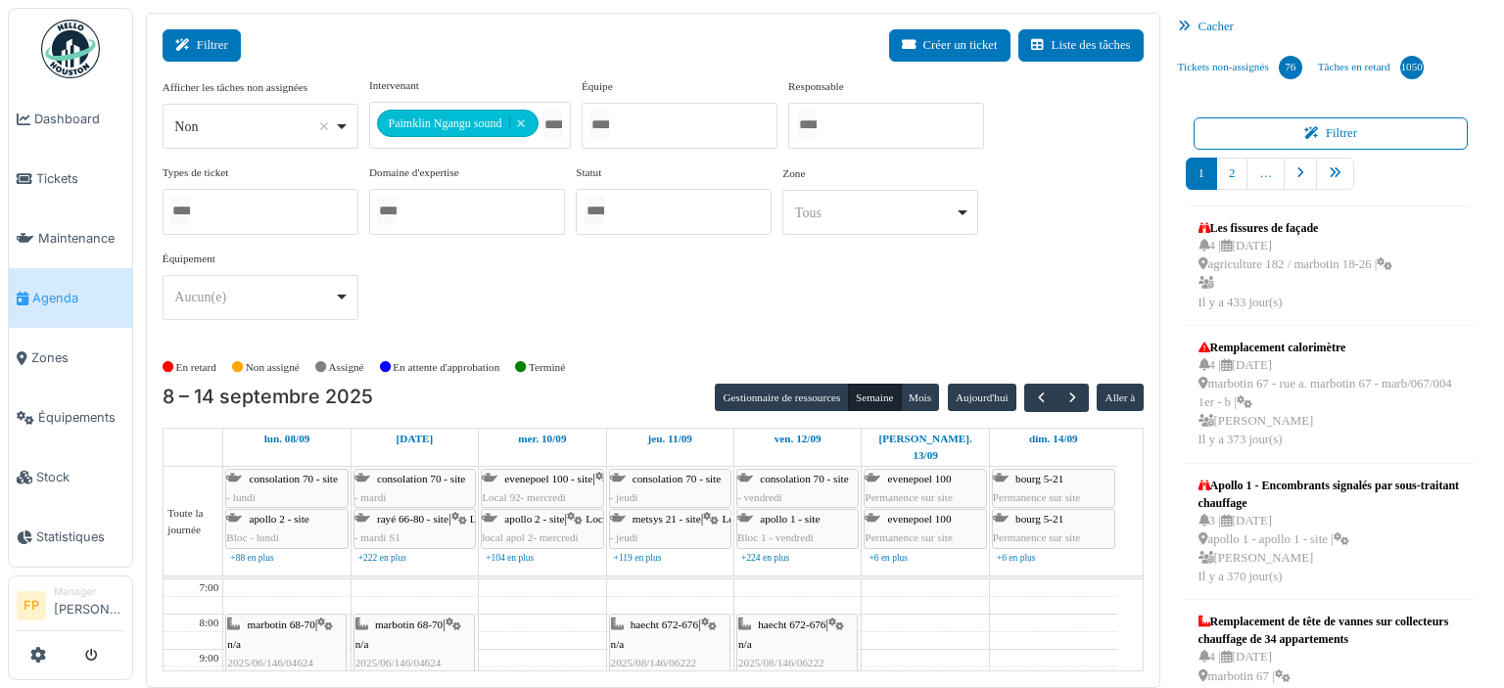
click at [205, 43] on button "Filtrer" at bounding box center [202, 45] width 78 height 32
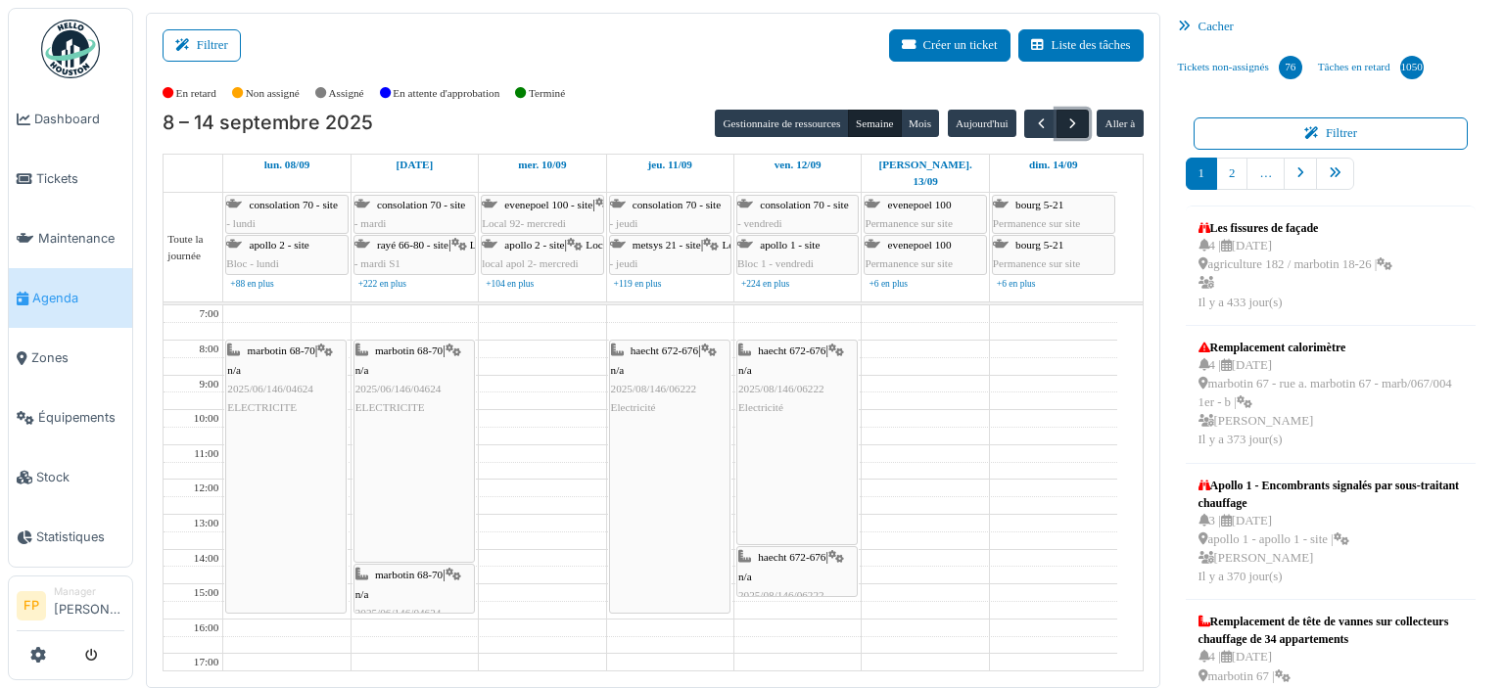
click at [1065, 124] on span "button" at bounding box center [1073, 124] width 17 height 17
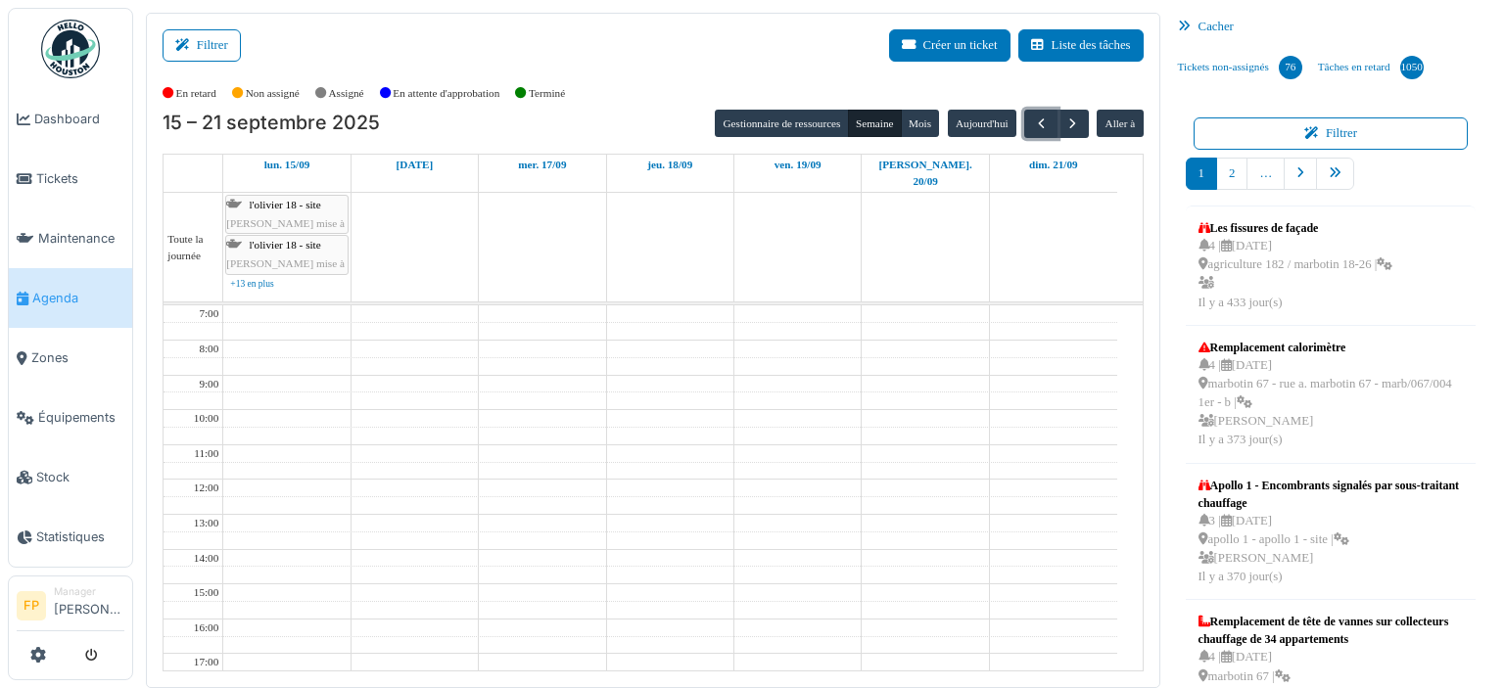
drag, startPoint x: 1029, startPoint y: 120, endPoint x: 253, endPoint y: 11, distance: 784.4
click at [1033, 120] on span "button" at bounding box center [1041, 124] width 17 height 17
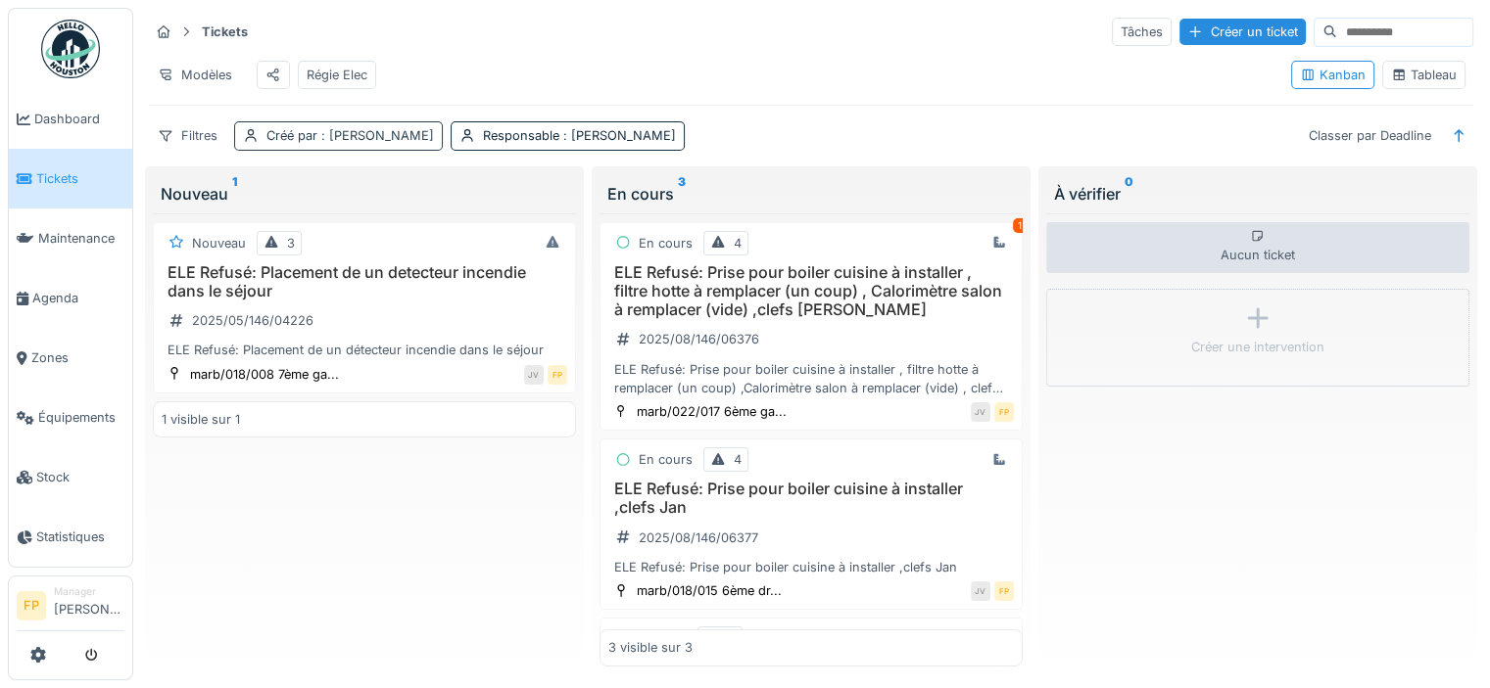
click at [376, 143] on span ": [PERSON_NAME]" at bounding box center [375, 135] width 117 height 15
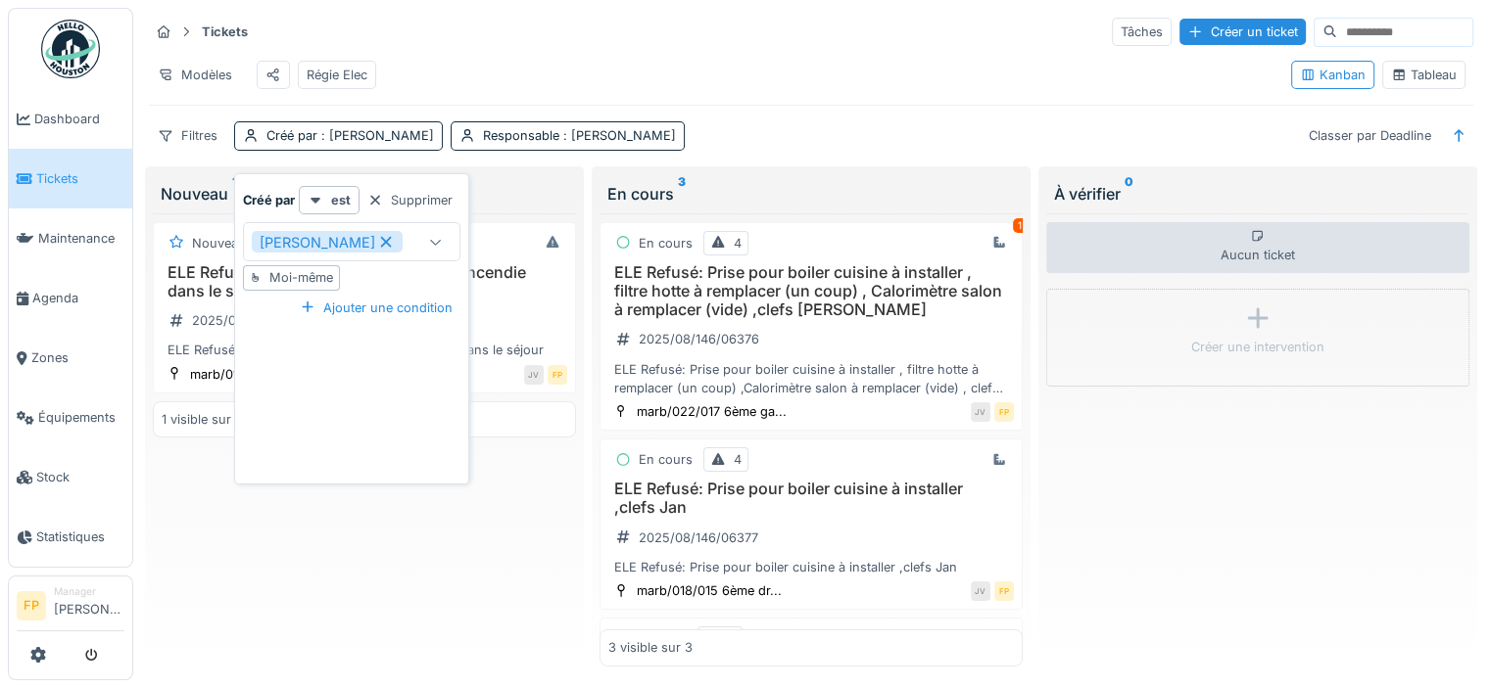
click at [871, 69] on div "Modèles Régie Elec" at bounding box center [712, 75] width 1126 height 44
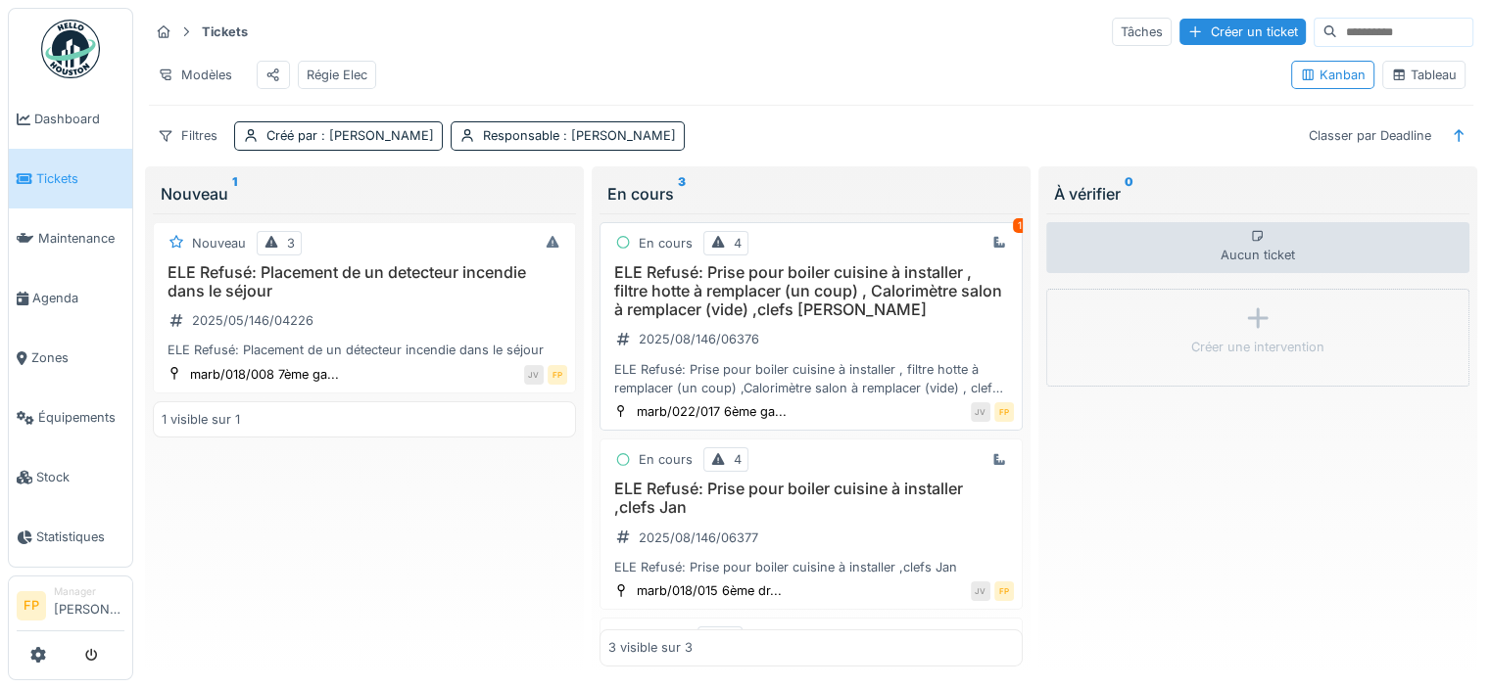
click at [799, 373] on div "ELE Refusé: Prise pour boiler cuisine à installer , filtre hotte à remplacer (u…" at bounding box center [810, 378] width 405 height 37
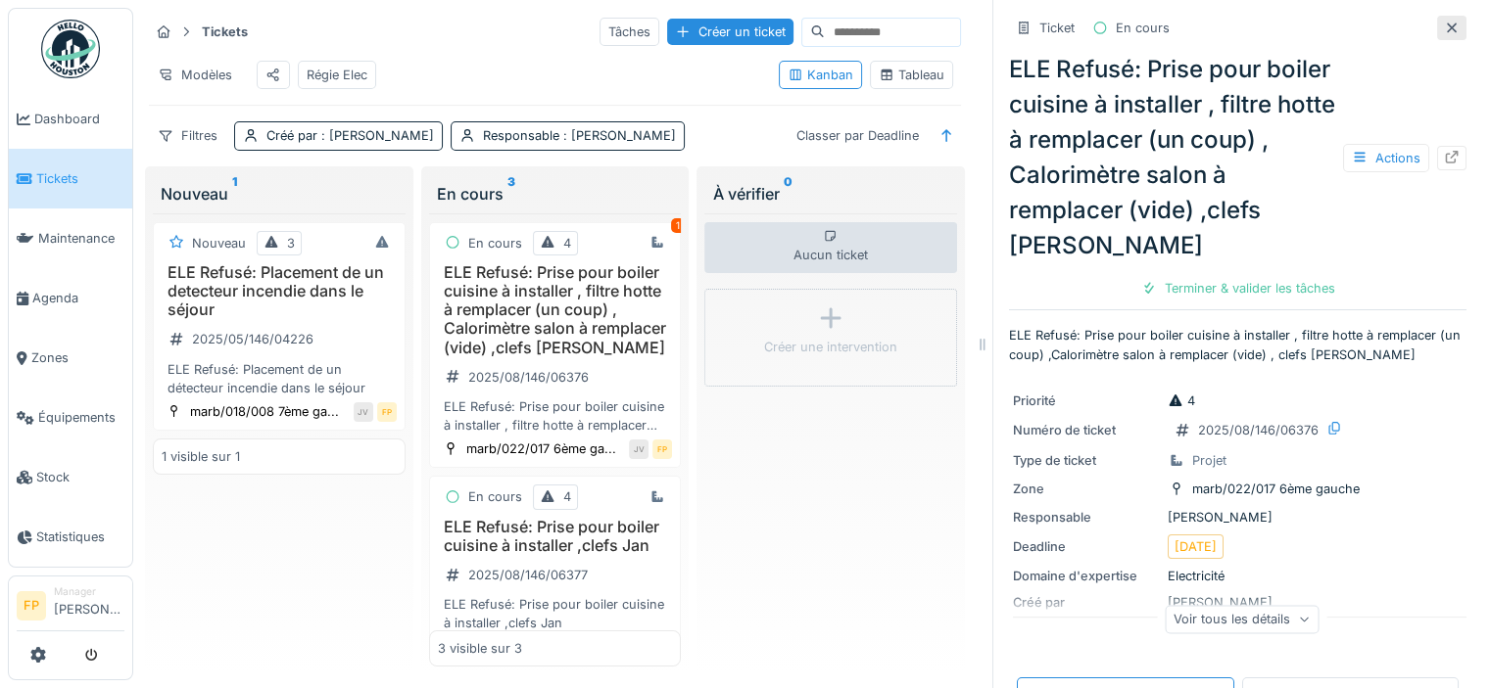
click at [1444, 28] on icon at bounding box center [1452, 28] width 16 height 13
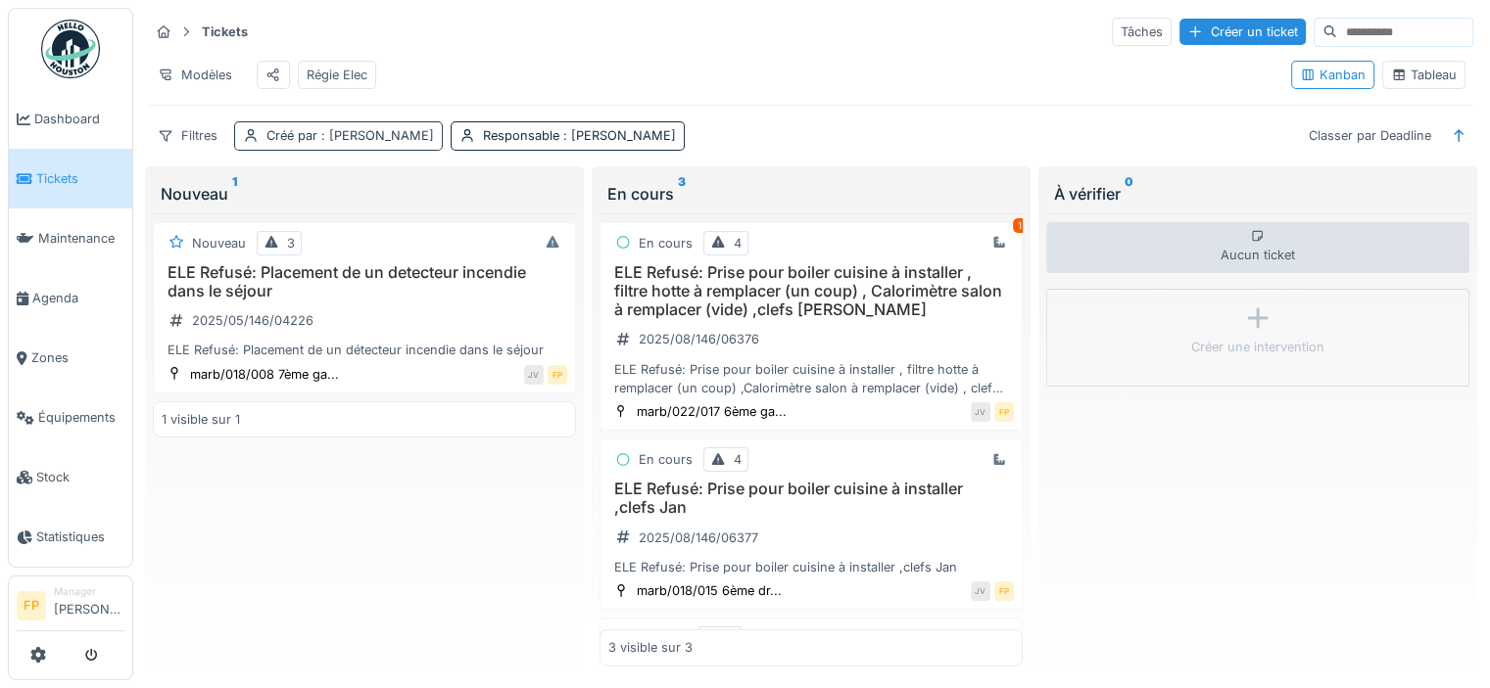
click at [378, 143] on span ": [PERSON_NAME]" at bounding box center [375, 135] width 117 height 15
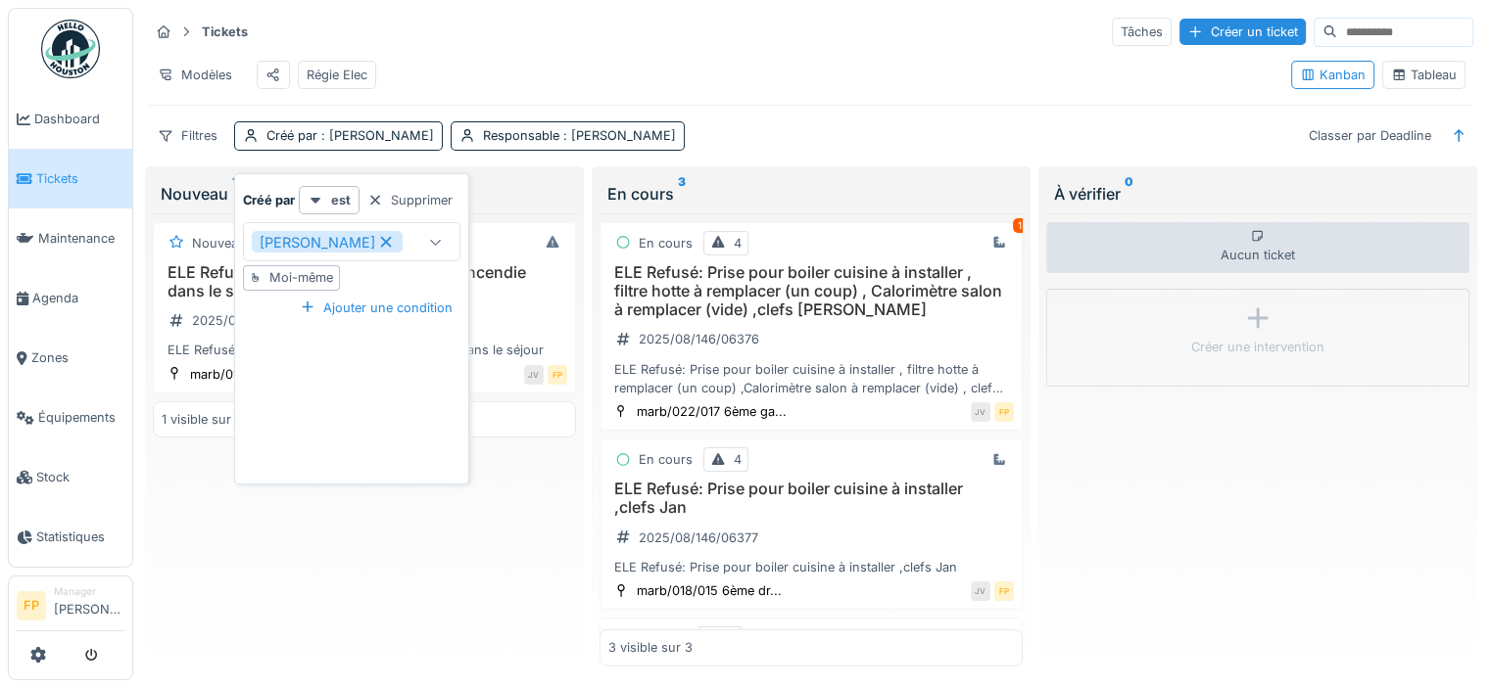
click at [441, 239] on icon at bounding box center [436, 242] width 16 height 13
click at [331, 303] on par_I0MTk at bounding box center [350, 300] width 219 height 41
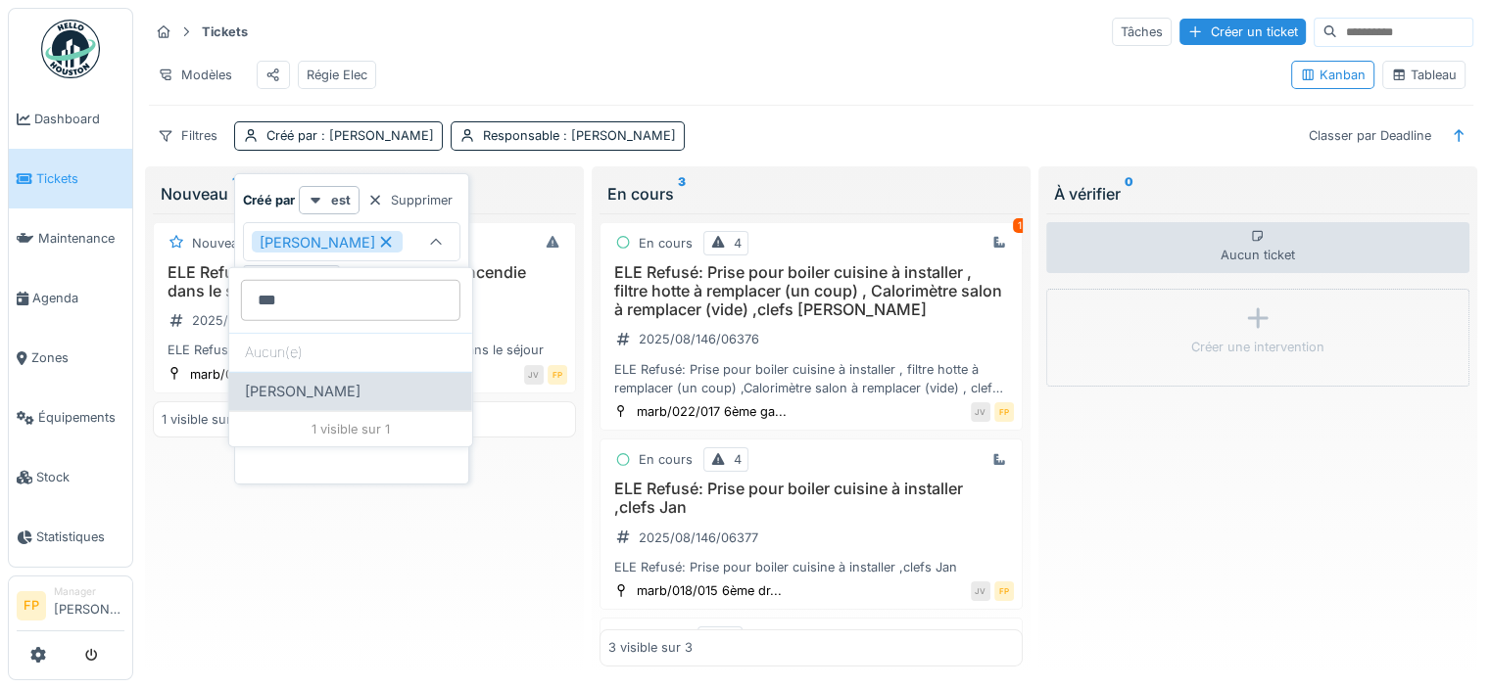
type par_I0MTk "***"
click at [360, 385] on div "[PERSON_NAME]" at bounding box center [351, 392] width 212 height 22
type input "*********"
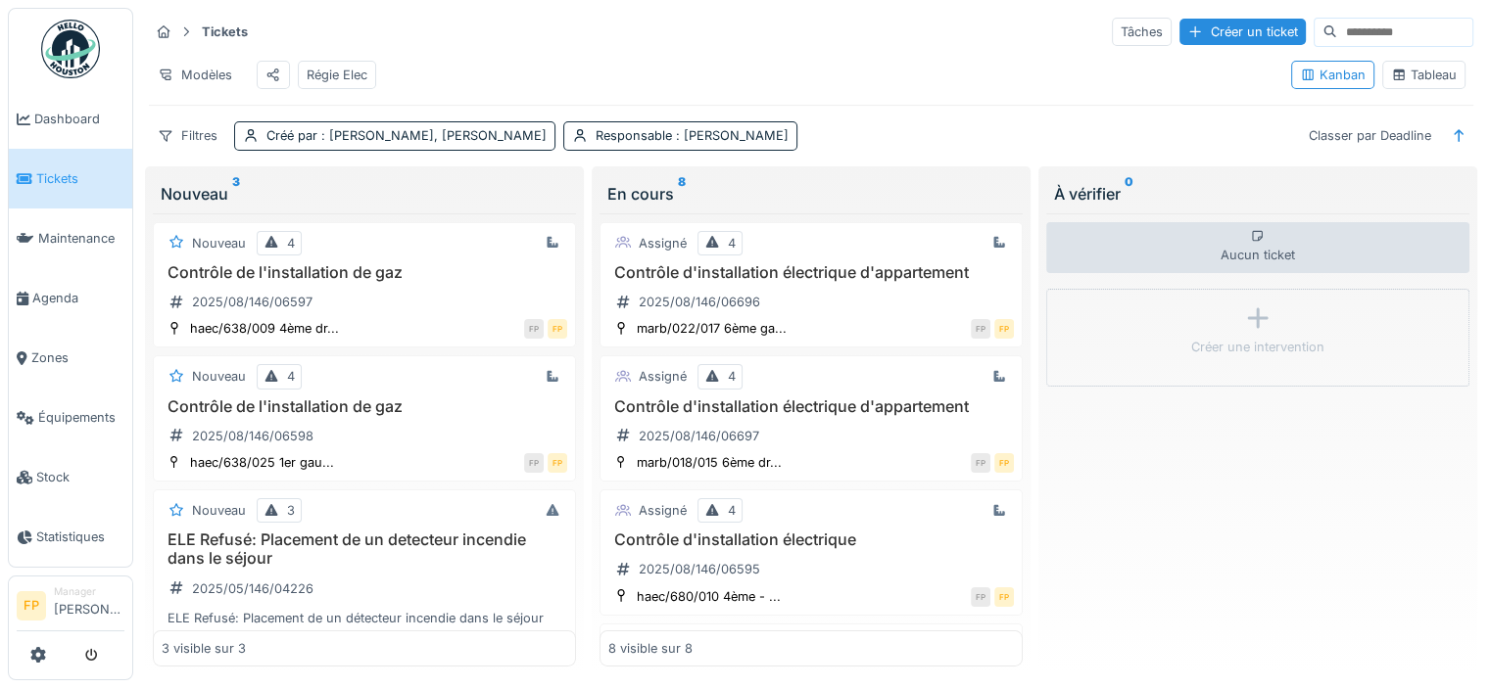
click at [481, 29] on div "Tickets Tâches Créer un ticket" at bounding box center [811, 32] width 1324 height 32
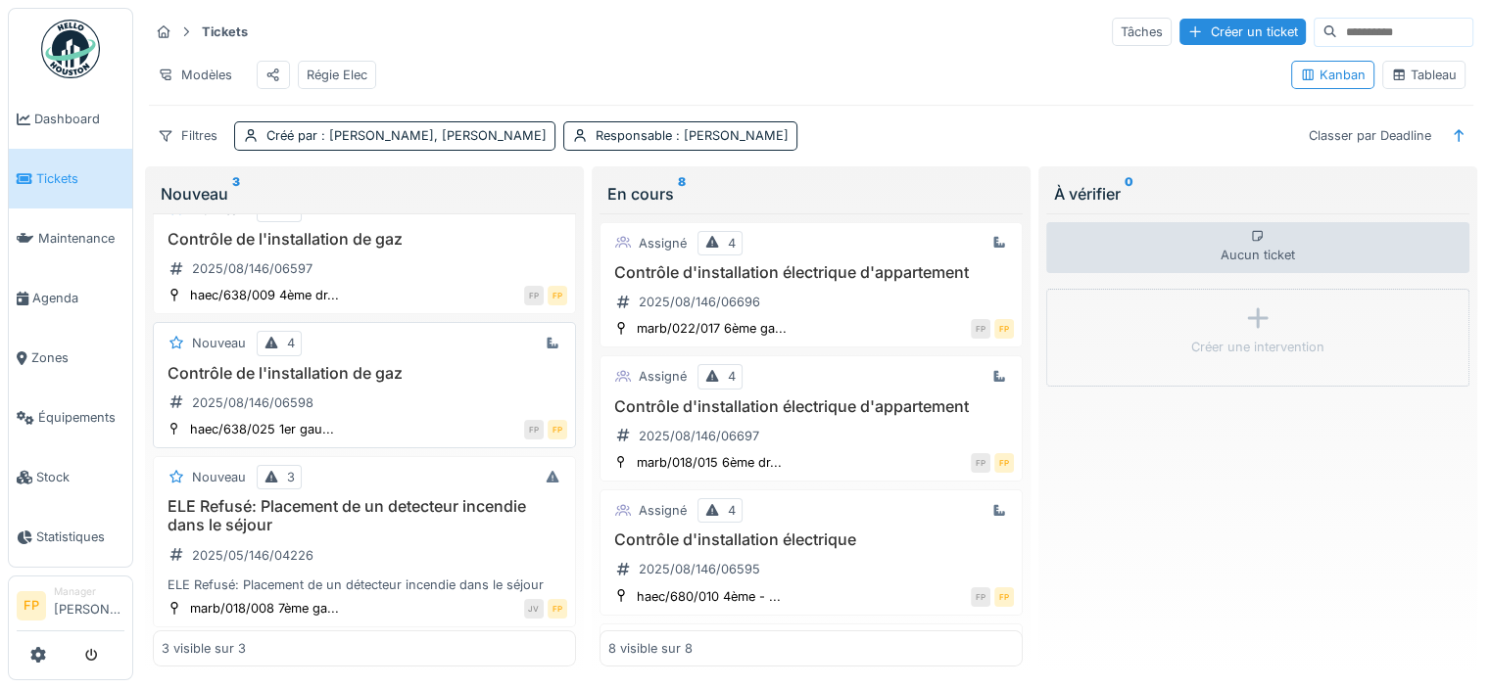
scroll to position [49, 0]
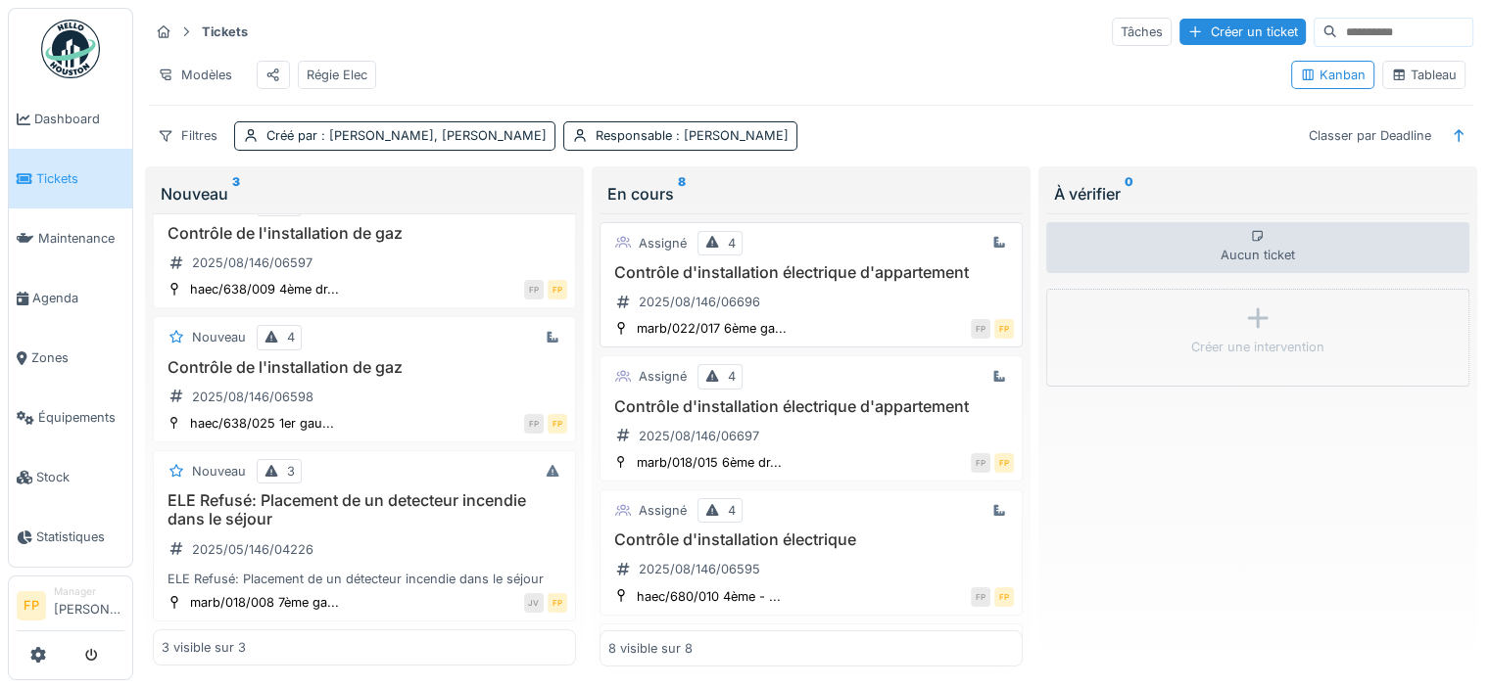
click at [826, 282] on h3 "Contrôle d'installation électrique d'appartement" at bounding box center [810, 272] width 405 height 19
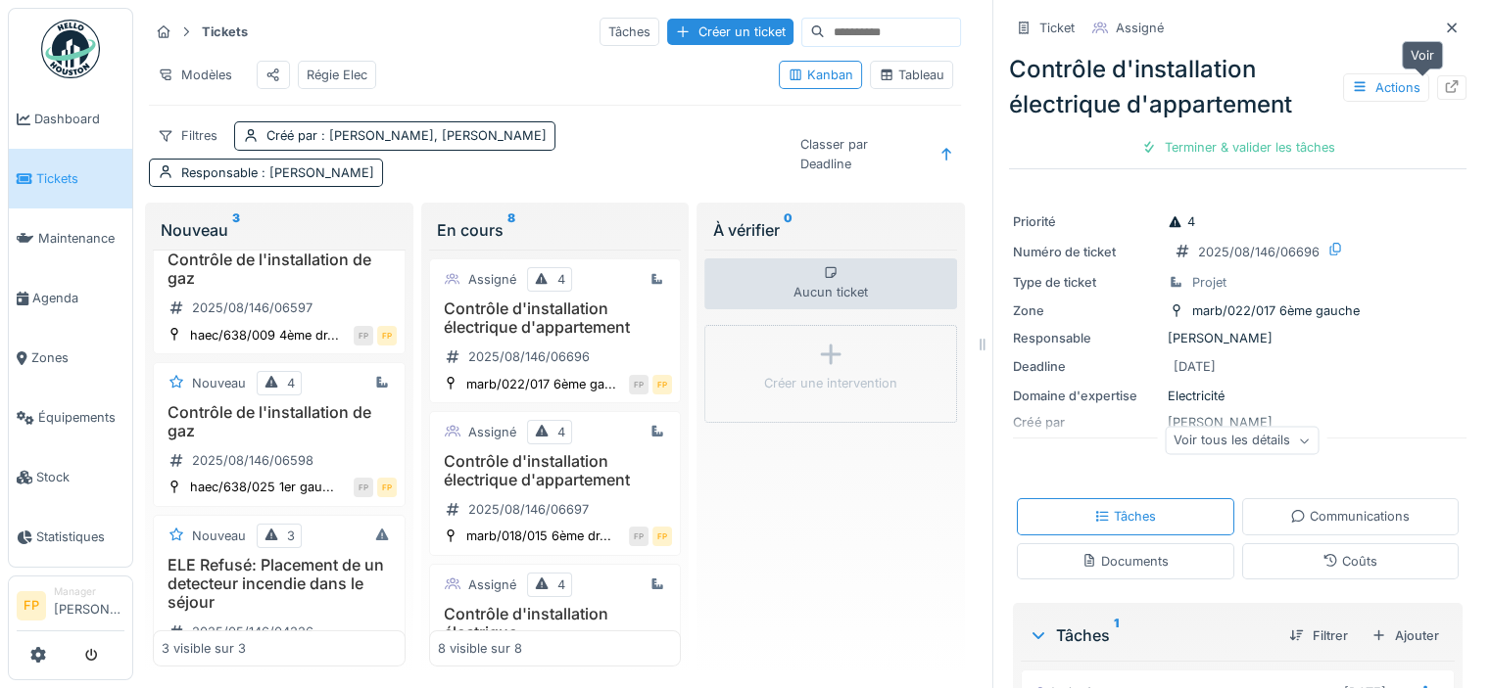
click at [1444, 92] on icon at bounding box center [1452, 86] width 16 height 13
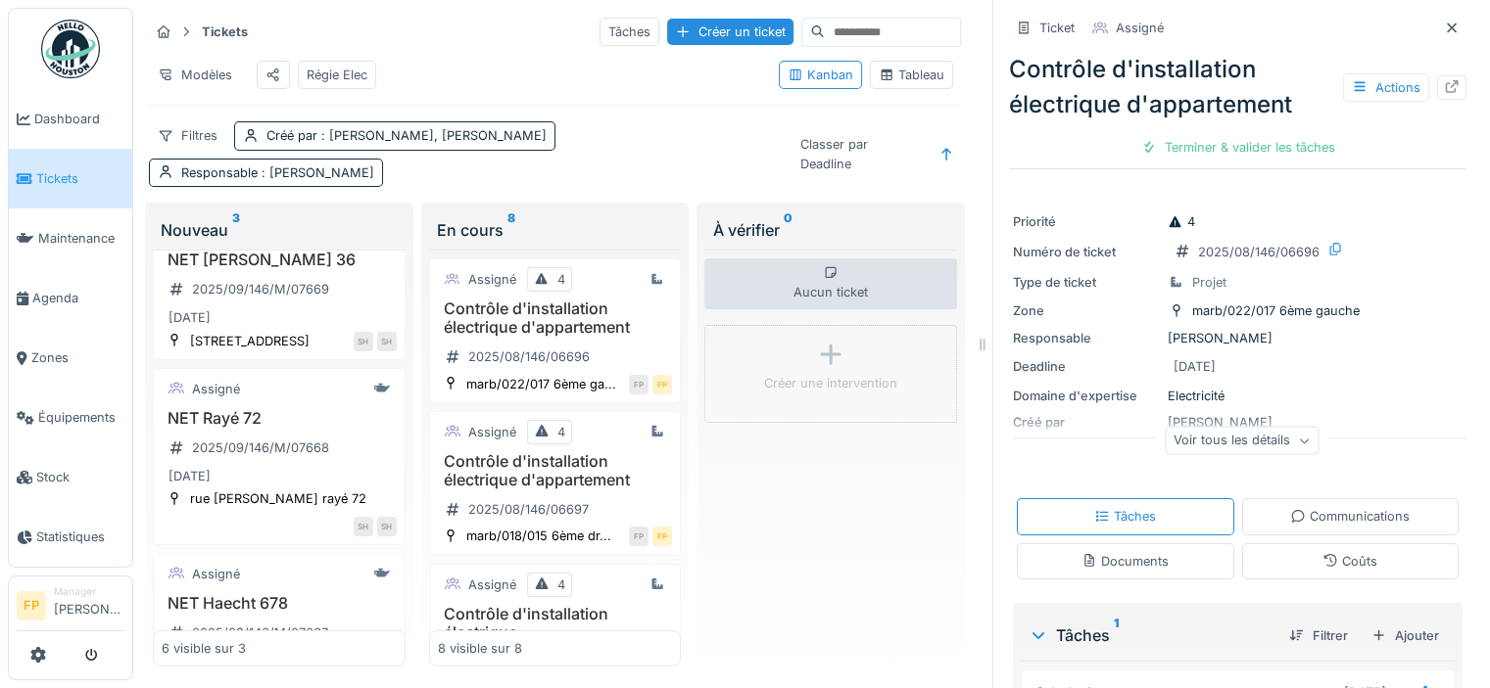
scroll to position [521, 0]
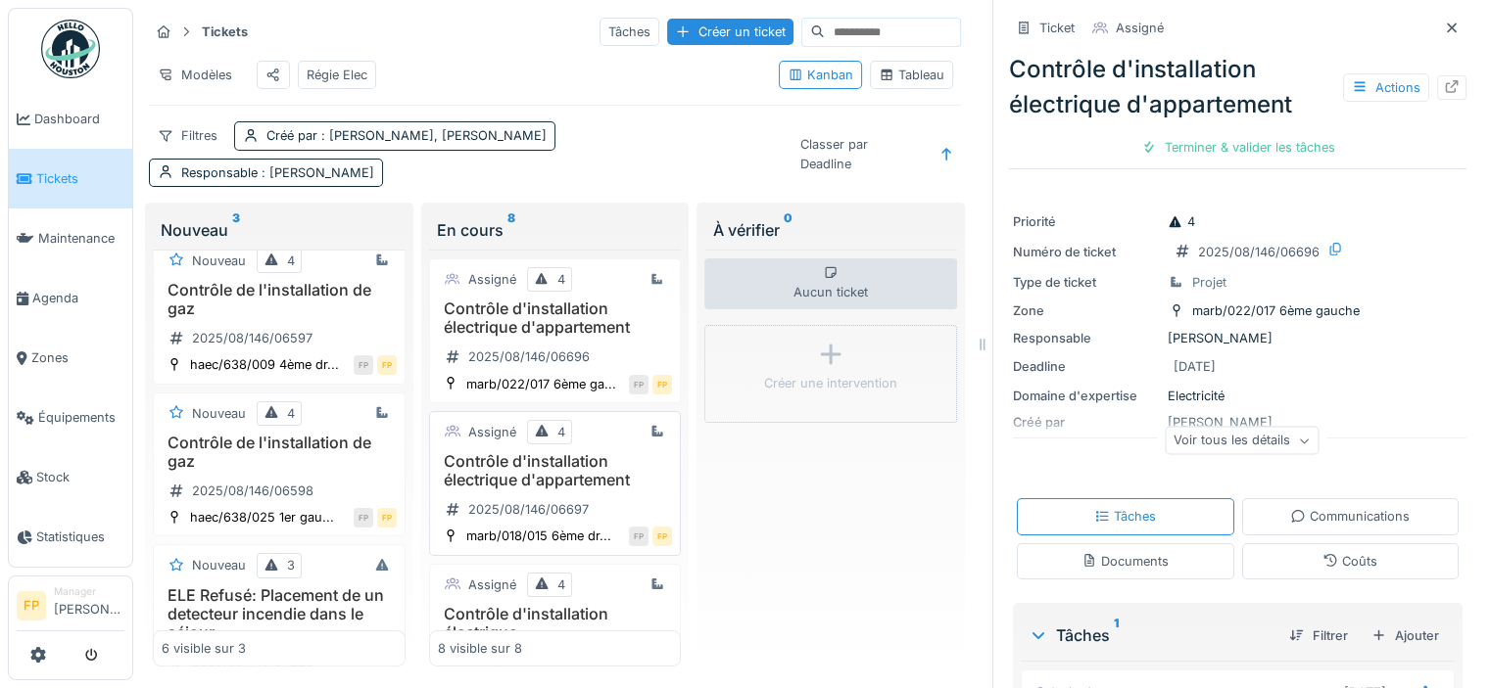
click at [540, 490] on h3 "Contrôle d'installation électrique d'appartement" at bounding box center [555, 470] width 235 height 37
click at [1444, 89] on icon at bounding box center [1452, 86] width 16 height 13
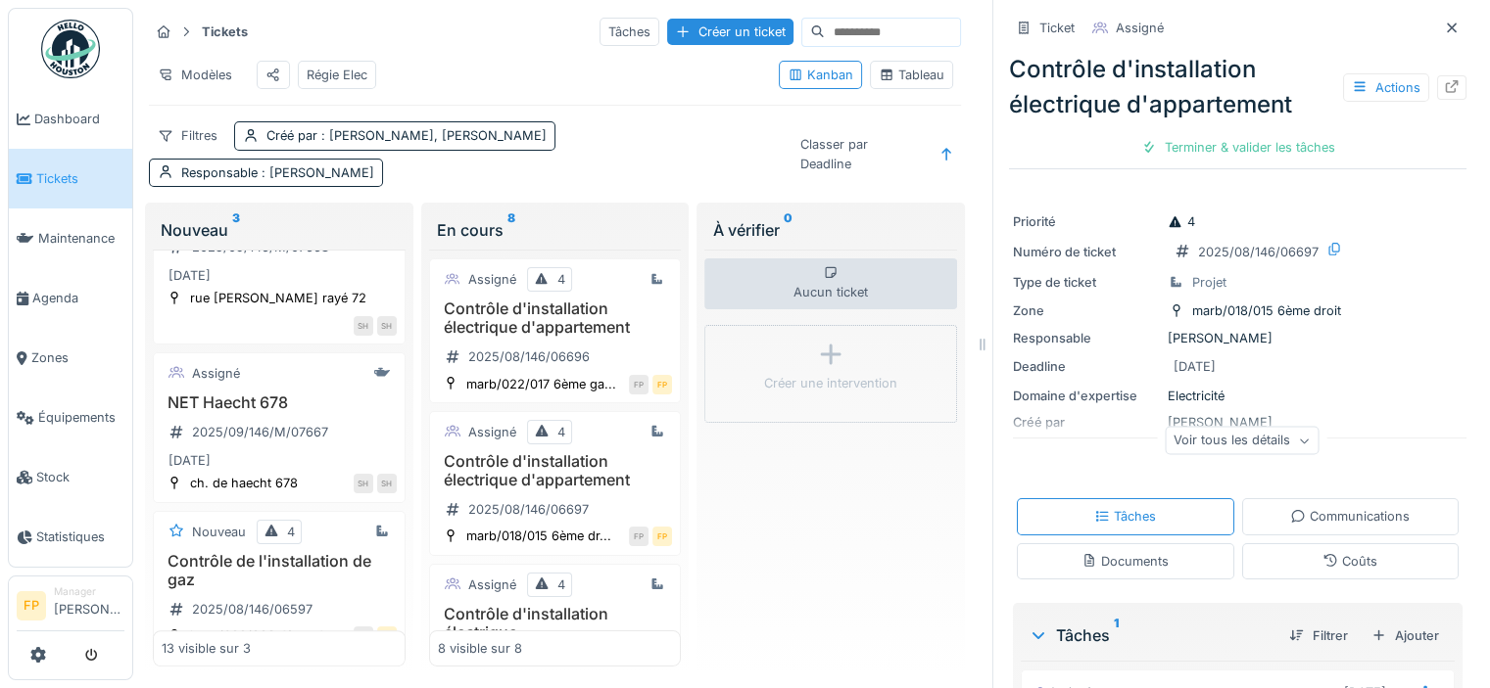
scroll to position [1722, 0]
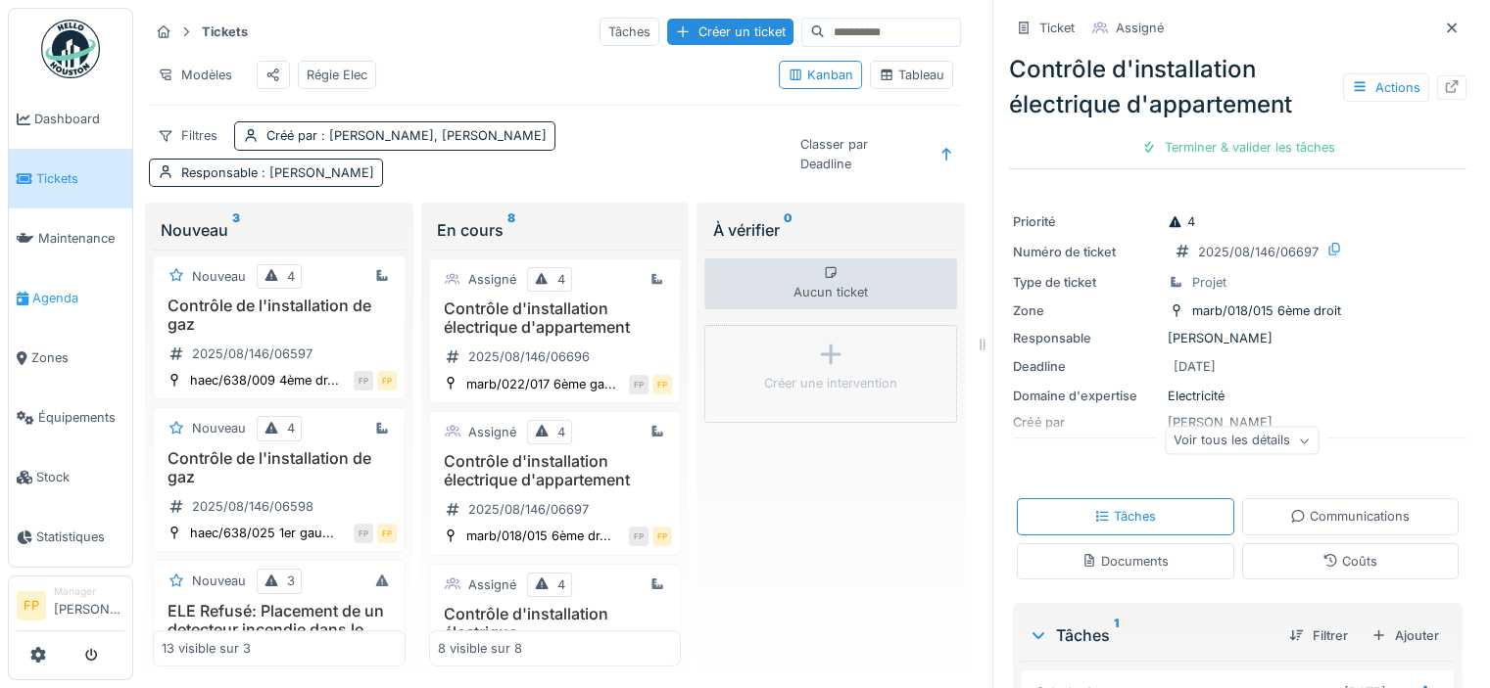
click at [71, 289] on span "Agenda" at bounding box center [78, 298] width 92 height 19
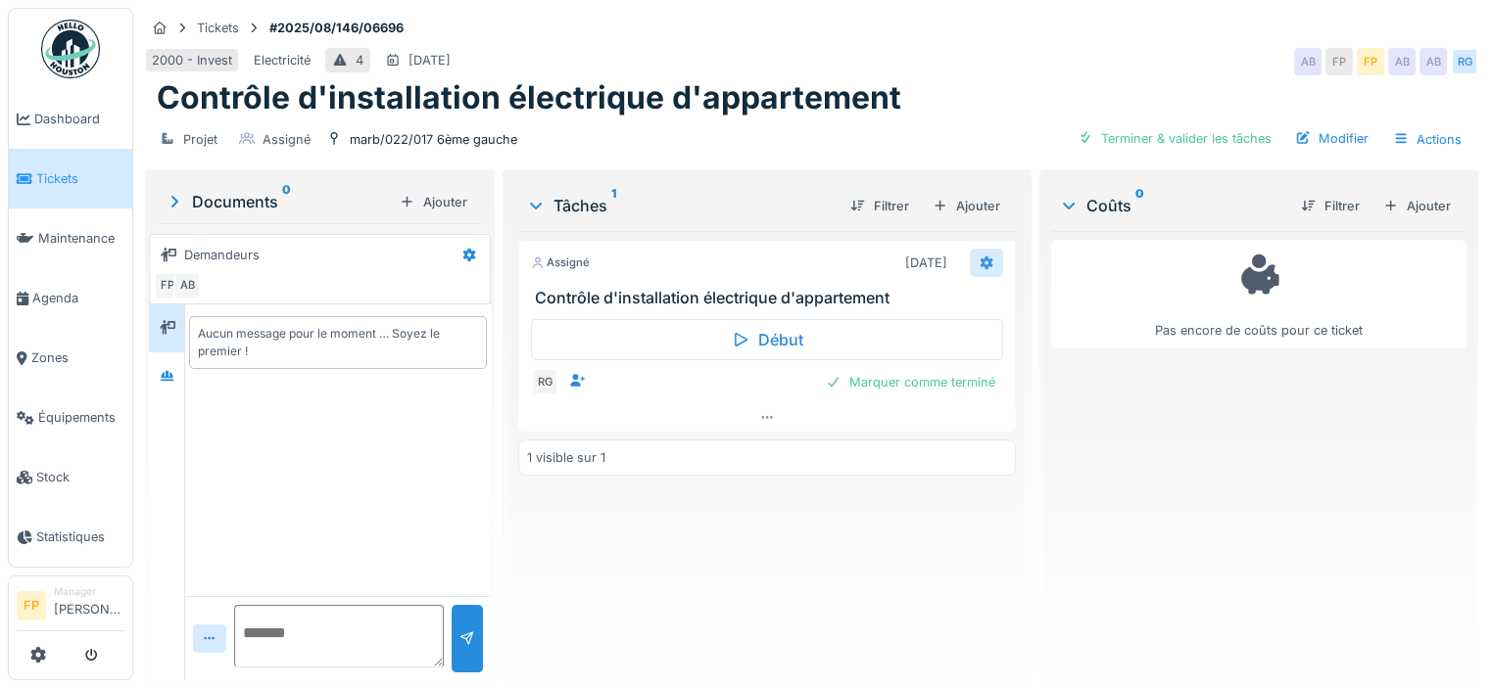
click at [978, 261] on icon at bounding box center [986, 263] width 16 height 13
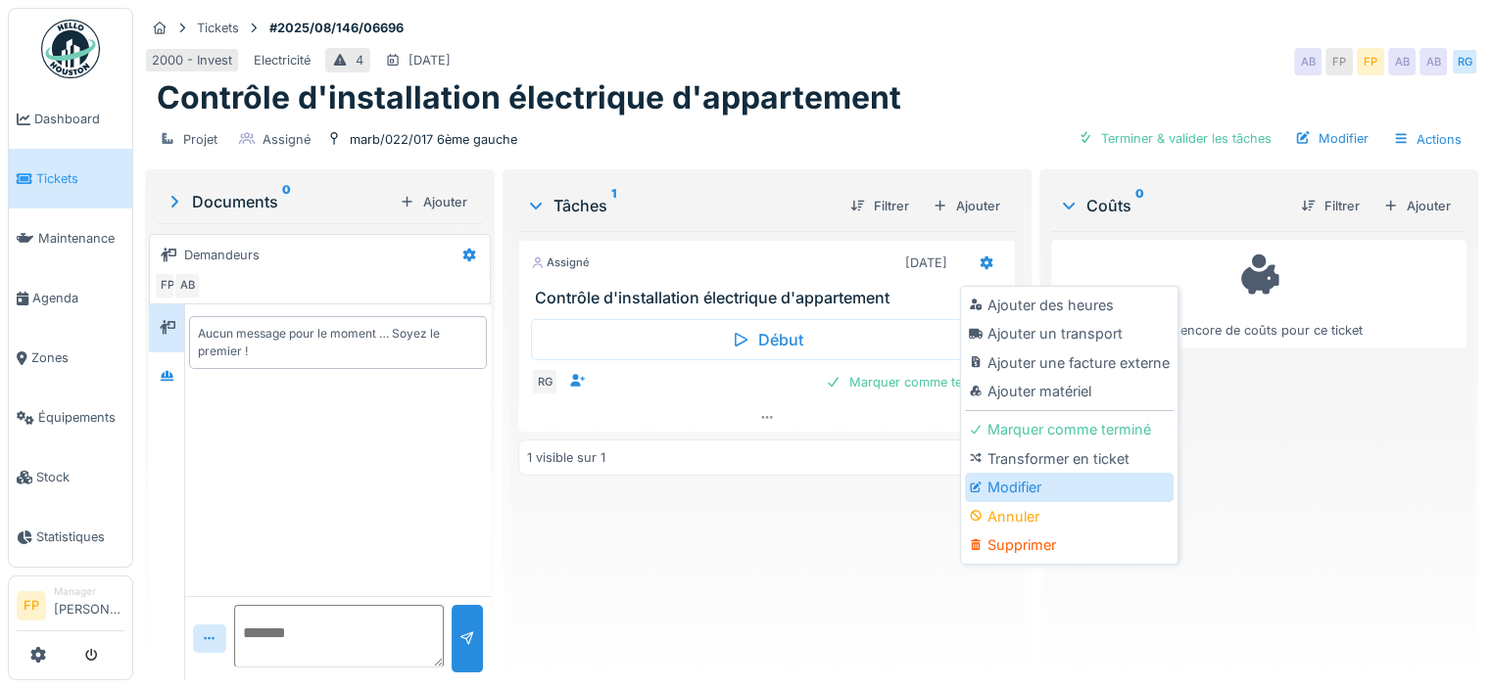
click at [1068, 485] on div "Modifier" at bounding box center [1069, 487] width 209 height 29
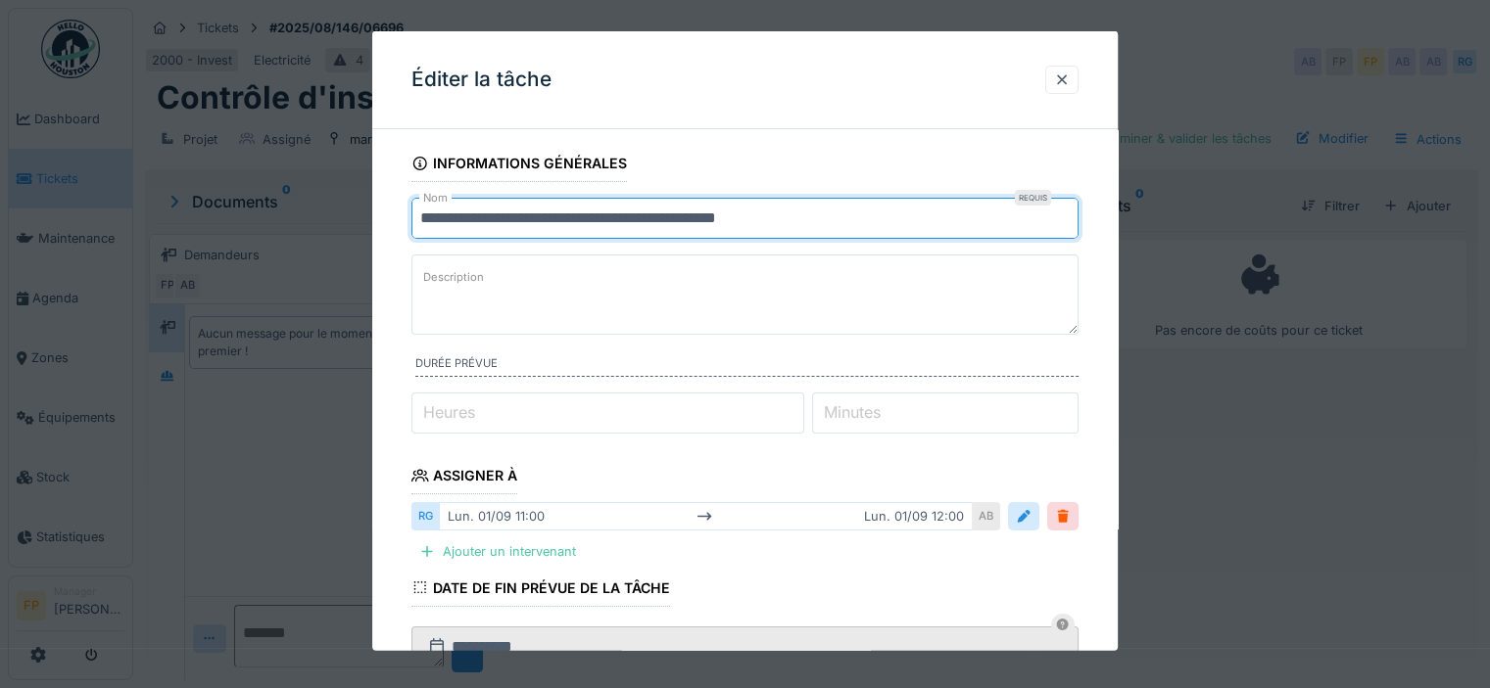
drag, startPoint x: 797, startPoint y: 224, endPoint x: 411, endPoint y: 230, distance: 385.9
click at [411, 230] on input "**********" at bounding box center [744, 218] width 667 height 41
click at [513, 294] on textarea "Description" at bounding box center [744, 295] width 667 height 80
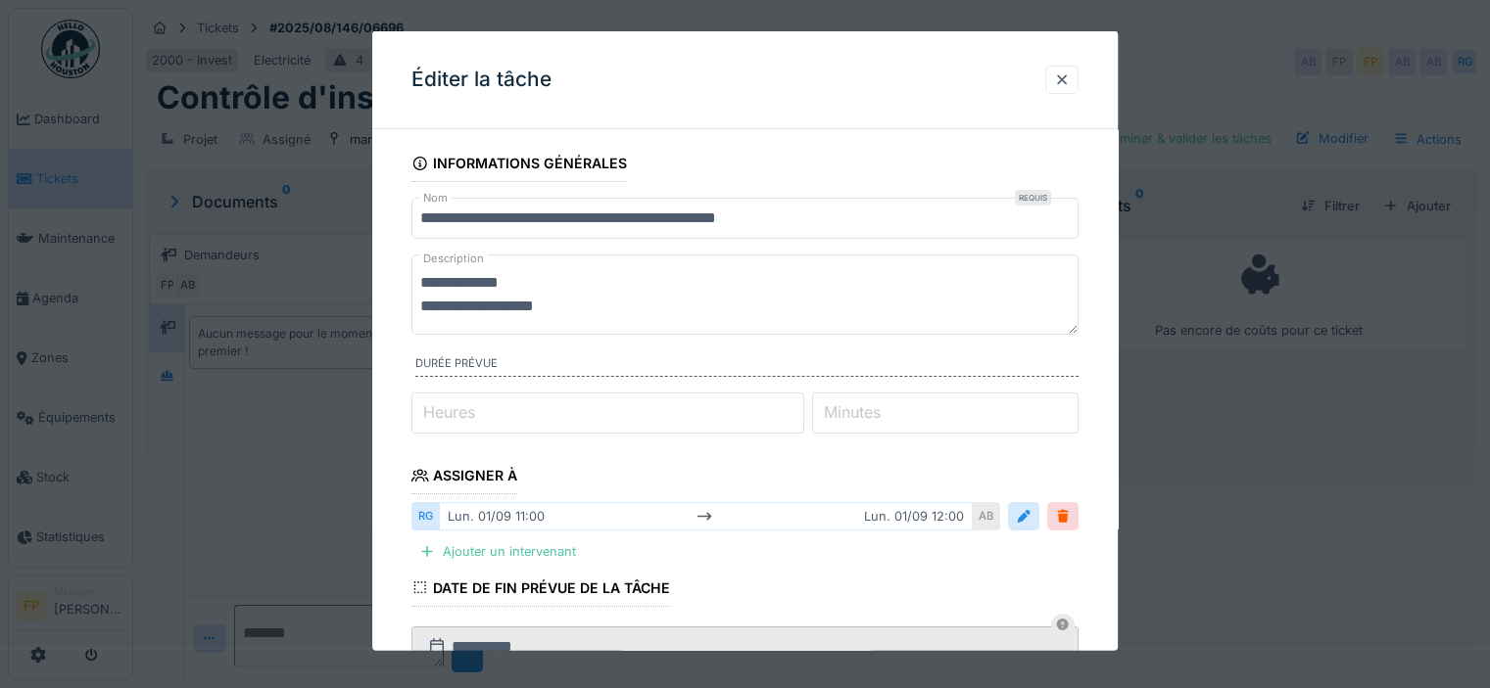
drag, startPoint x: 564, startPoint y: 311, endPoint x: 397, endPoint y: 281, distance: 170.2
click at [397, 281] on div "**********" at bounding box center [744, 591] width 745 height 892
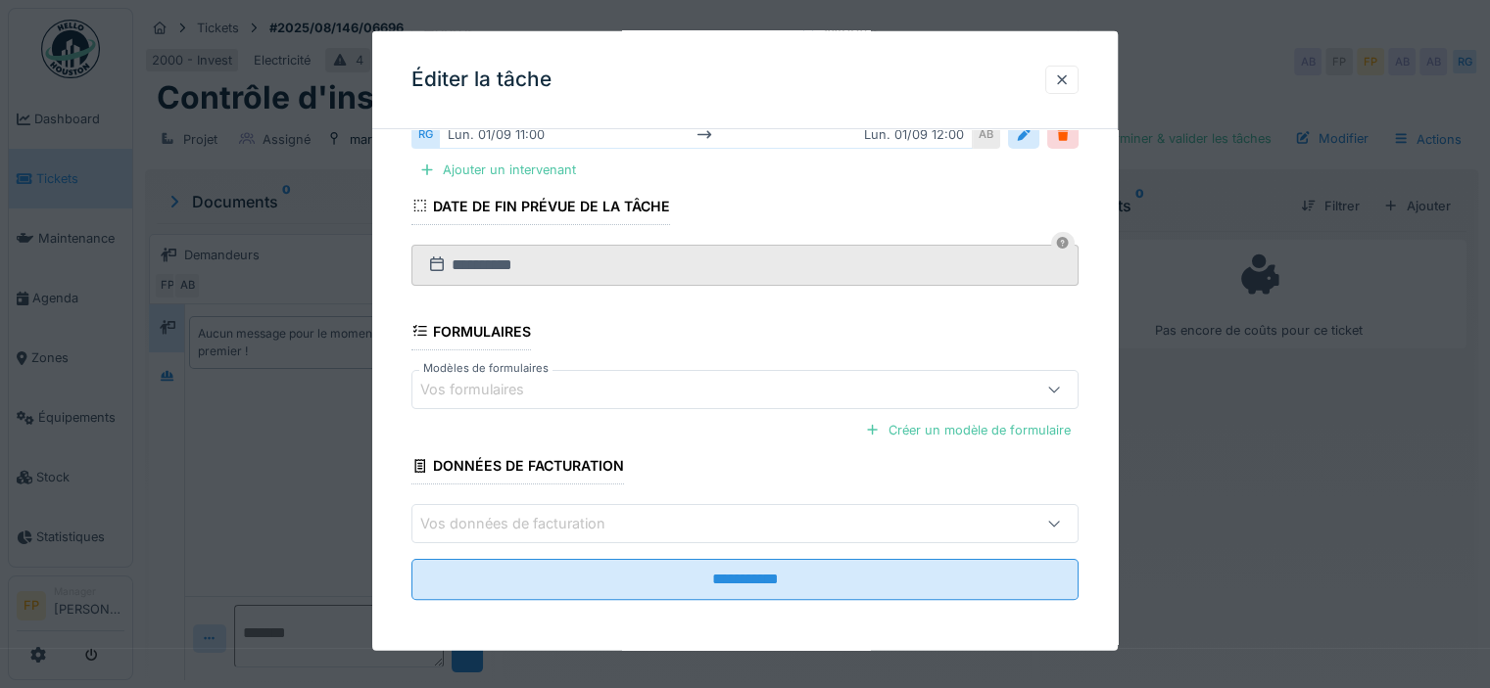
scroll to position [15, 0]
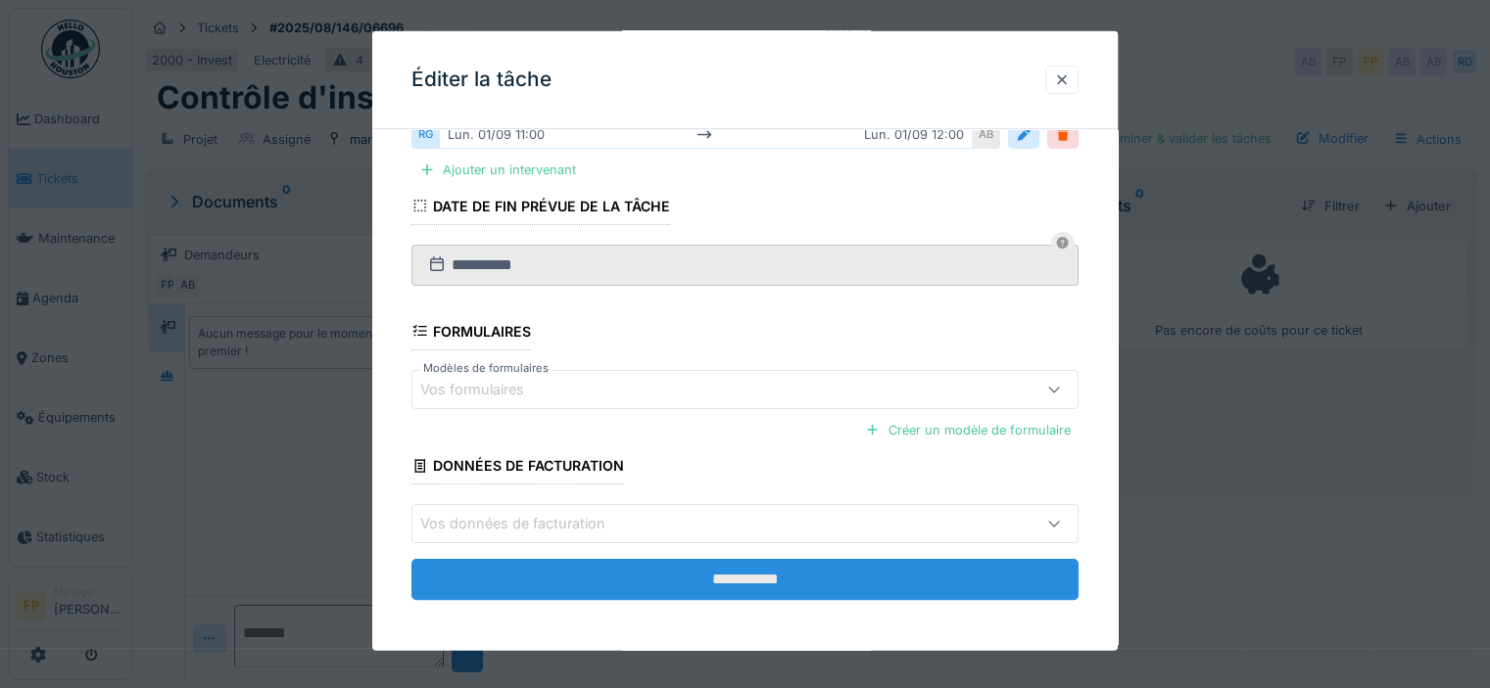
type textarea "**********"
click at [735, 575] on input "**********" at bounding box center [744, 579] width 667 height 41
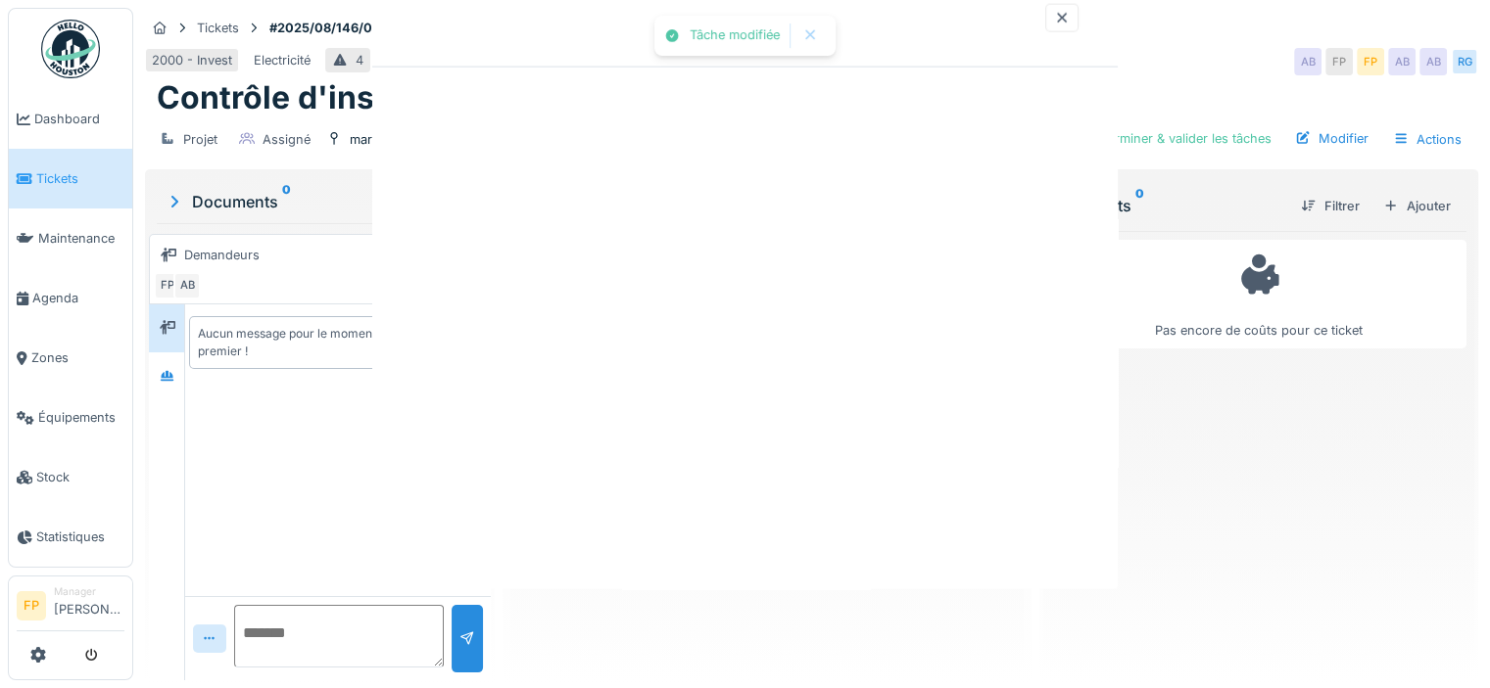
scroll to position [0, 0]
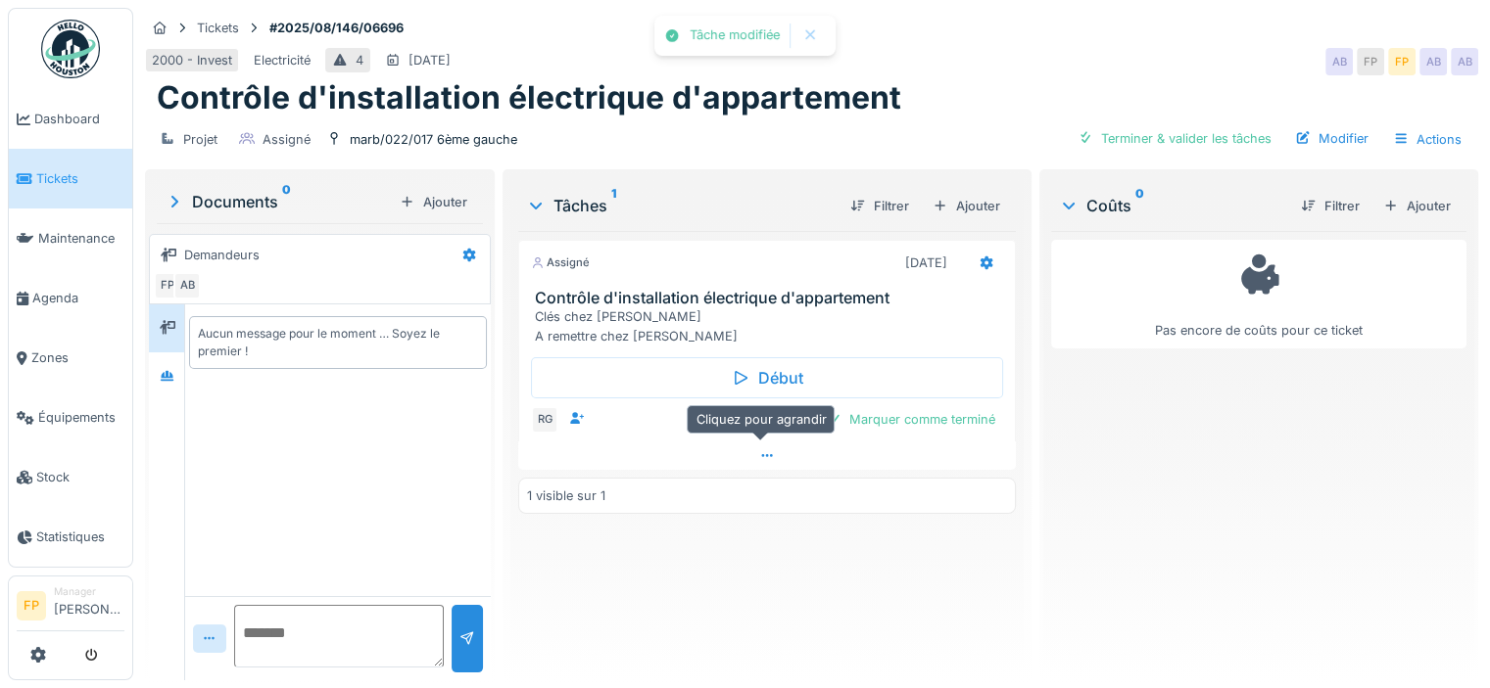
click at [762, 450] on icon at bounding box center [767, 456] width 16 height 13
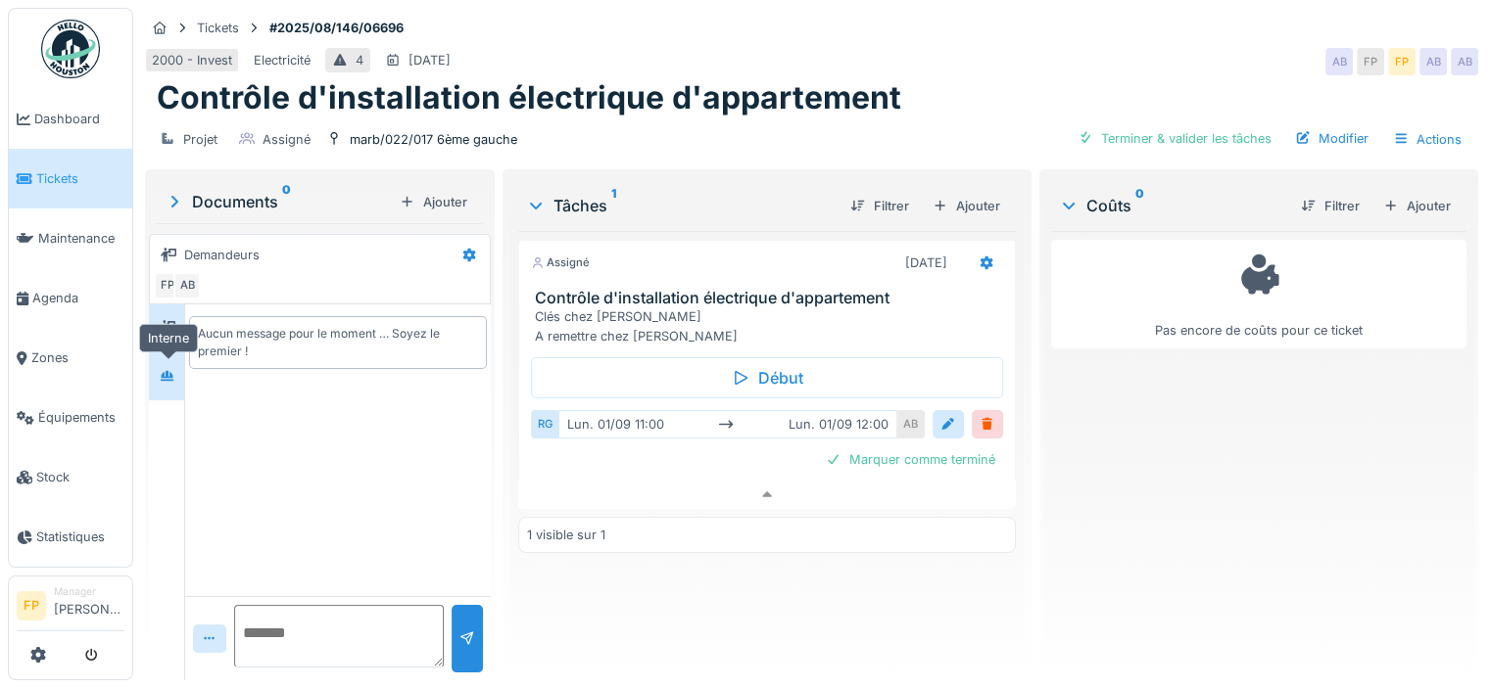
click at [162, 370] on icon at bounding box center [168, 375] width 14 height 11
click at [291, 619] on textarea at bounding box center [339, 636] width 210 height 63
paste textarea "**********"
type textarea "**********"
click at [465, 612] on div at bounding box center [466, 639] width 31 height 68
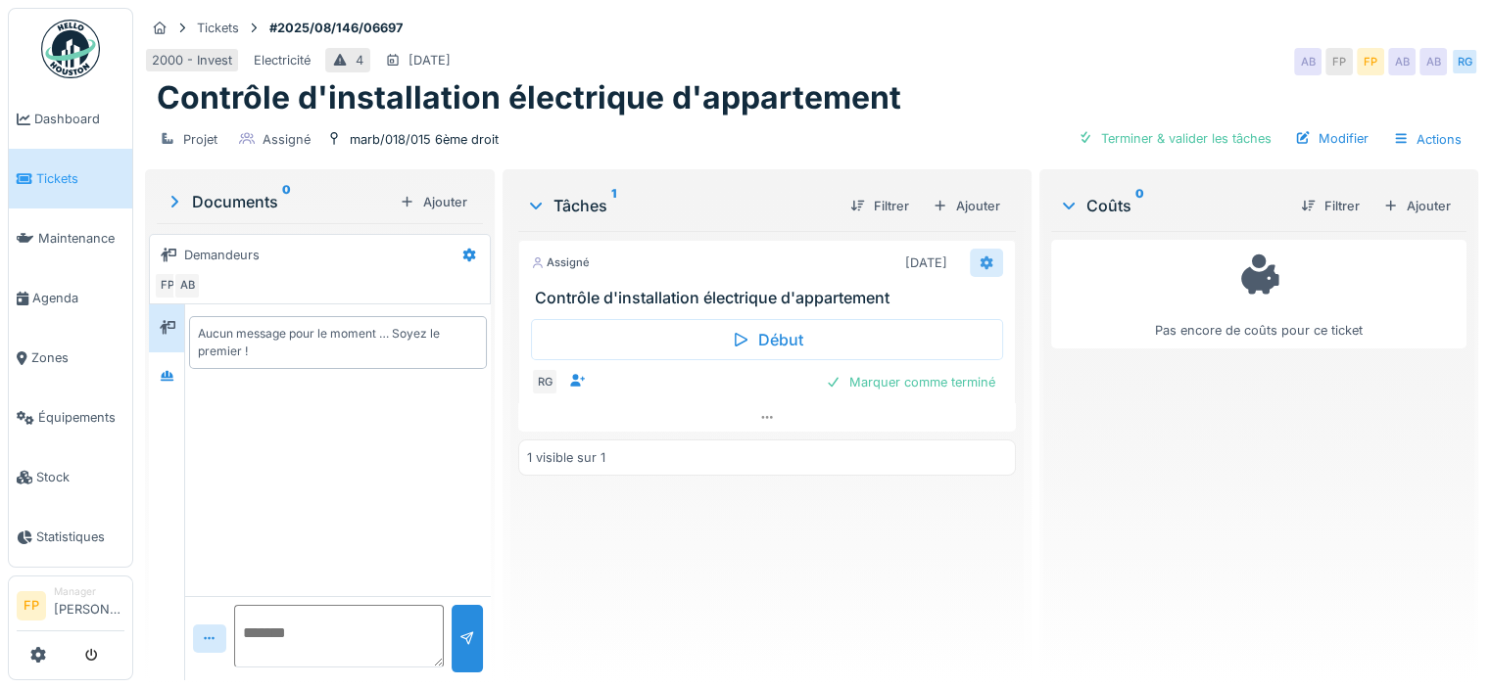
click at [979, 265] on icon at bounding box center [985, 263] width 13 height 14
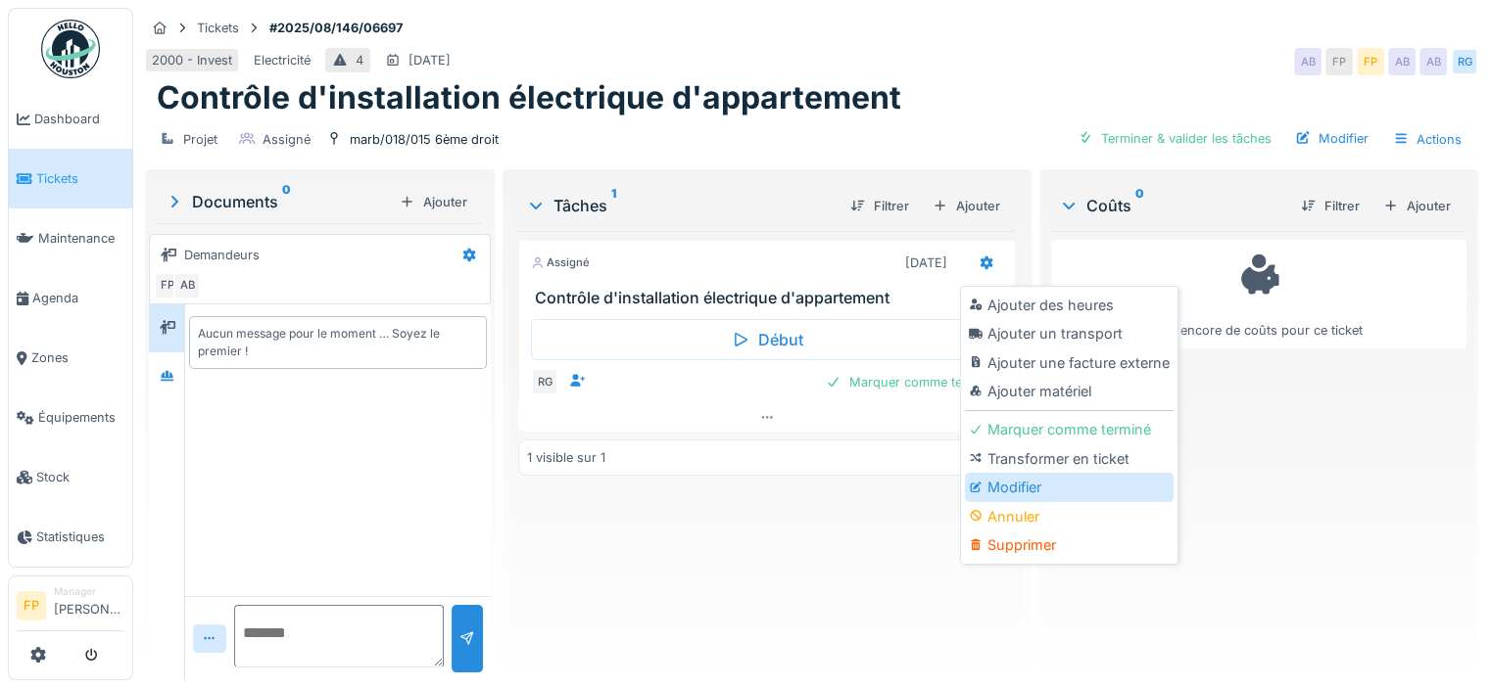
click at [1006, 486] on div "Modifier" at bounding box center [1069, 487] width 209 height 29
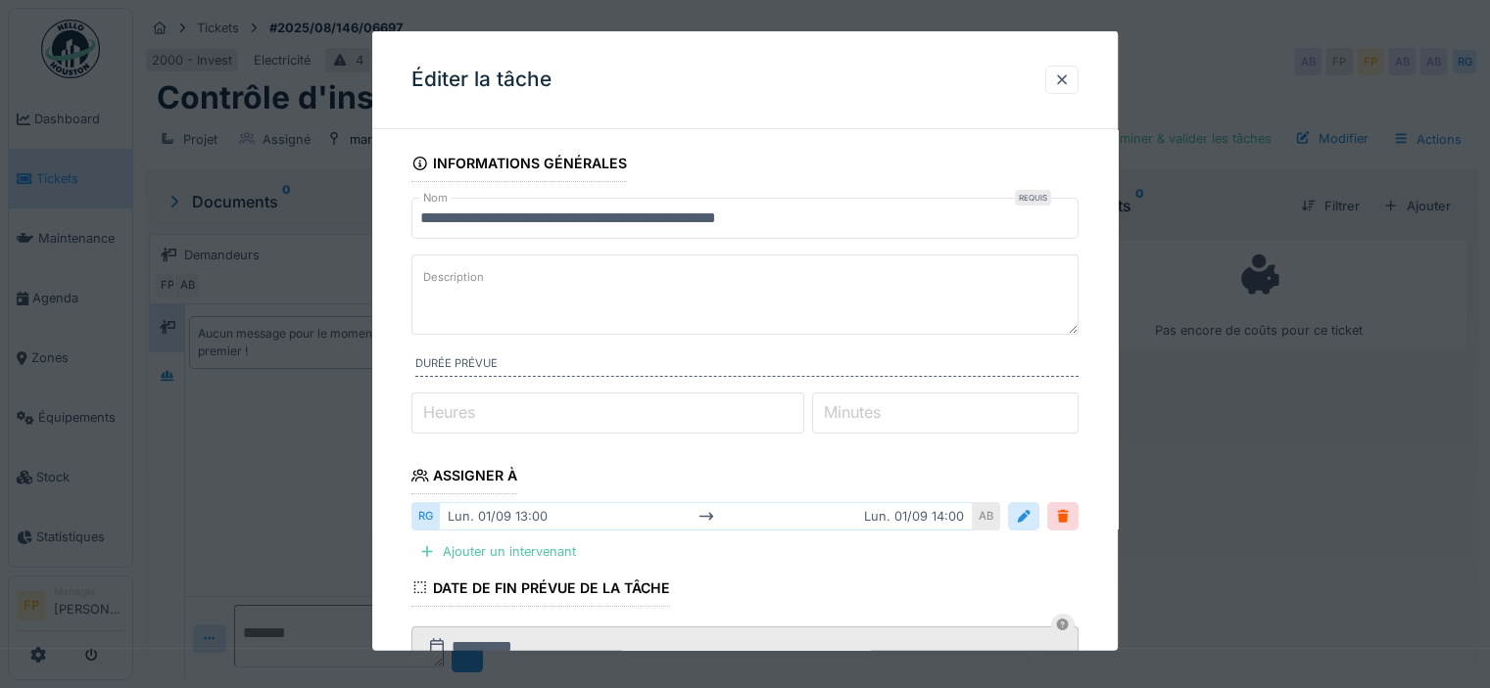
click at [531, 280] on textarea "Description" at bounding box center [744, 295] width 667 height 80
paste textarea "**********"
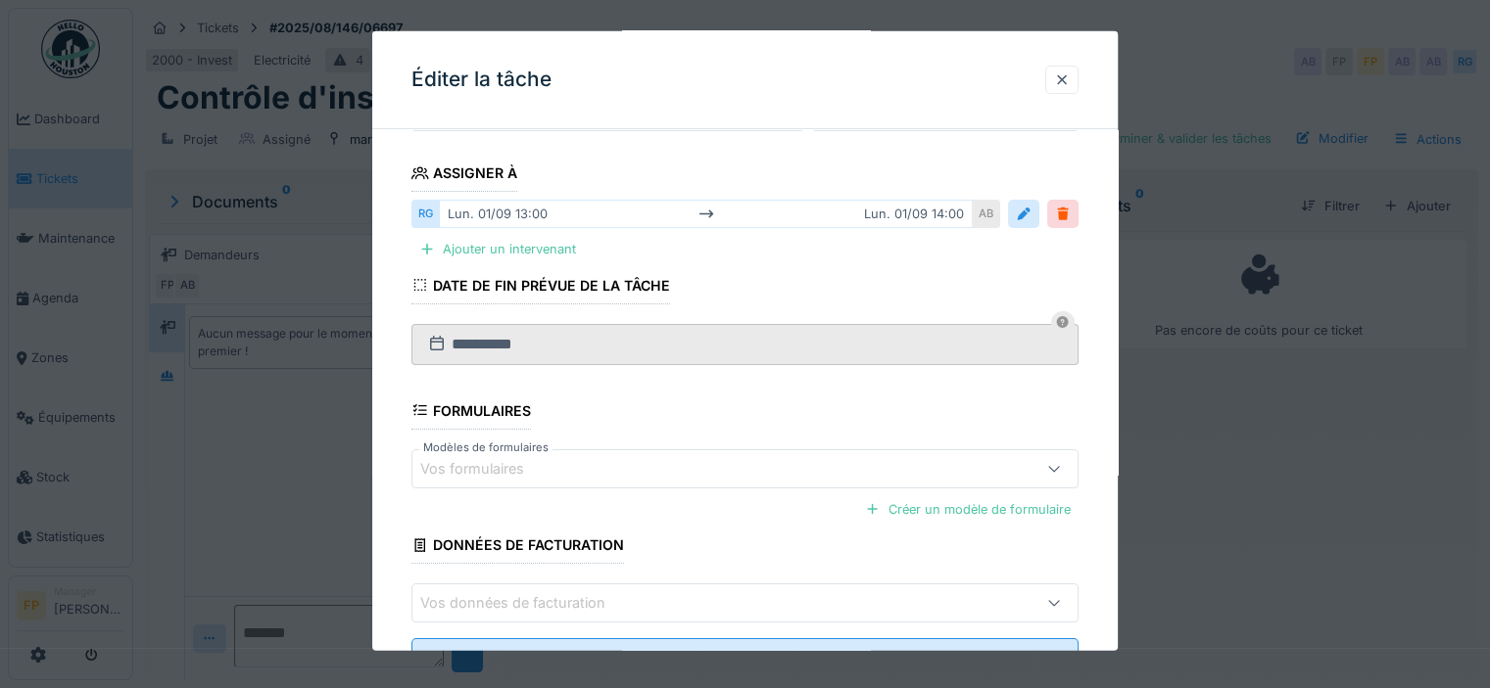
scroll to position [382, 0]
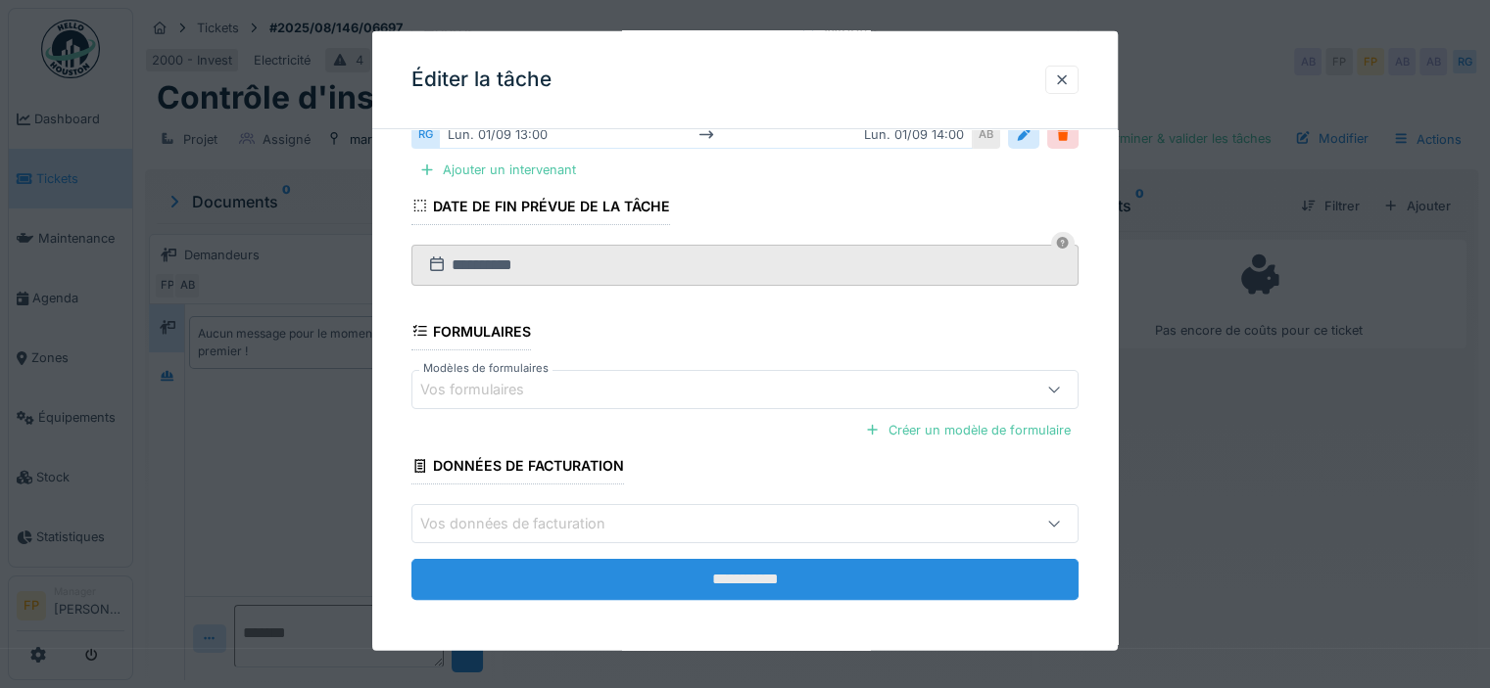
type textarea "**********"
click at [733, 579] on input "**********" at bounding box center [744, 579] width 667 height 41
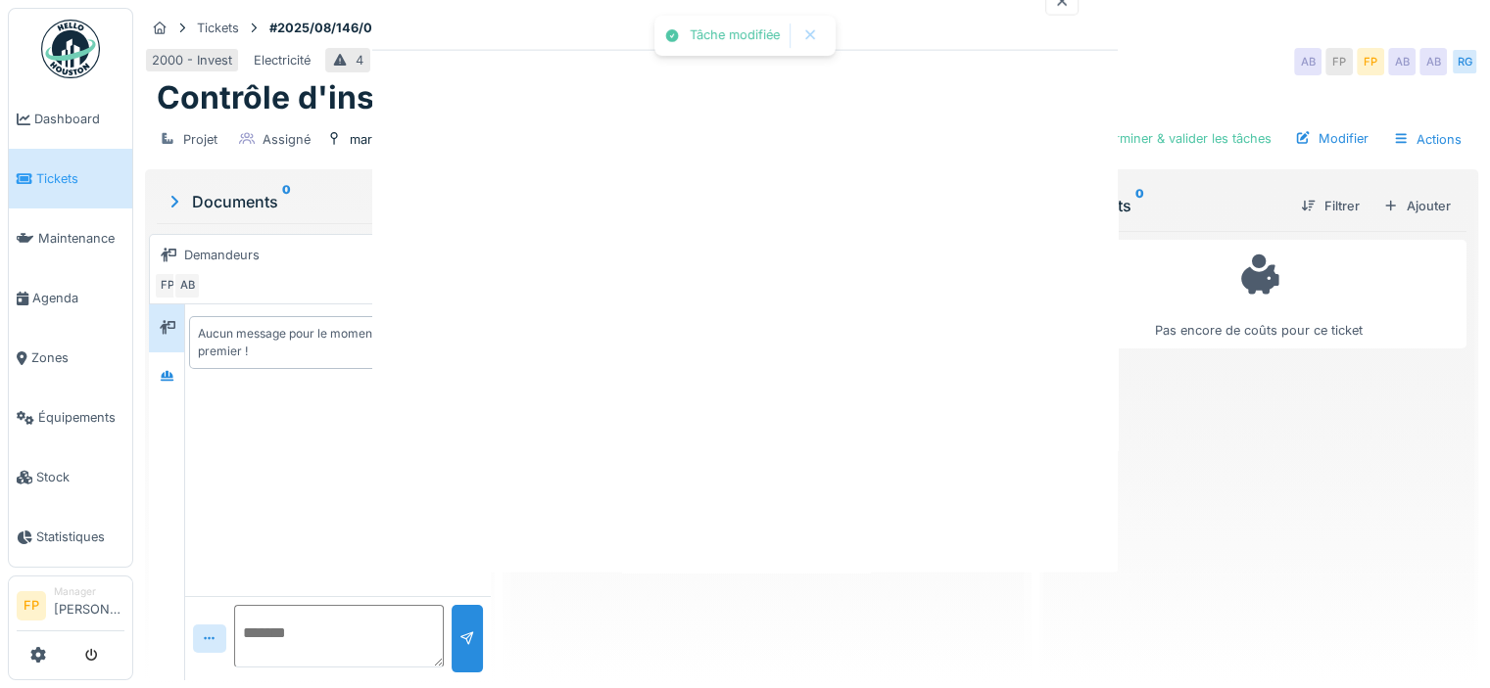
scroll to position [0, 0]
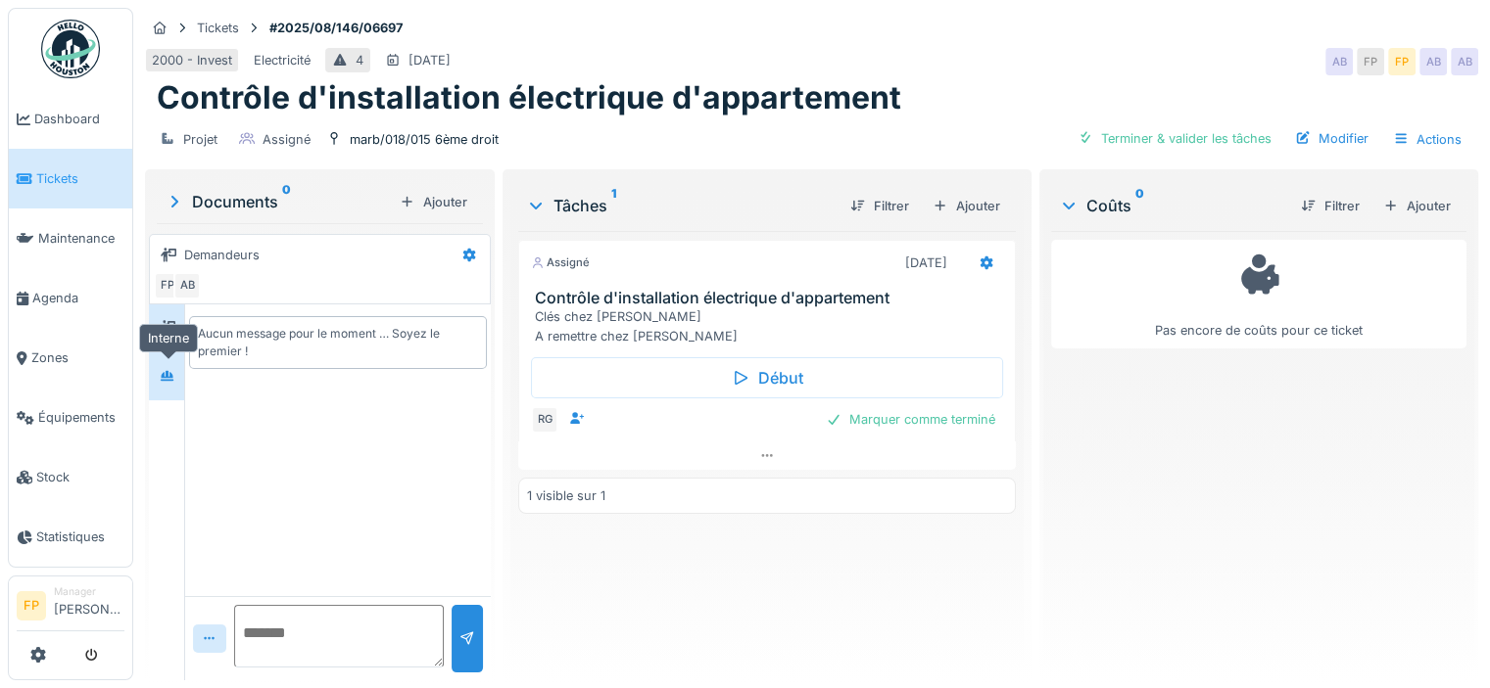
click at [167, 370] on icon at bounding box center [168, 375] width 14 height 11
click at [263, 631] on textarea at bounding box center [339, 636] width 210 height 63
paste textarea "**********"
type textarea "**********"
click at [459, 638] on div at bounding box center [467, 639] width 16 height 19
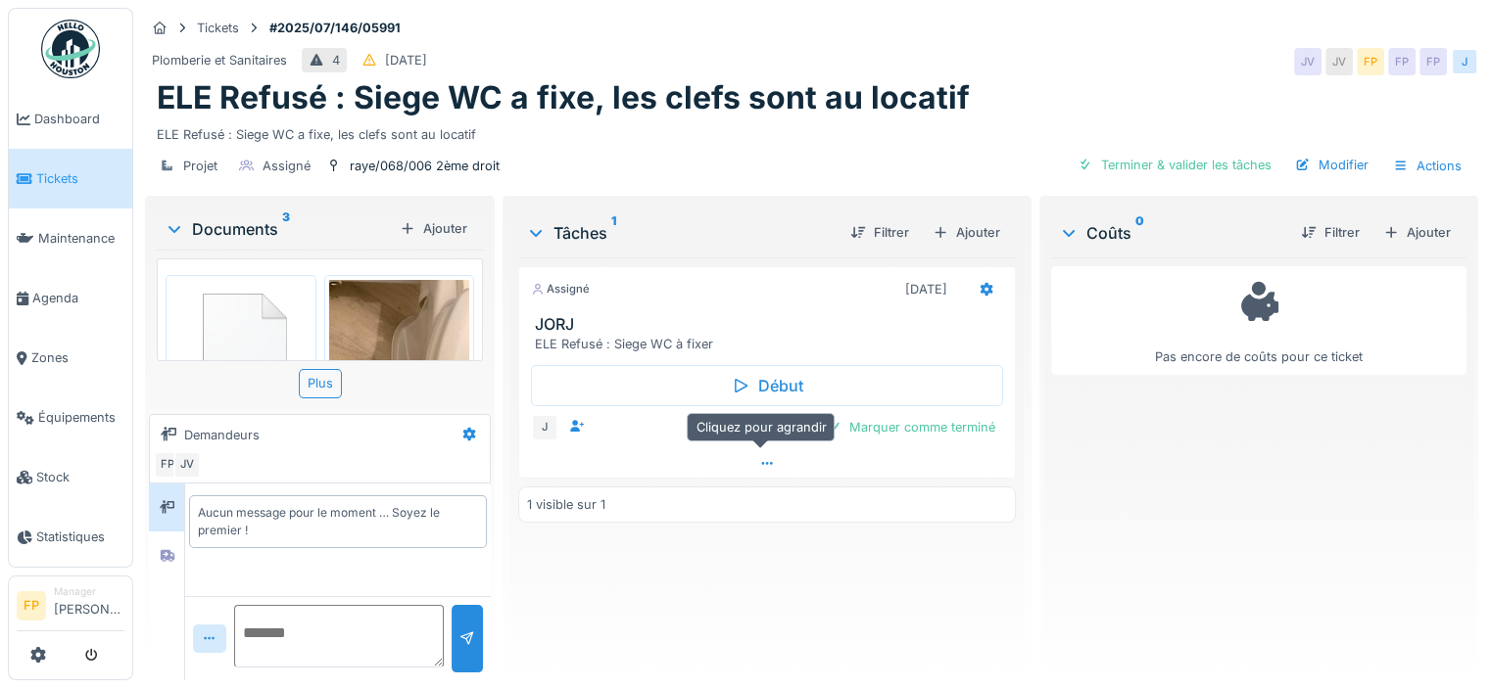
click at [759, 457] on icon at bounding box center [767, 463] width 16 height 13
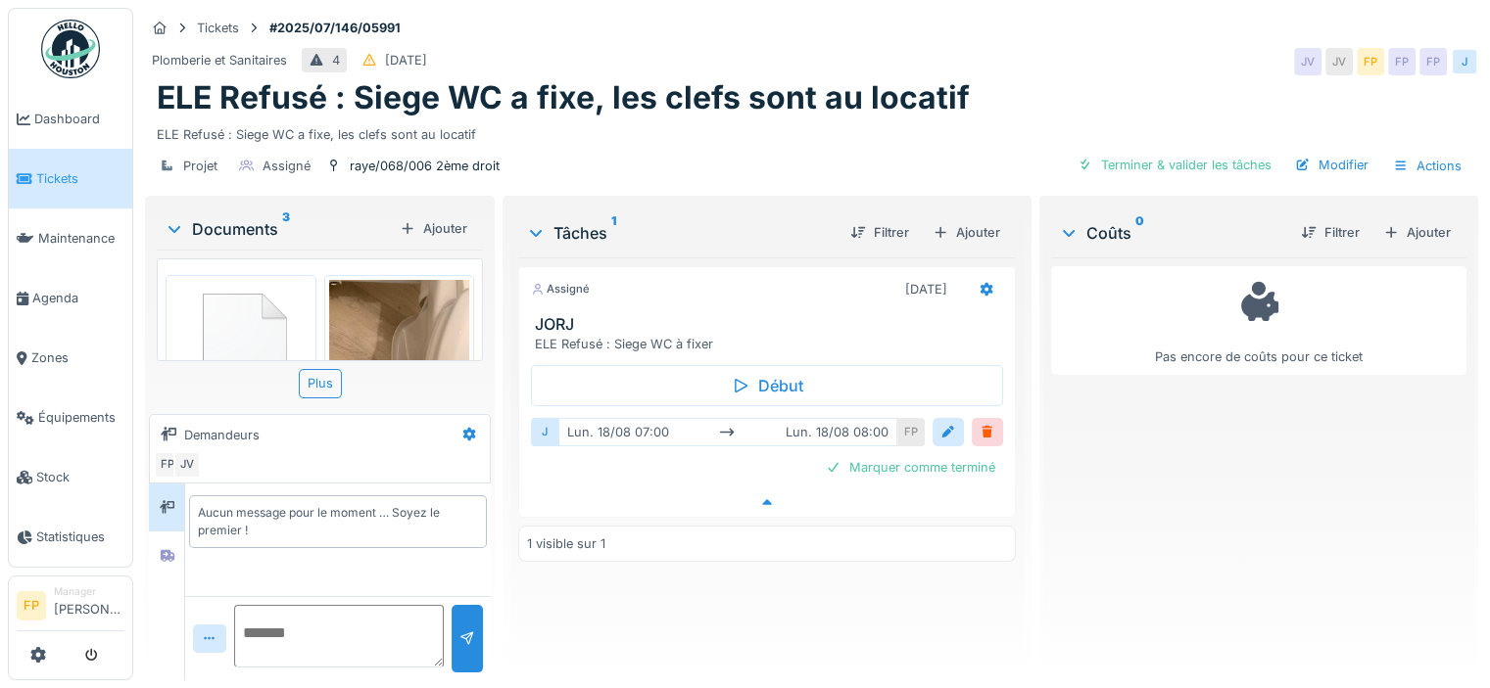
scroll to position [15, 0]
click at [172, 500] on icon at bounding box center [168, 507] width 16 height 14
click at [169, 550] on icon at bounding box center [168, 556] width 14 height 12
drag, startPoint x: 259, startPoint y: 607, endPoint x: 268, endPoint y: 602, distance: 10.9
click at [260, 606] on textarea at bounding box center [339, 636] width 210 height 63
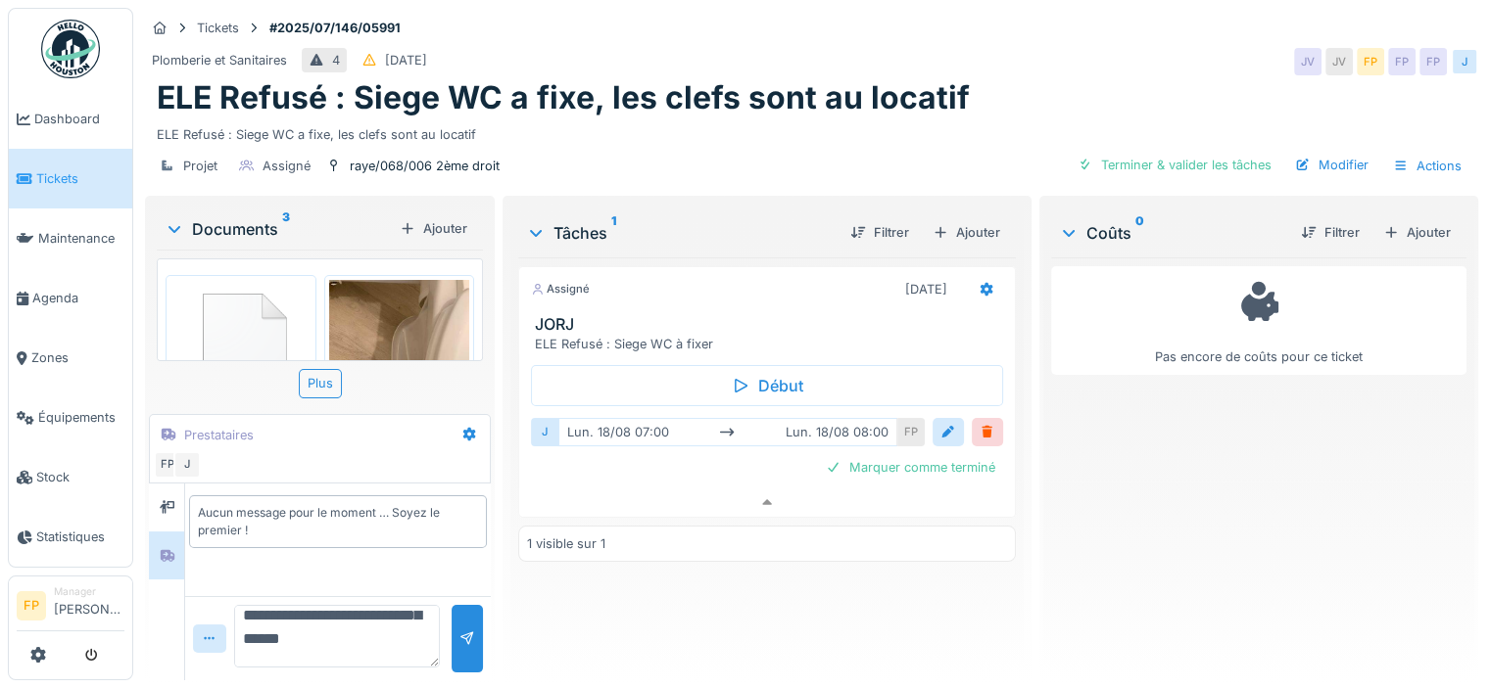
scroll to position [93, 0]
click at [311, 619] on textarea "**********" at bounding box center [337, 636] width 206 height 63
type textarea "**********"
click at [466, 613] on div at bounding box center [466, 639] width 31 height 68
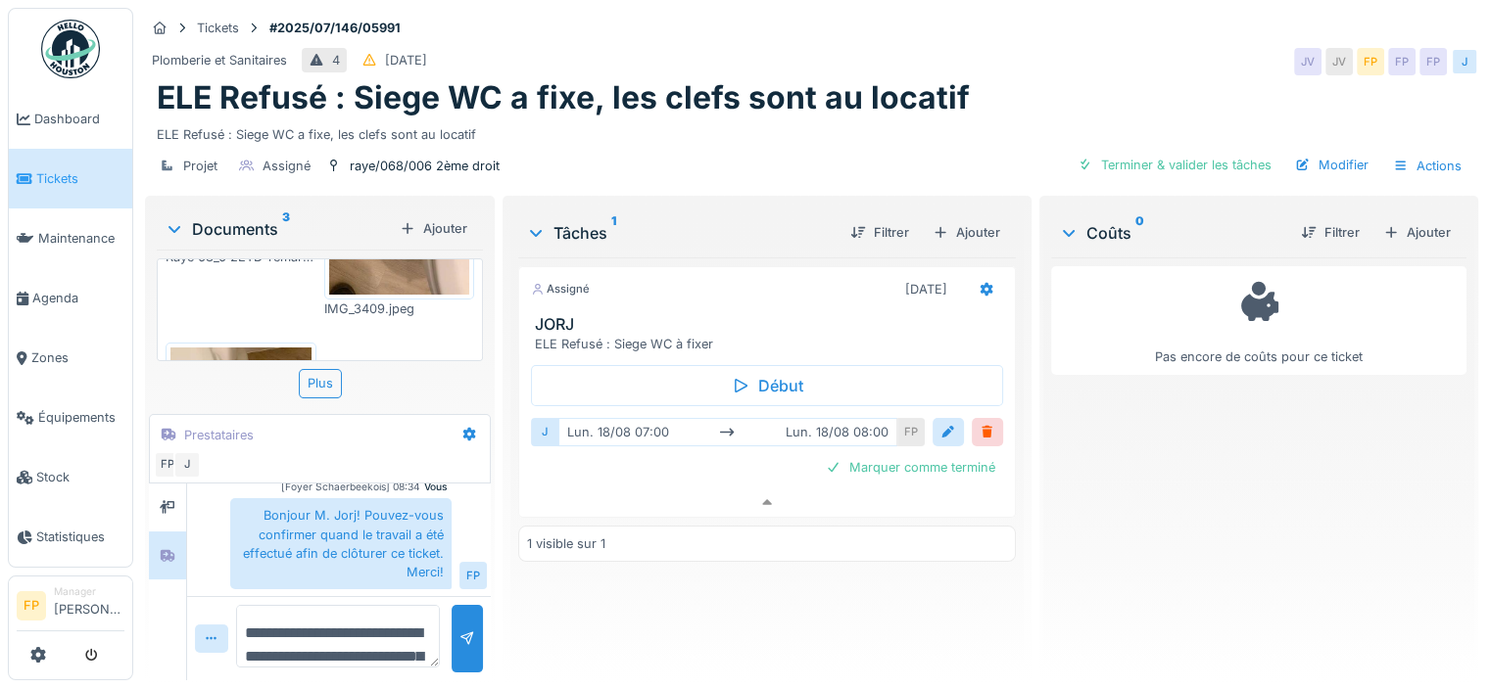
scroll to position [359, 0]
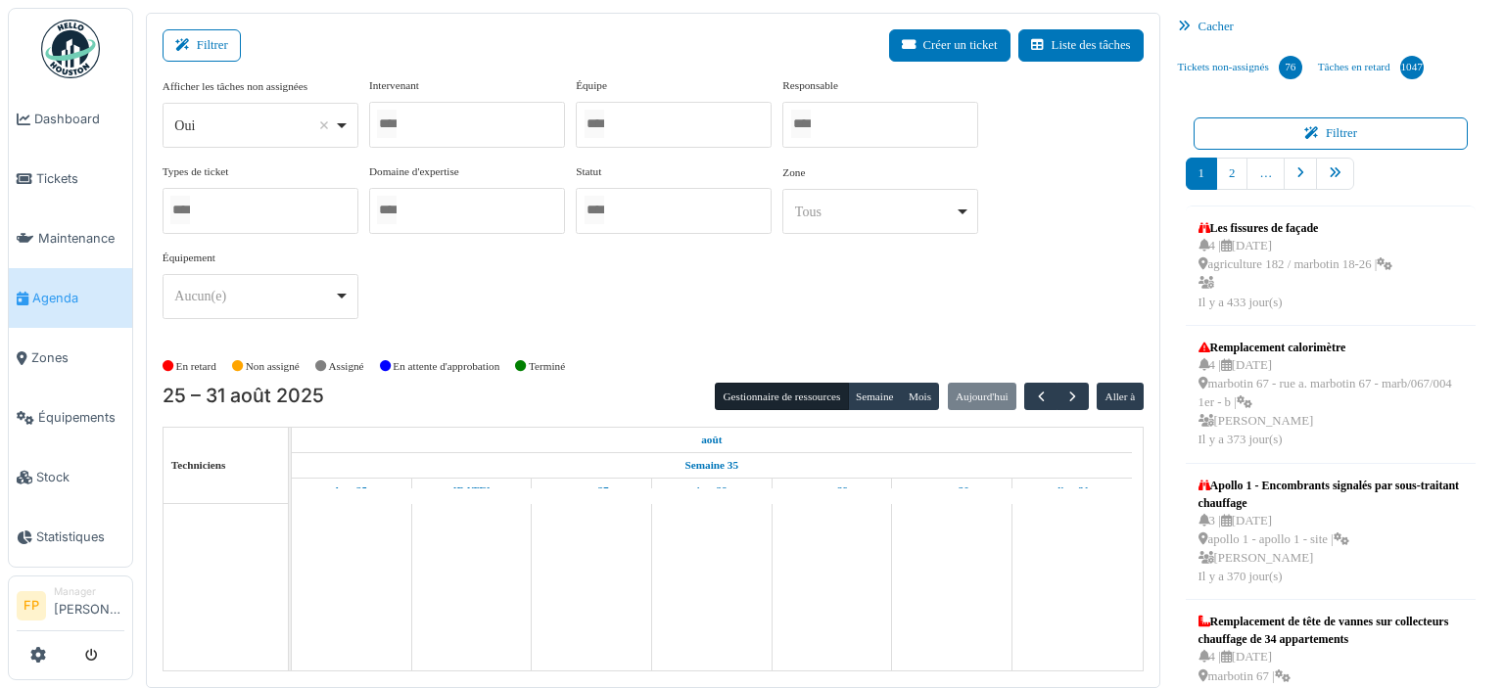
drag, startPoint x: 270, startPoint y: 137, endPoint x: 270, endPoint y: 152, distance: 14.7
click at [270, 136] on div "Oui Remove item" at bounding box center [259, 126] width 179 height 28
select select "**"
click at [456, 114] on div at bounding box center [467, 125] width 196 height 46
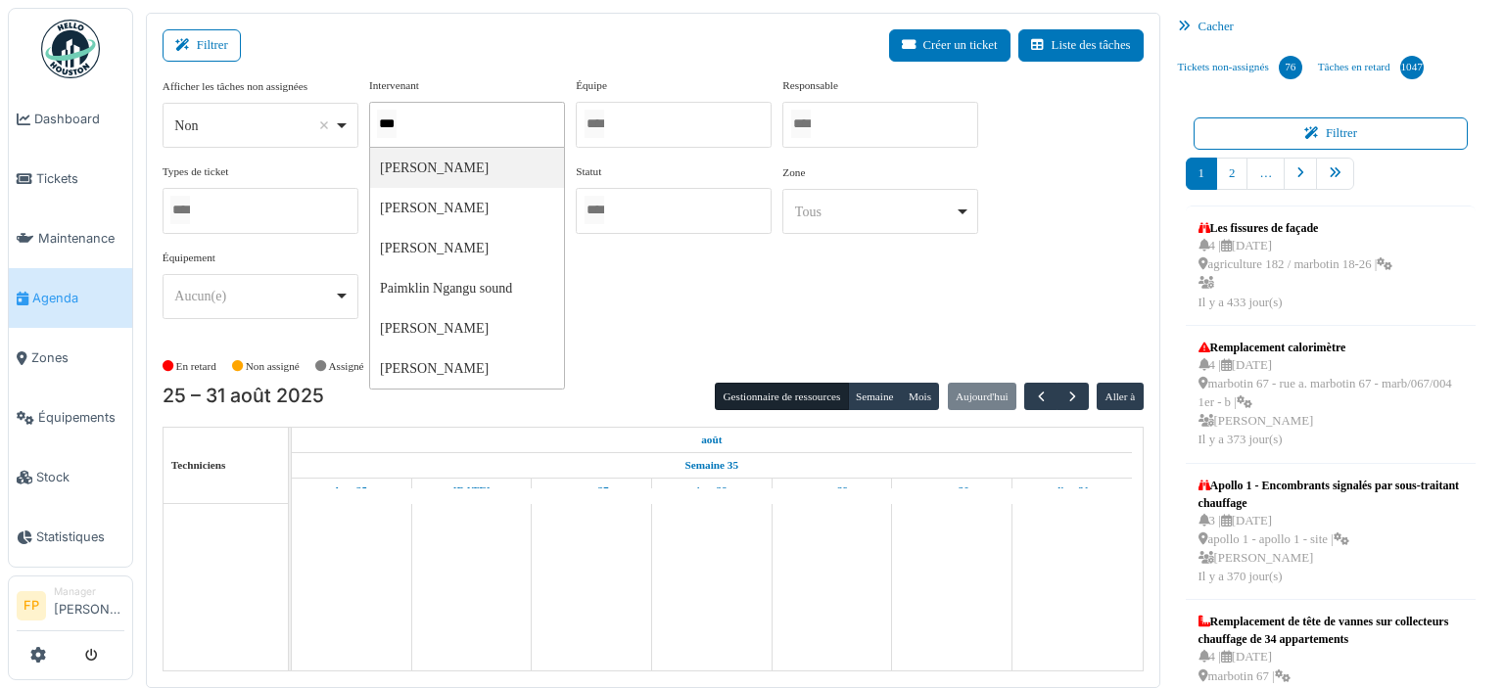
type input "****"
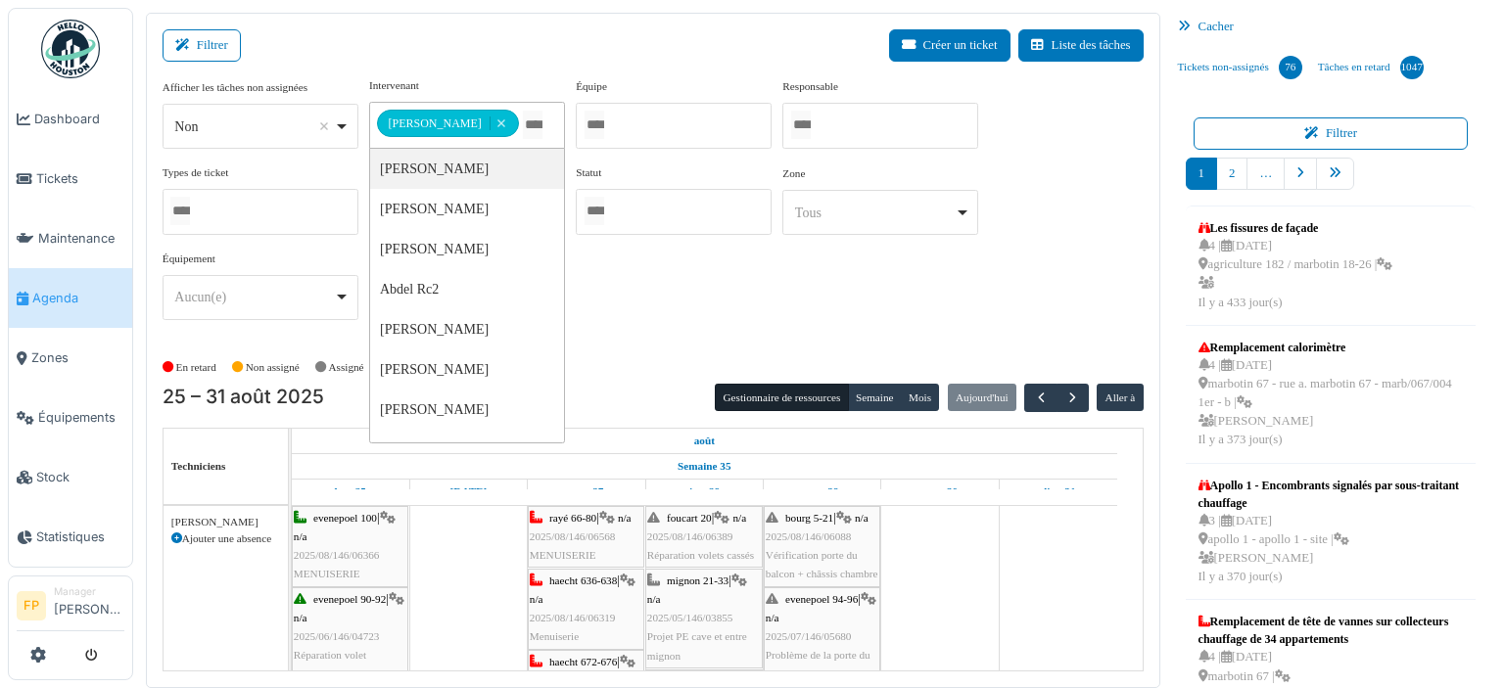
click at [1039, 223] on div "**********" at bounding box center [653, 206] width 981 height 259
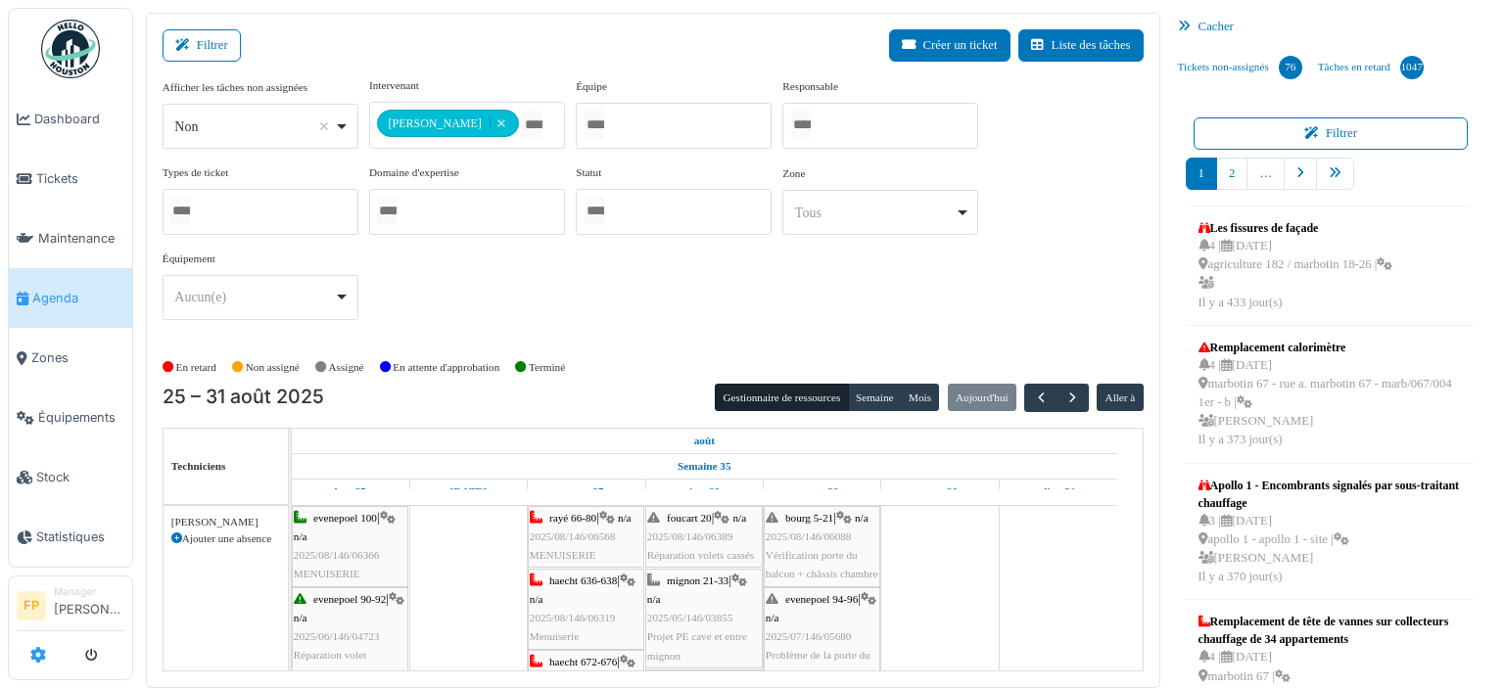
click at [31, 654] on icon at bounding box center [38, 655] width 16 height 16
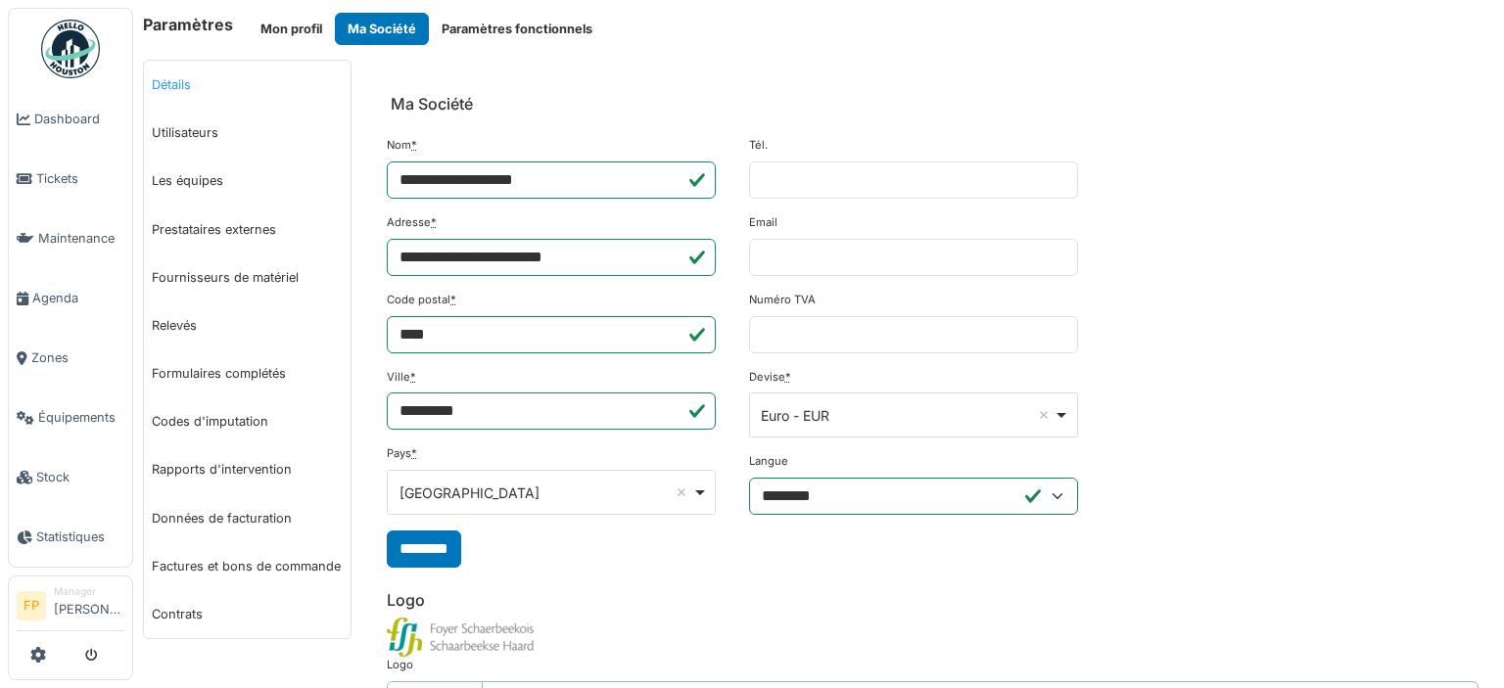
click at [184, 84] on link "Détails" at bounding box center [247, 85] width 207 height 48
click at [530, 30] on button "Paramètres fonctionnels" at bounding box center [517, 29] width 176 height 32
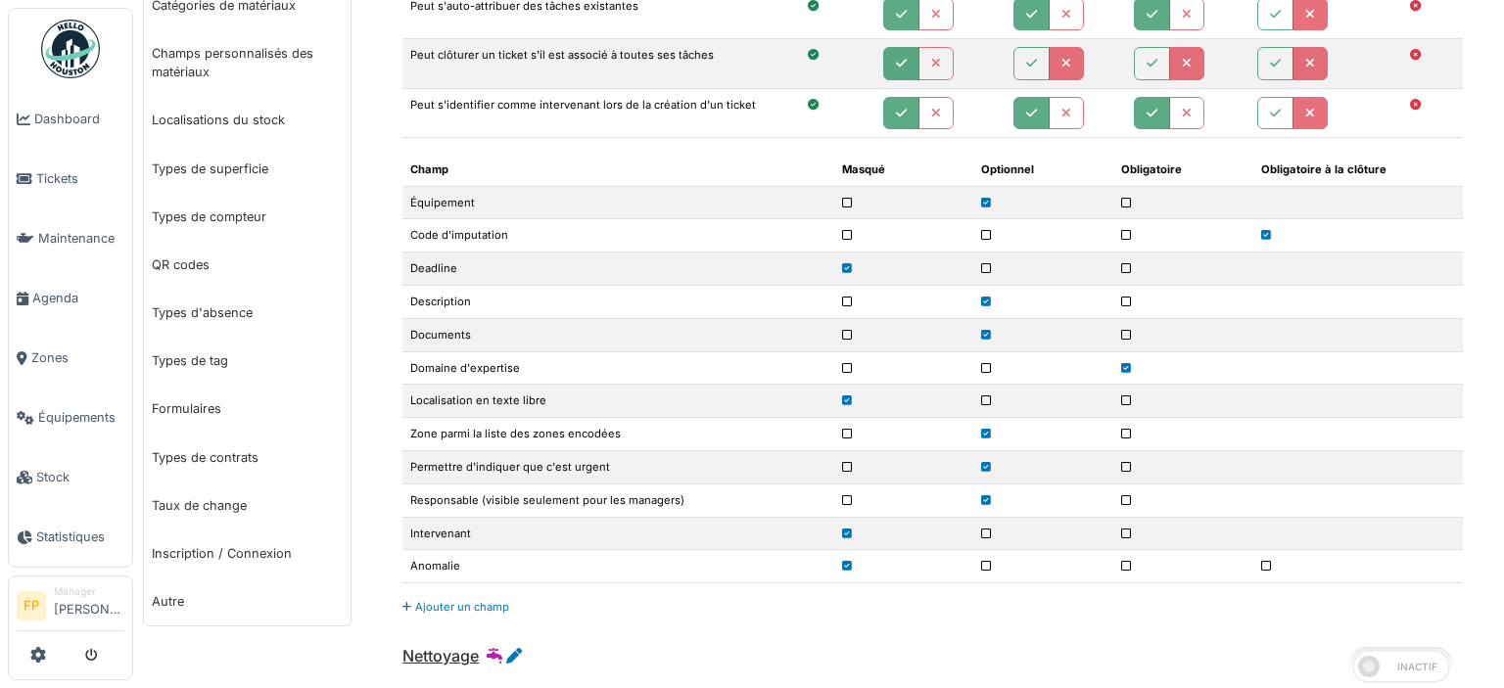
scroll to position [686, 0]
click at [457, 604] on link "Ajouter un champ" at bounding box center [456, 606] width 107 height 14
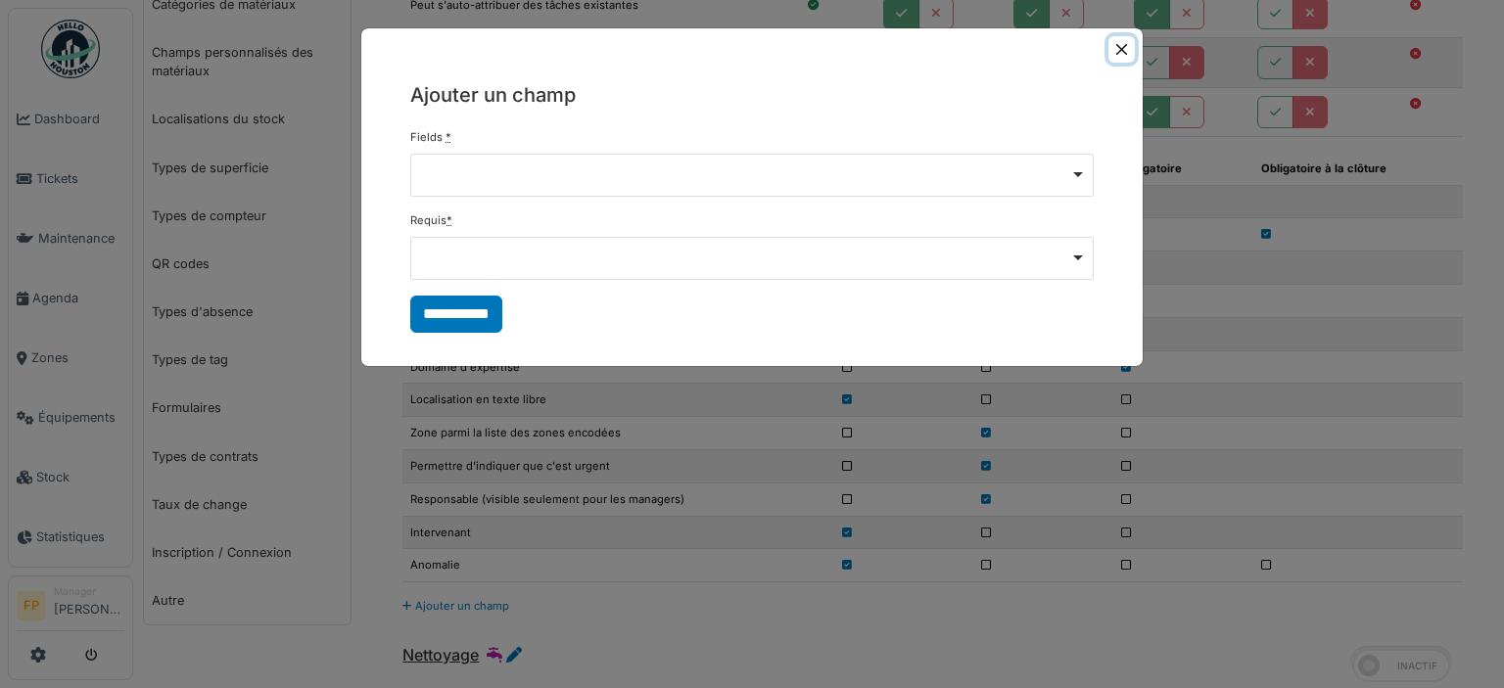
click at [1127, 50] on button "Close" at bounding box center [1122, 49] width 26 height 26
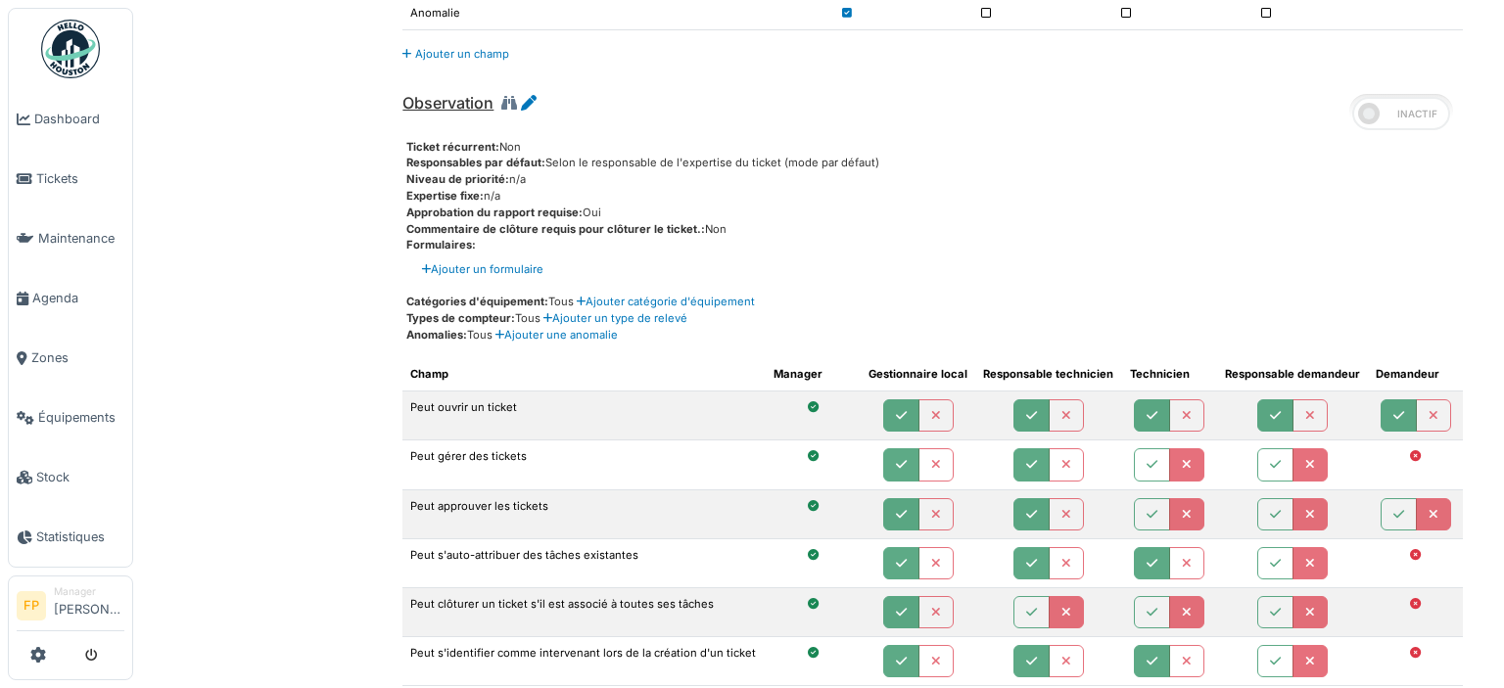
scroll to position [1974, 0]
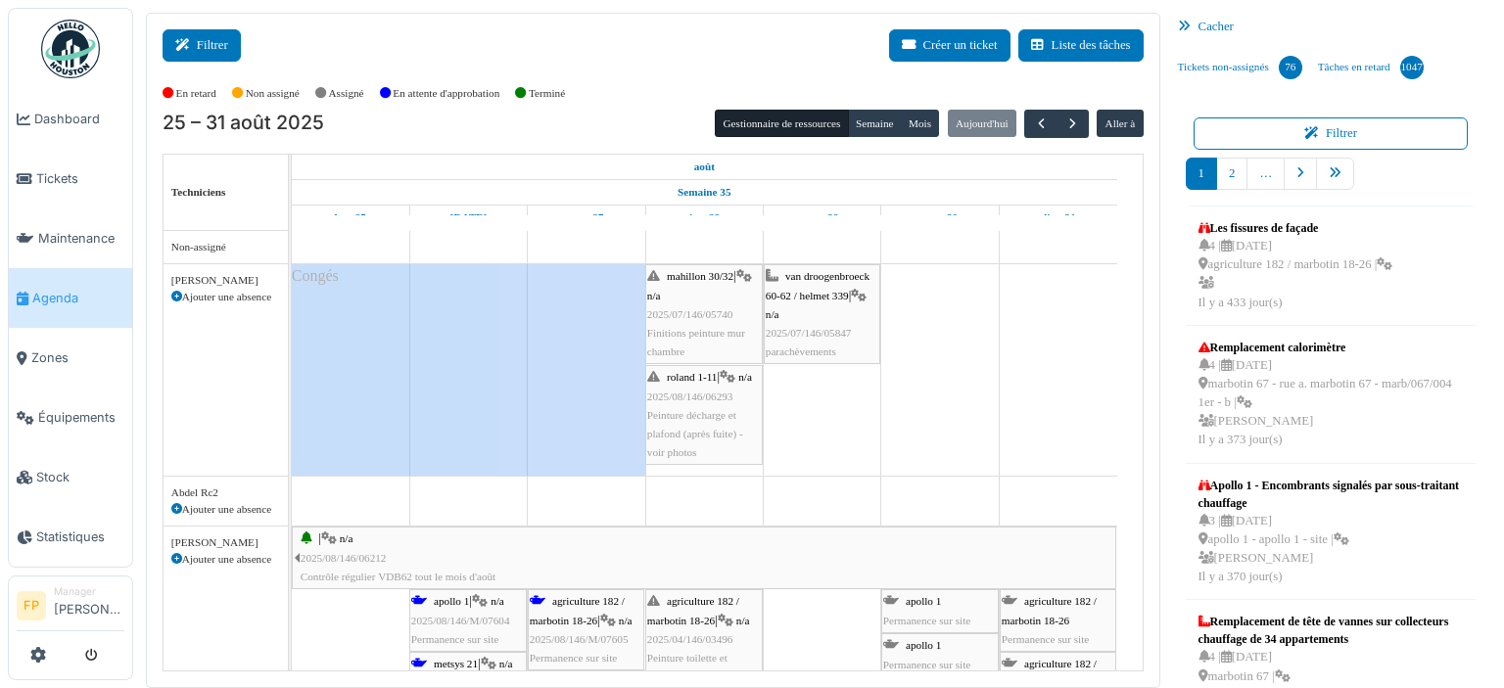
click at [204, 40] on button "Filtrer" at bounding box center [202, 45] width 78 height 32
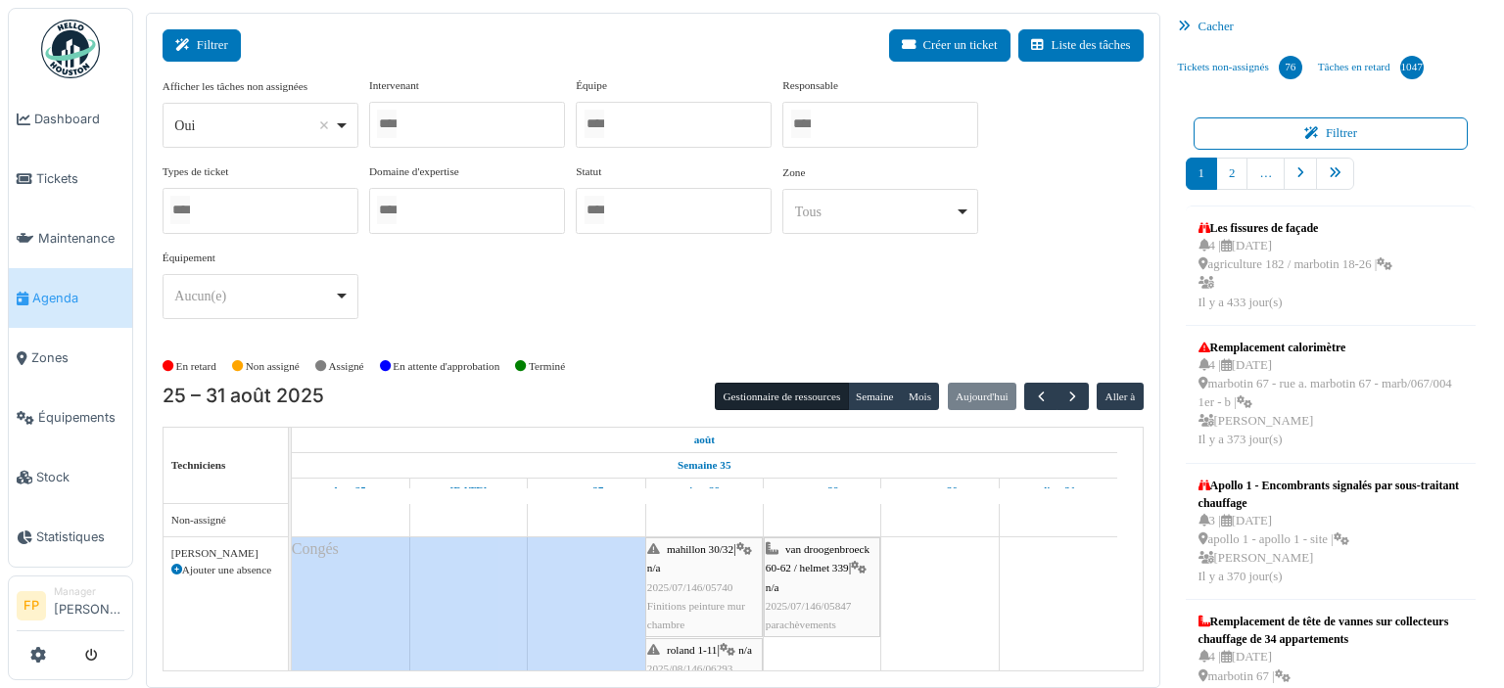
click at [215, 46] on button "Filtrer" at bounding box center [202, 45] width 78 height 32
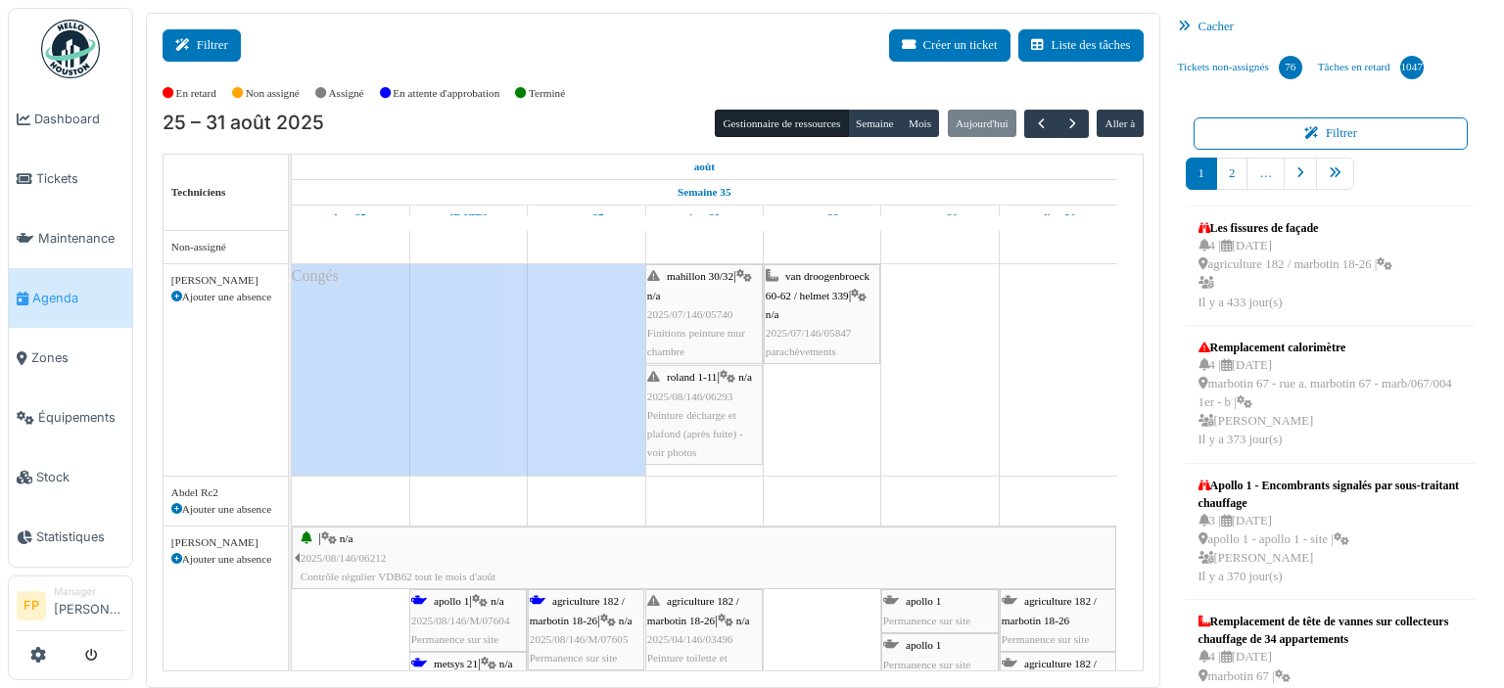
click at [220, 42] on button "Filtrer" at bounding box center [202, 45] width 78 height 32
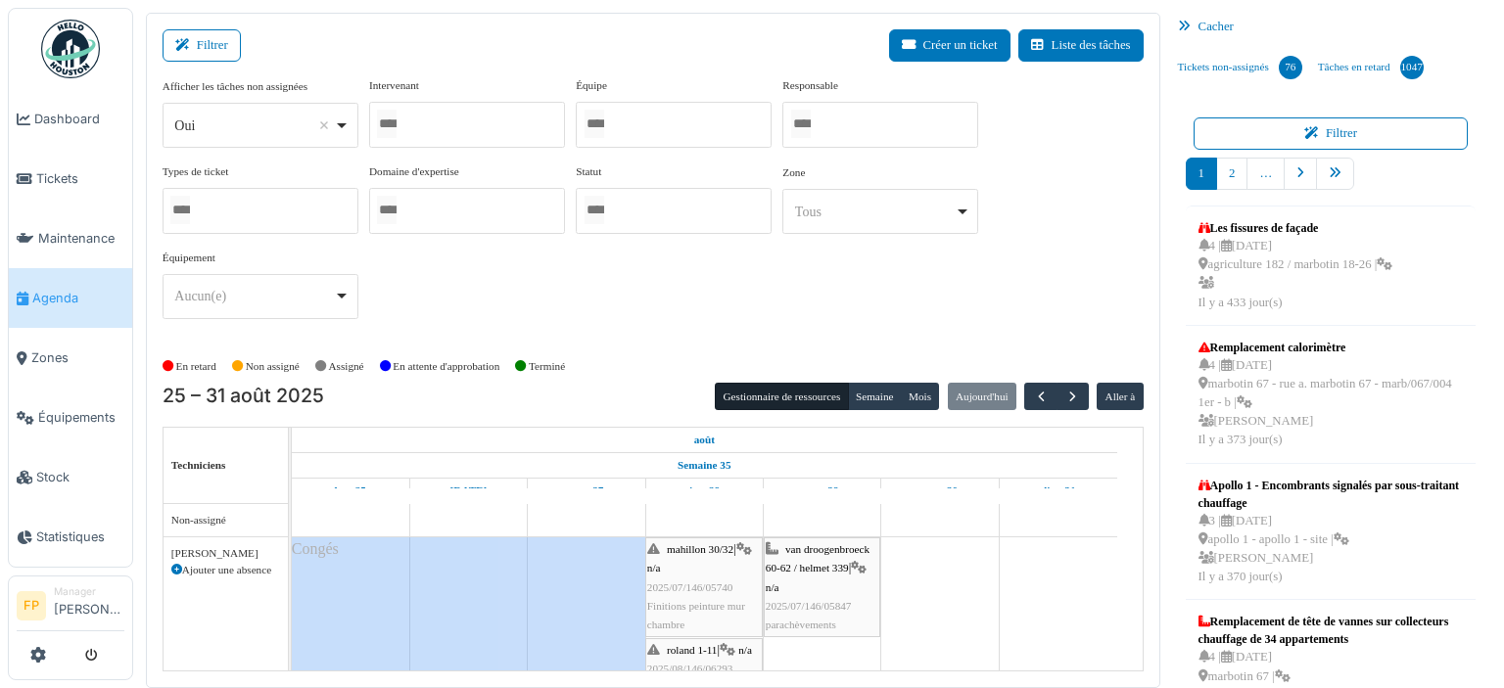
click at [286, 127] on div "Oui Remove item" at bounding box center [254, 126] width 160 height 21
select select "**"
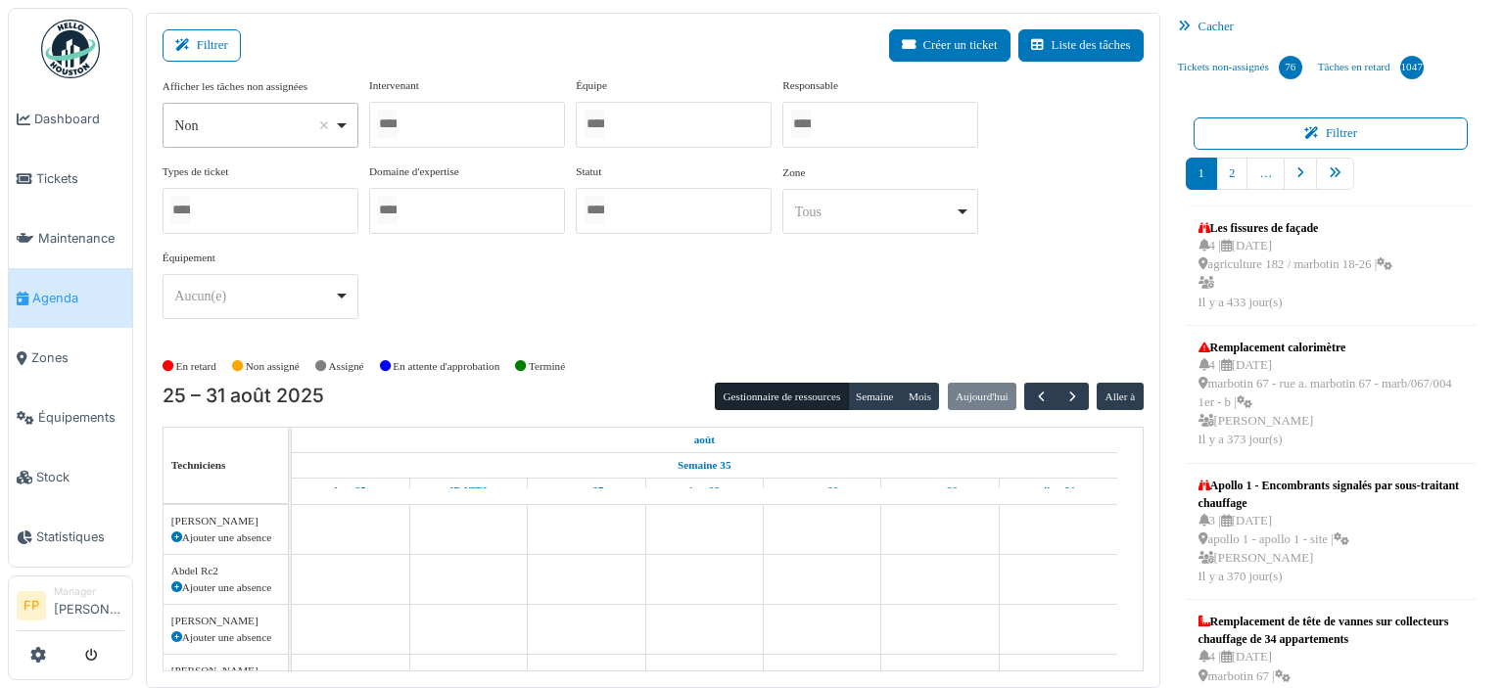
click at [438, 128] on div at bounding box center [467, 125] width 196 height 46
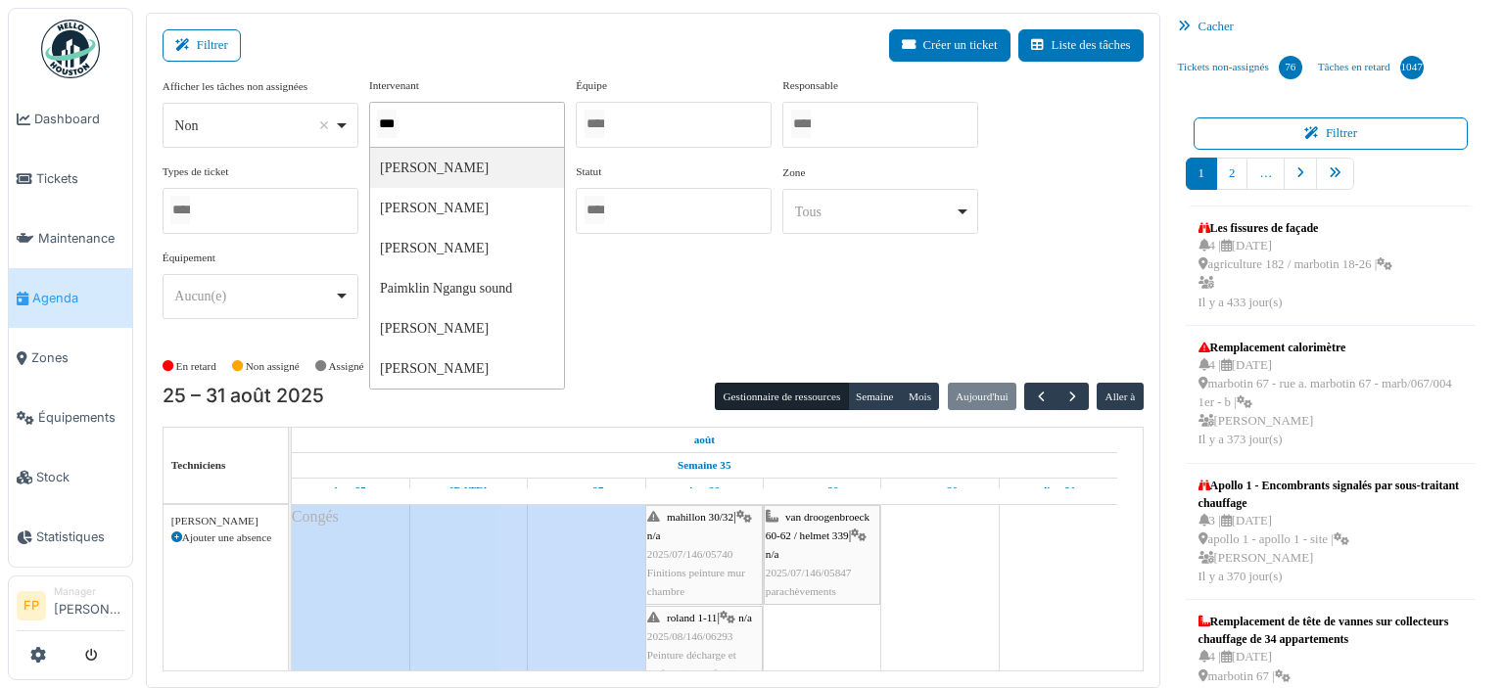
type input "****"
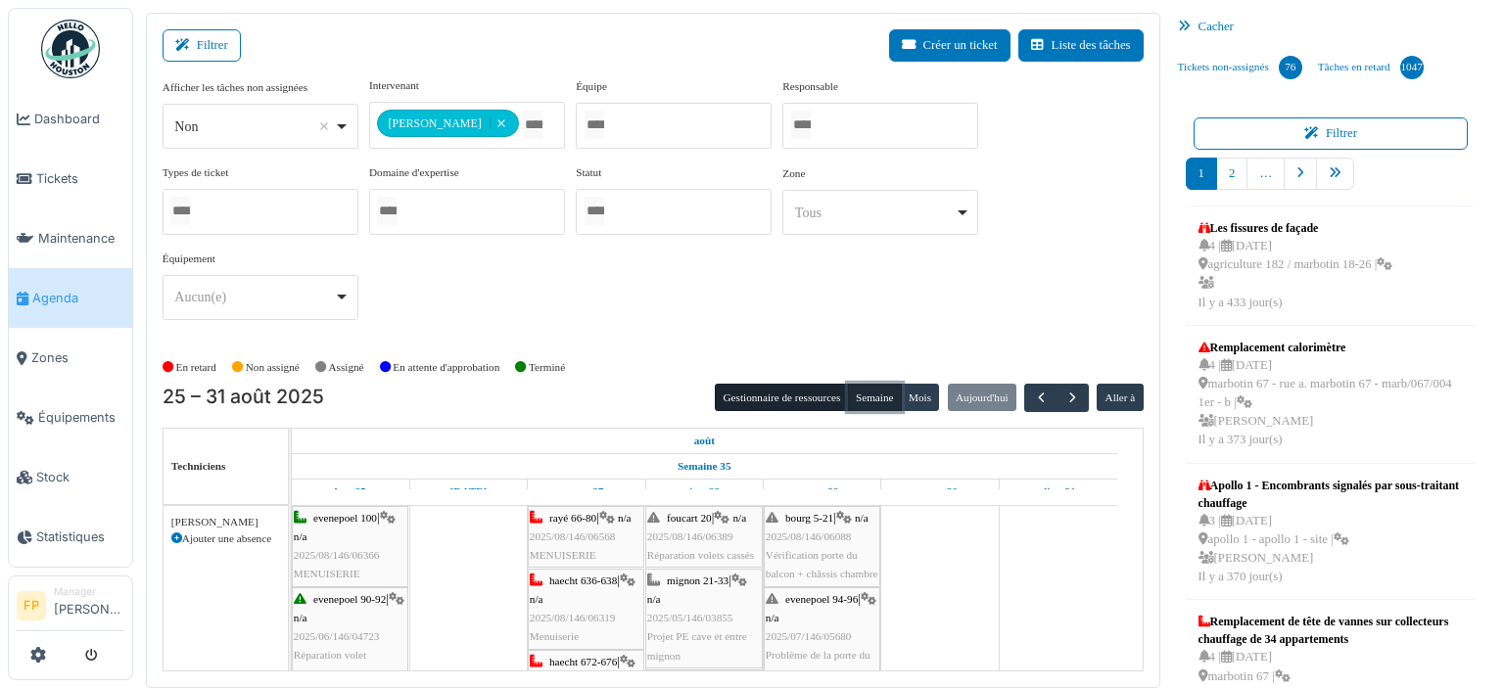
click at [874, 401] on button "Semaine" at bounding box center [875, 397] width 54 height 27
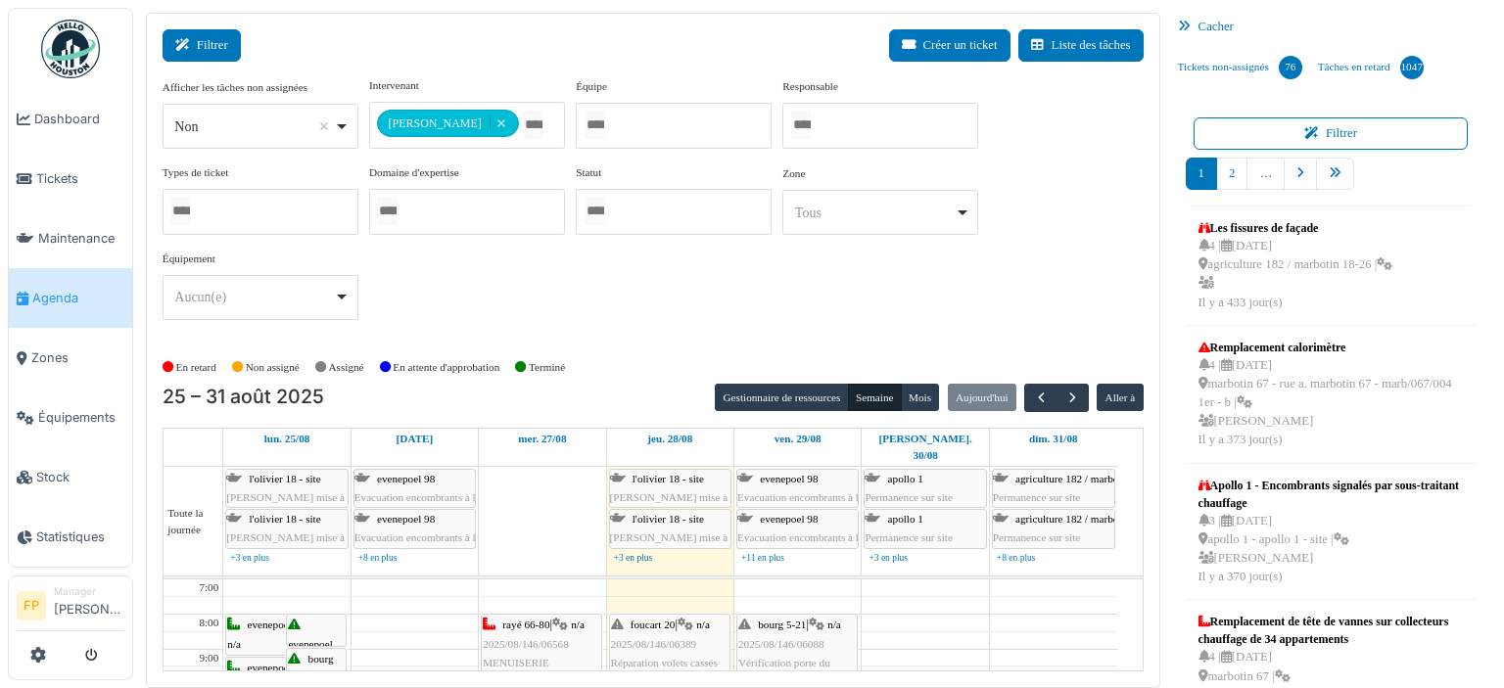
click at [208, 44] on button "Filtrer" at bounding box center [202, 45] width 78 height 32
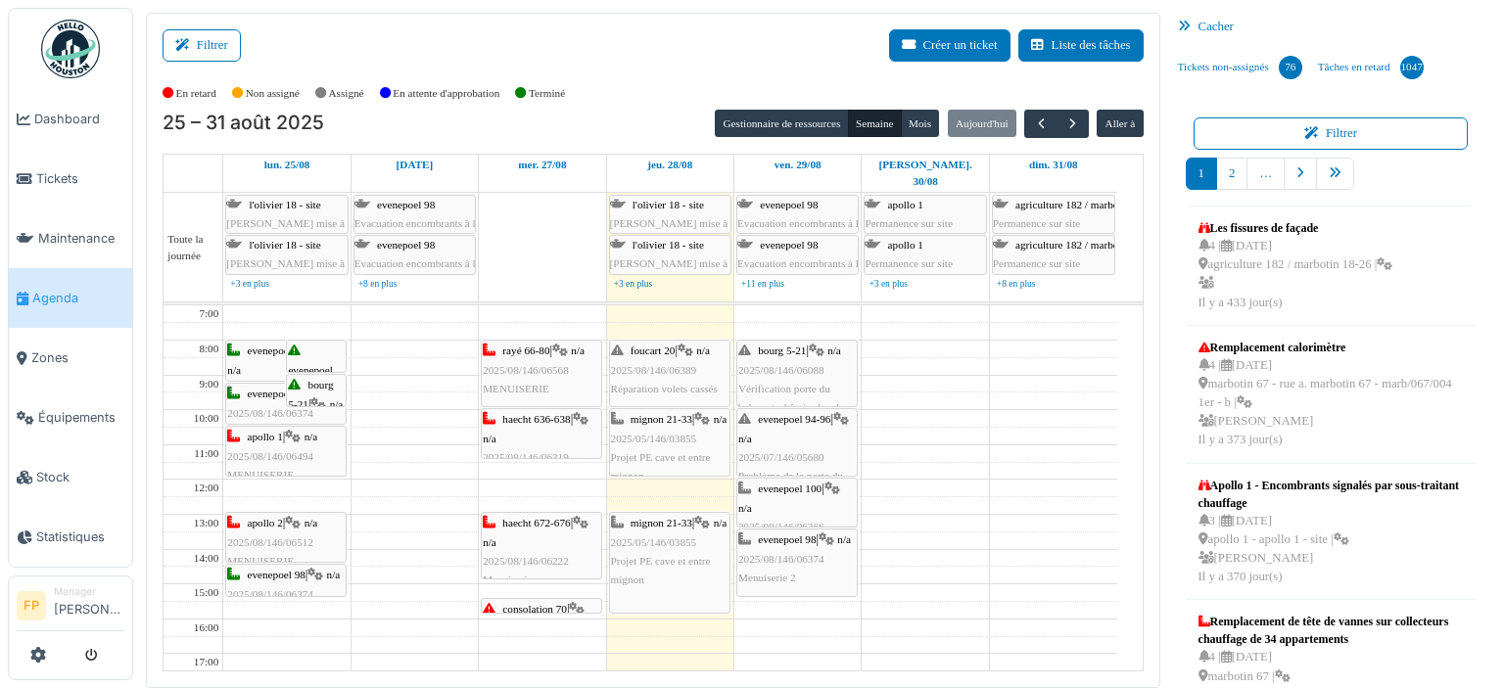
click at [548, 413] on div "haecht 636-638 | n/a 2025/08/146/06319 Menuiserie" at bounding box center [542, 447] width 118 height 75
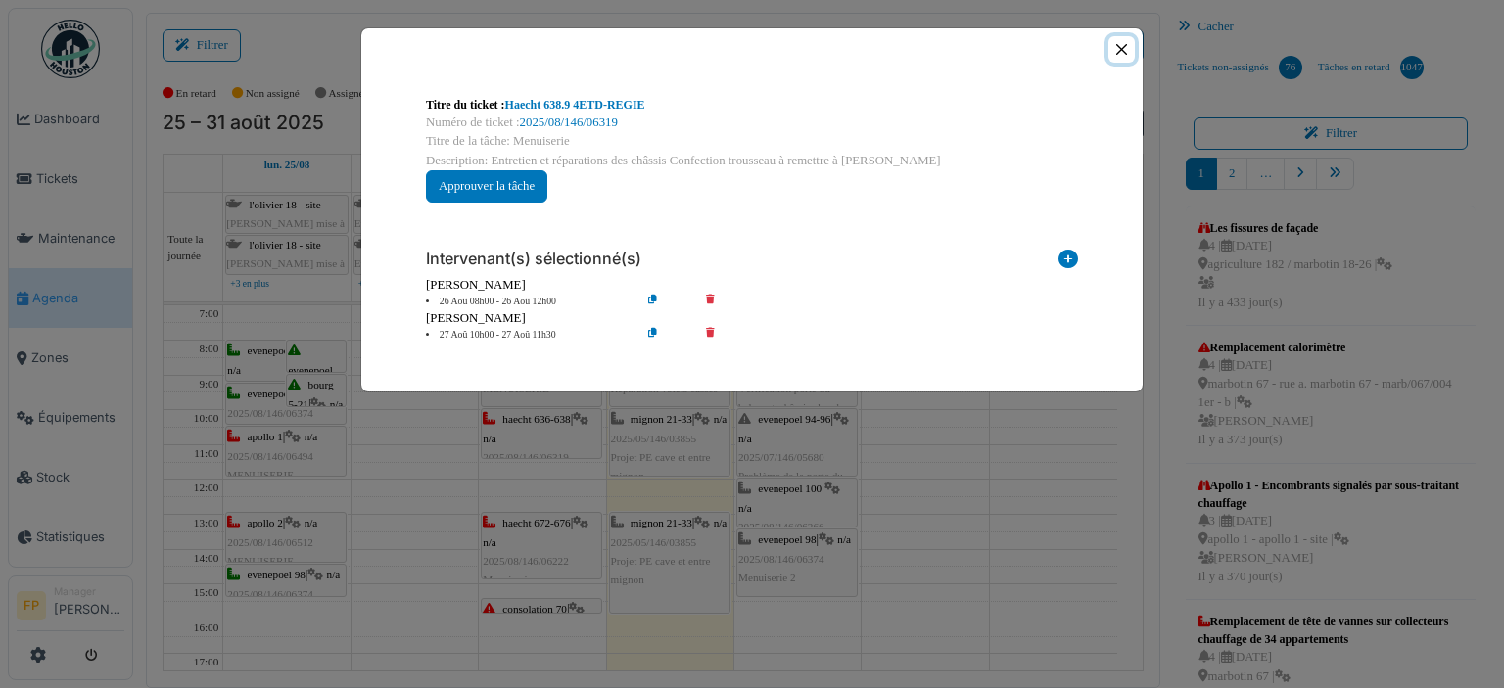
drag, startPoint x: 1121, startPoint y: 45, endPoint x: 858, endPoint y: 50, distance: 263.5
click at [1120, 45] on button "Close" at bounding box center [1122, 49] width 26 height 26
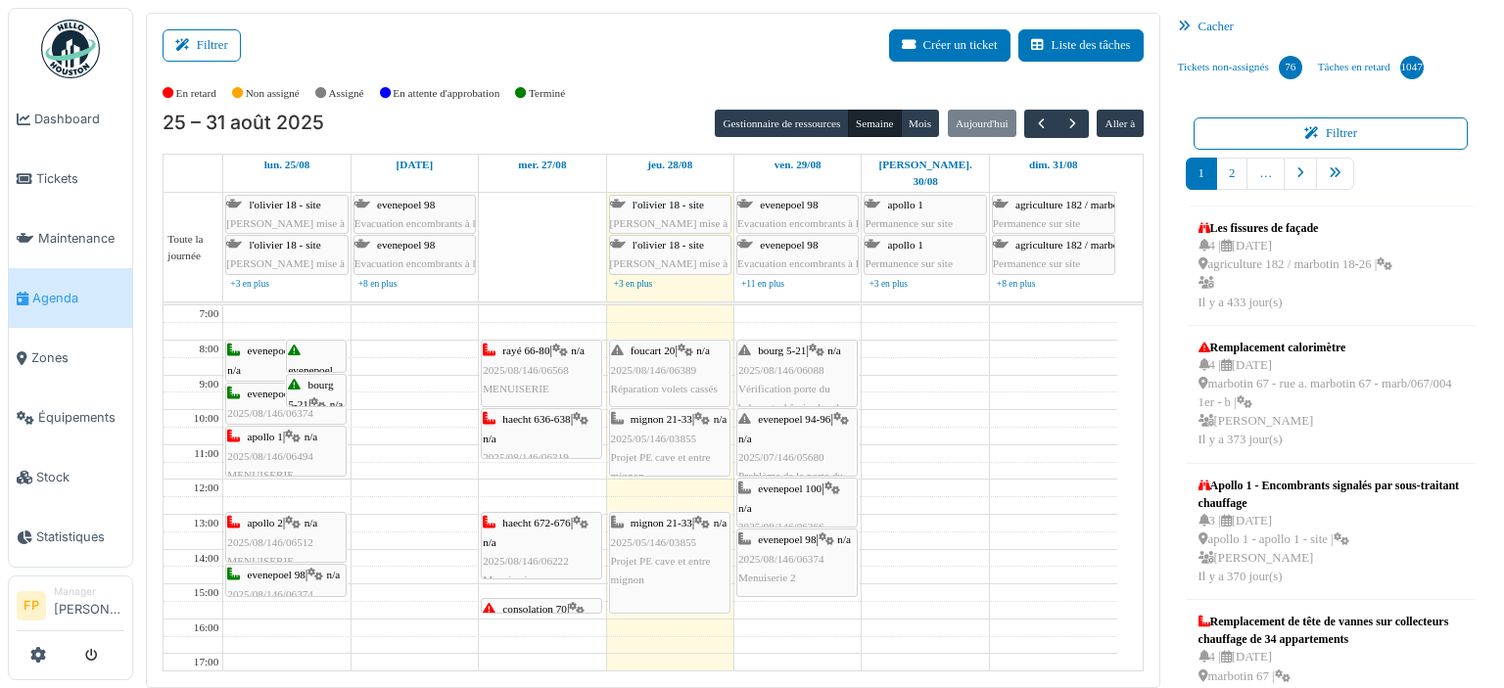
click at [553, 528] on div "haecht 672-676 | n/a 2025/08/146/06222 Menuiserie" at bounding box center [542, 551] width 118 height 75
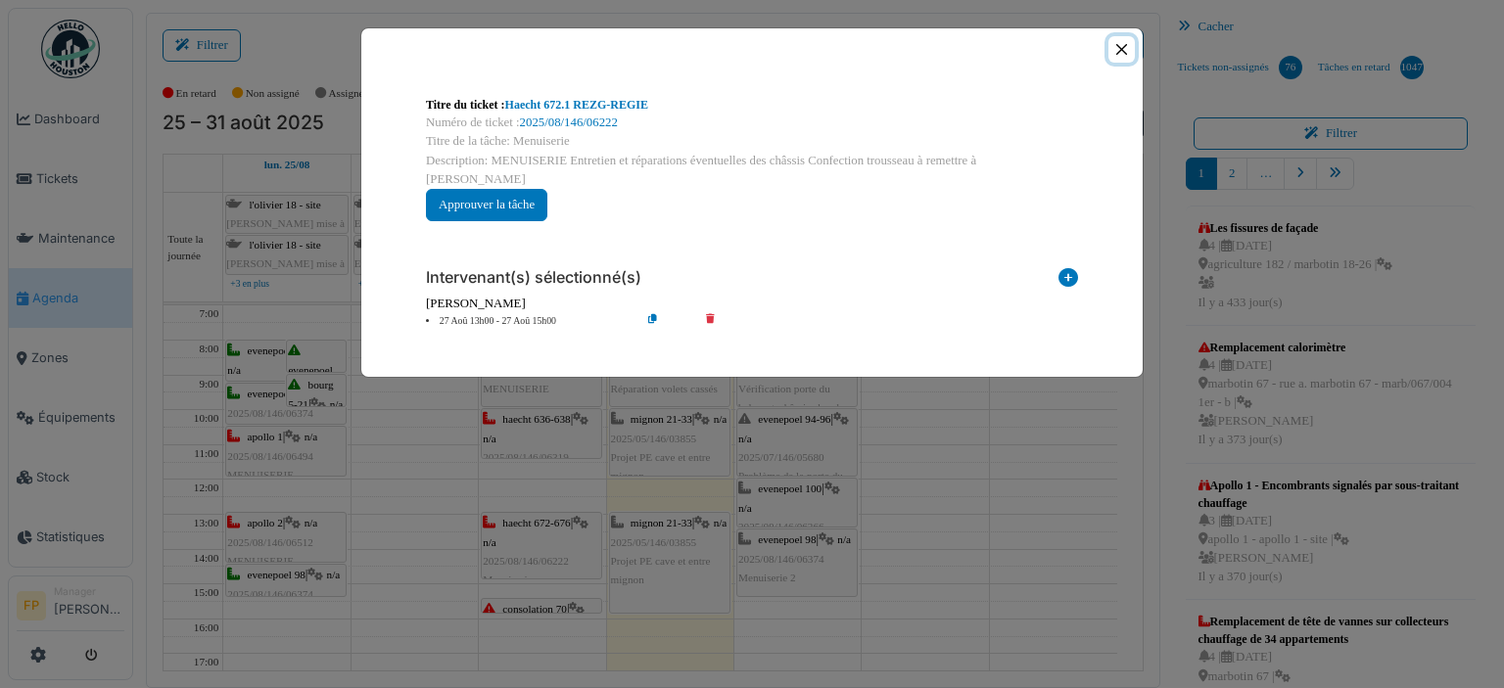
click at [1124, 54] on button "Close" at bounding box center [1122, 49] width 26 height 26
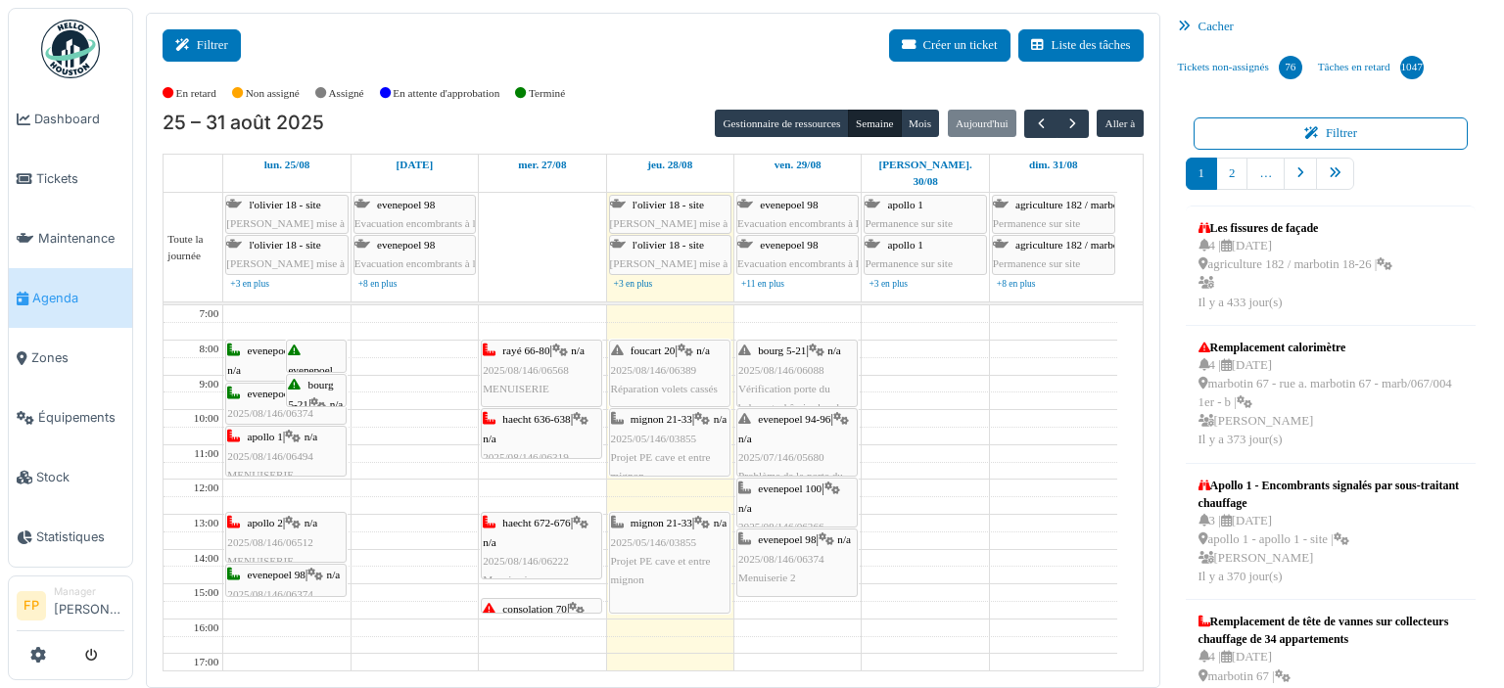
click at [206, 50] on button "Filtrer" at bounding box center [202, 45] width 78 height 32
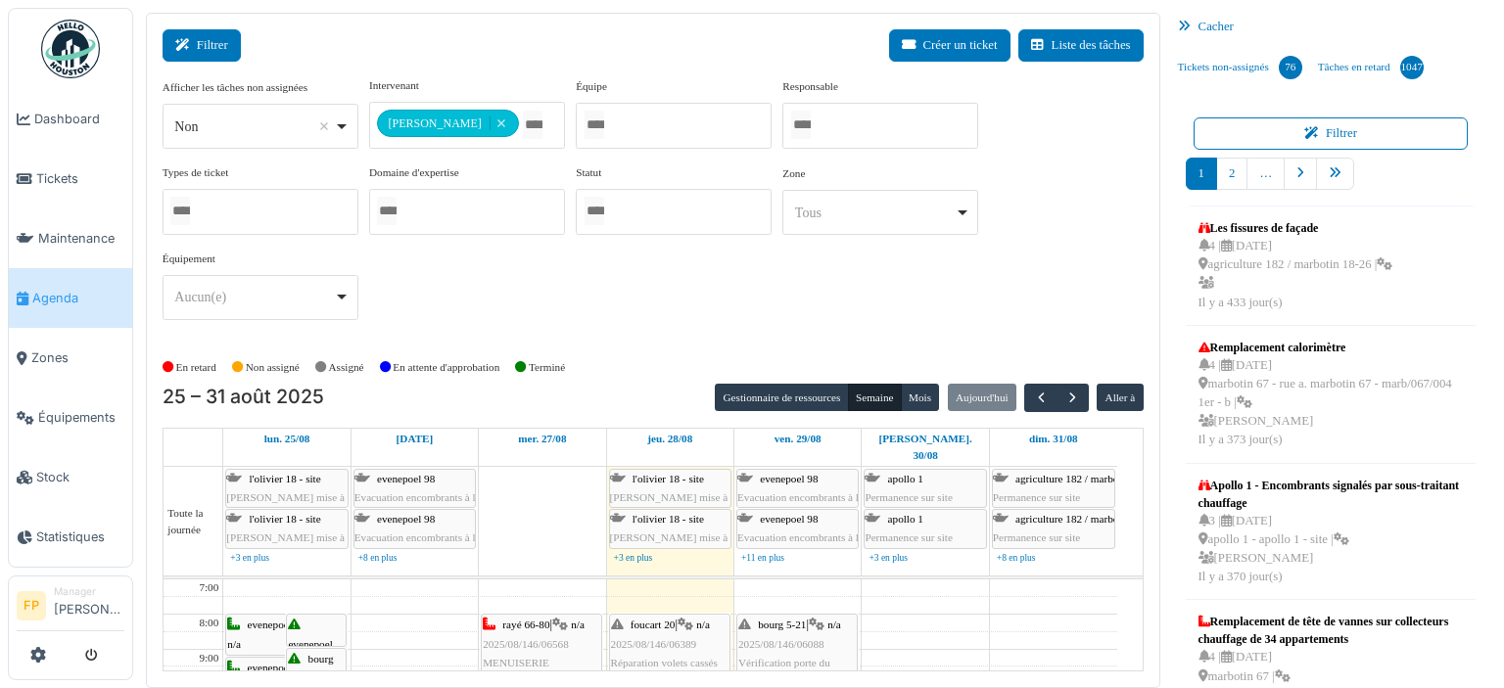
click at [210, 46] on button "Filtrer" at bounding box center [202, 45] width 78 height 32
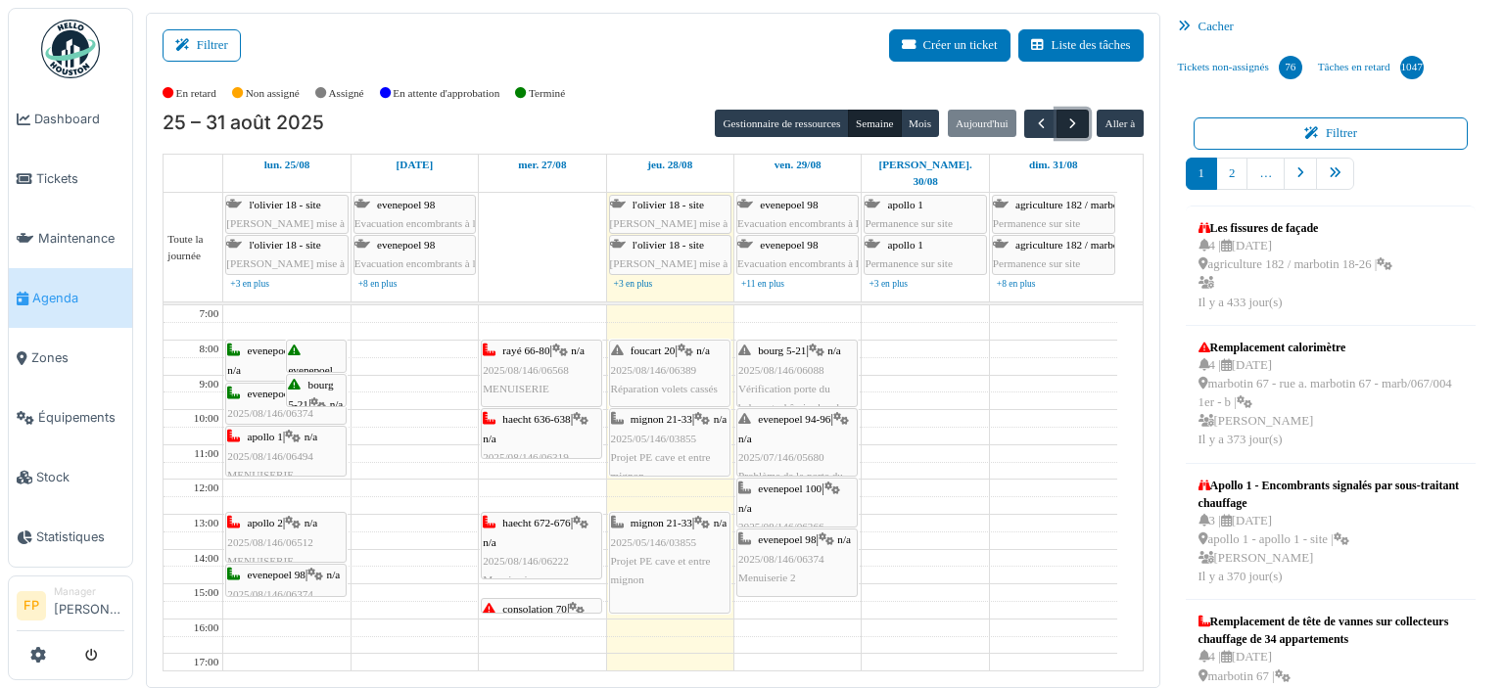
click at [1065, 124] on span "button" at bounding box center [1073, 124] width 17 height 17
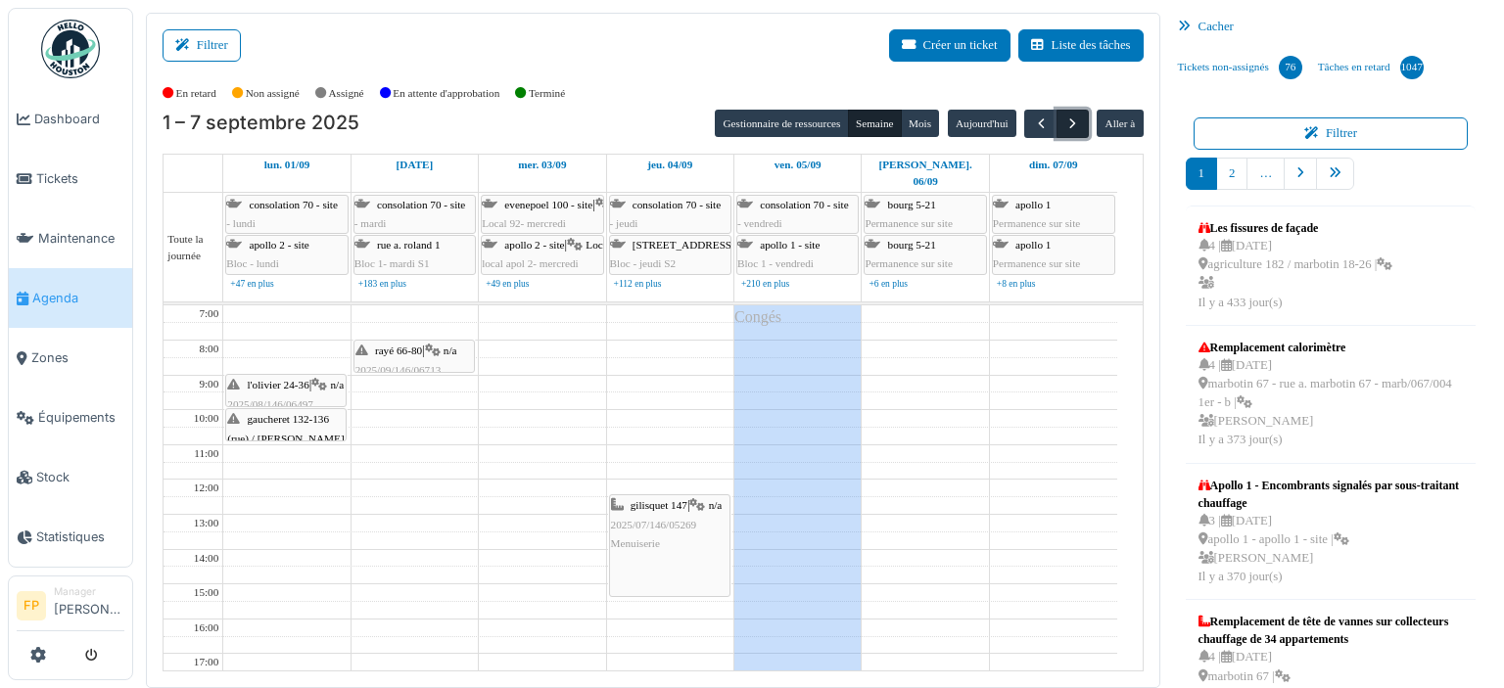
click at [1065, 119] on span "button" at bounding box center [1073, 124] width 17 height 17
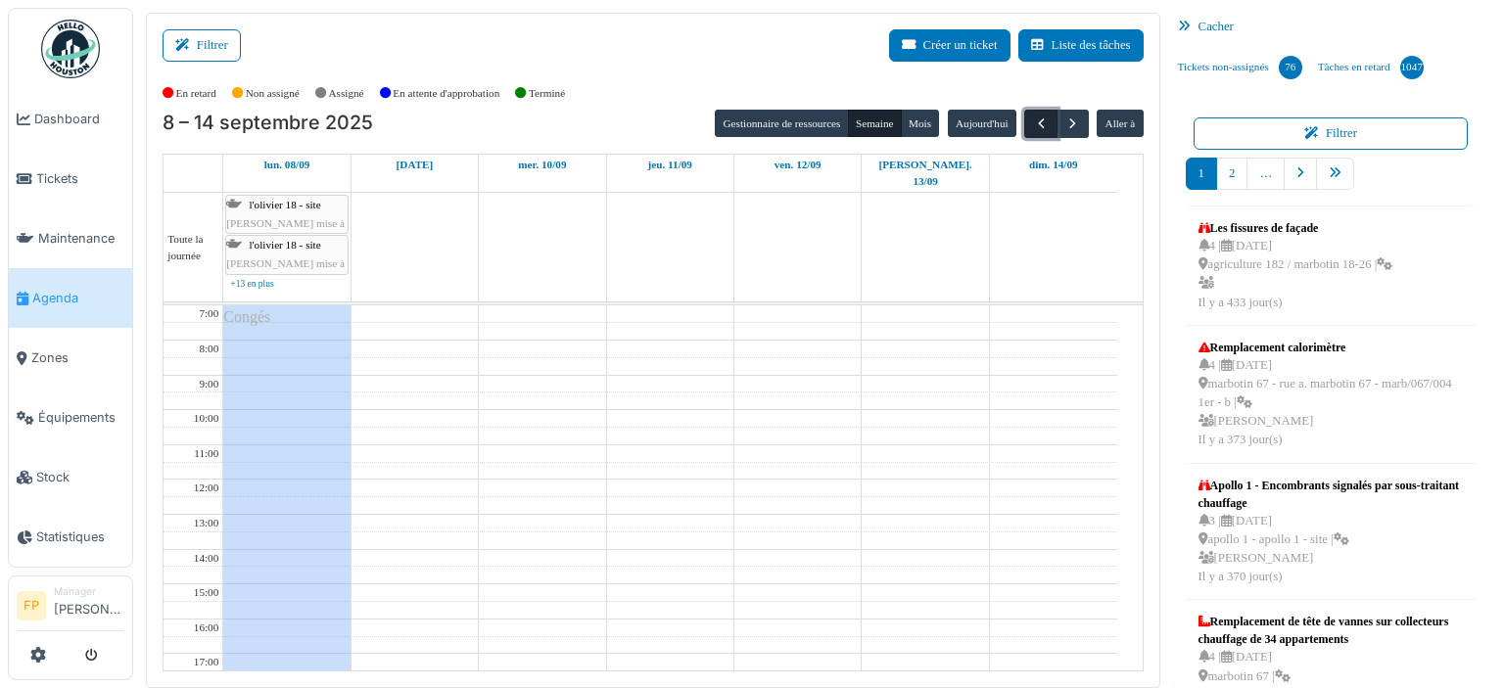
click at [1033, 121] on span "button" at bounding box center [1041, 124] width 17 height 17
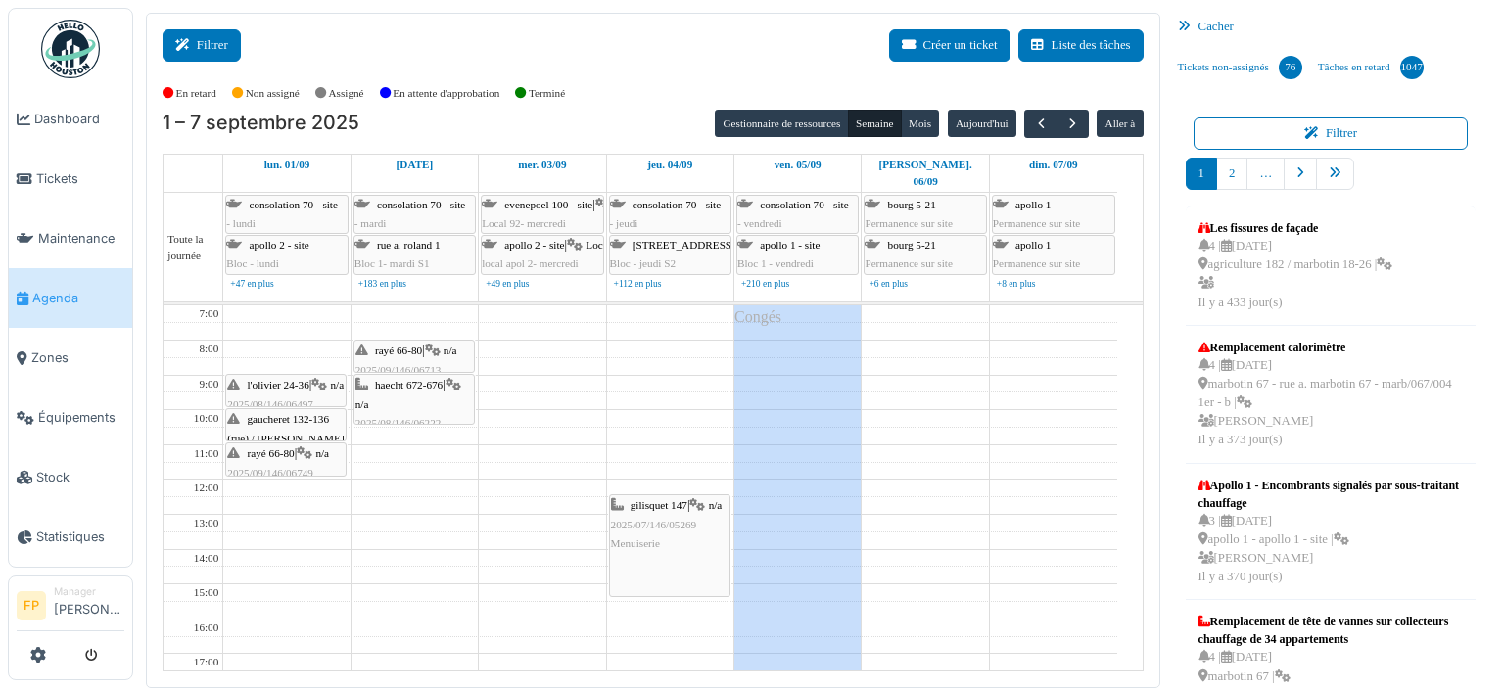
click at [212, 51] on button "Filtrer" at bounding box center [202, 45] width 78 height 32
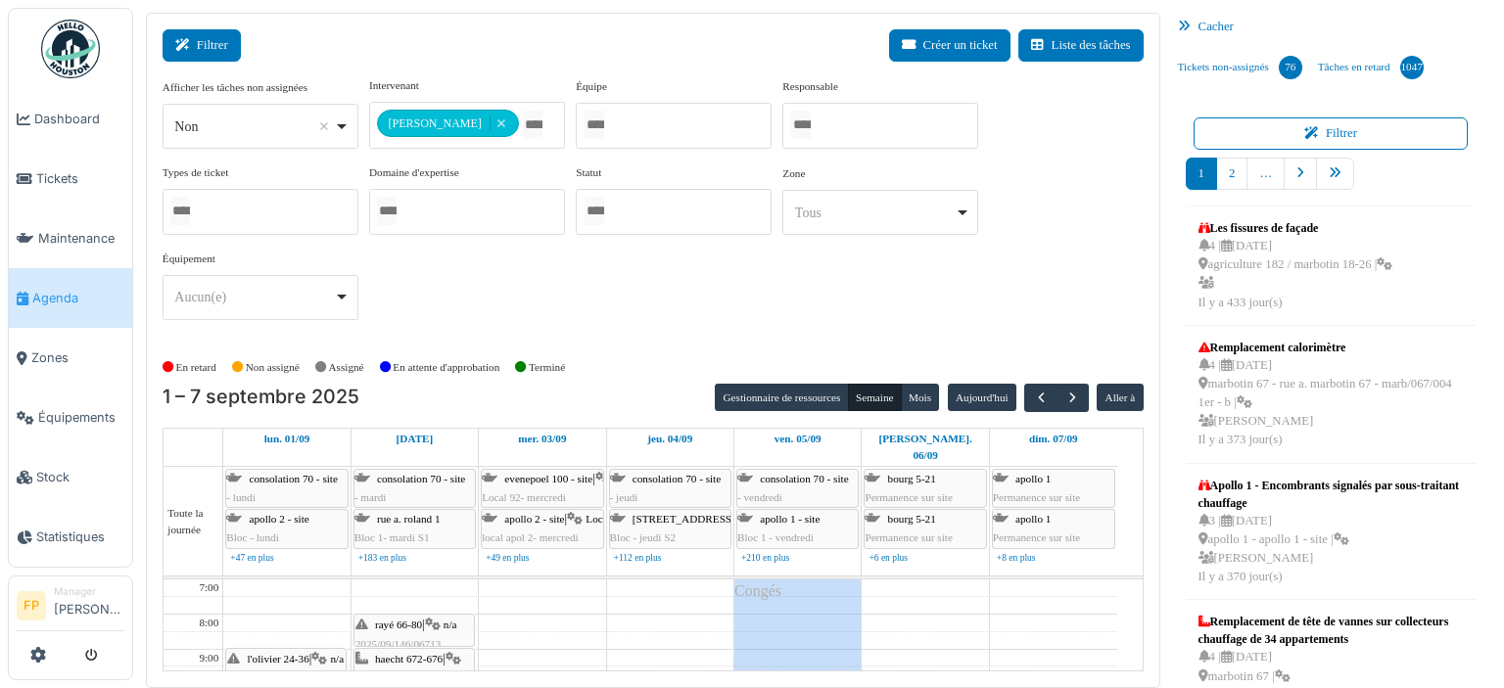
click at [212, 51] on button "Filtrer" at bounding box center [202, 45] width 78 height 32
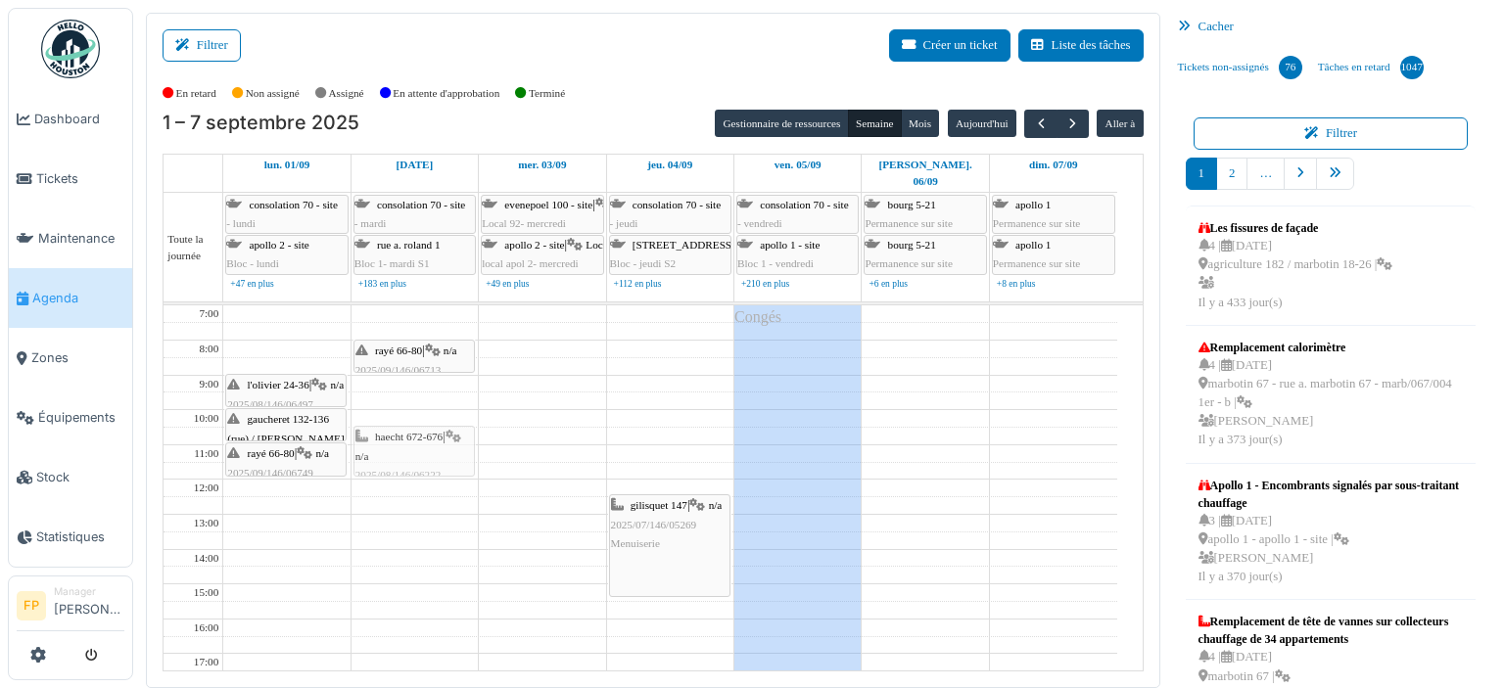
drag, startPoint x: 401, startPoint y: 379, endPoint x: 399, endPoint y: 428, distance: 49.0
click at [399, 428] on div "rayé 66-80 | n/a 2025/09/146/06713 La porte du balcon ne se ferme pas bien haec…" at bounding box center [415, 602] width 126 height 592
drag, startPoint x: 405, startPoint y: 430, endPoint x: 406, endPoint y: 406, distance: 23.5
click at [406, 406] on div "rayé 66-80 | n/a 2025/09/146/06713 La porte du balcon ne se ferme pas bien haec…" at bounding box center [415, 602] width 126 height 592
click at [1033, 120] on span "button" at bounding box center [1041, 124] width 17 height 17
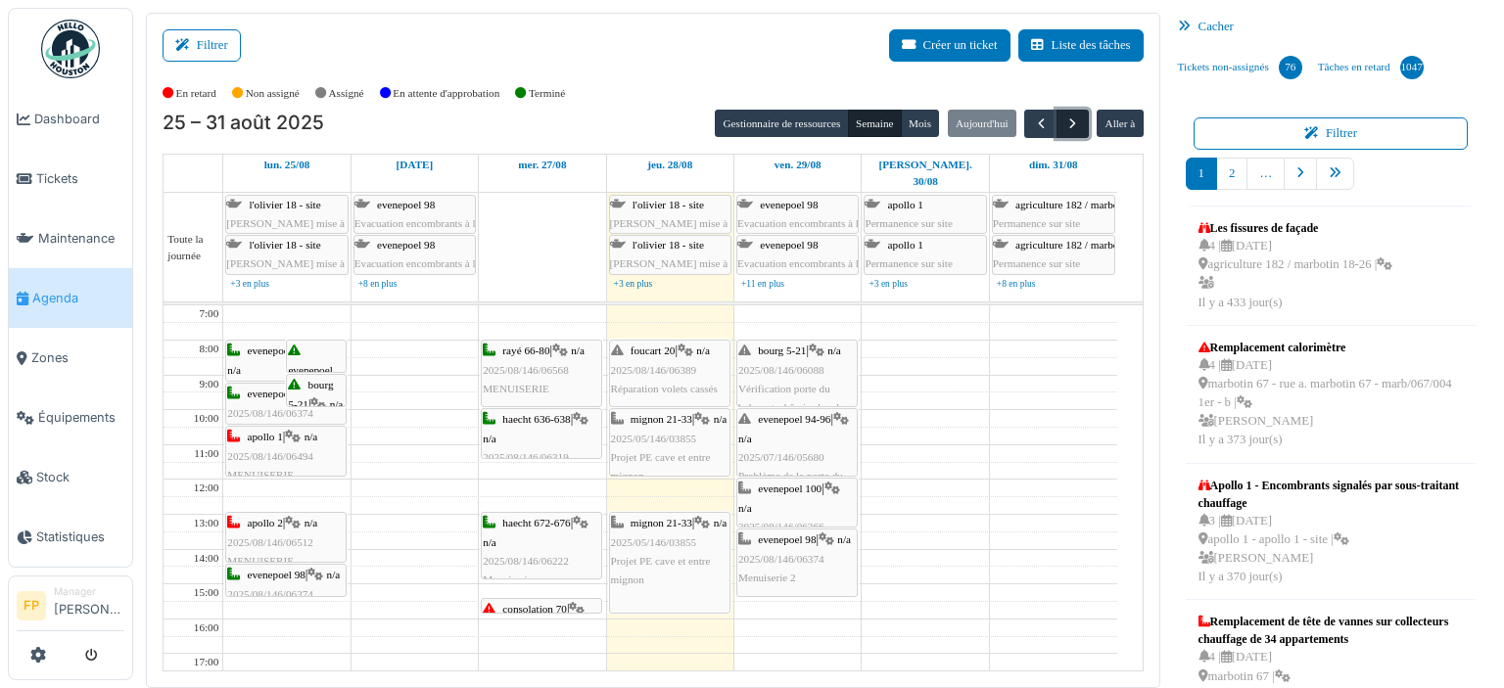
click at [1065, 124] on span "button" at bounding box center [1073, 124] width 17 height 17
